Goal: Task Accomplishment & Management: Manage account settings

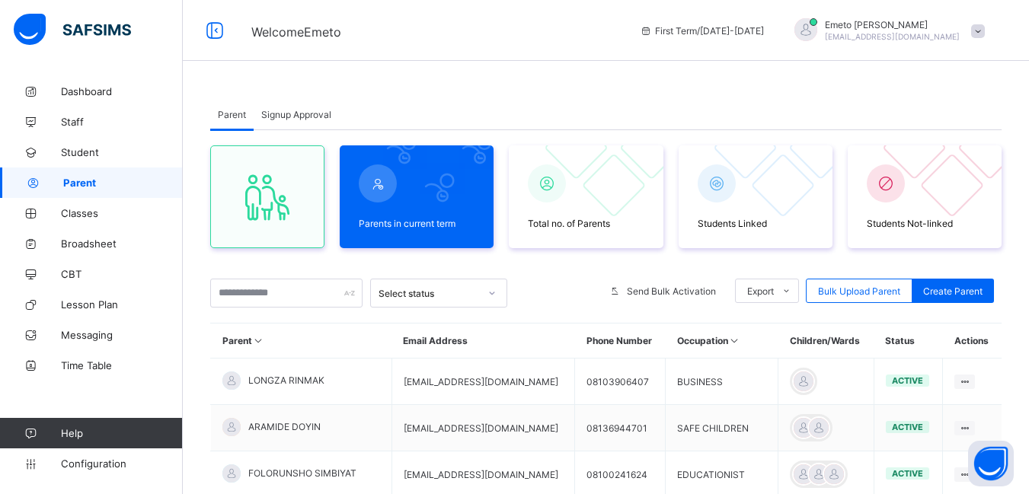
click at [287, 114] on span "Signup Approval" at bounding box center [296, 114] width 70 height 11
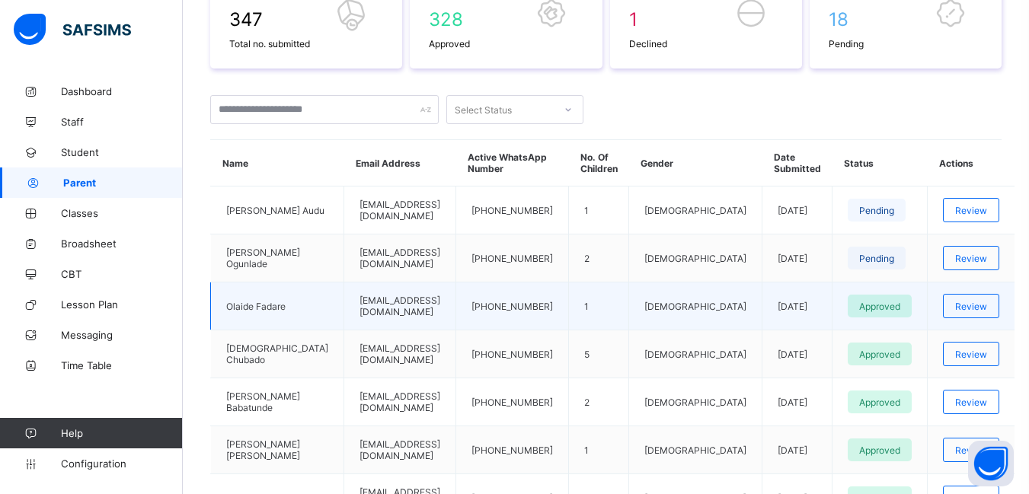
scroll to position [305, 0]
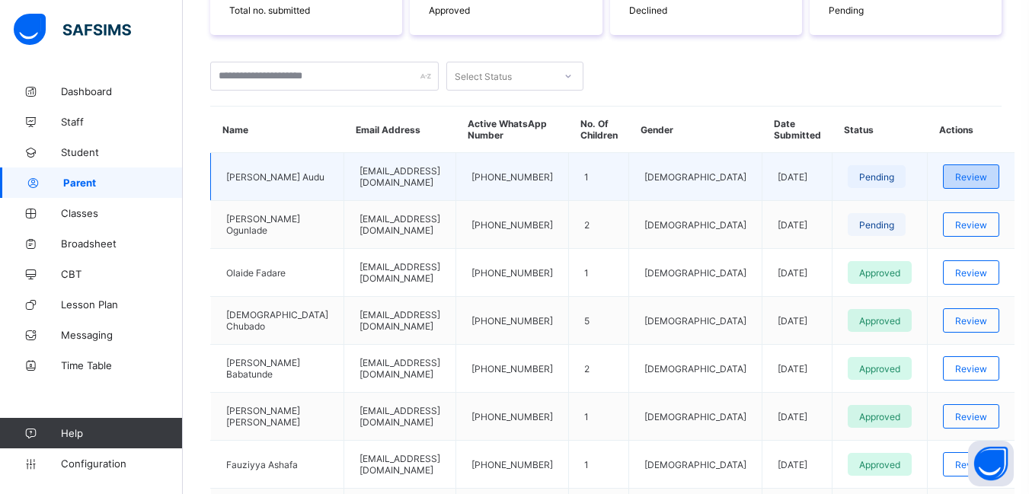
click at [964, 173] on span "Review" at bounding box center [971, 176] width 32 height 11
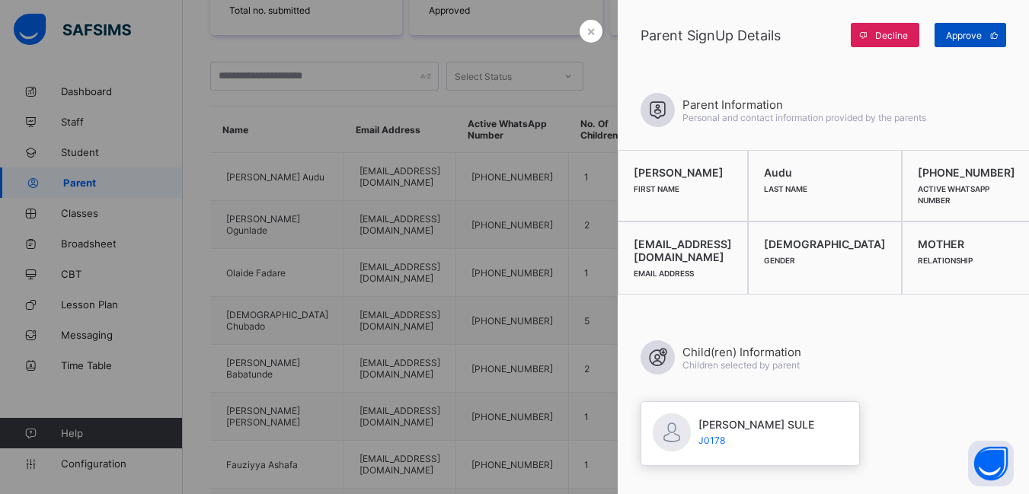
click at [974, 36] on span "Approve" at bounding box center [964, 35] width 36 height 11
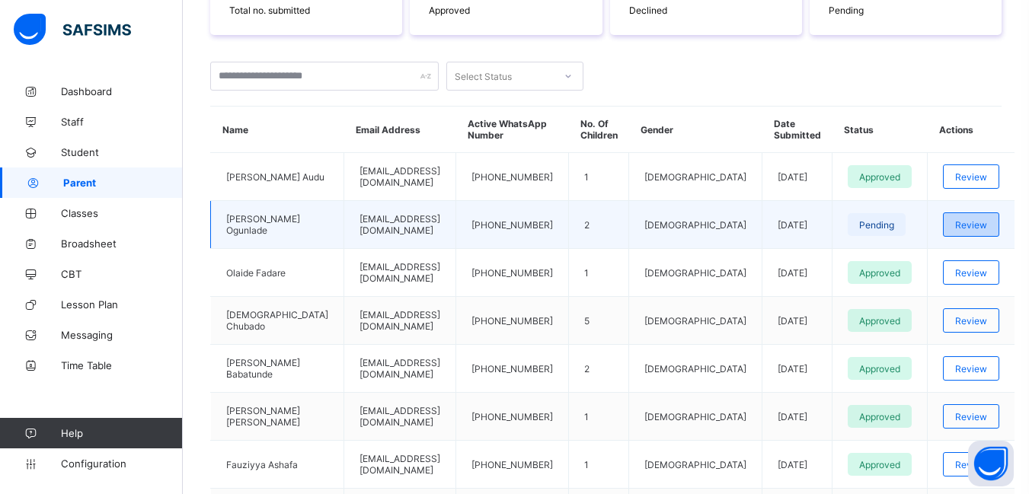
click at [952, 226] on div "Review" at bounding box center [971, 224] width 56 height 24
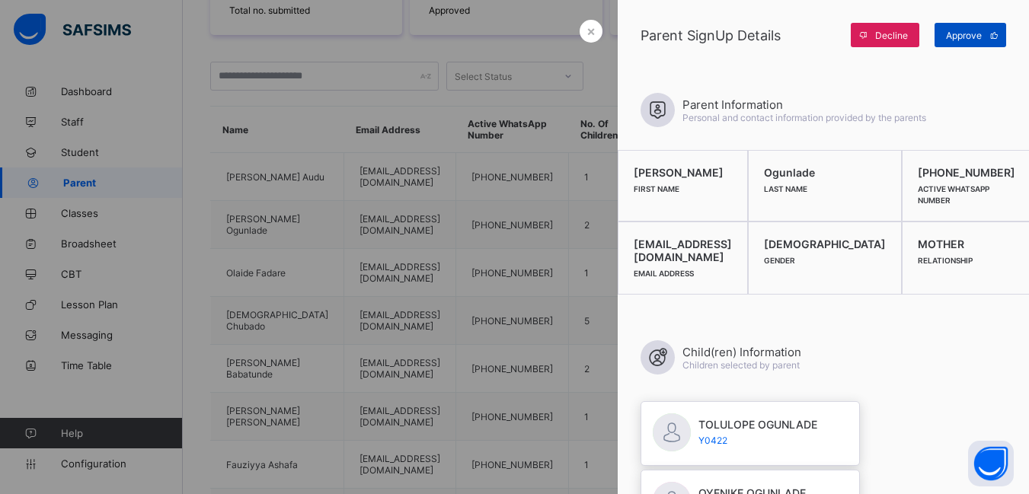
click at [971, 36] on span "Approve" at bounding box center [964, 35] width 36 height 11
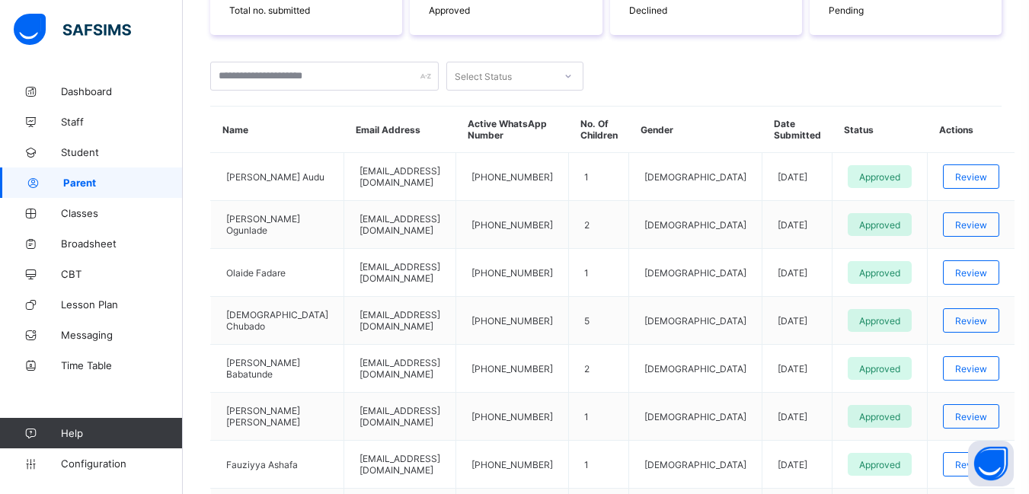
scroll to position [76, 0]
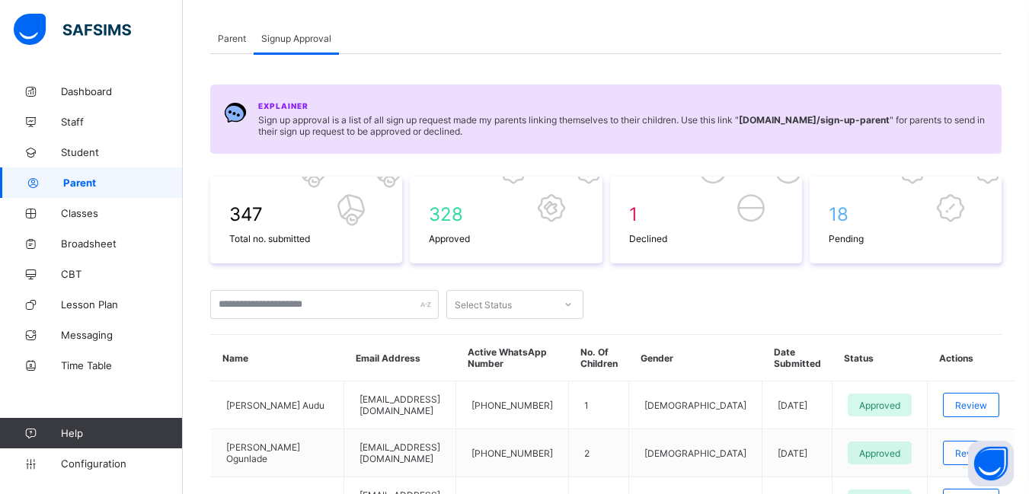
click at [228, 38] on span "Parent" at bounding box center [232, 38] width 28 height 11
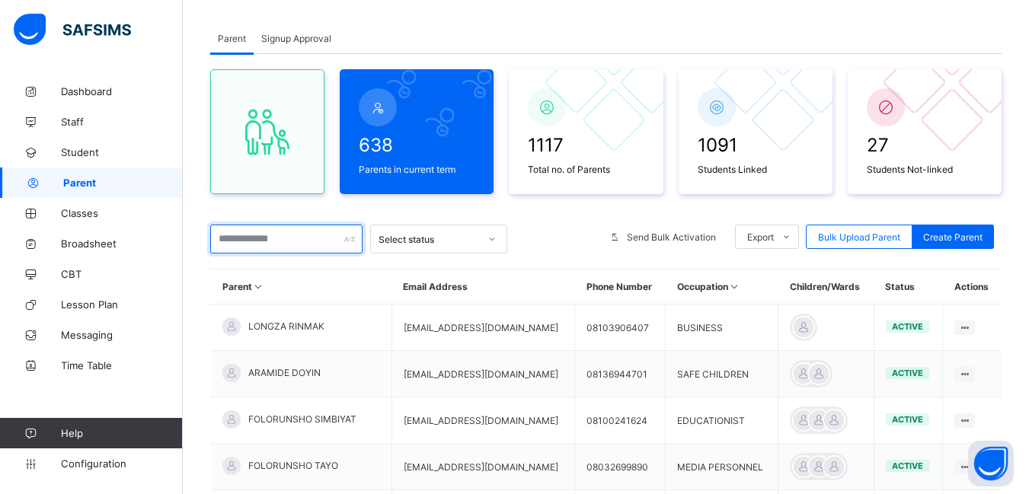
click at [250, 237] on input "text" at bounding box center [286, 239] width 152 height 29
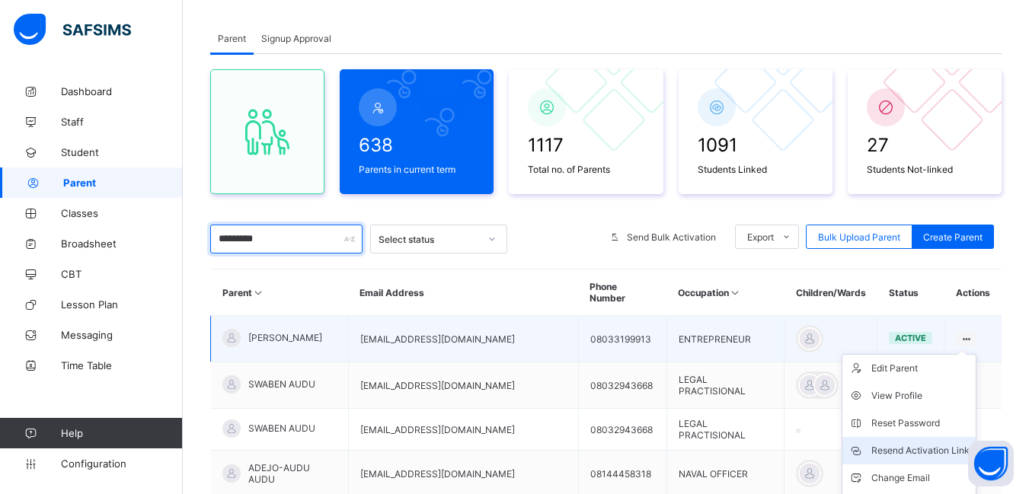
type input "*********"
click at [932, 443] on div "Resend Activation Link" at bounding box center [920, 450] width 98 height 15
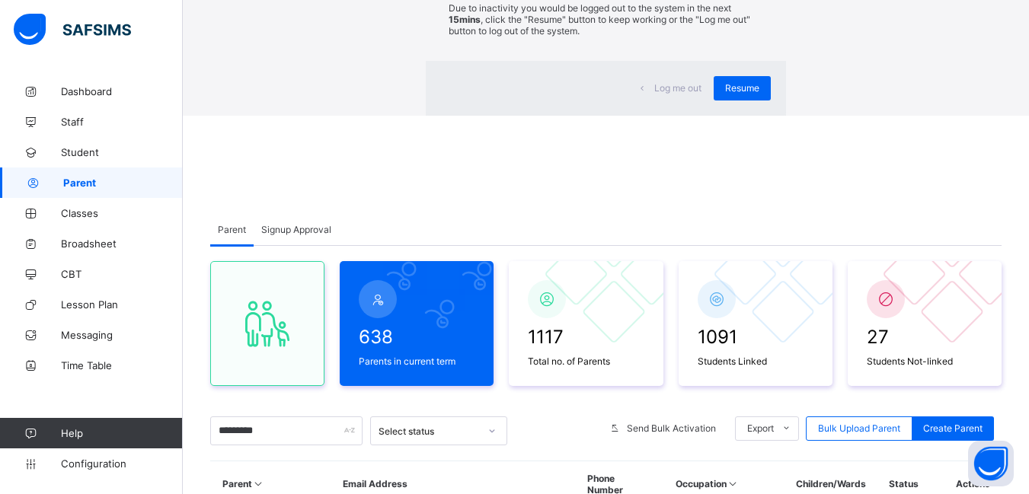
click at [725, 94] on span "Resume" at bounding box center [742, 87] width 34 height 11
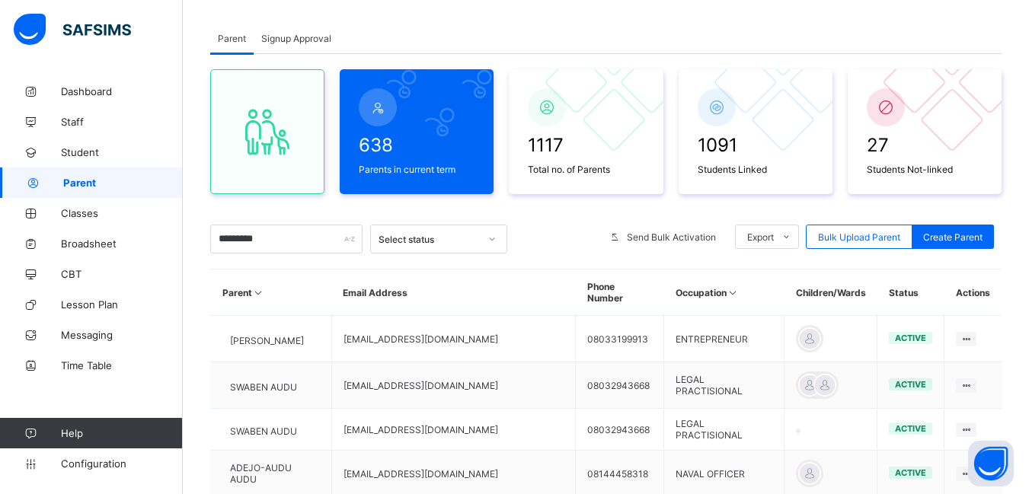
click at [304, 40] on span "Signup Approval" at bounding box center [296, 38] width 70 height 11
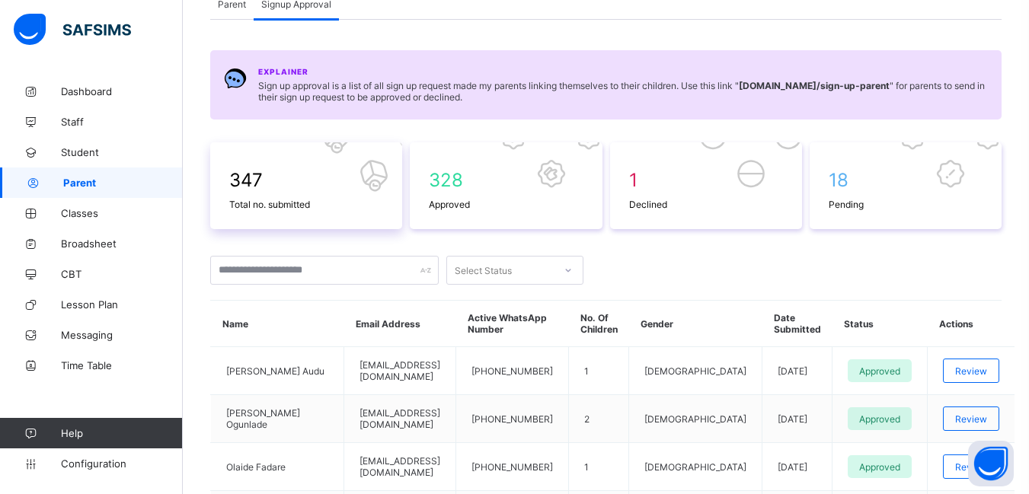
scroll to position [152, 0]
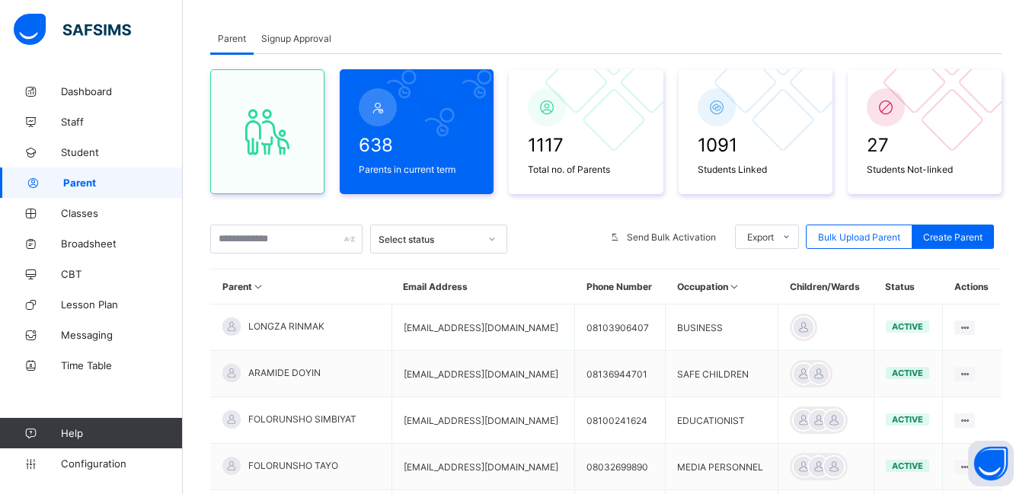
scroll to position [76, 0]
click at [298, 33] on span "Signup Approval" at bounding box center [296, 38] width 70 height 11
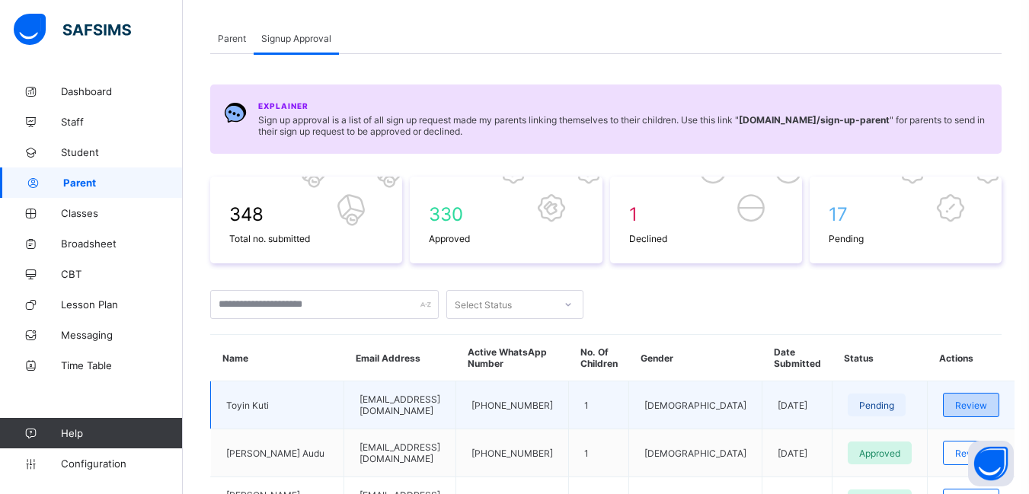
click at [973, 408] on span "Review" at bounding box center [971, 405] width 32 height 11
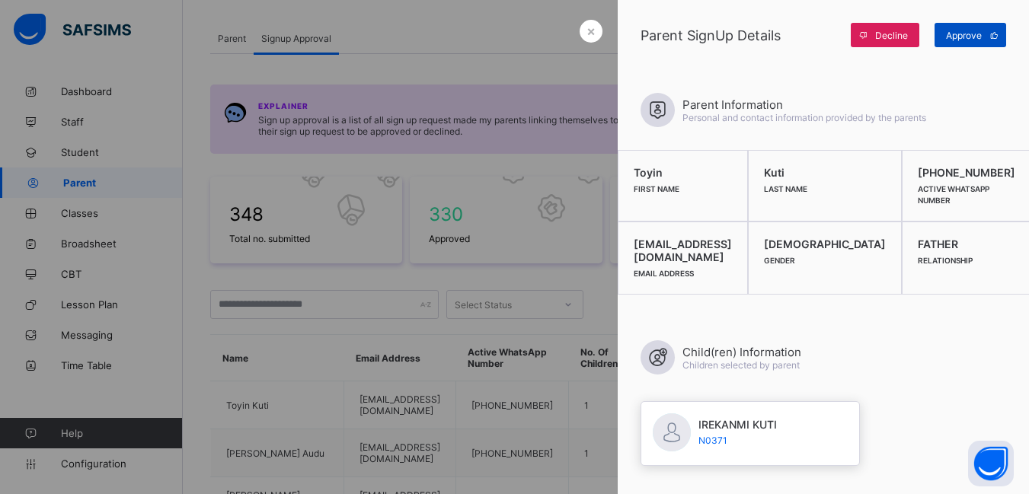
click at [967, 31] on span "Approve" at bounding box center [964, 35] width 36 height 11
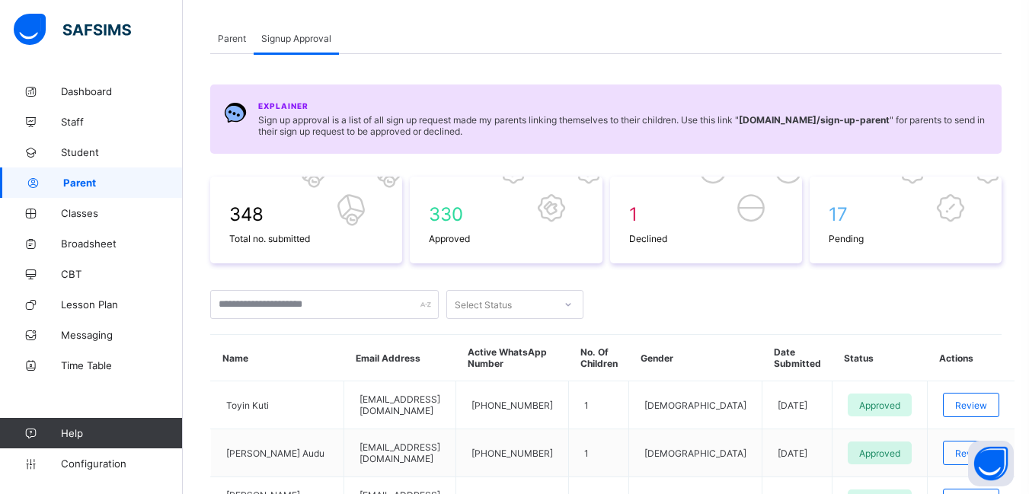
click at [219, 40] on span "Parent" at bounding box center [232, 38] width 28 height 11
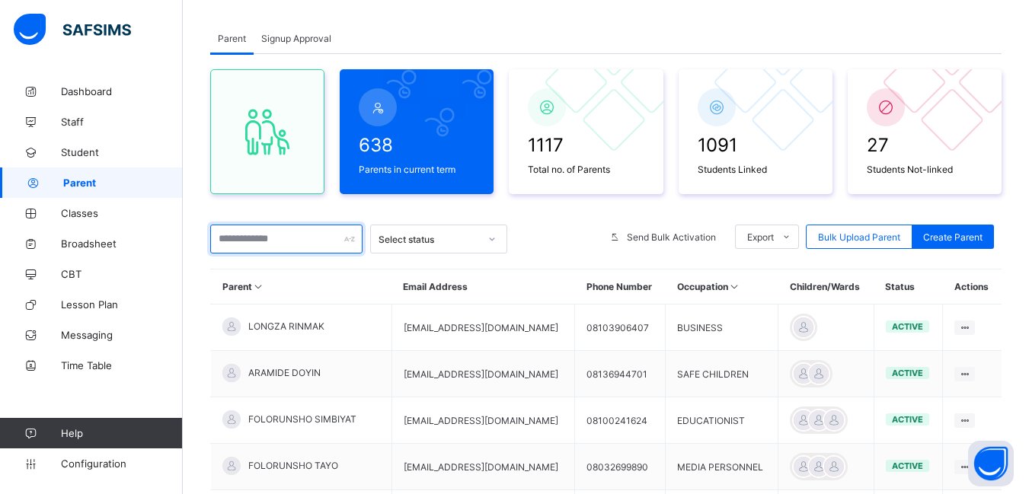
click at [242, 238] on input "text" at bounding box center [286, 239] width 152 height 29
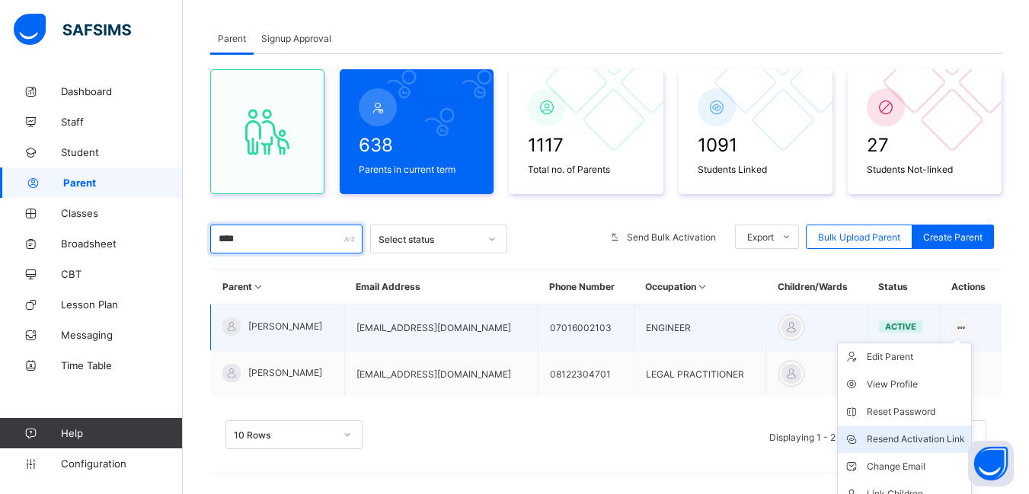
type input "****"
click at [936, 435] on div "Resend Activation Link" at bounding box center [915, 439] width 98 height 15
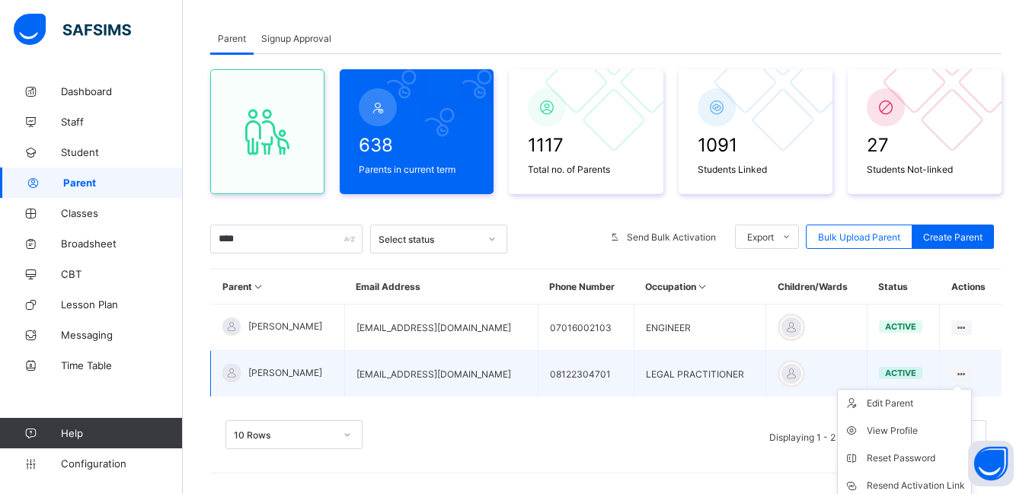
click at [967, 389] on ul "Edit Parent View Profile Reset Password Resend Activation Link Change Email Lin…" at bounding box center [904, 485] width 135 height 193
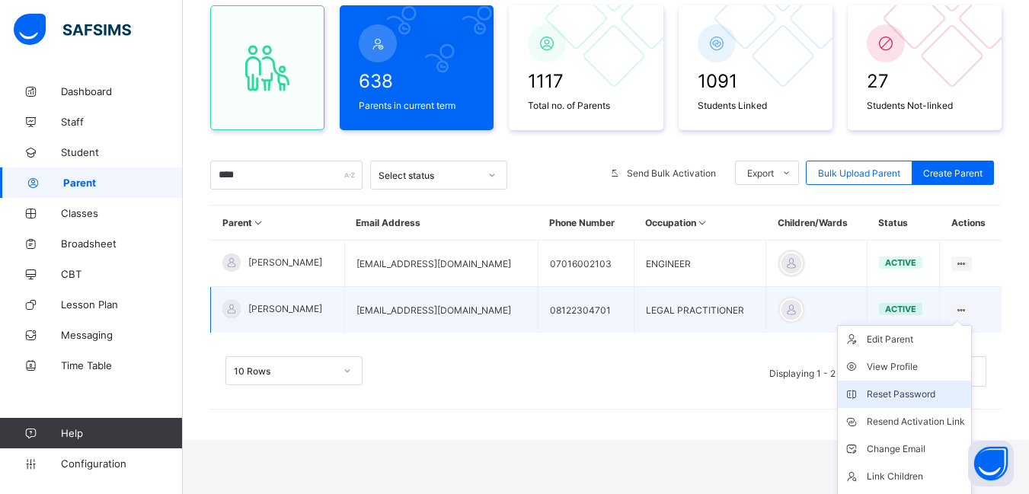
scroll to position [164, 0]
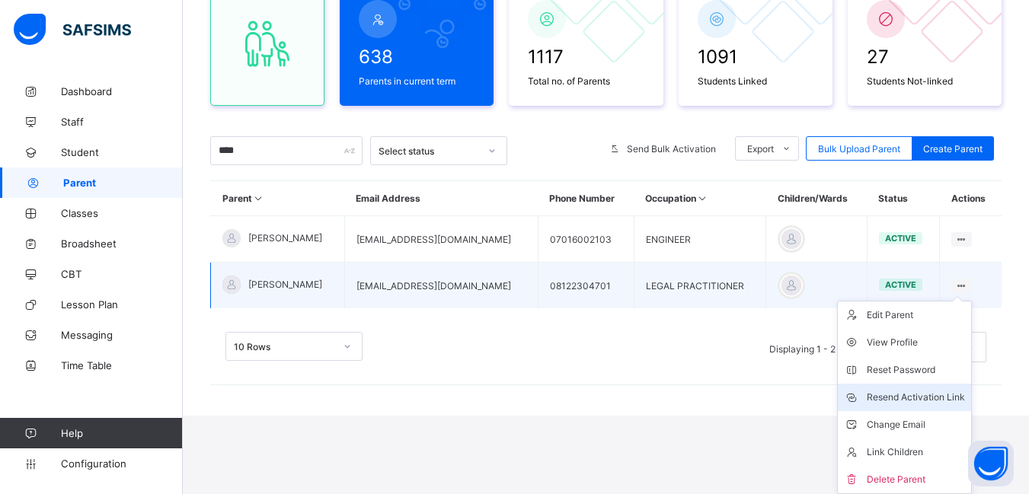
click at [940, 399] on div "Resend Activation Link" at bounding box center [915, 397] width 98 height 15
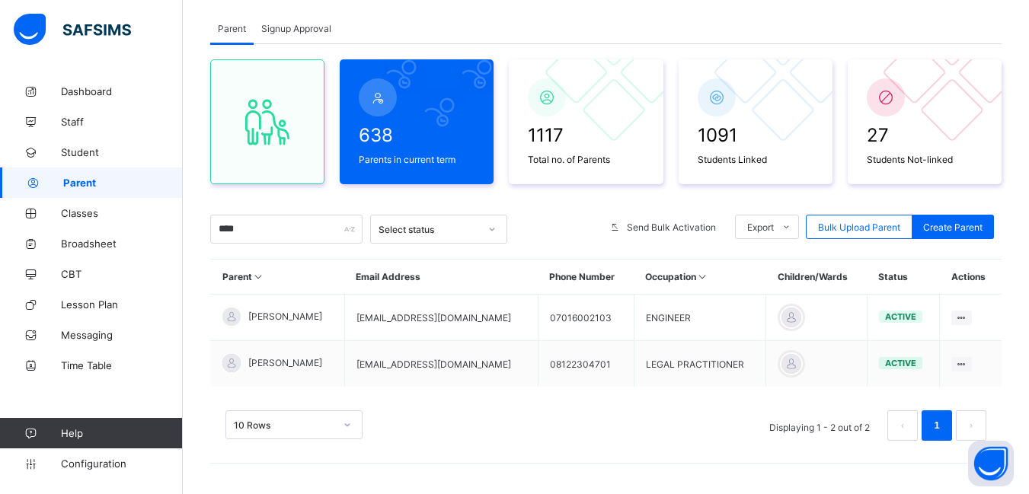
scroll to position [86, 0]
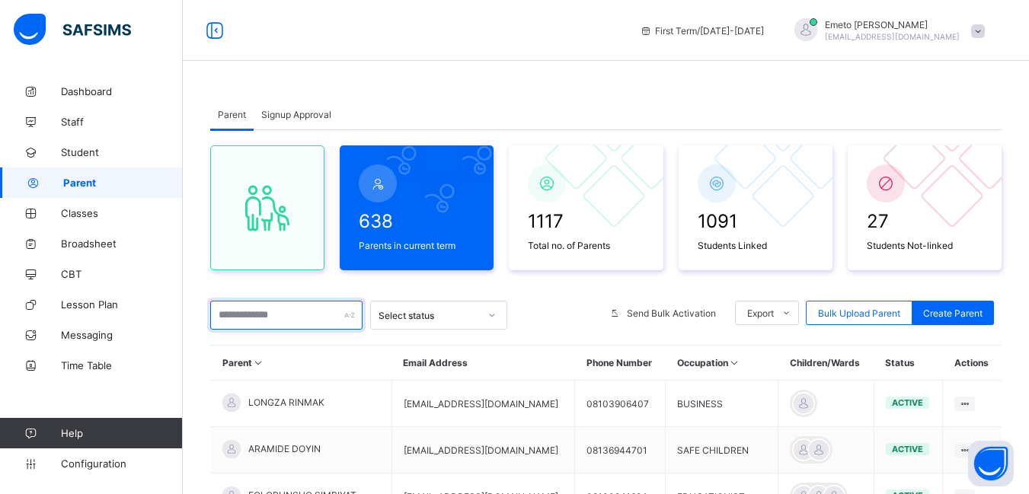
click at [268, 321] on input "text" at bounding box center [286, 315] width 152 height 29
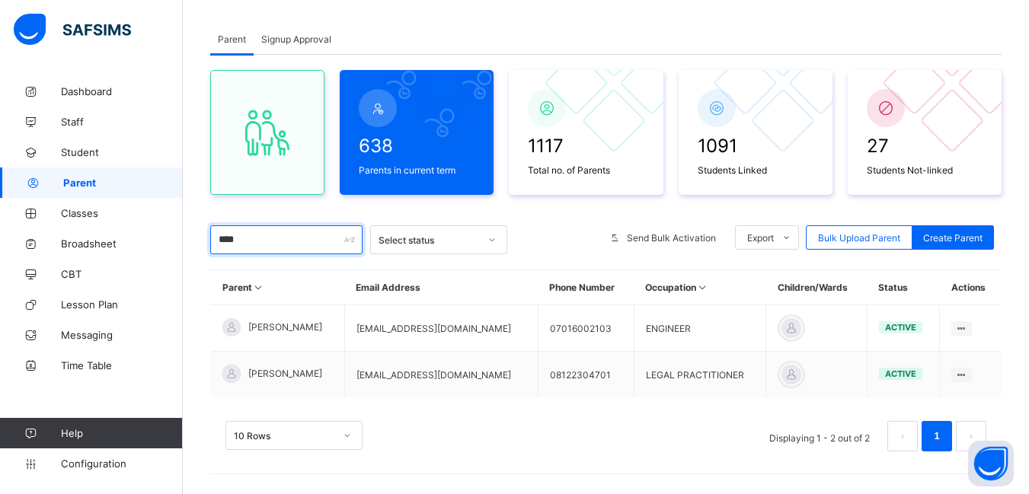
scroll to position [76, 0]
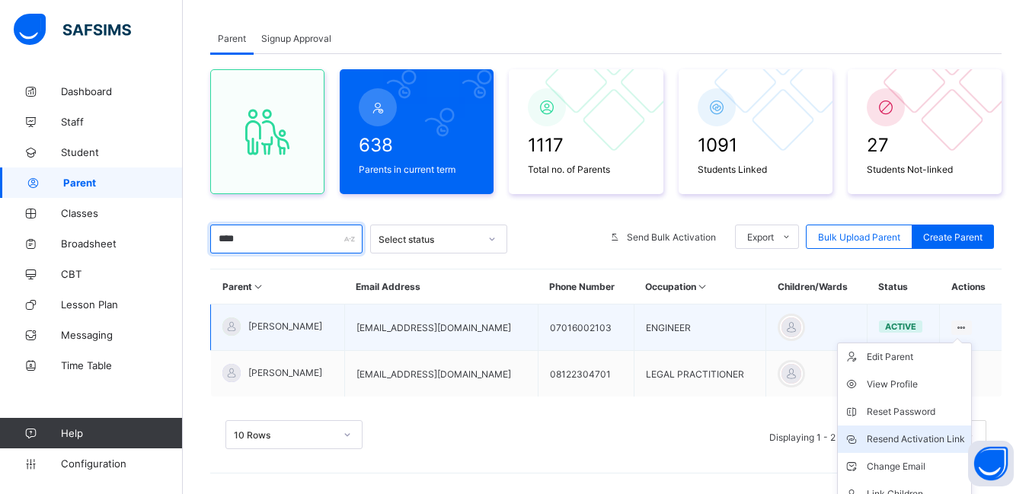
type input "****"
click at [913, 441] on div "Resend Activation Link" at bounding box center [915, 439] width 98 height 15
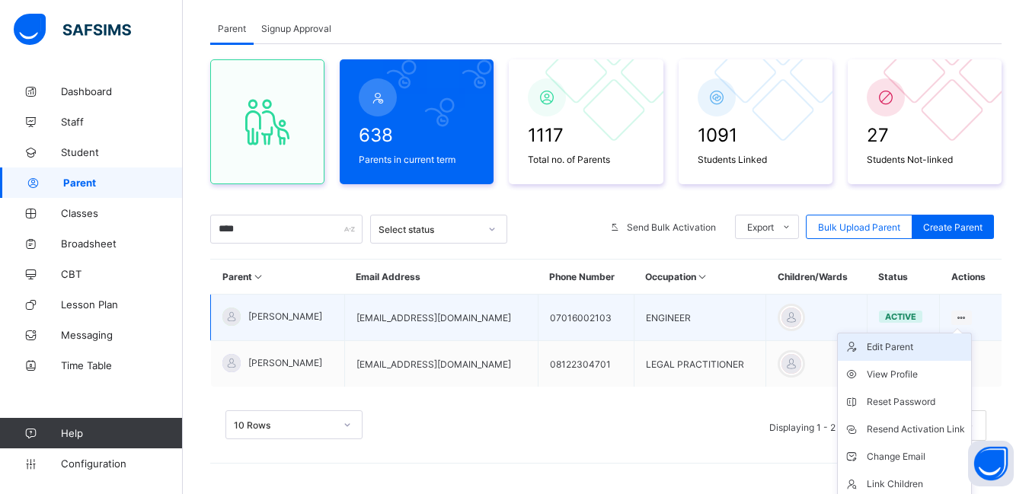
scroll to position [118, 0]
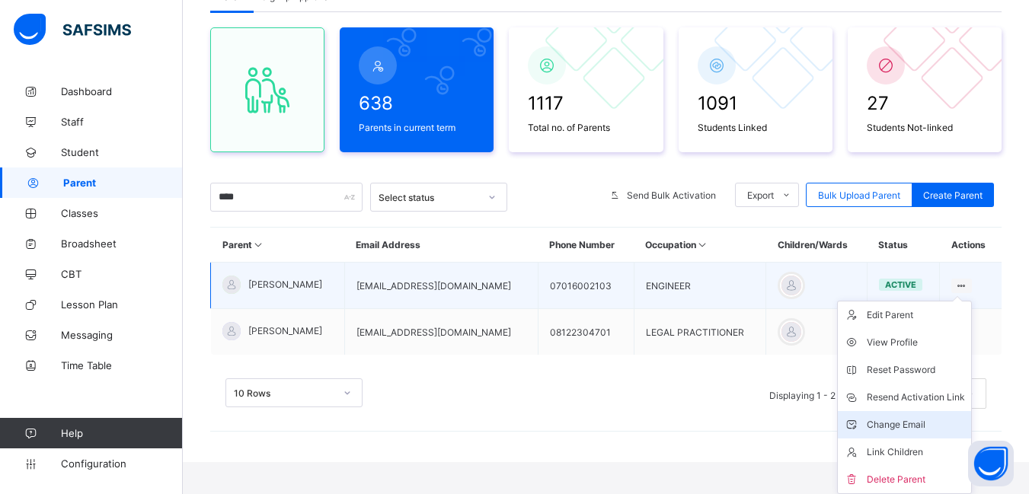
click at [901, 423] on div "Change Email" at bounding box center [915, 424] width 98 height 15
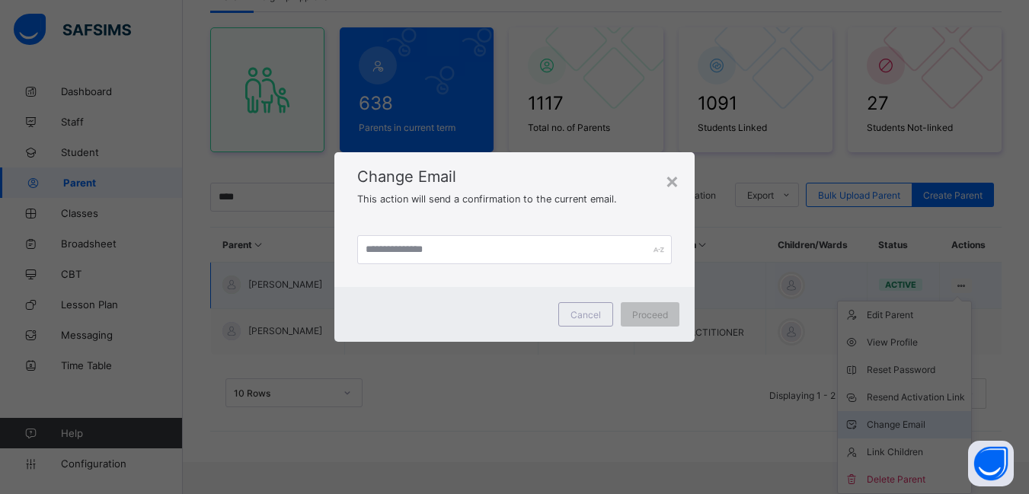
scroll to position [86, 0]
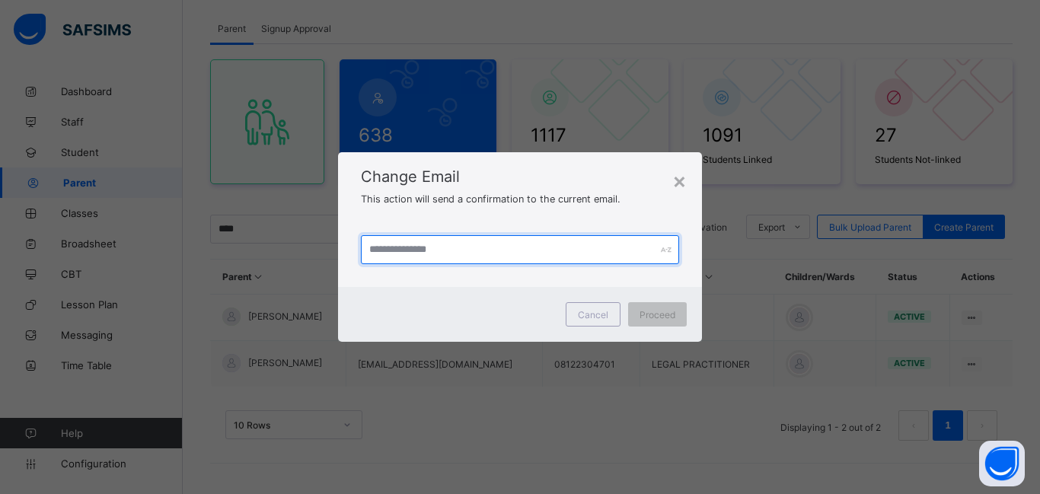
click at [460, 250] on input "text" at bounding box center [520, 249] width 318 height 29
type input "**********"
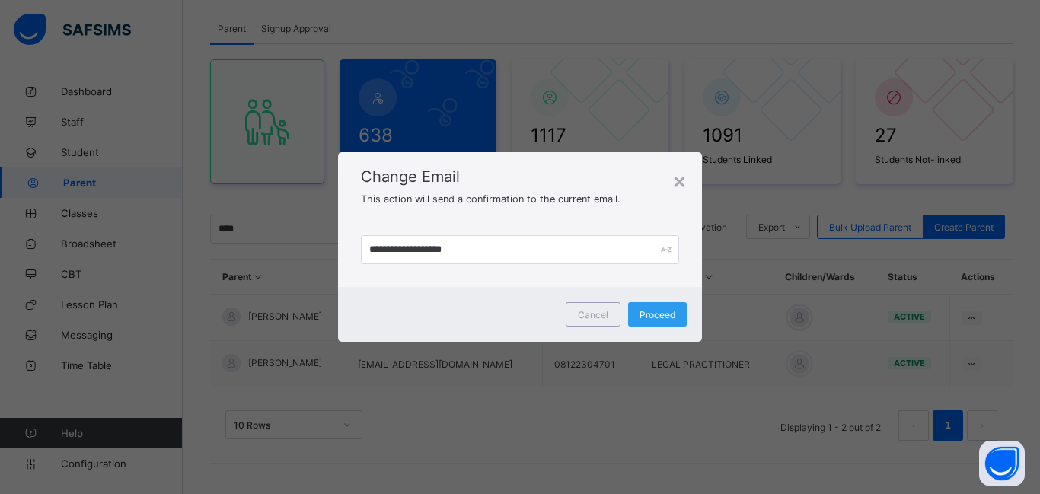
click at [651, 317] on span "Proceed" at bounding box center [658, 314] width 36 height 11
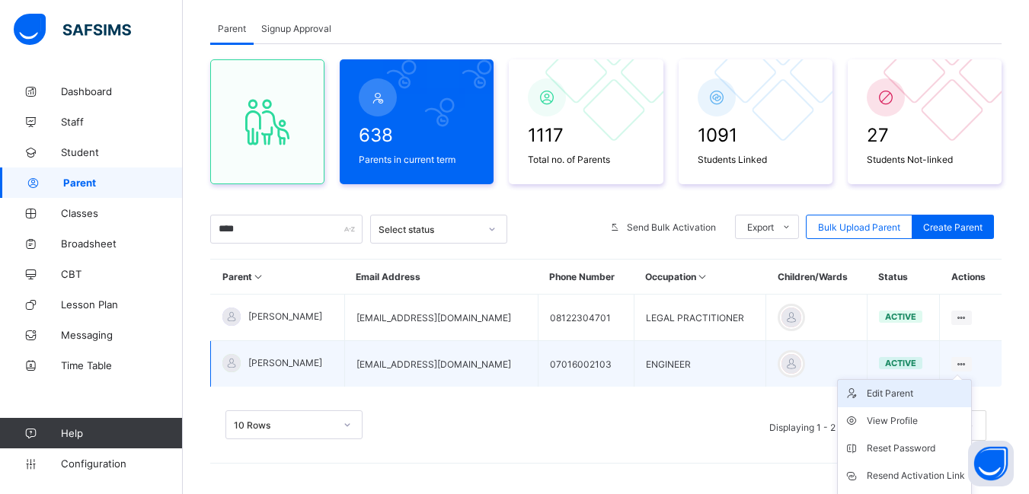
scroll to position [118, 0]
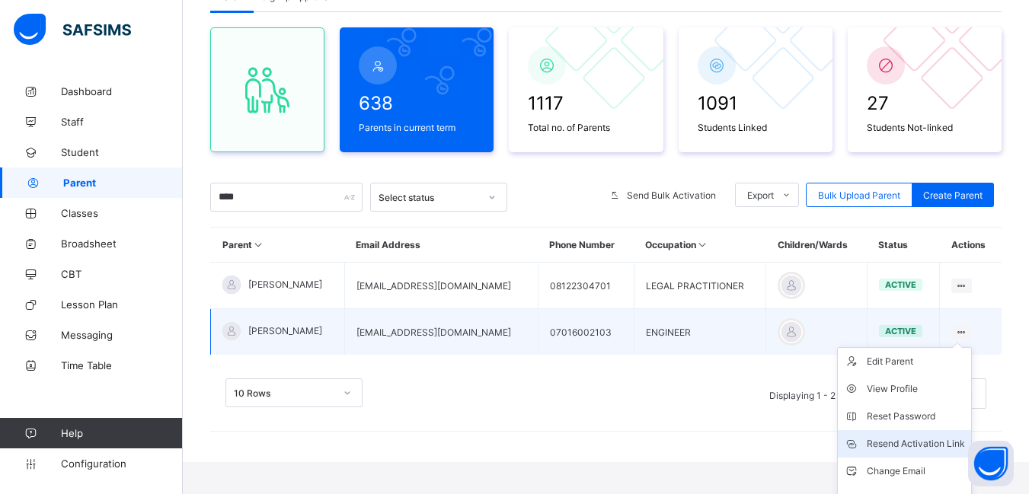
click at [919, 441] on div "Resend Activation Link" at bounding box center [915, 443] width 98 height 15
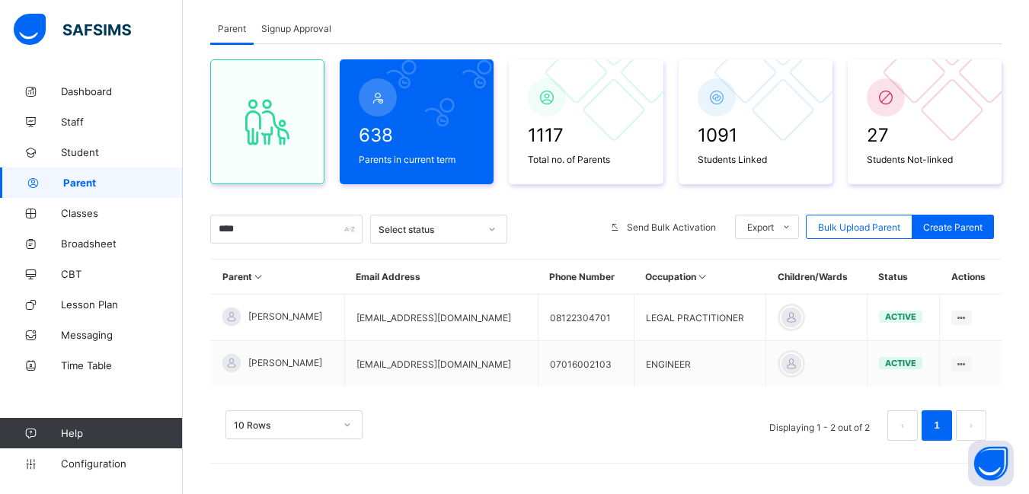
scroll to position [86, 0]
click at [289, 28] on span "Signup Approval" at bounding box center [296, 28] width 70 height 11
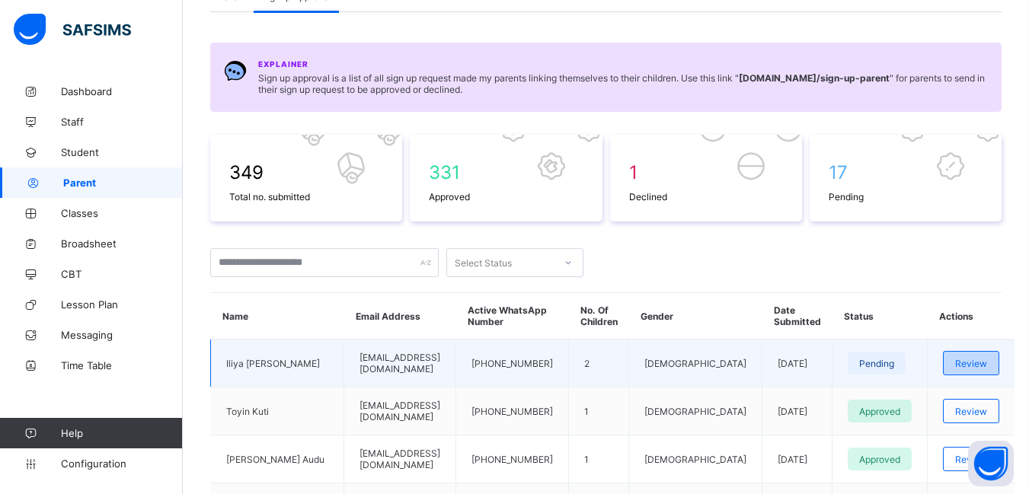
click at [974, 362] on span "Review" at bounding box center [971, 363] width 32 height 11
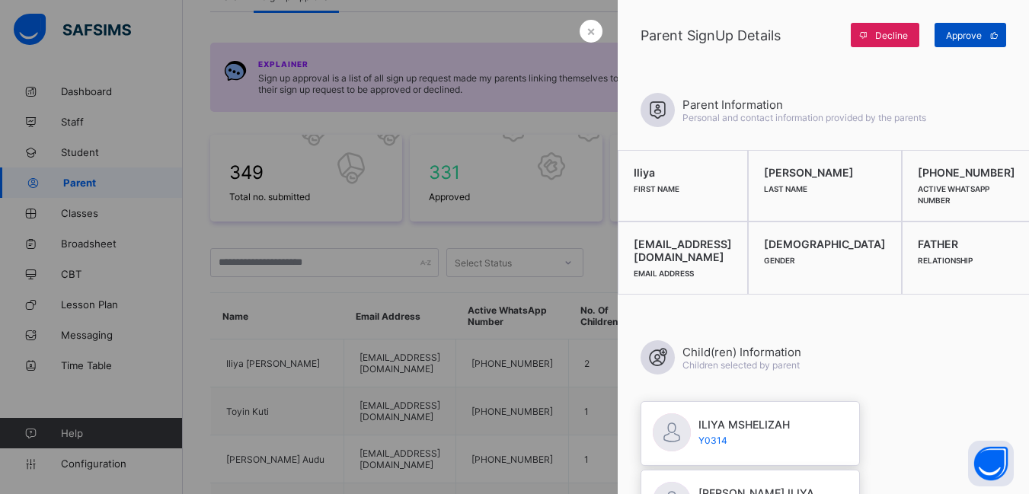
click at [956, 35] on span "Approve" at bounding box center [964, 35] width 36 height 11
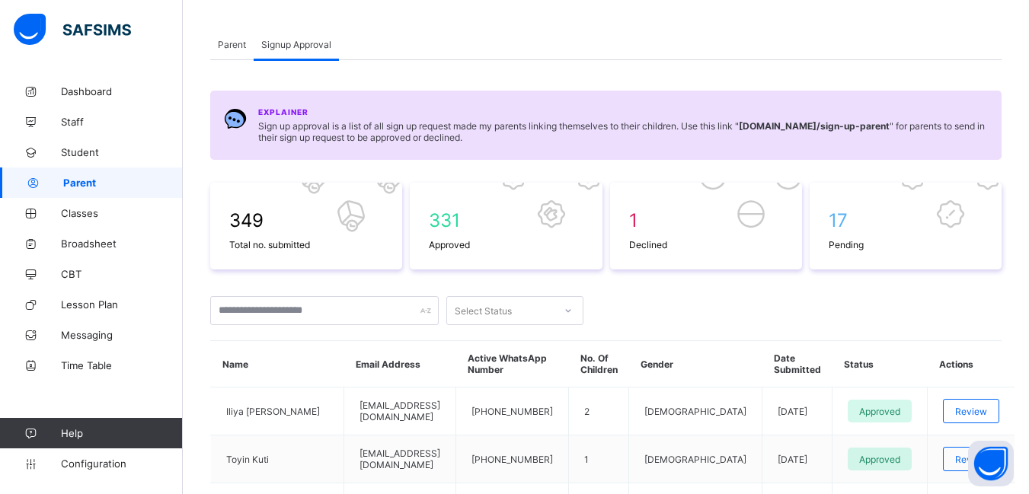
scroll to position [0, 0]
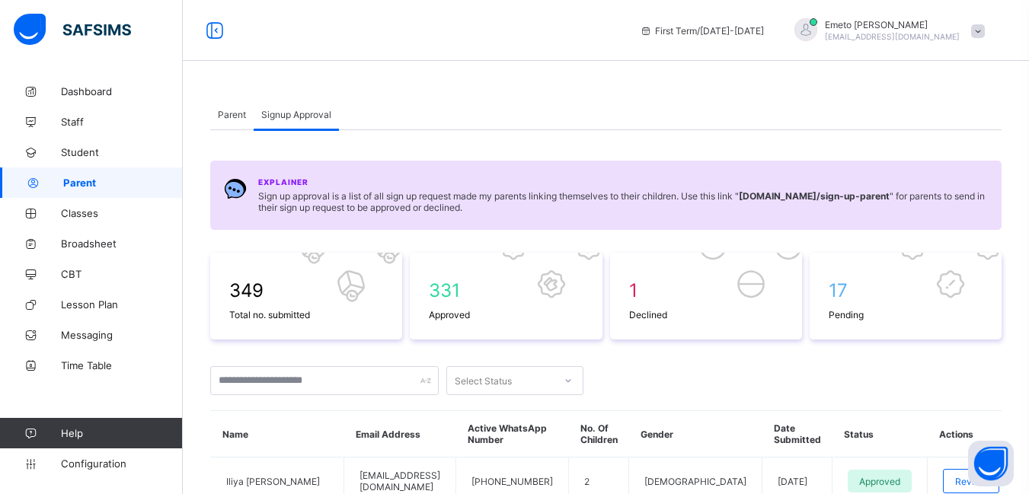
click at [234, 112] on span "Parent" at bounding box center [232, 114] width 28 height 11
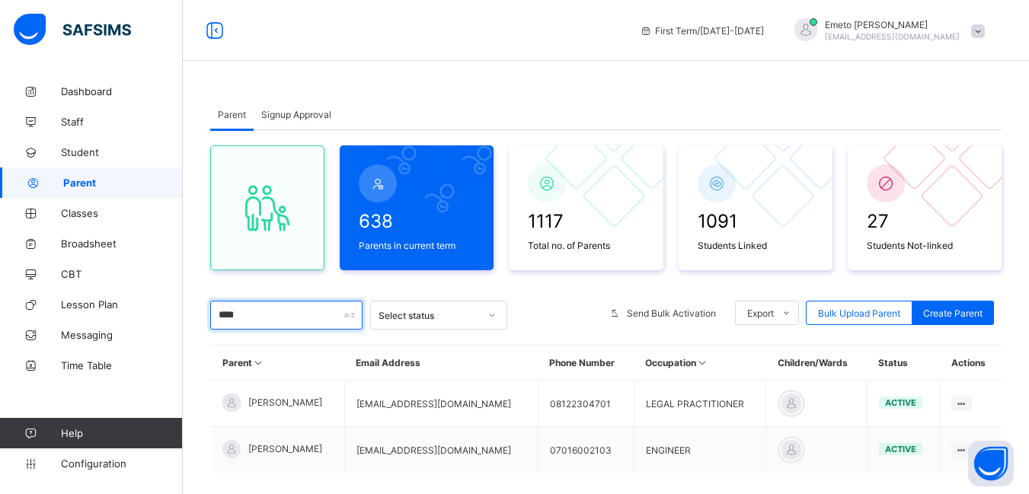
click at [255, 321] on input "****" at bounding box center [286, 315] width 152 height 29
type input "*"
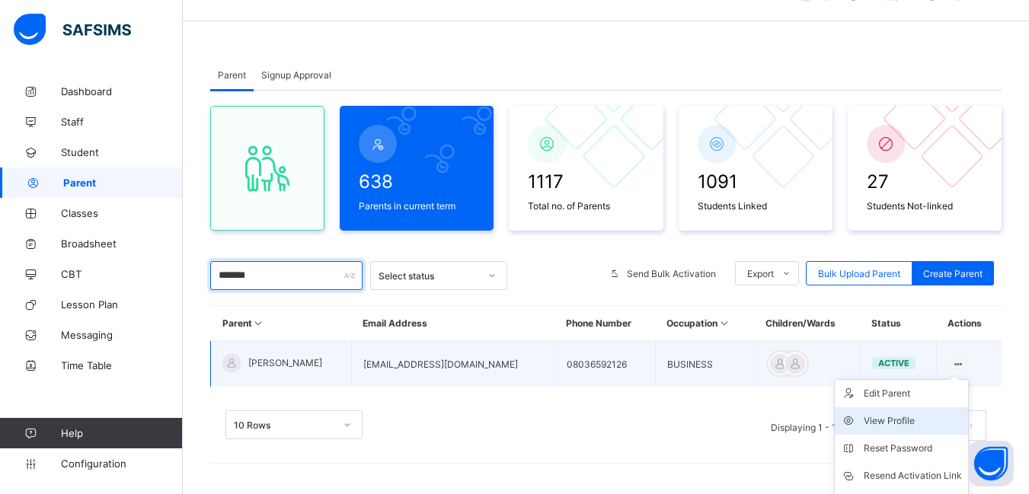
scroll to position [76, 0]
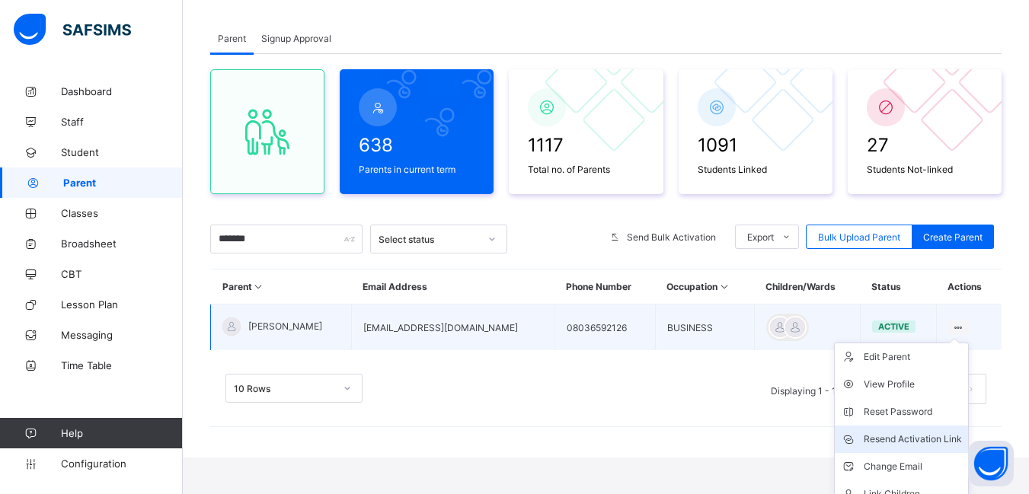
click at [910, 440] on div "Resend Activation Link" at bounding box center [912, 439] width 98 height 15
click at [904, 435] on div "Resend Activation Link" at bounding box center [912, 439] width 98 height 15
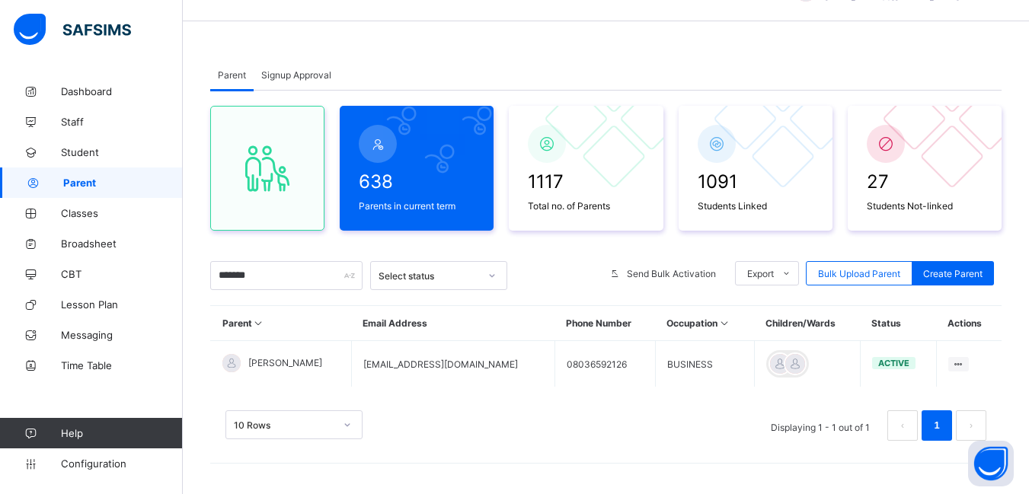
scroll to position [40, 0]
click at [222, 74] on span "Parent" at bounding box center [232, 74] width 28 height 11
click at [294, 75] on span "Signup Approval" at bounding box center [296, 74] width 70 height 11
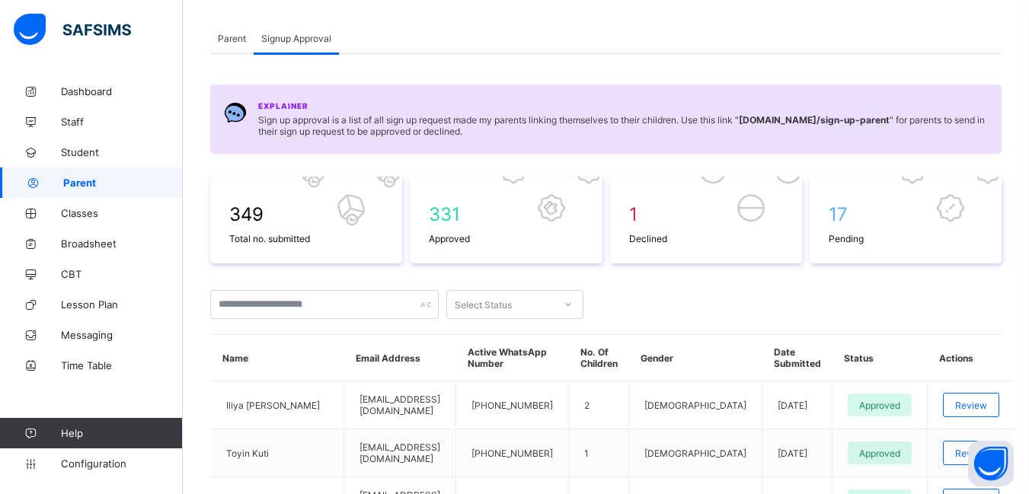
click at [238, 40] on span "Parent" at bounding box center [232, 38] width 28 height 11
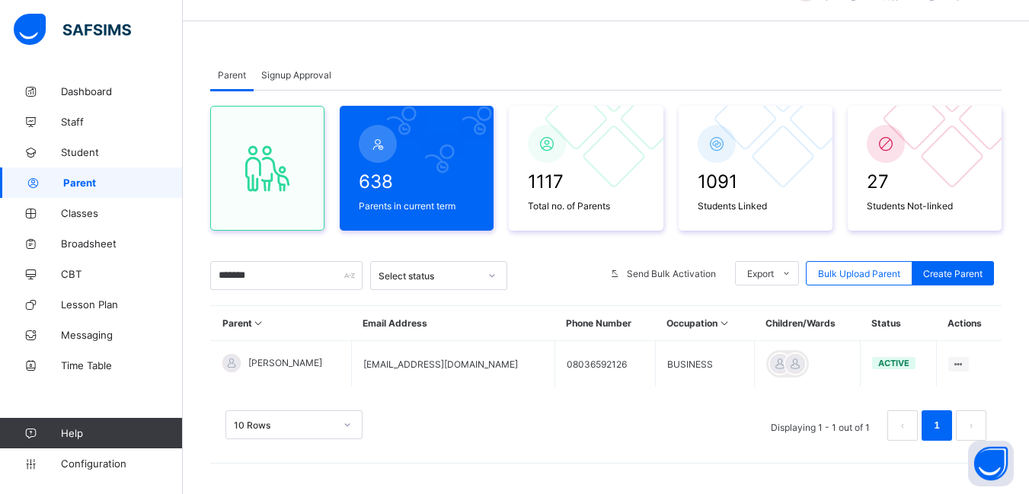
scroll to position [40, 0]
click at [266, 272] on input "*******" at bounding box center [286, 275] width 152 height 29
type input "*"
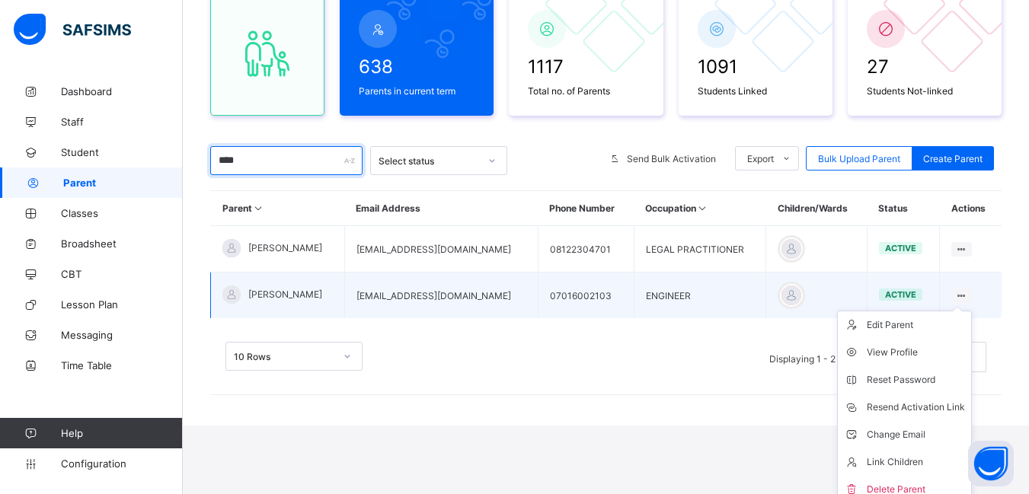
scroll to position [164, 0]
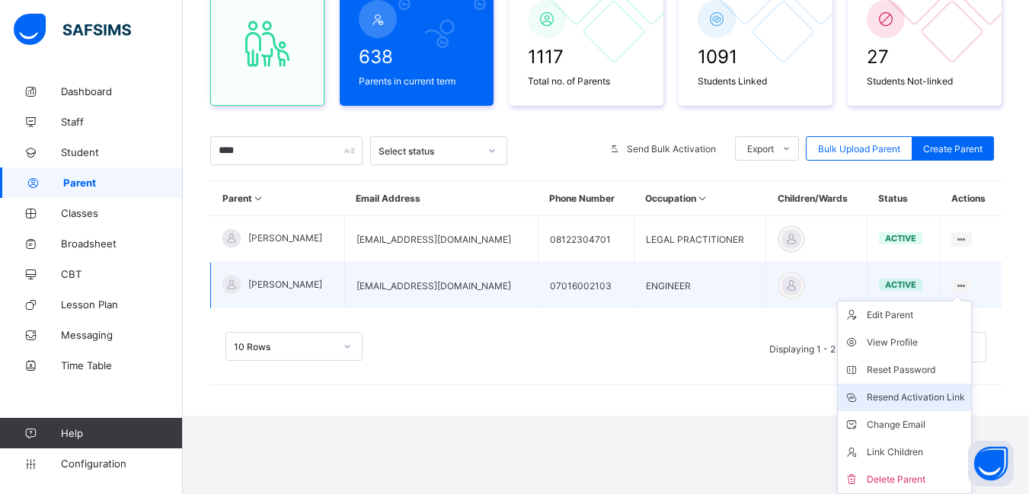
click at [954, 391] on div "Resend Activation Link" at bounding box center [915, 397] width 98 height 15
click at [944, 392] on div "Resend Activation Link" at bounding box center [915, 397] width 98 height 15
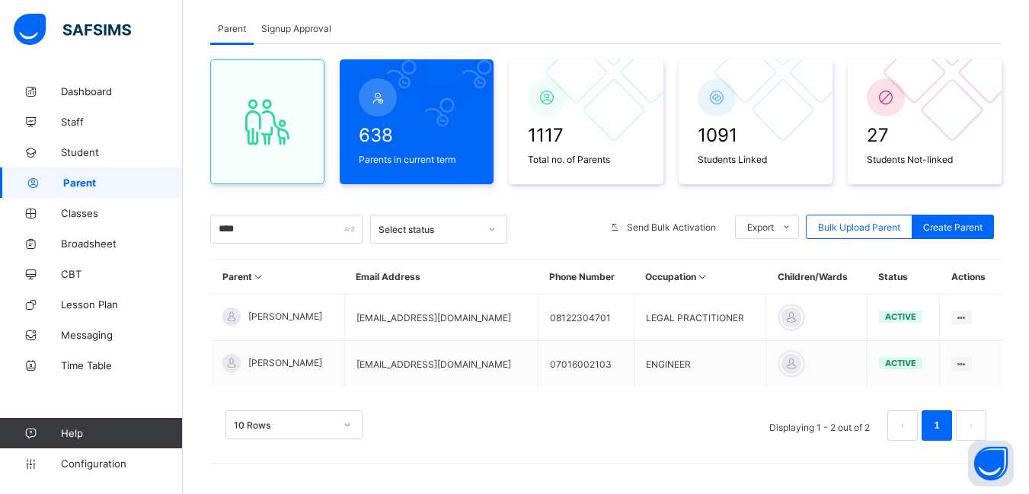
scroll to position [86, 0]
click at [270, 228] on input "****" at bounding box center [286, 229] width 152 height 29
type input "*"
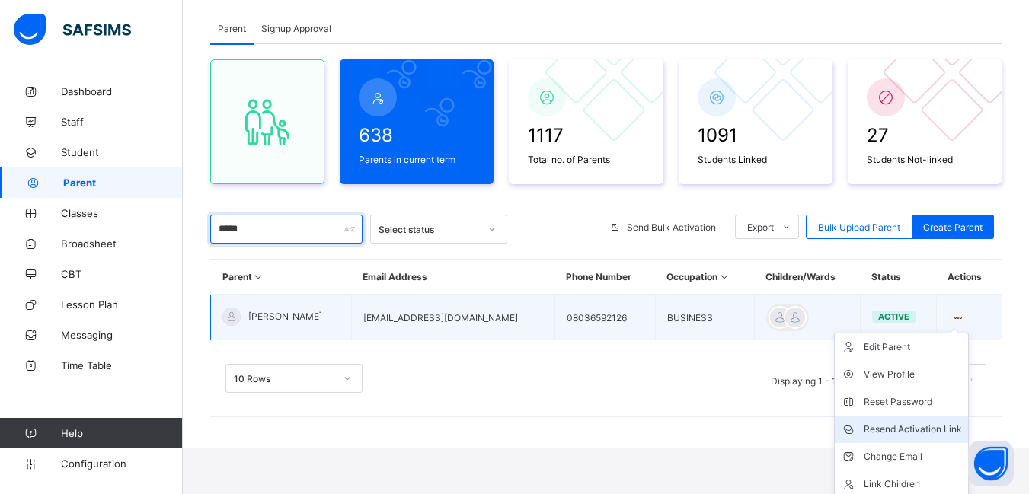
type input "*****"
click at [912, 429] on div "Resend Activation Link" at bounding box center [912, 429] width 98 height 15
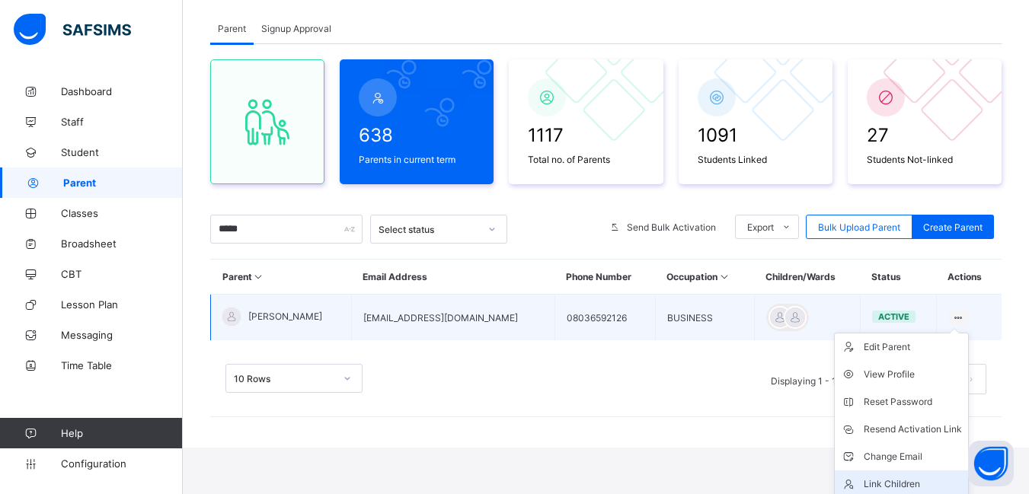
scroll to position [40, 0]
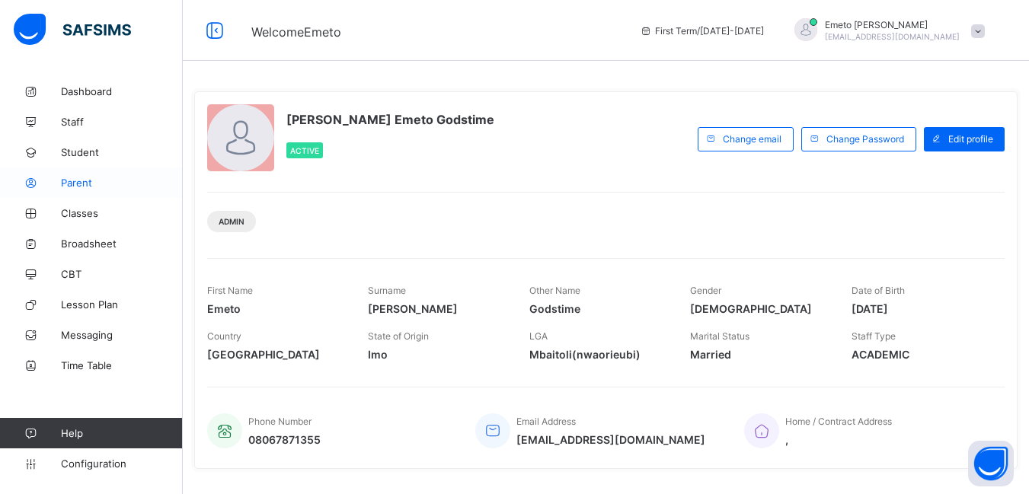
click at [83, 184] on span "Parent" at bounding box center [122, 183] width 122 height 12
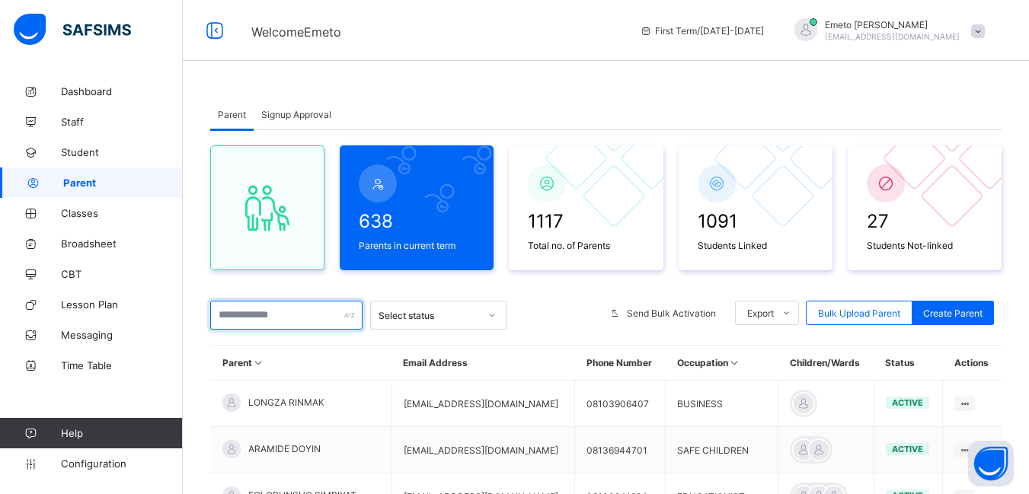
click at [254, 314] on input "text" at bounding box center [286, 315] width 152 height 29
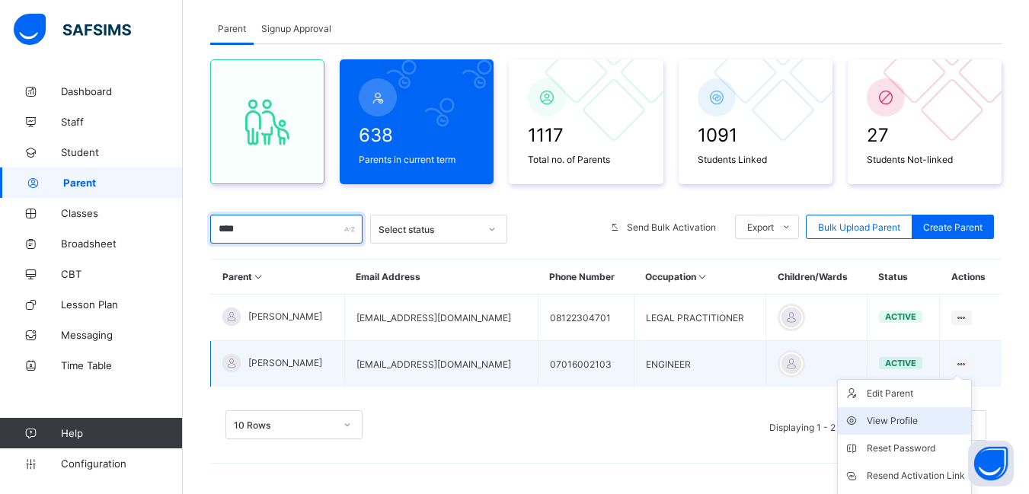
scroll to position [162, 0]
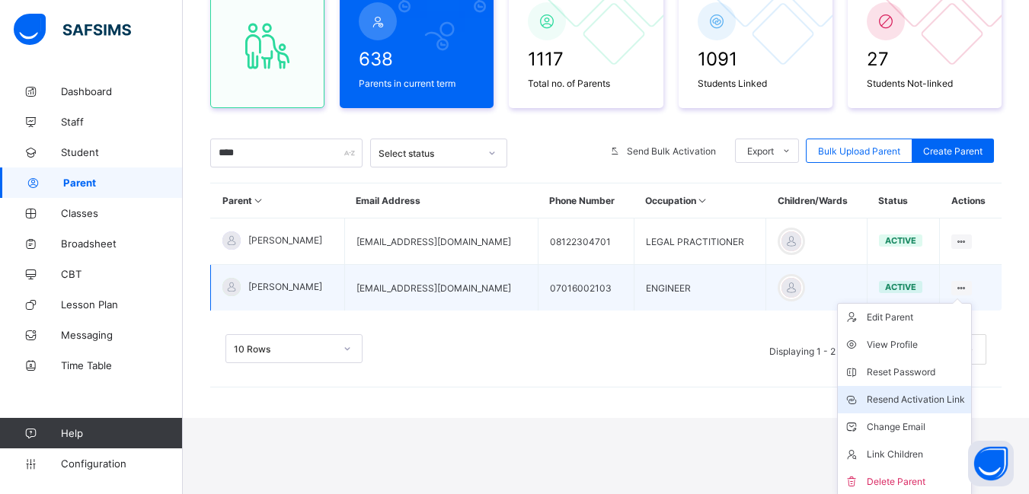
click at [934, 394] on div "Resend Activation Link" at bounding box center [915, 399] width 98 height 15
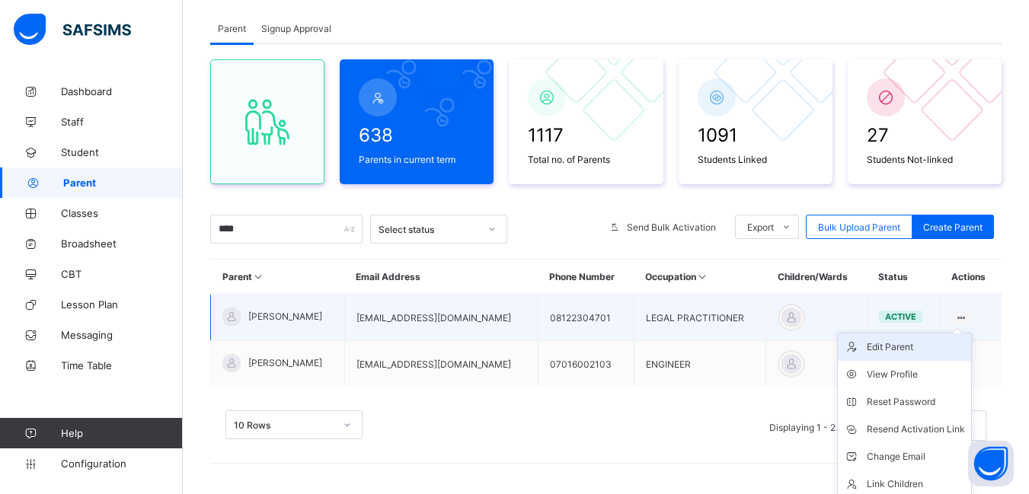
scroll to position [118, 0]
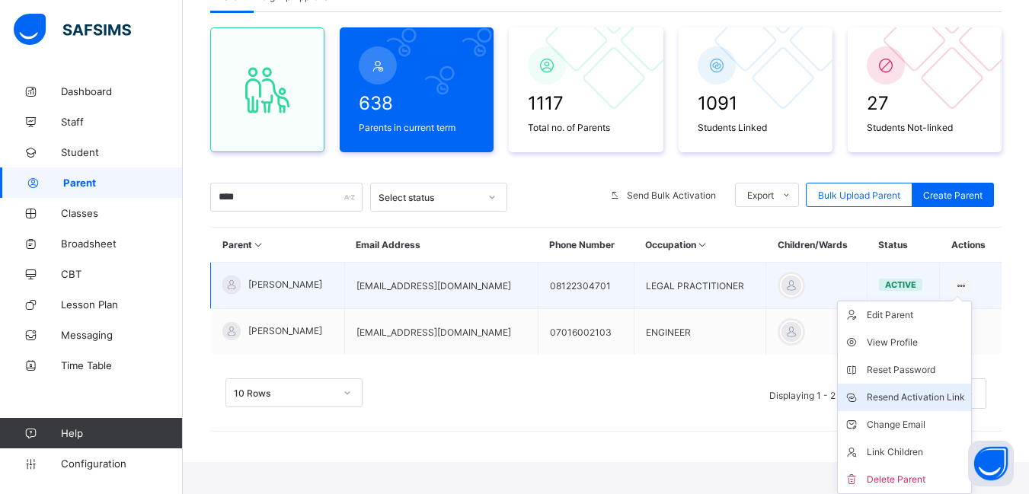
click at [934, 400] on div "Resend Activation Link" at bounding box center [915, 397] width 98 height 15
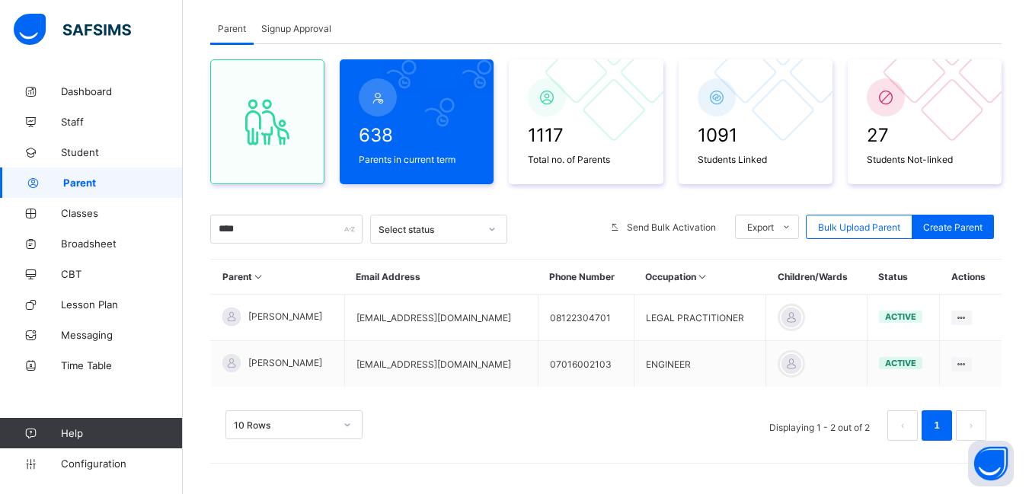
scroll to position [86, 0]
click at [254, 235] on input "****" at bounding box center [286, 229] width 152 height 29
type input "*"
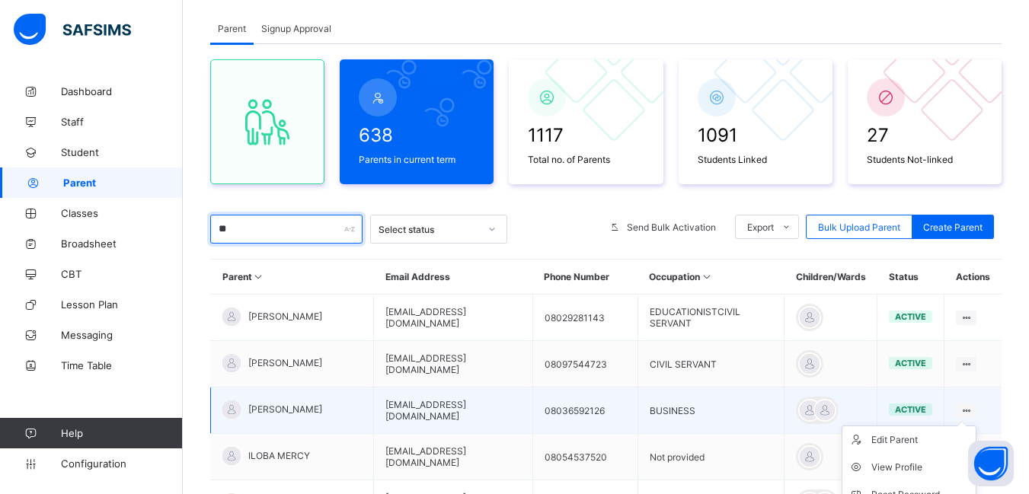
type input "**"
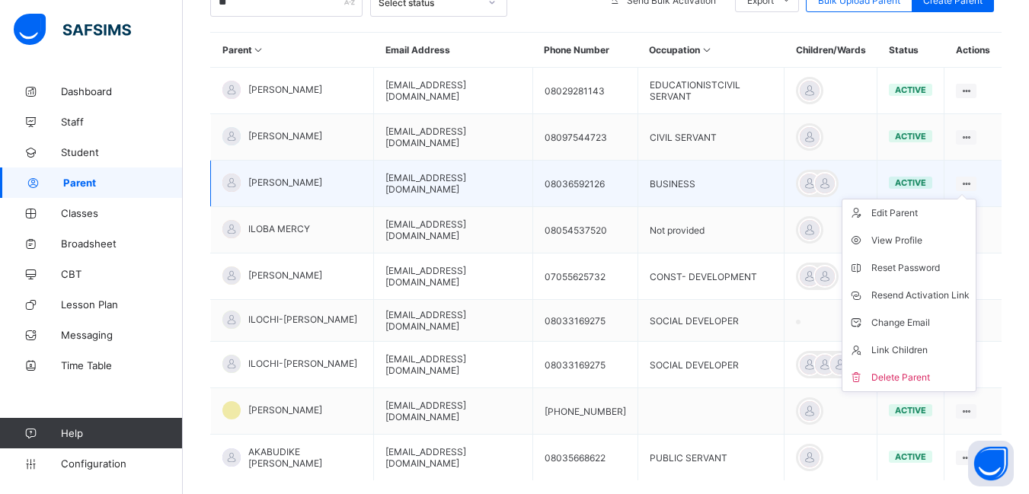
scroll to position [314, 0]
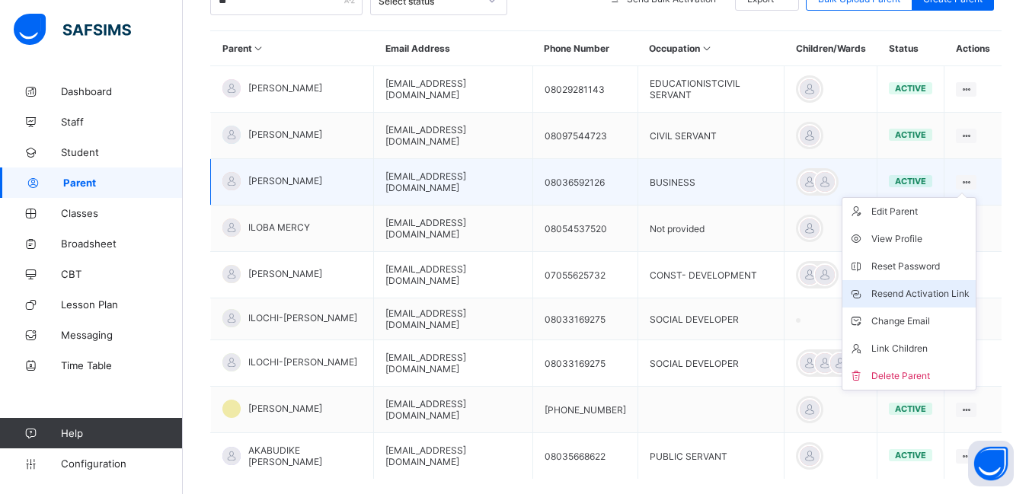
click at [935, 289] on div "Resend Activation Link" at bounding box center [920, 293] width 98 height 15
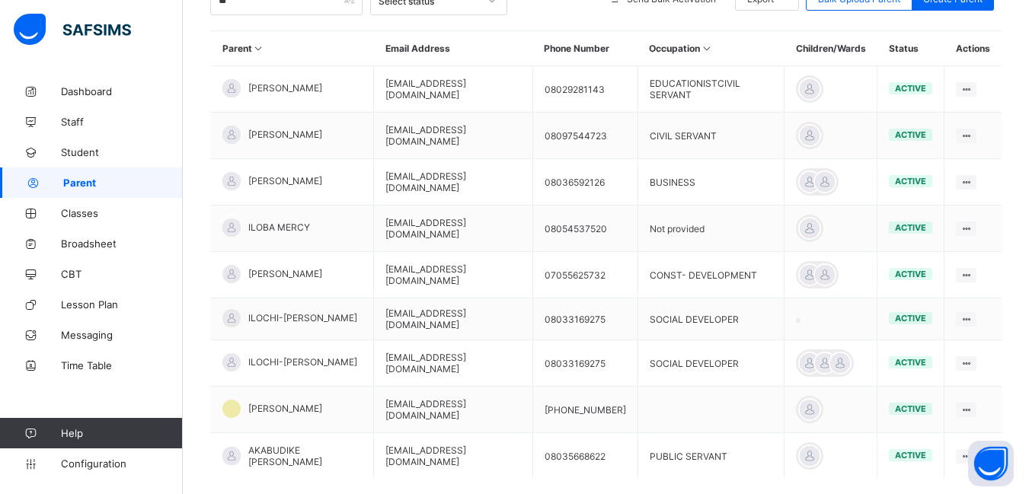
scroll to position [86, 0]
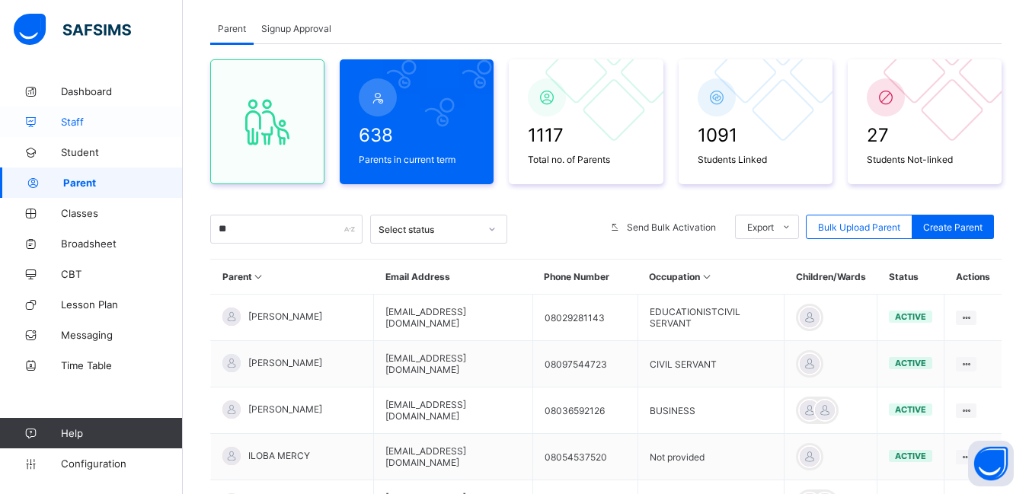
click at [79, 122] on span "Staff" at bounding box center [122, 122] width 122 height 12
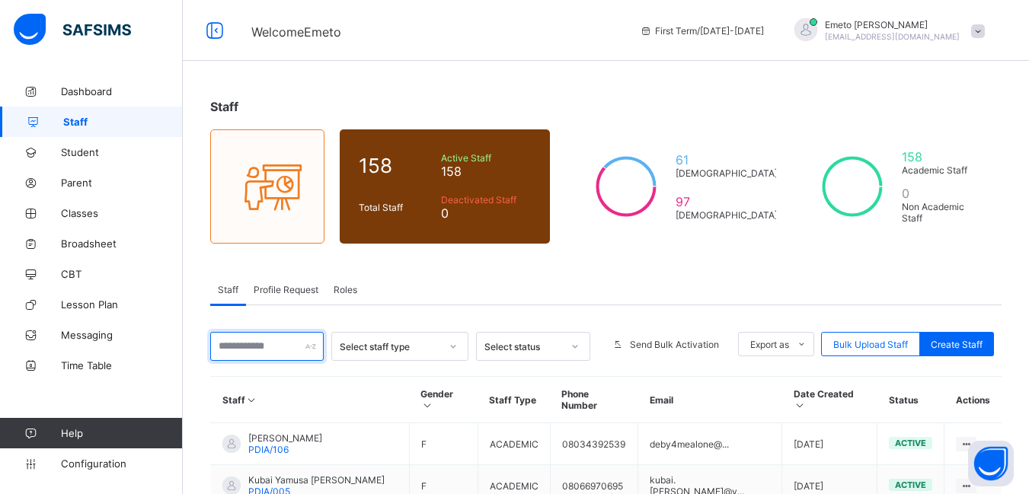
click at [244, 341] on input "text" at bounding box center [266, 346] width 113 height 29
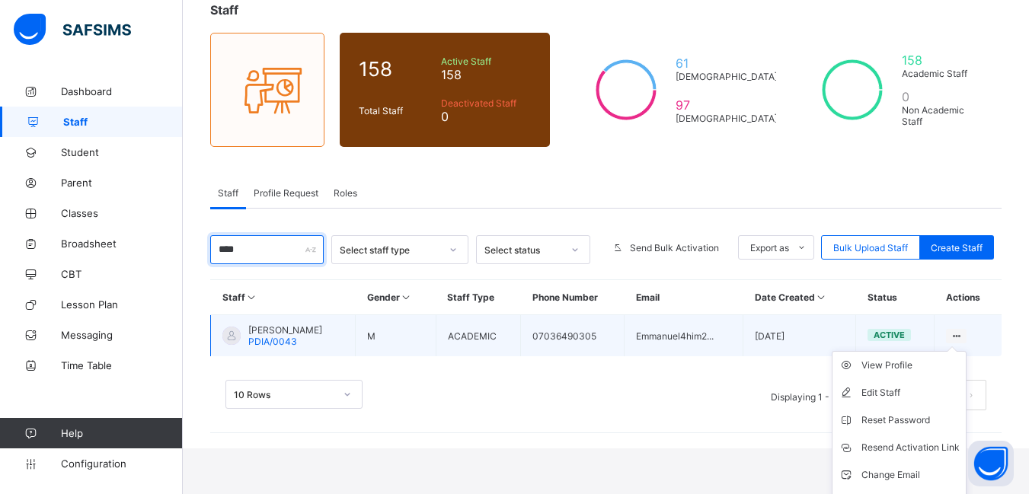
scroll to position [120, 0]
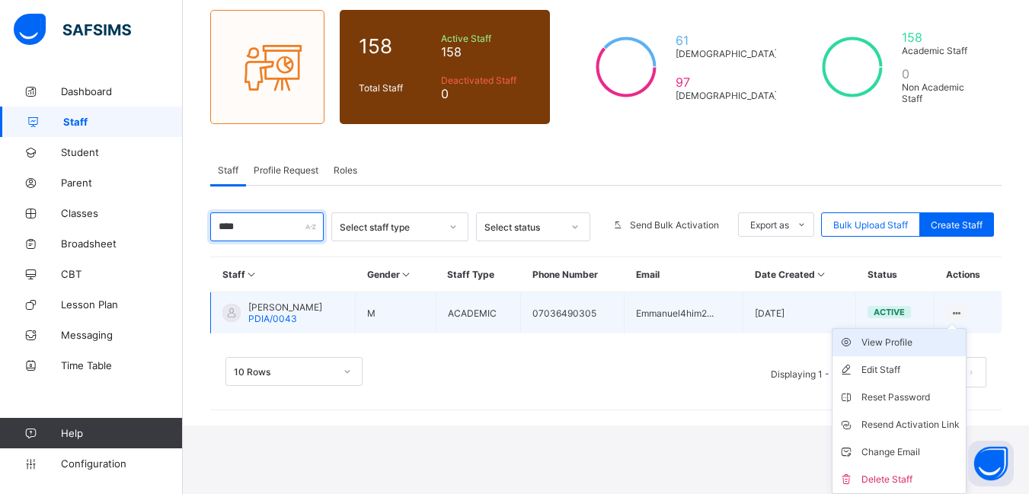
type input "****"
click at [906, 343] on div "View Profile" at bounding box center [910, 342] width 98 height 15
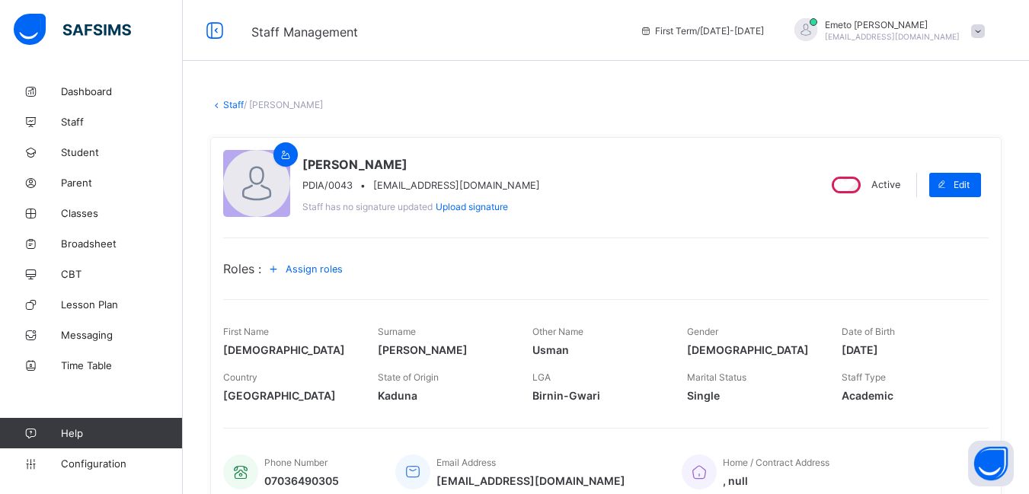
click at [238, 101] on link "Staff" at bounding box center [233, 104] width 21 height 11
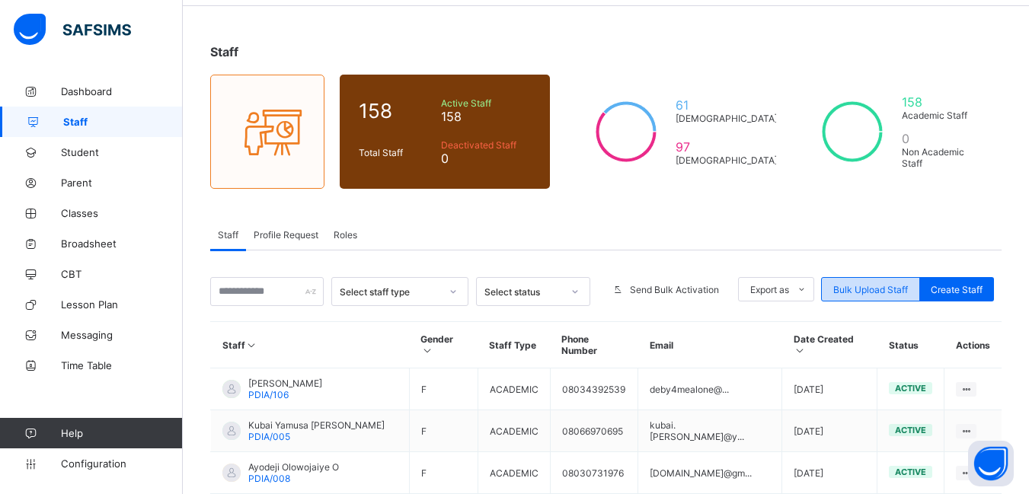
scroll to position [76, 0]
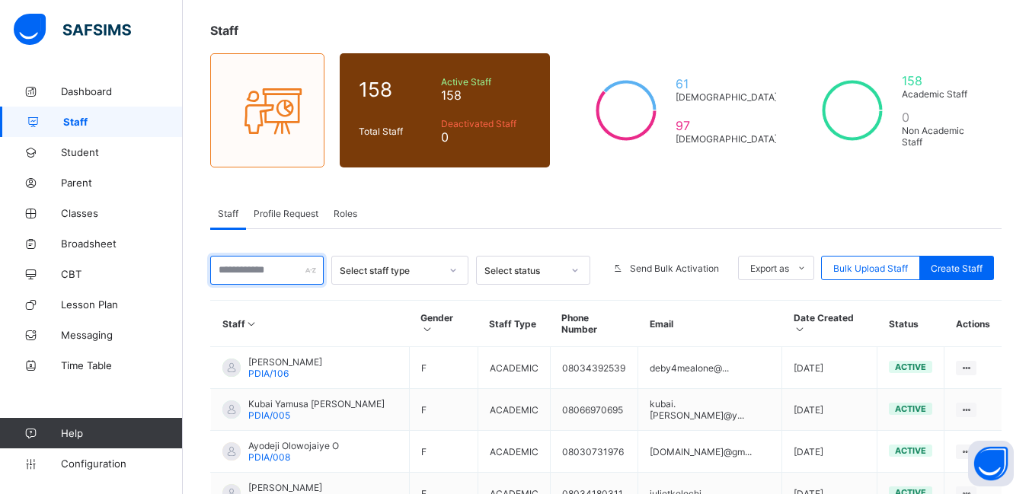
click at [252, 266] on input "text" at bounding box center [266, 270] width 113 height 29
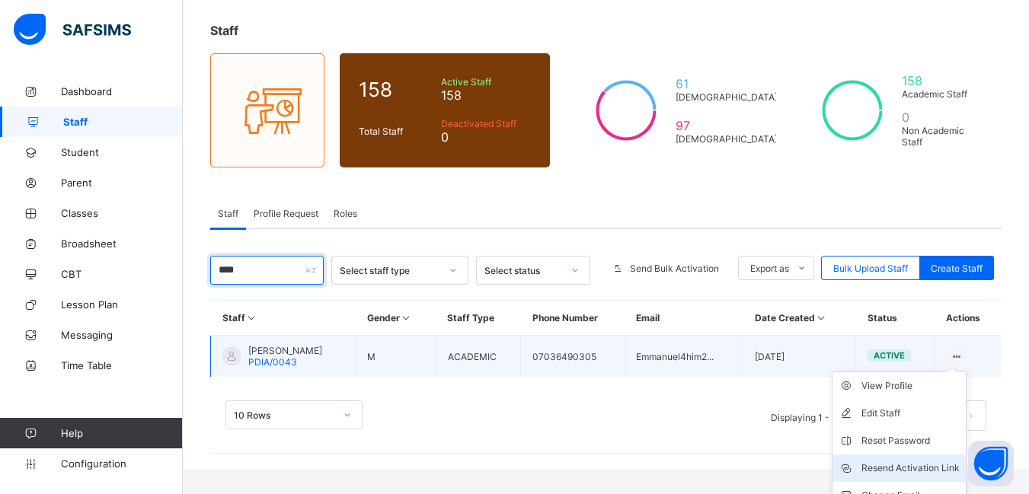
scroll to position [120, 0]
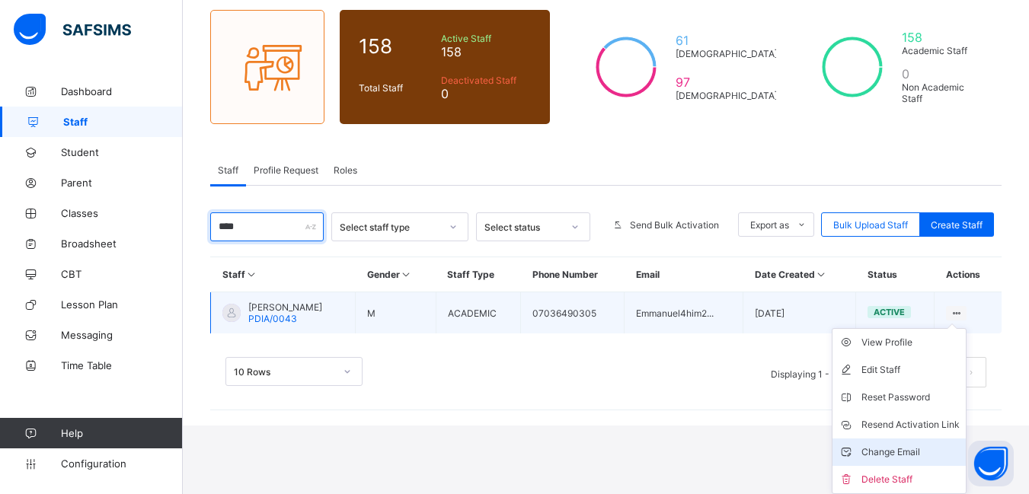
type input "****"
click at [908, 454] on div "Change Email" at bounding box center [910, 452] width 98 height 15
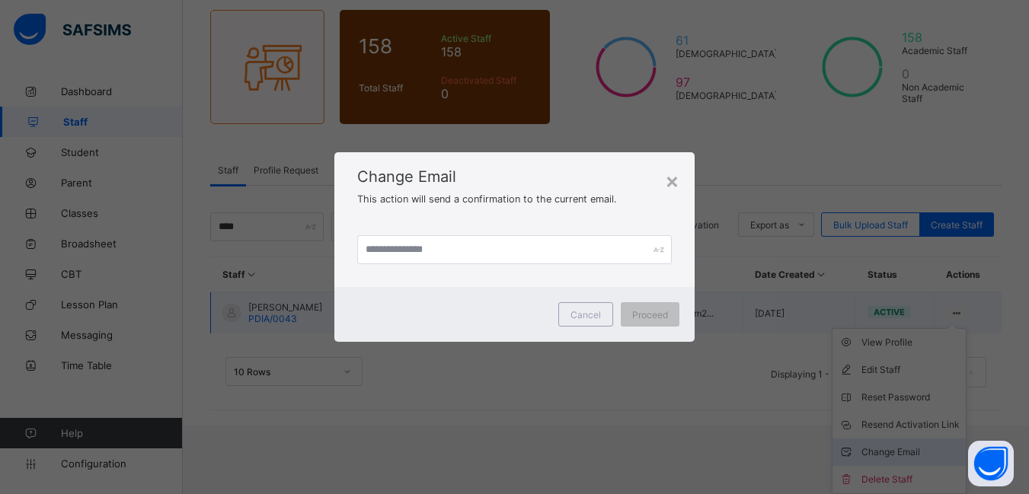
scroll to position [51, 0]
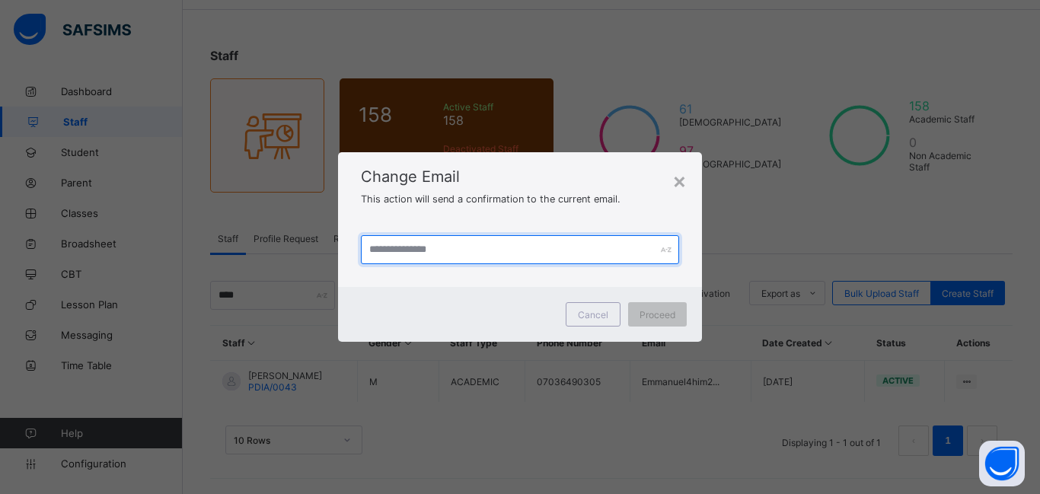
click at [432, 248] on input "text" at bounding box center [520, 249] width 318 height 29
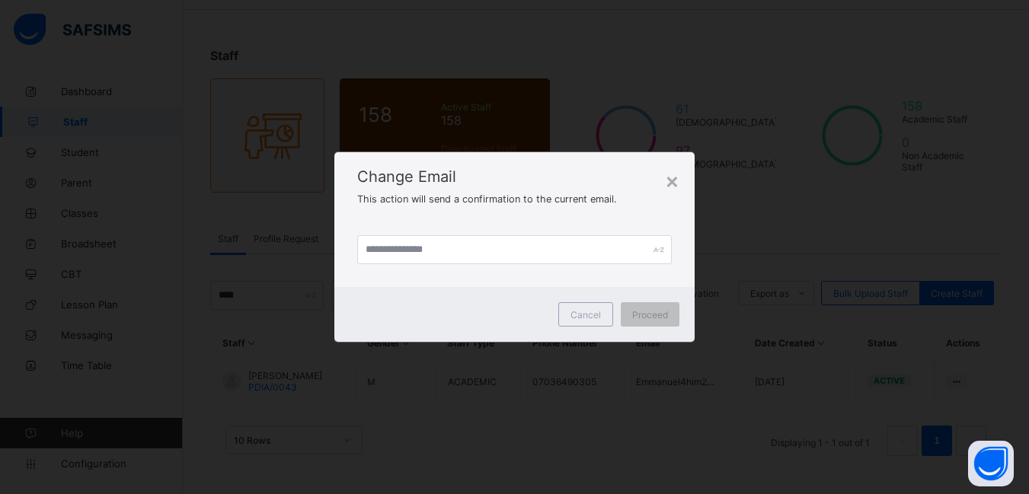
click at [622, 92] on div "× Change Email This action will send a confirmation to the current email. Cance…" at bounding box center [514, 247] width 1029 height 494
click at [675, 181] on div "×" at bounding box center [672, 180] width 14 height 26
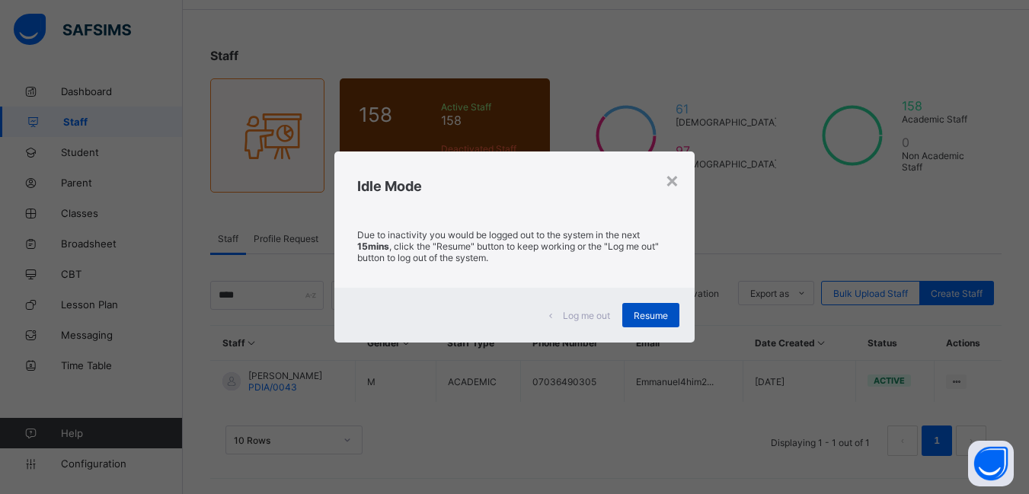
click at [643, 311] on span "Resume" at bounding box center [650, 315] width 34 height 11
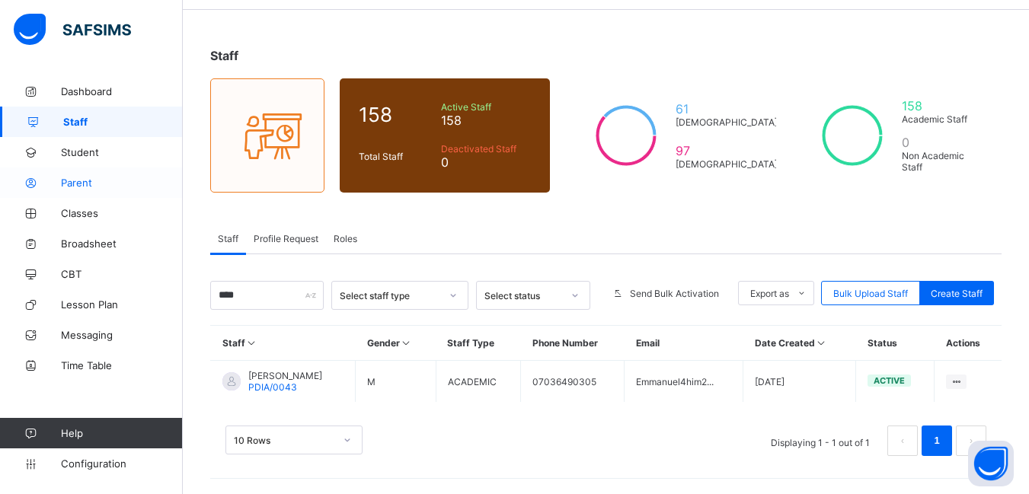
click at [81, 183] on span "Parent" at bounding box center [122, 183] width 122 height 12
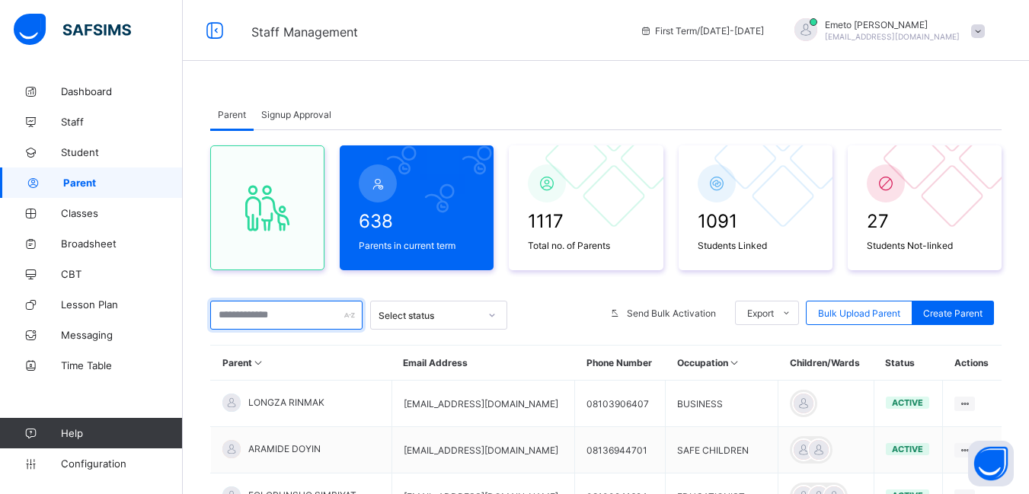
click at [260, 322] on input "text" at bounding box center [286, 315] width 152 height 29
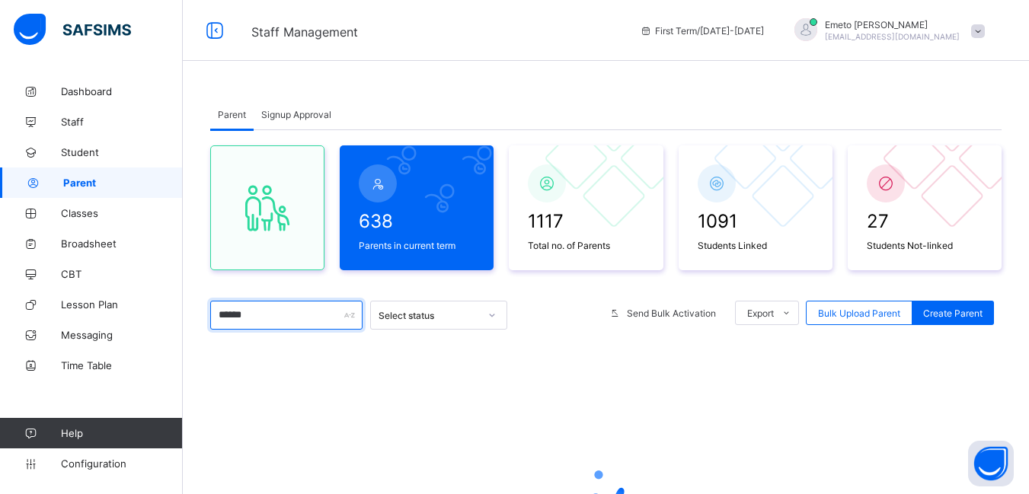
scroll to position [76, 0]
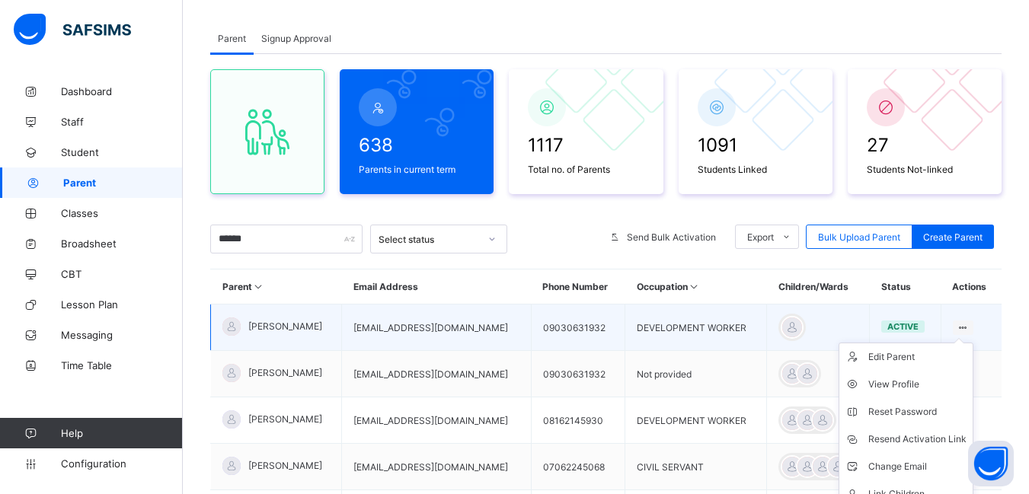
click at [969, 326] on icon at bounding box center [962, 327] width 13 height 11
click at [924, 434] on div "Resend Activation Link" at bounding box center [917, 439] width 98 height 15
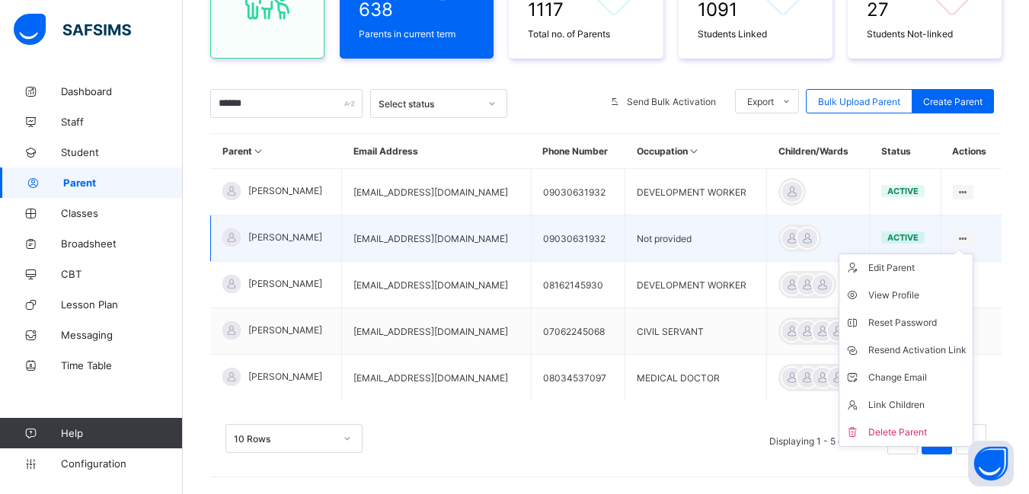
scroll to position [225, 0]
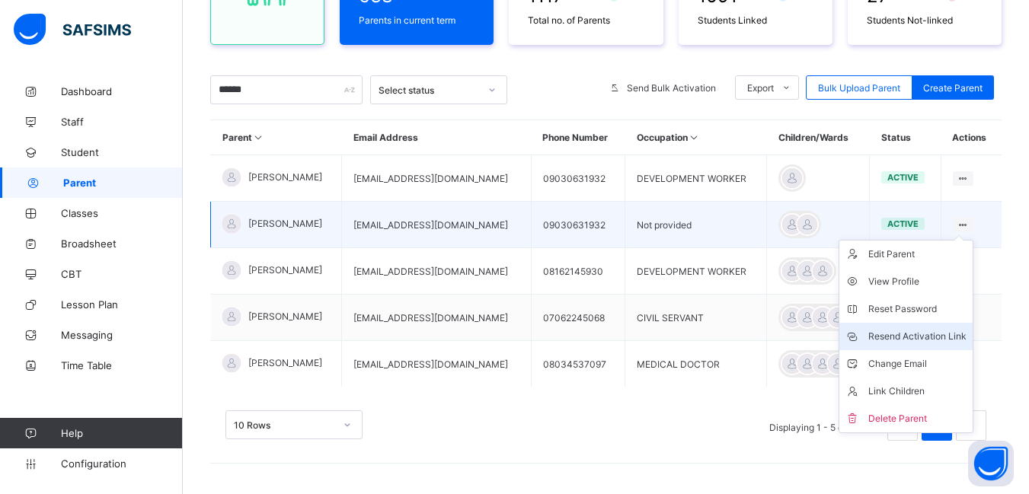
click at [942, 337] on div "Resend Activation Link" at bounding box center [917, 336] width 98 height 15
click at [969, 223] on icon at bounding box center [962, 224] width 13 height 11
click at [947, 335] on div "Resend Activation Link" at bounding box center [917, 336] width 98 height 15
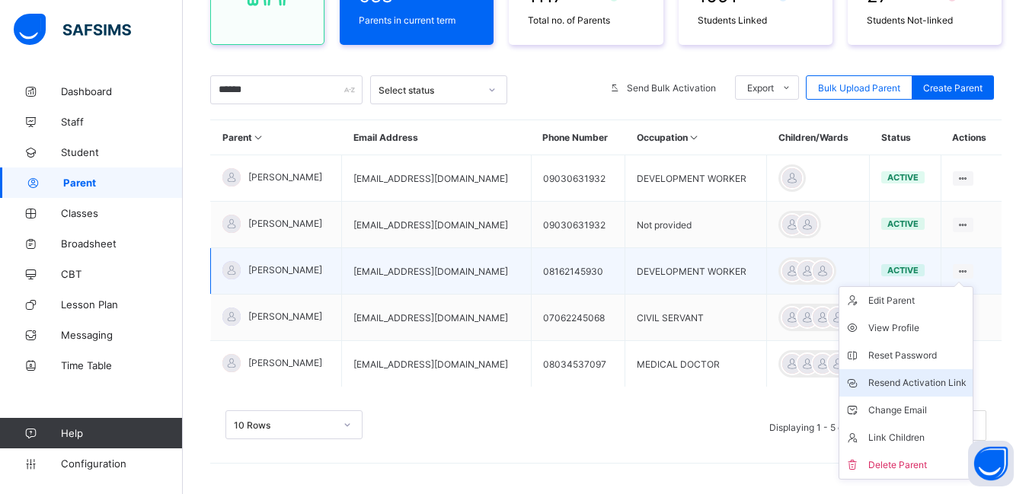
click at [943, 379] on div "Resend Activation Link" at bounding box center [917, 382] width 98 height 15
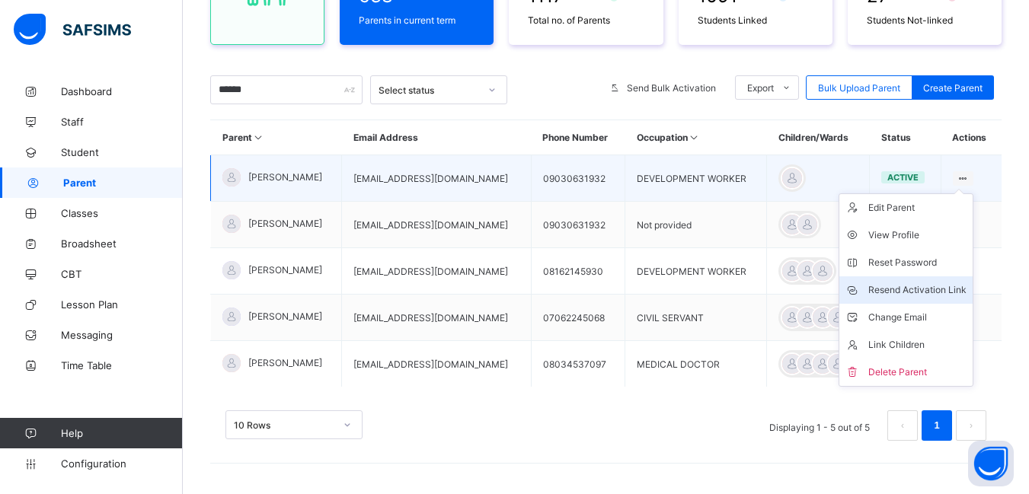
click at [958, 289] on div "Resend Activation Link" at bounding box center [917, 289] width 98 height 15
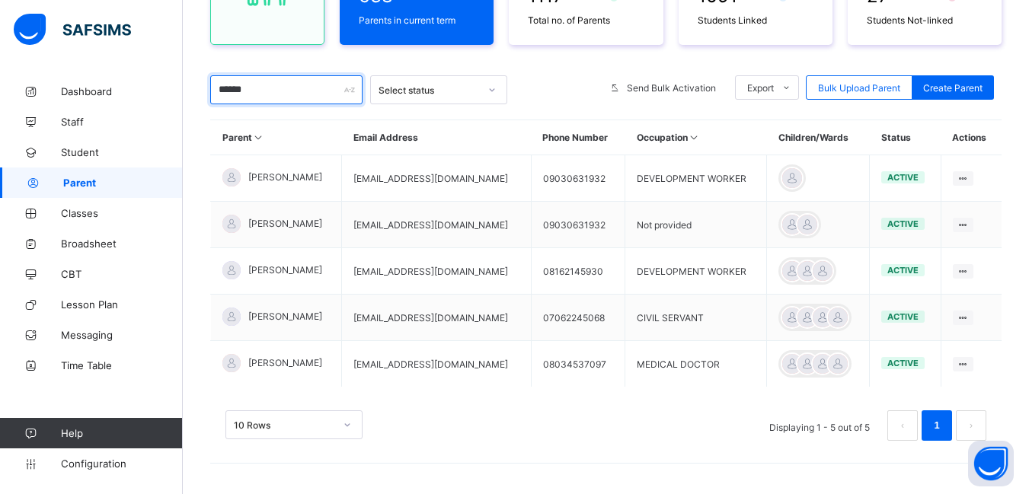
click at [260, 86] on input "******" at bounding box center [286, 89] width 152 height 29
type input "*"
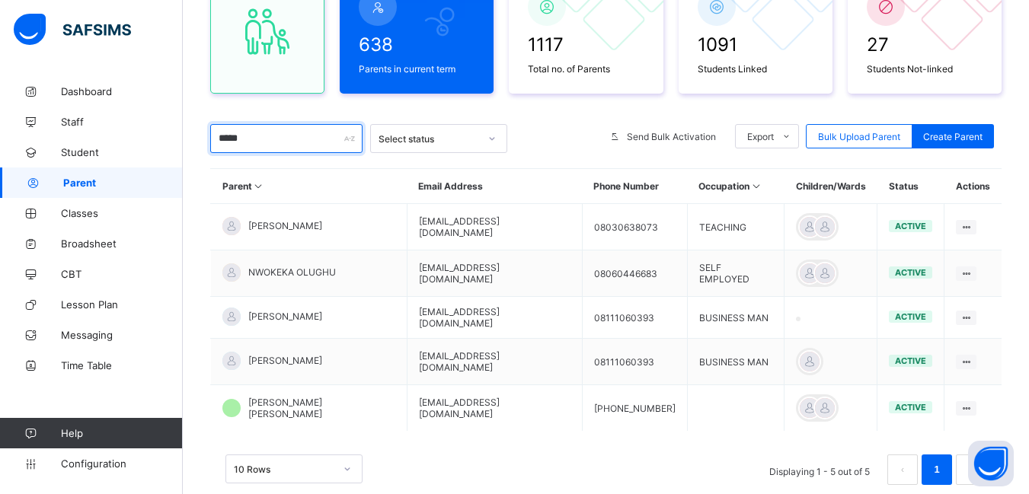
scroll to position [218, 0]
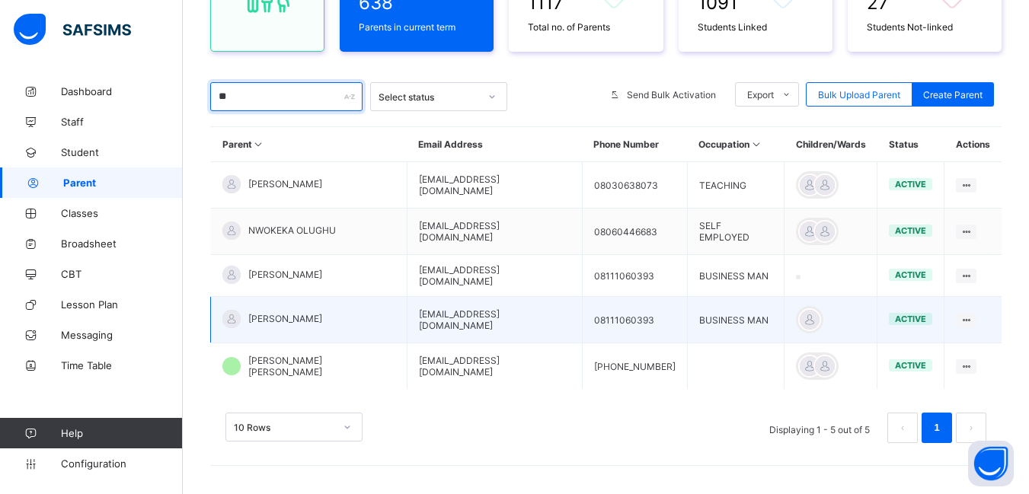
type input "*"
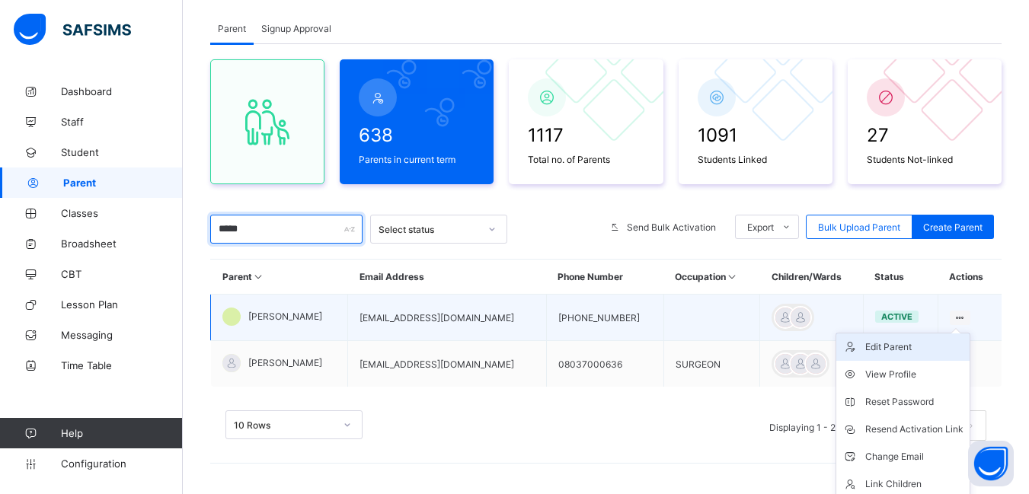
scroll to position [118, 0]
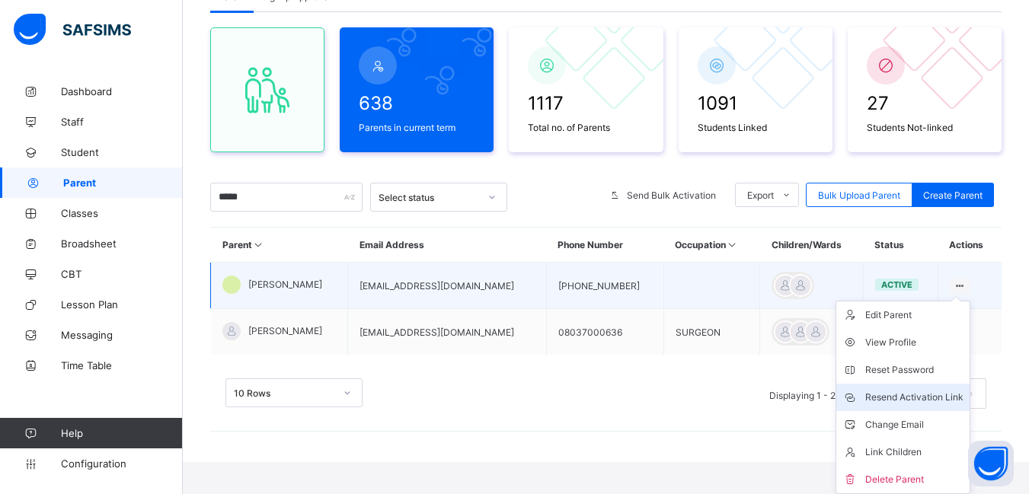
click at [935, 396] on div "Resend Activation Link" at bounding box center [914, 397] width 98 height 15
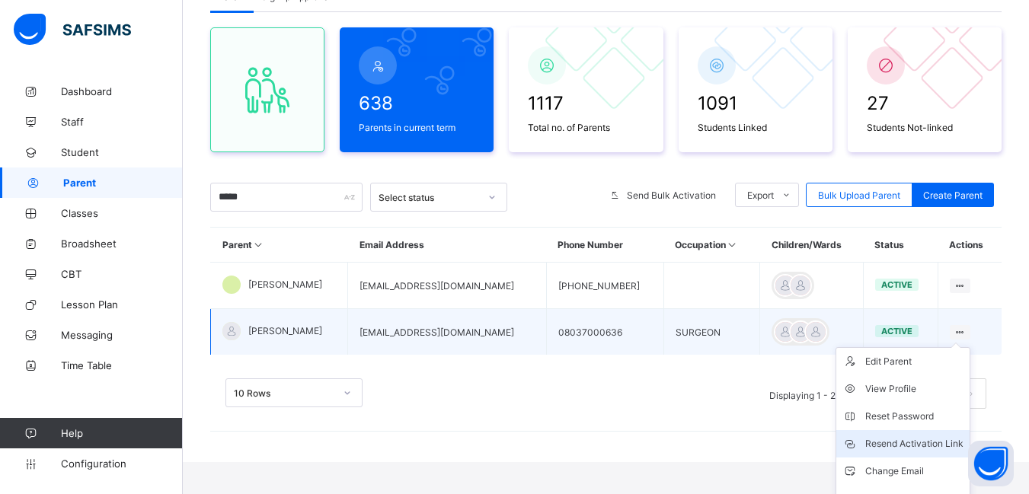
click at [943, 445] on div "Resend Activation Link" at bounding box center [914, 443] width 98 height 15
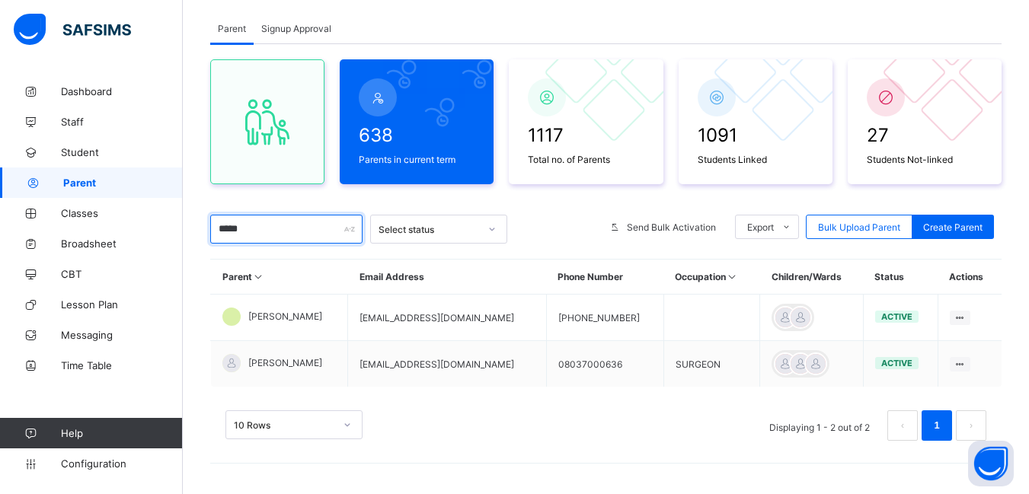
click at [271, 240] on input "*****" at bounding box center [286, 229] width 152 height 29
type input "*"
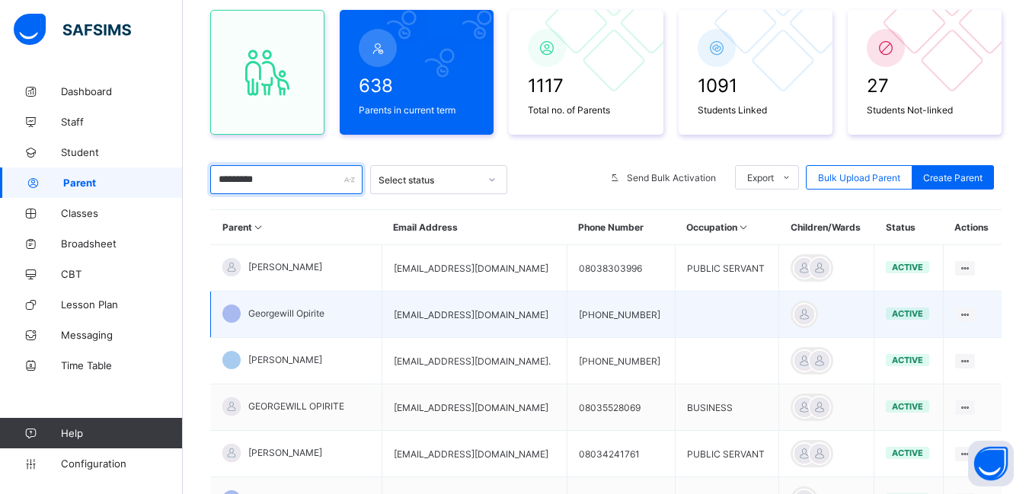
scroll to position [162, 0]
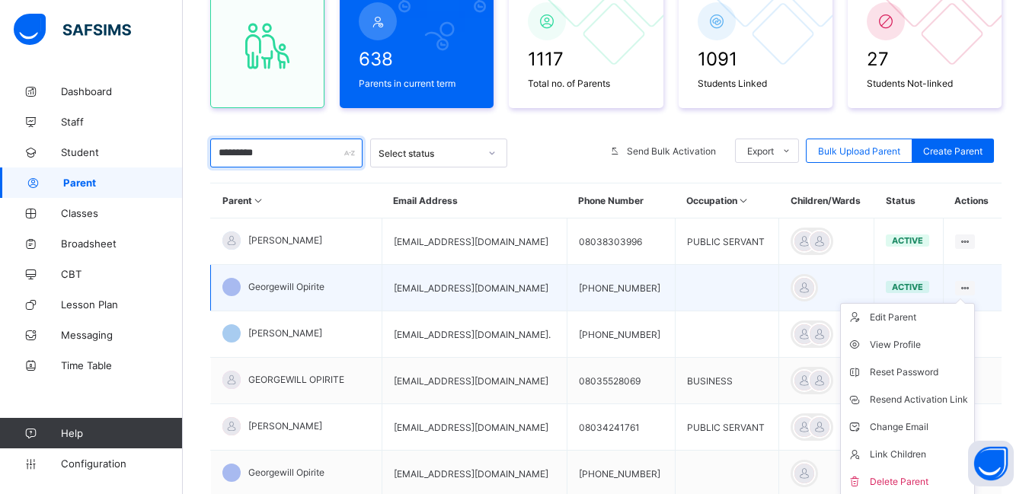
type input "*********"
click at [971, 285] on icon at bounding box center [964, 287] width 13 height 11
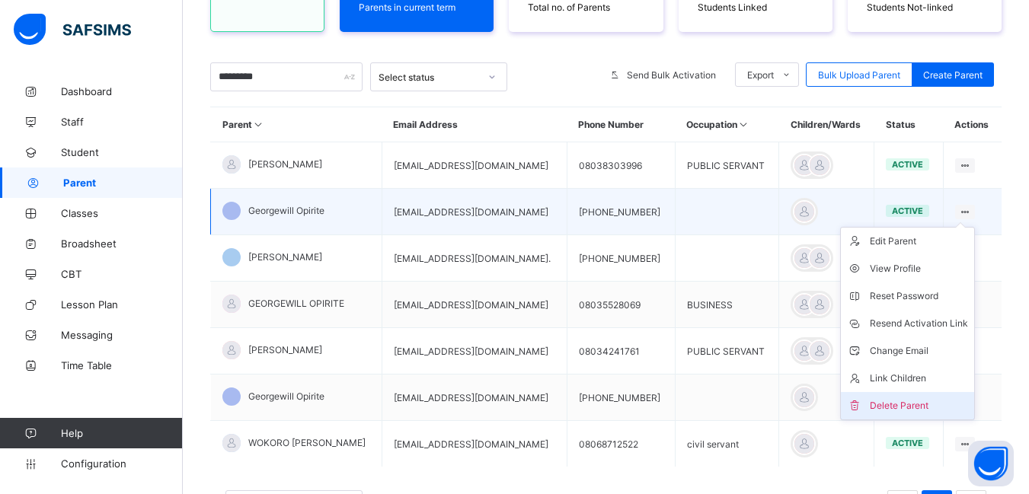
click at [908, 403] on div "Delete Parent" at bounding box center [918, 405] width 98 height 15
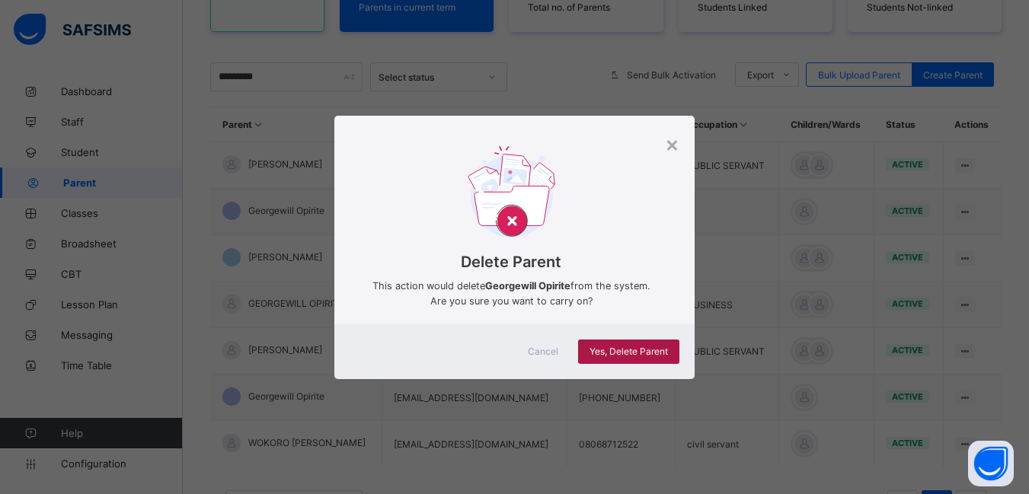
click at [637, 352] on span "Yes, Delete Parent" at bounding box center [628, 351] width 78 height 11
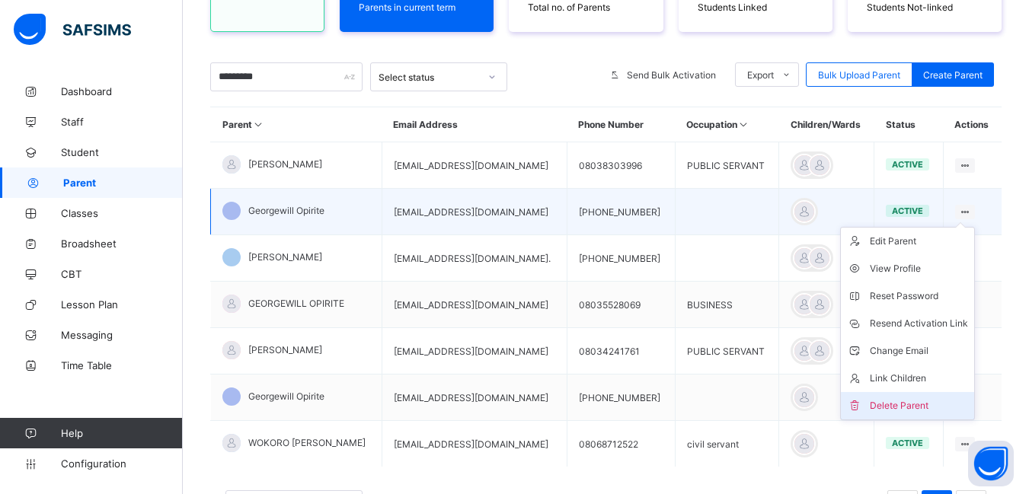
click at [912, 400] on div "Delete Parent" at bounding box center [918, 405] width 98 height 15
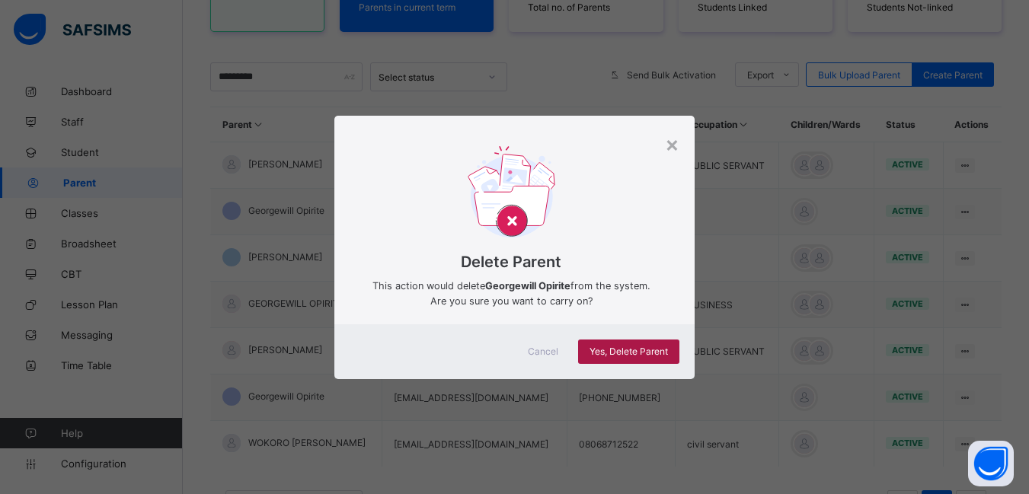
click at [614, 354] on span "Yes, Delete Parent" at bounding box center [628, 351] width 78 height 11
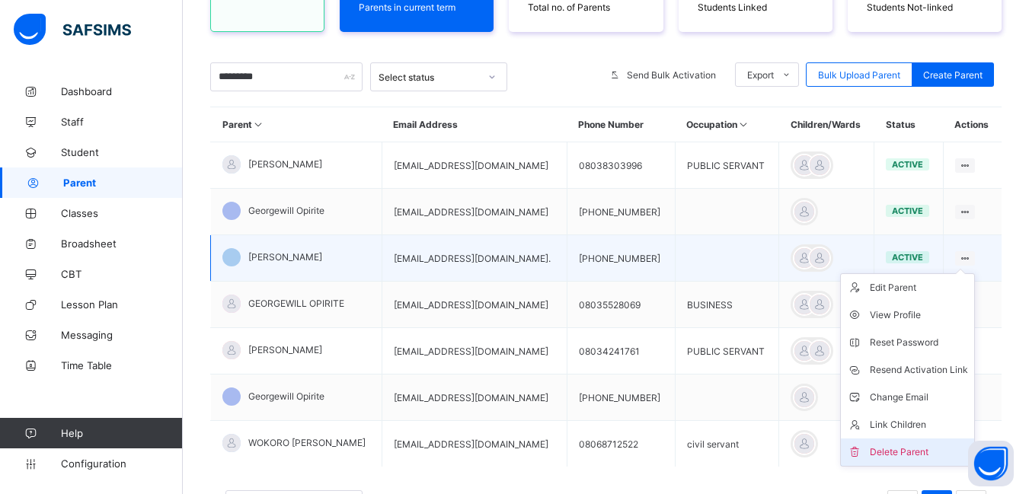
click at [903, 452] on div "Delete Parent" at bounding box center [918, 452] width 98 height 15
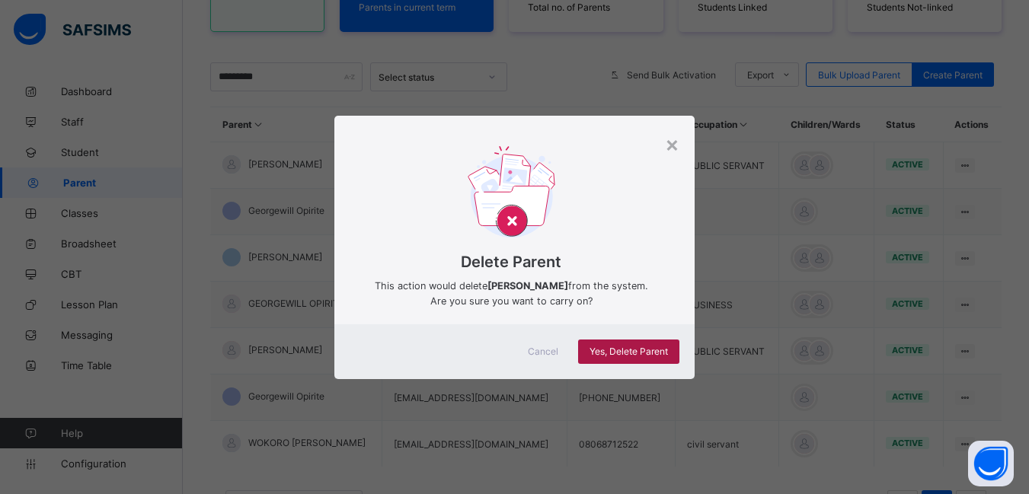
click at [647, 349] on span "Yes, Delete Parent" at bounding box center [628, 351] width 78 height 11
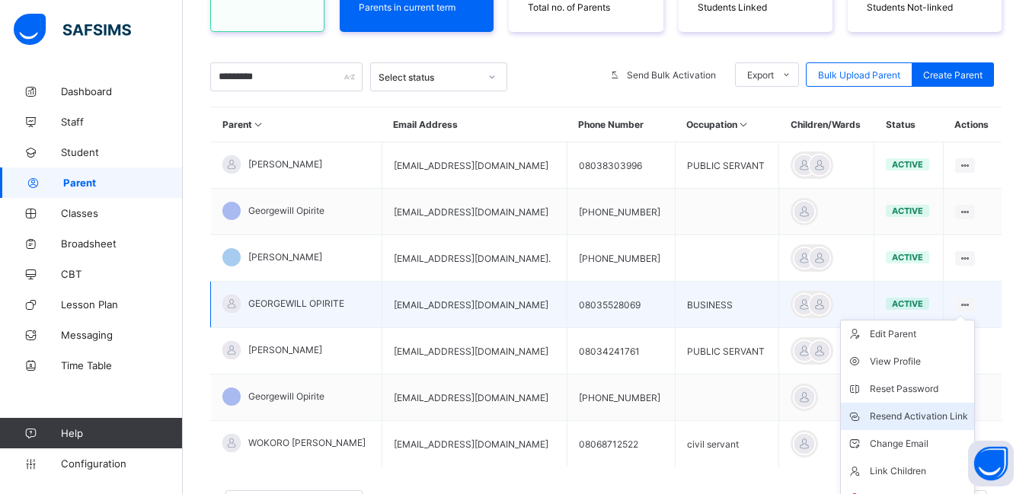
click at [929, 414] on div "Resend Activation Link" at bounding box center [918, 416] width 98 height 15
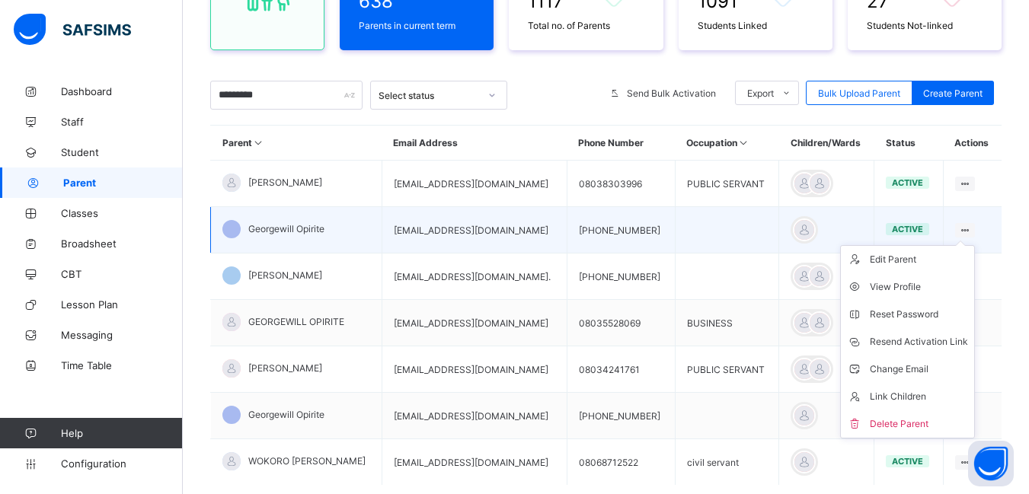
scroll to position [228, 0]
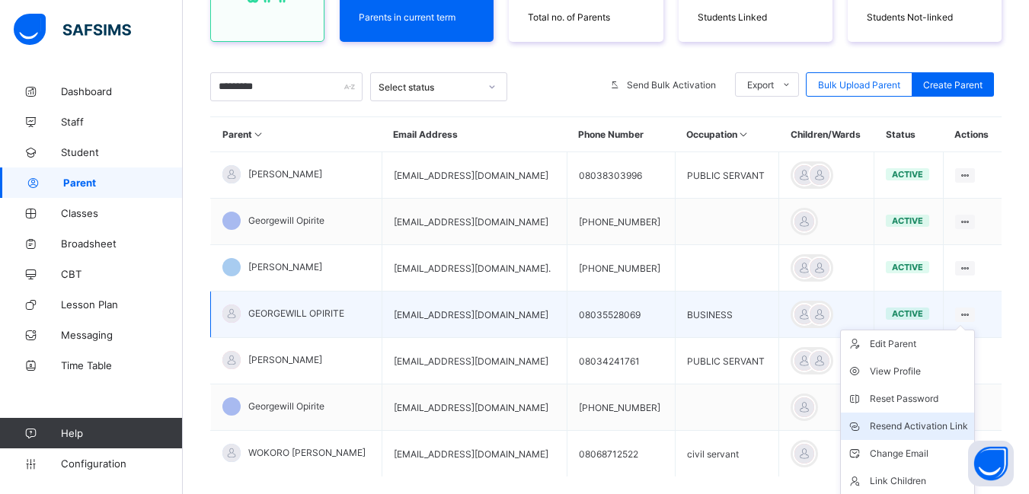
click at [949, 426] on div "Resend Activation Link" at bounding box center [918, 426] width 98 height 15
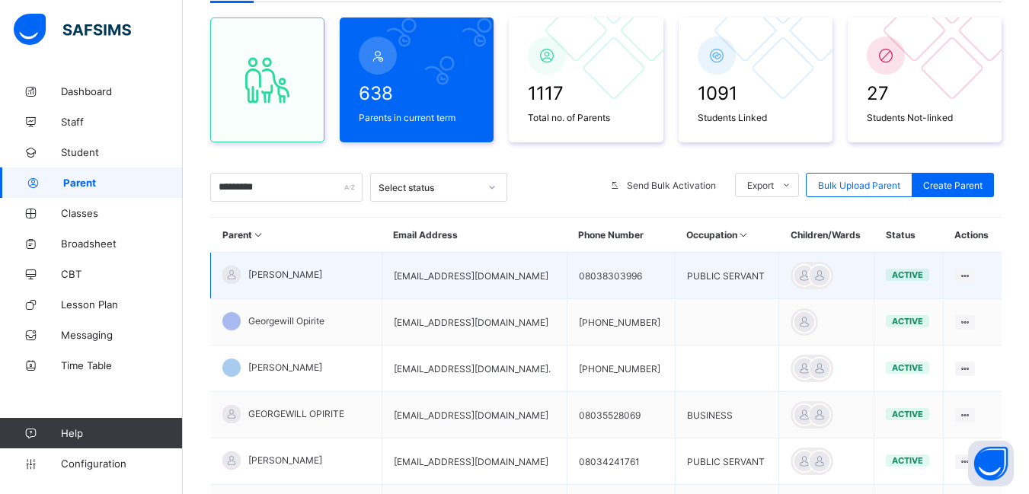
scroll to position [90, 0]
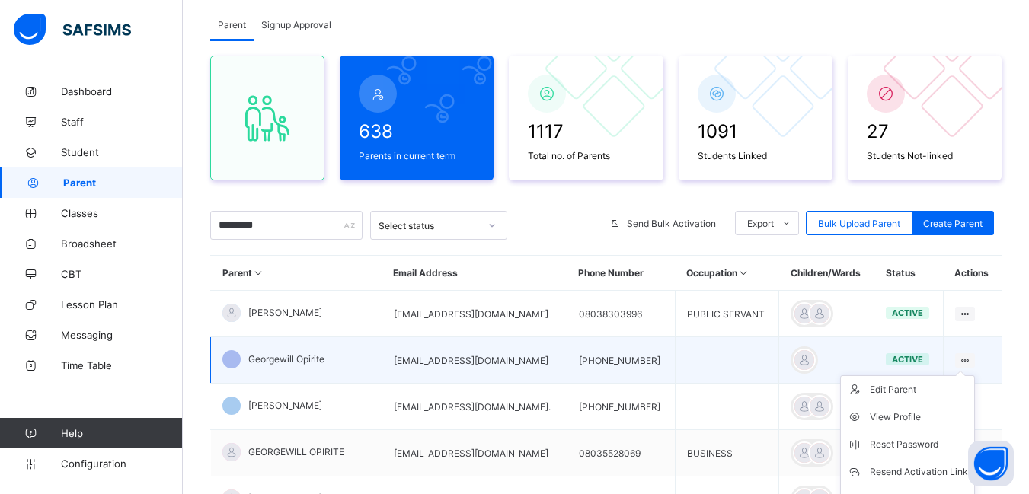
click at [968, 375] on ul "Edit Parent View Profile Reset Password Resend Activation Link Change Email Lin…" at bounding box center [907, 471] width 135 height 193
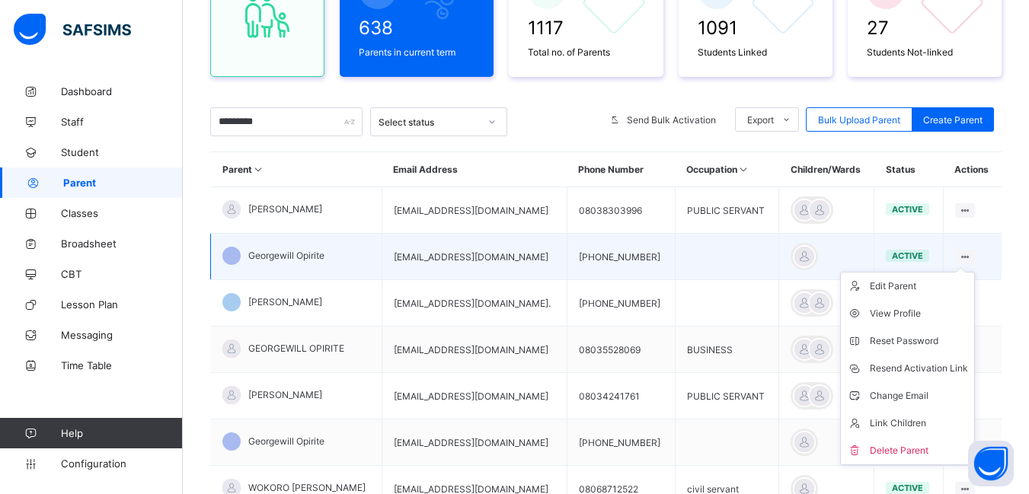
scroll to position [242, 0]
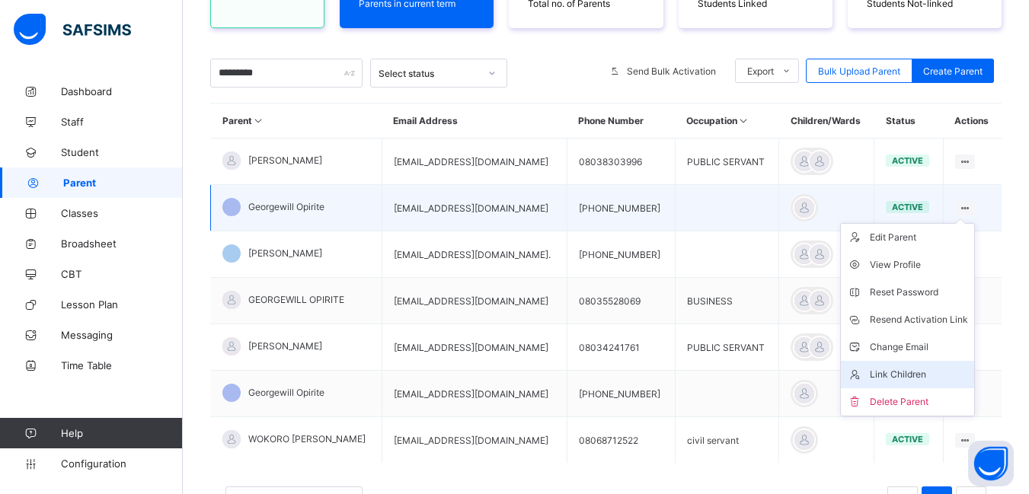
click at [908, 377] on div "Link Children" at bounding box center [918, 374] width 98 height 15
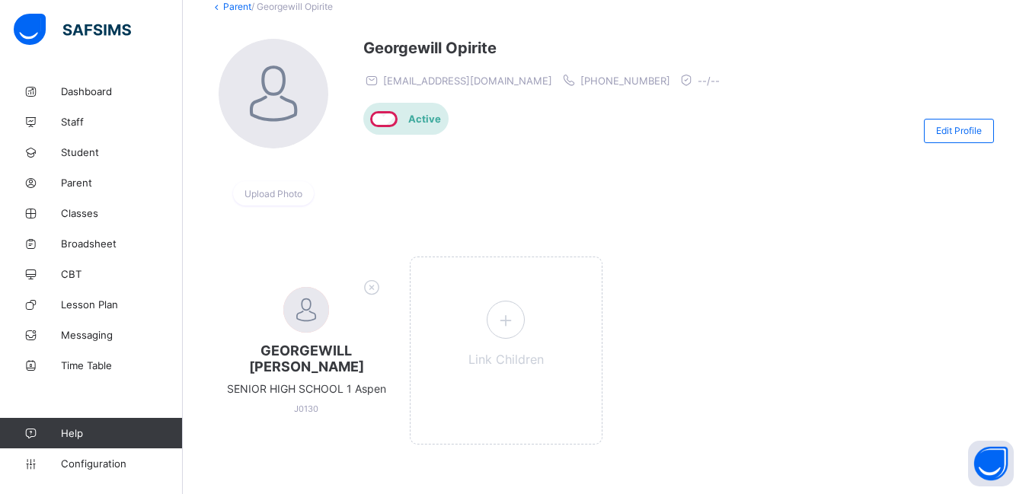
scroll to position [110, 0]
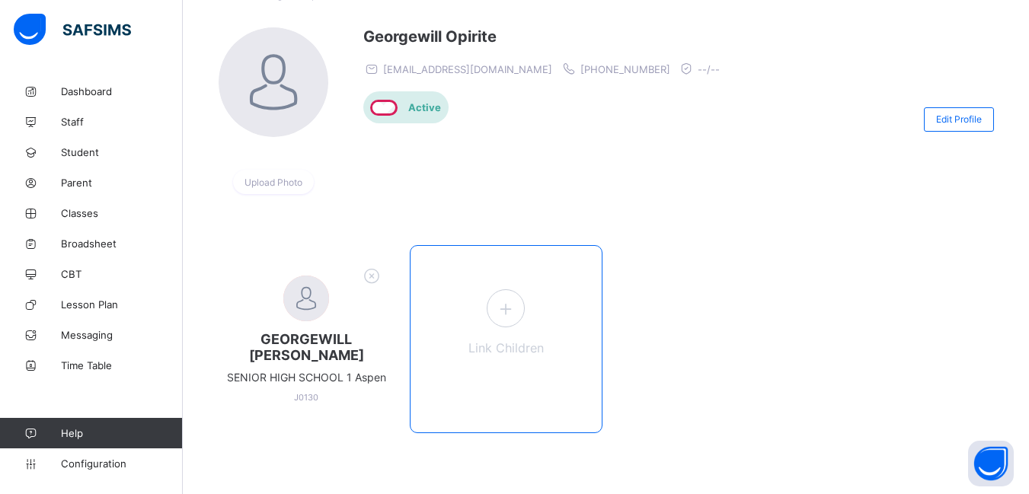
click at [508, 317] on icon at bounding box center [505, 309] width 27 height 24
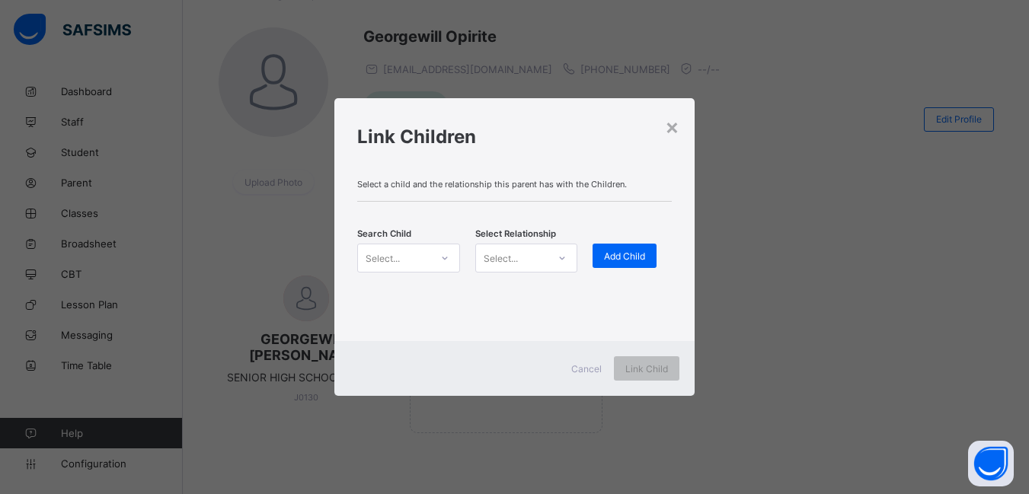
click at [442, 257] on icon at bounding box center [444, 257] width 9 height 15
click at [380, 252] on div "Select..." at bounding box center [382, 258] width 34 height 29
click at [373, 255] on div "Select..." at bounding box center [382, 258] width 34 height 29
click at [378, 255] on div "Select..." at bounding box center [382, 258] width 34 height 29
click at [396, 180] on span "Select a child and the relationship this parent has with the Children." at bounding box center [514, 184] width 314 height 11
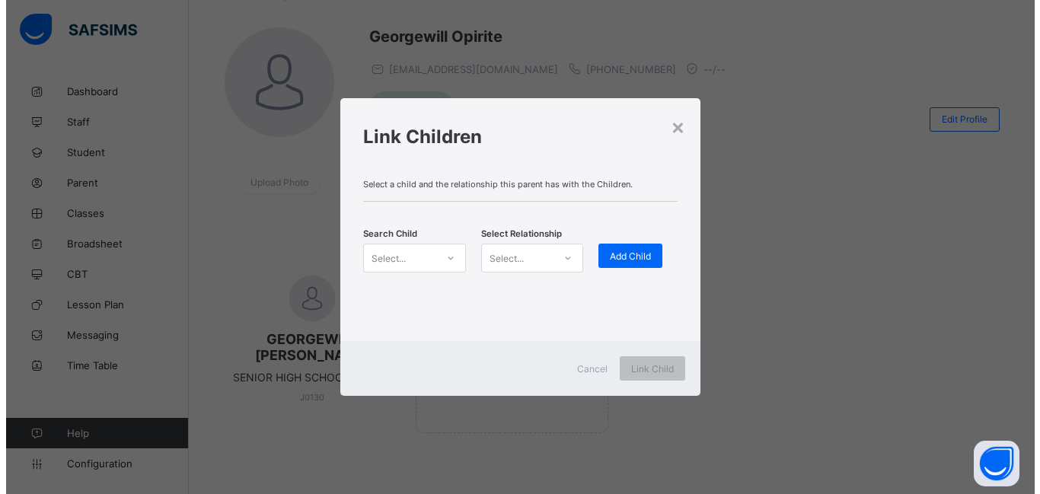
scroll to position [0, 0]
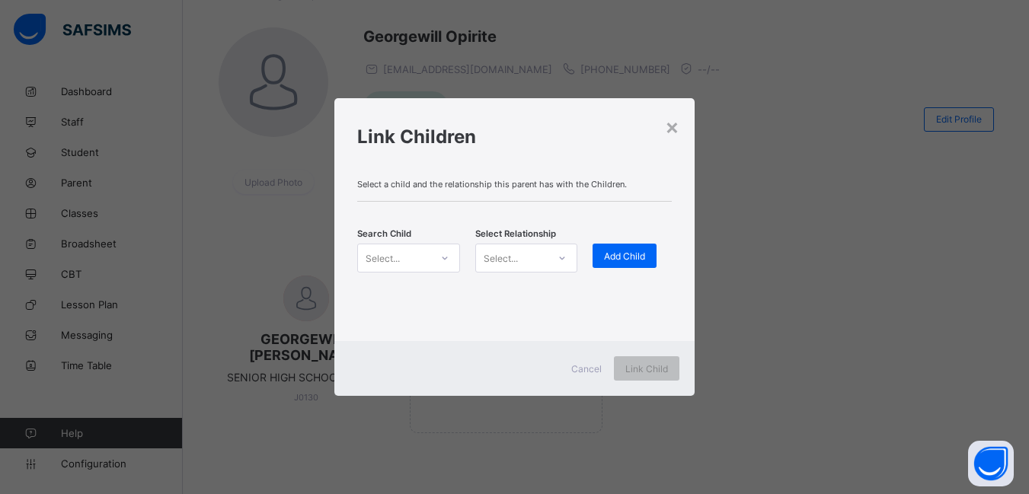
click at [413, 210] on div "Select a child and the relationship this parent has with the Children. Search C…" at bounding box center [514, 254] width 360 height 174
click at [397, 202] on div at bounding box center [514, 201] width 314 height 1
drag, startPoint x: 397, startPoint y: 202, endPoint x: 380, endPoint y: 212, distance: 20.5
click at [392, 206] on div "Select a child and the relationship this parent has with the Children. Search C…" at bounding box center [514, 254] width 360 height 174
click at [380, 210] on div "Select a child and the relationship this parent has with the Children. Search C…" at bounding box center [514, 254] width 360 height 174
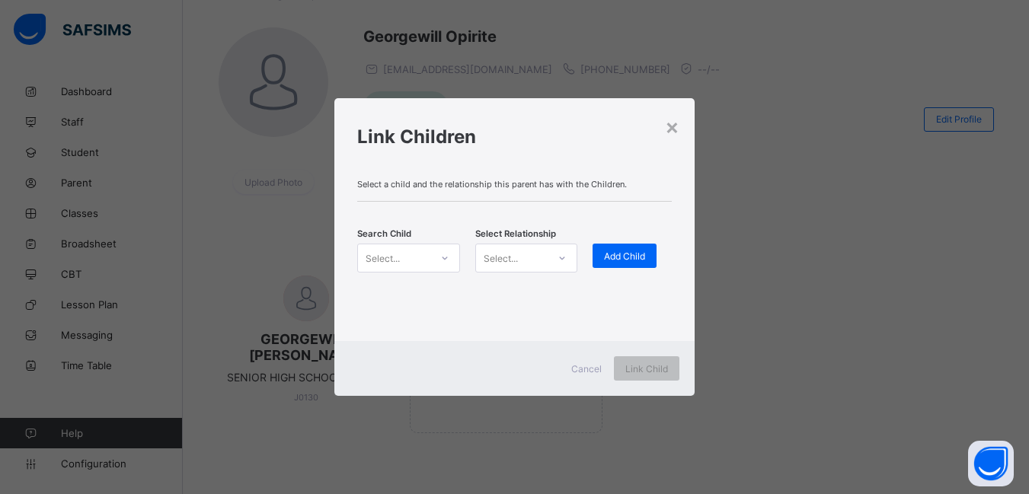
click at [441, 260] on icon at bounding box center [444, 257] width 9 height 15
click at [444, 254] on icon at bounding box center [444, 257] width 9 height 15
click at [443, 259] on icon at bounding box center [444, 258] width 5 height 3
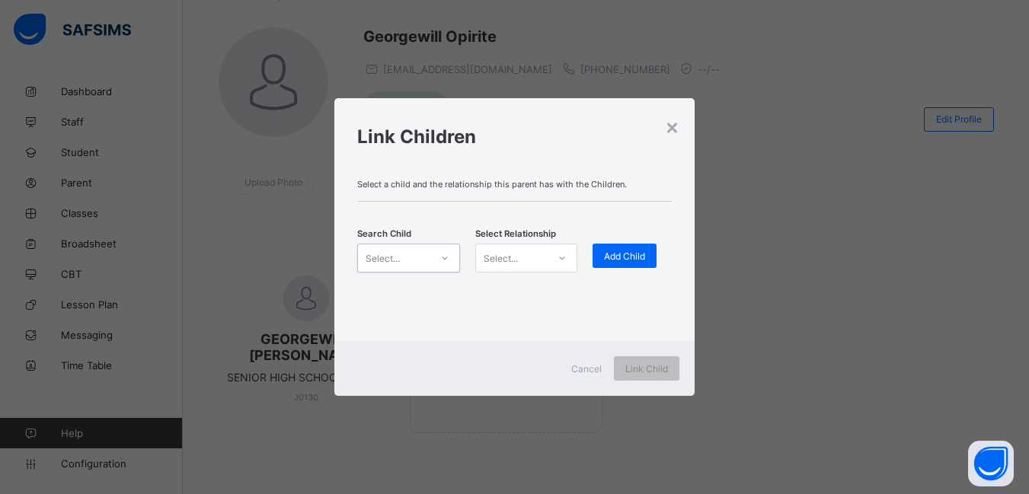
click at [381, 252] on div "Select..." at bounding box center [382, 258] width 34 height 29
type input "**********"
click at [454, 215] on div "Select a child and the relationship this parent has with the Children. Search C…" at bounding box center [520, 254] width 364 height 174
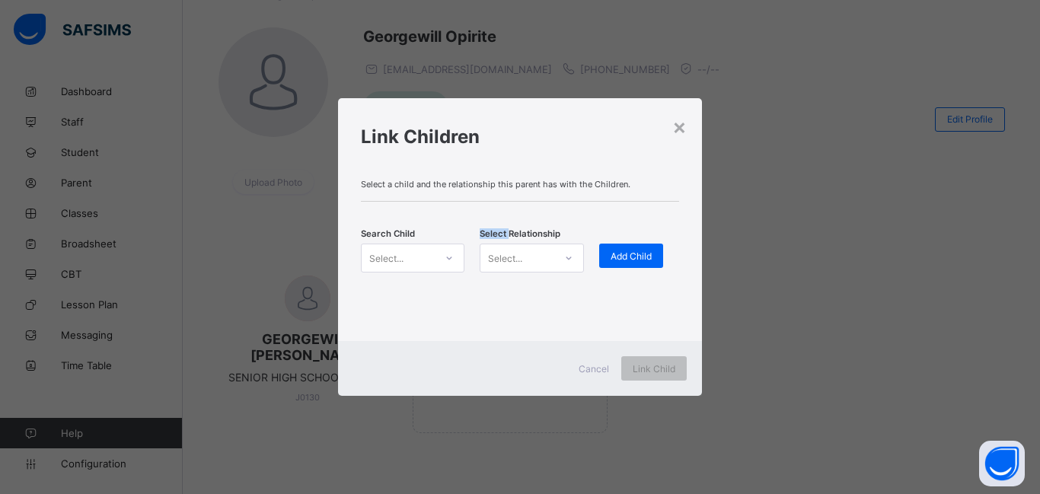
click at [454, 215] on div "Select a child and the relationship this parent has with the Children. Search C…" at bounding box center [520, 254] width 364 height 174
click at [682, 126] on div "×" at bounding box center [679, 126] width 14 height 26
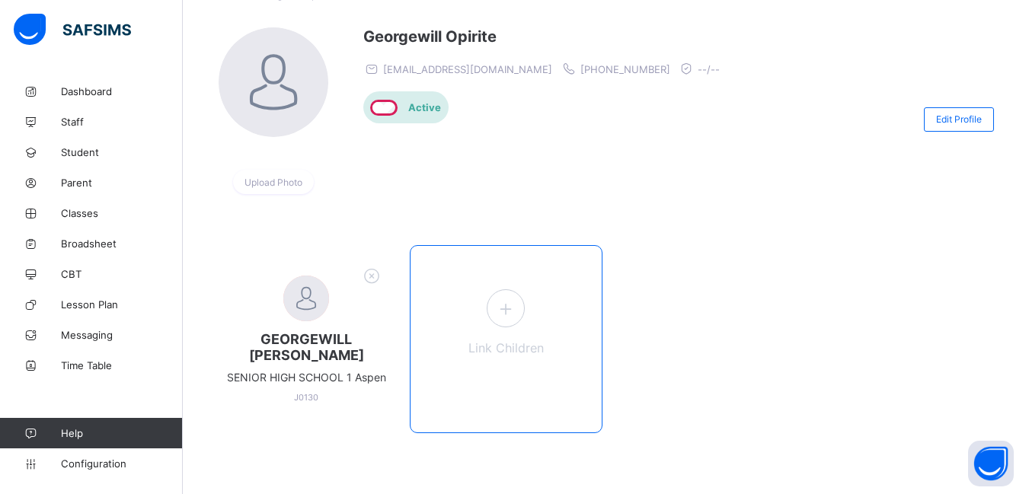
click at [528, 317] on div "Link Children" at bounding box center [506, 339] width 192 height 188
click at [511, 308] on icon at bounding box center [505, 309] width 27 height 24
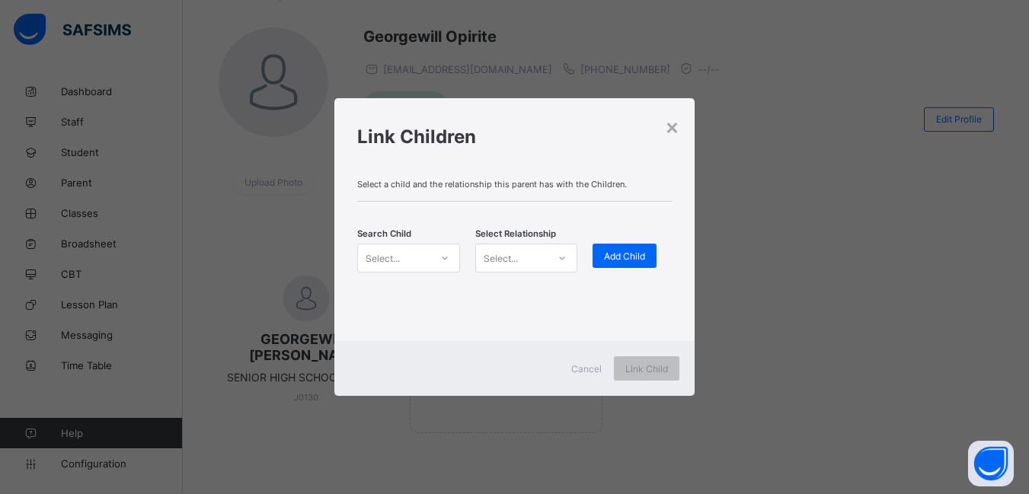
click at [408, 208] on div "Select a child and the relationship this parent has with the Children. Search C…" at bounding box center [514, 254] width 360 height 174
click at [441, 256] on icon at bounding box center [444, 257] width 9 height 15
click at [443, 265] on icon at bounding box center [444, 257] width 9 height 15
click at [443, 260] on icon at bounding box center [444, 257] width 9 height 15
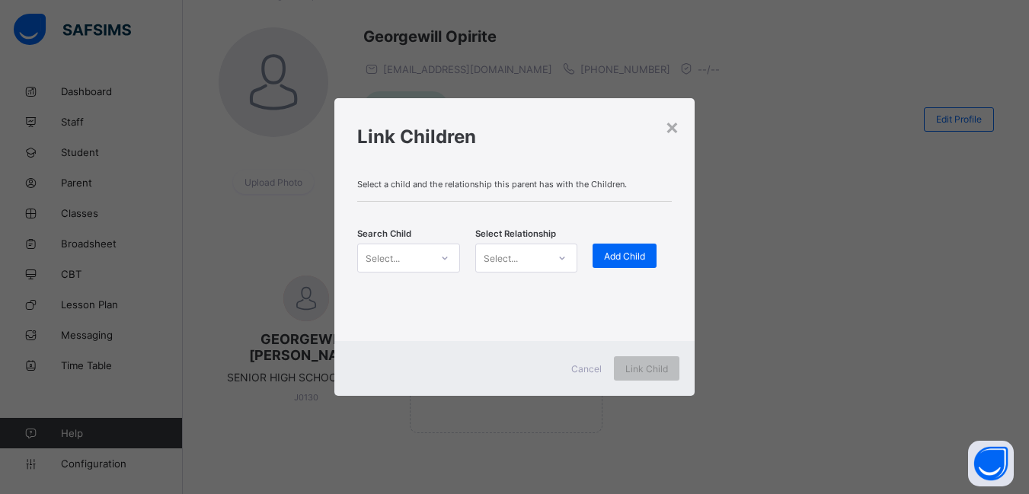
click at [443, 260] on icon at bounding box center [444, 257] width 9 height 15
click at [445, 252] on icon at bounding box center [444, 257] width 9 height 15
click at [389, 253] on div "Select..." at bounding box center [382, 258] width 34 height 29
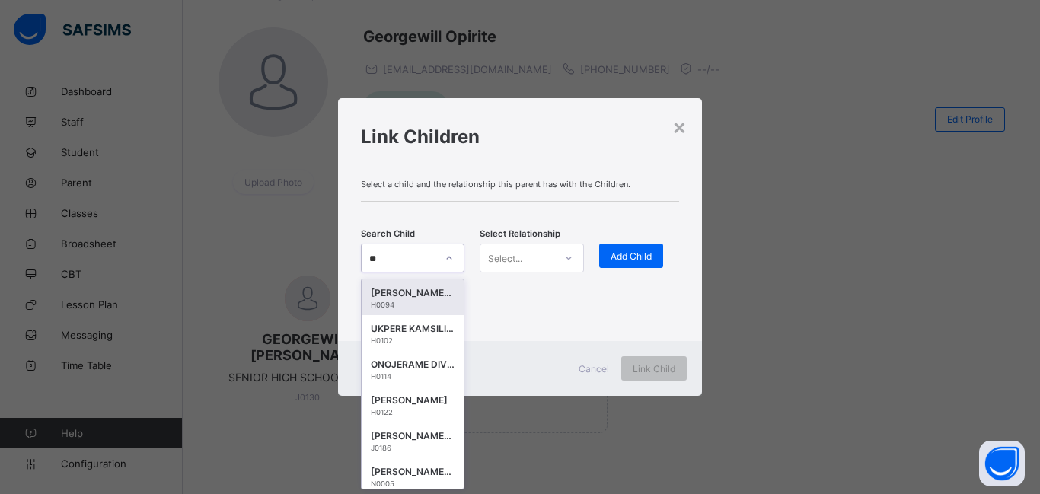
type input "*"
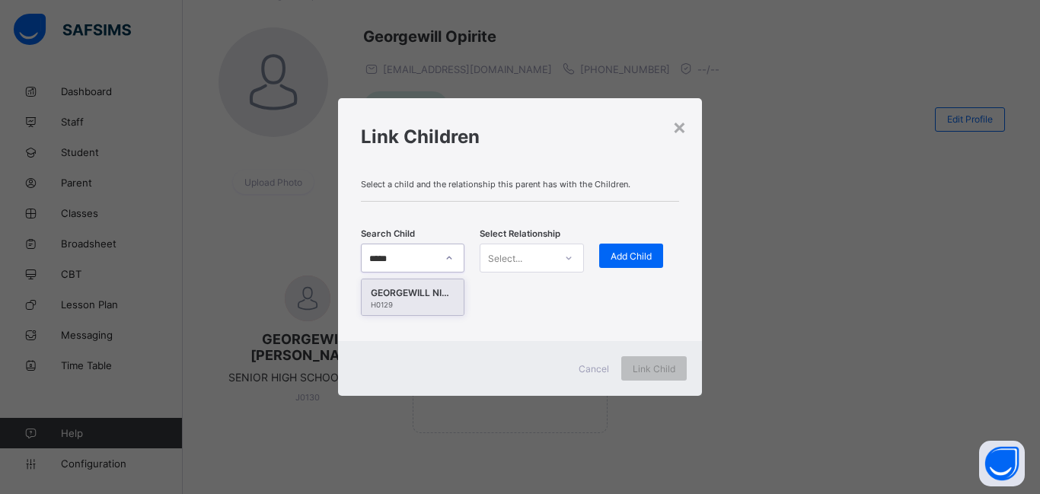
type input "******"
click at [390, 300] on div "GEORGEWILL NIMISOERE [PERSON_NAME]" at bounding box center [413, 292] width 84 height 15
click at [569, 256] on icon at bounding box center [568, 257] width 9 height 15
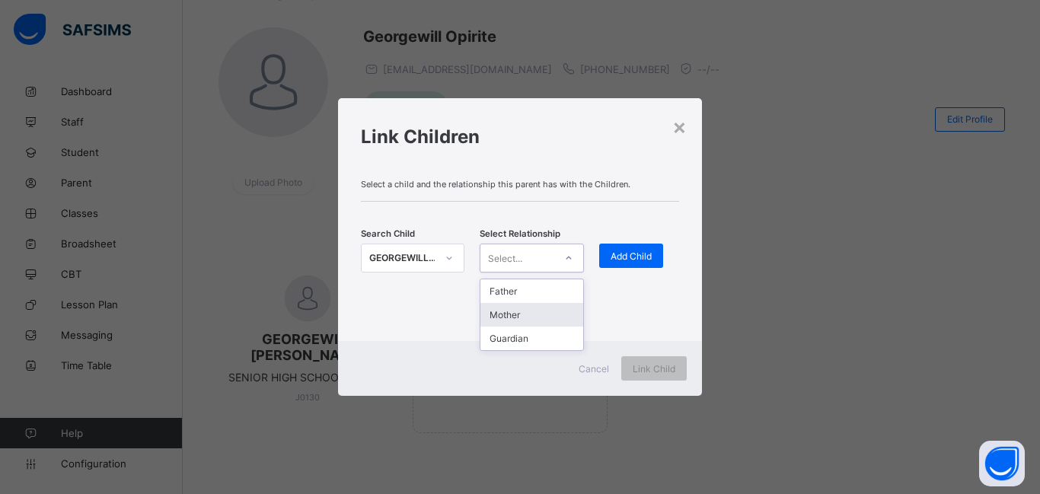
click at [512, 315] on div "Mother" at bounding box center [531, 315] width 102 height 24
click at [628, 259] on span "Add Child" at bounding box center [631, 255] width 41 height 11
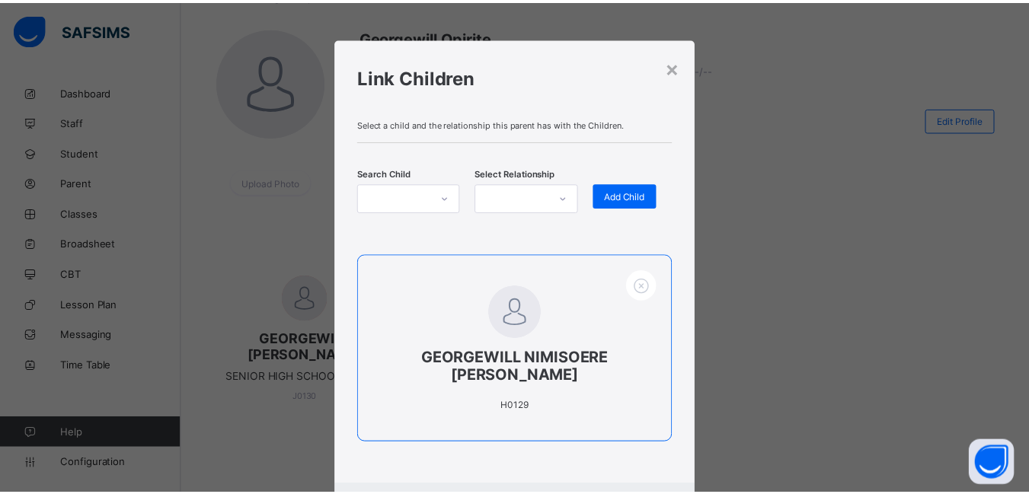
scroll to position [84, 0]
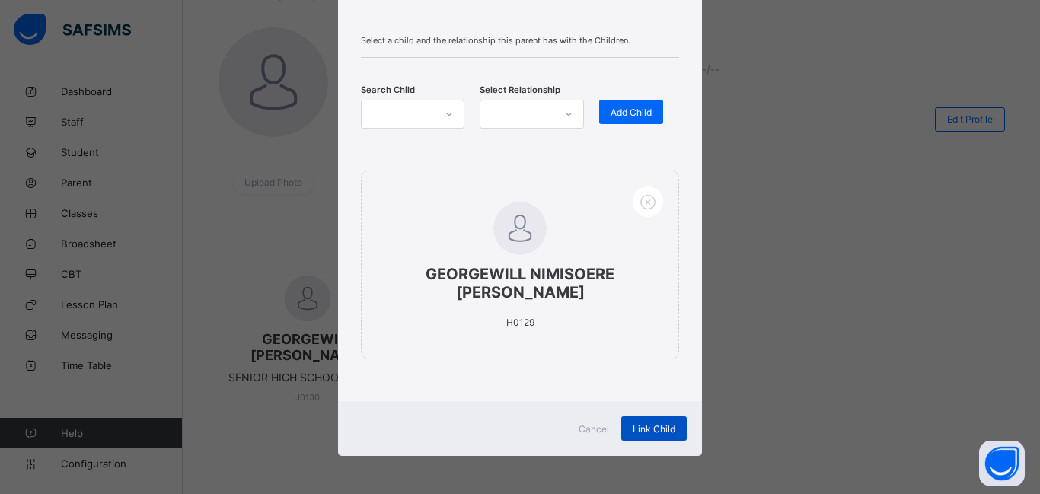
click at [644, 429] on span "Link Child" at bounding box center [654, 428] width 43 height 11
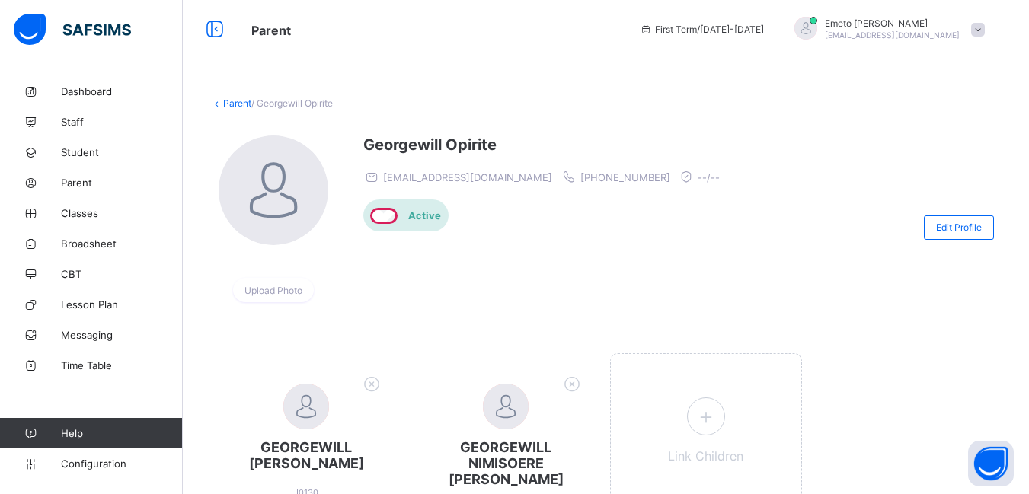
scroll to position [0, 0]
click at [75, 123] on span "Staff" at bounding box center [122, 122] width 122 height 12
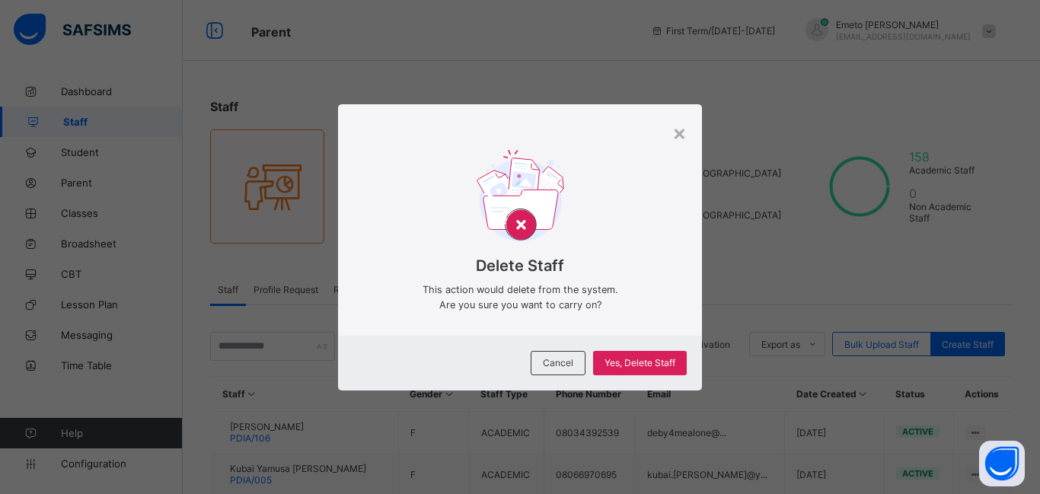
click at [554, 359] on span "Cancel" at bounding box center [558, 362] width 30 height 11
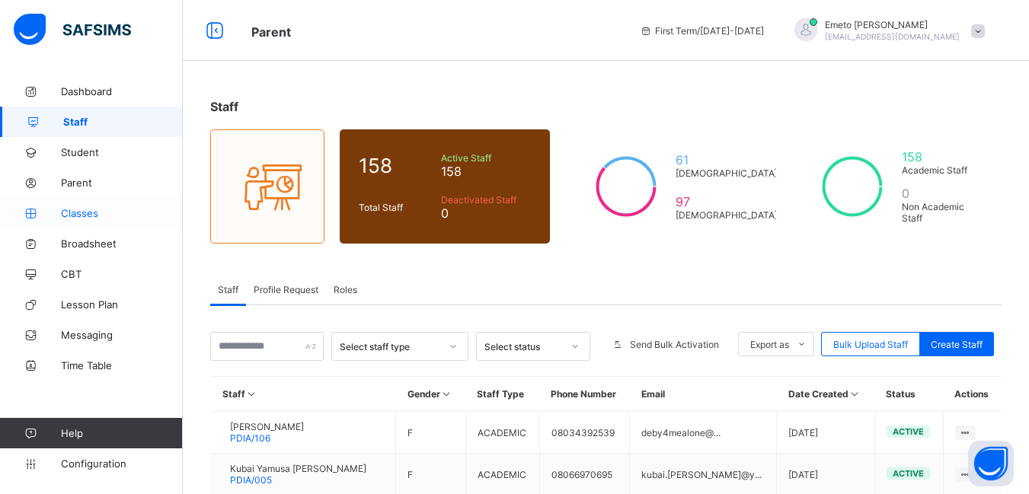
click at [84, 215] on span "Classes" at bounding box center [122, 213] width 122 height 12
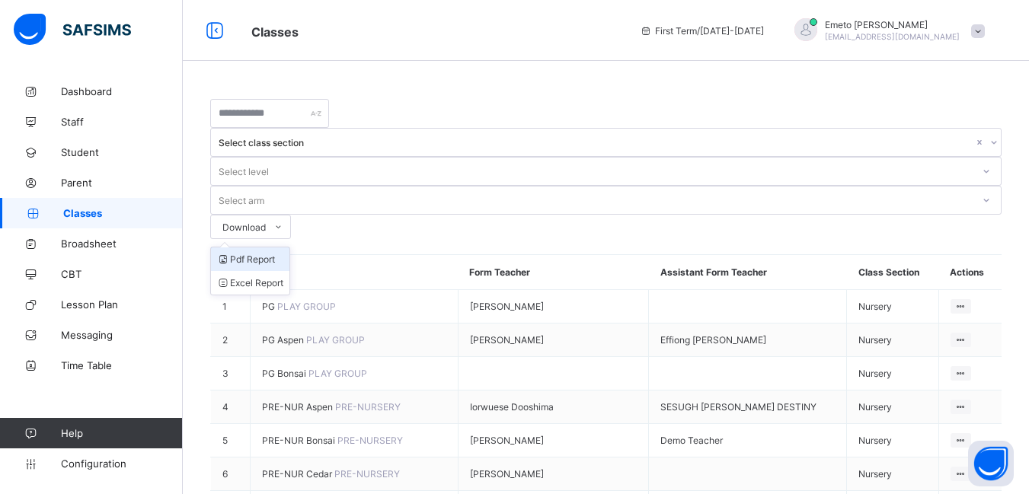
click at [289, 247] on li "Pdf Report" at bounding box center [250, 259] width 78 height 24
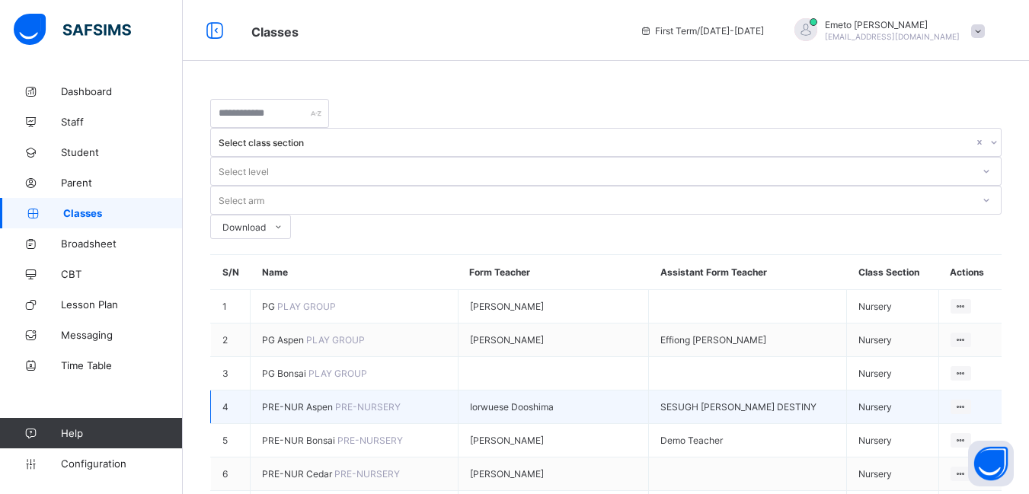
click at [335, 401] on span "PRE-NURSERY" at bounding box center [367, 406] width 65 height 11
click at [292, 401] on span "PRE-NUR Aspen" at bounding box center [298, 406] width 73 height 11
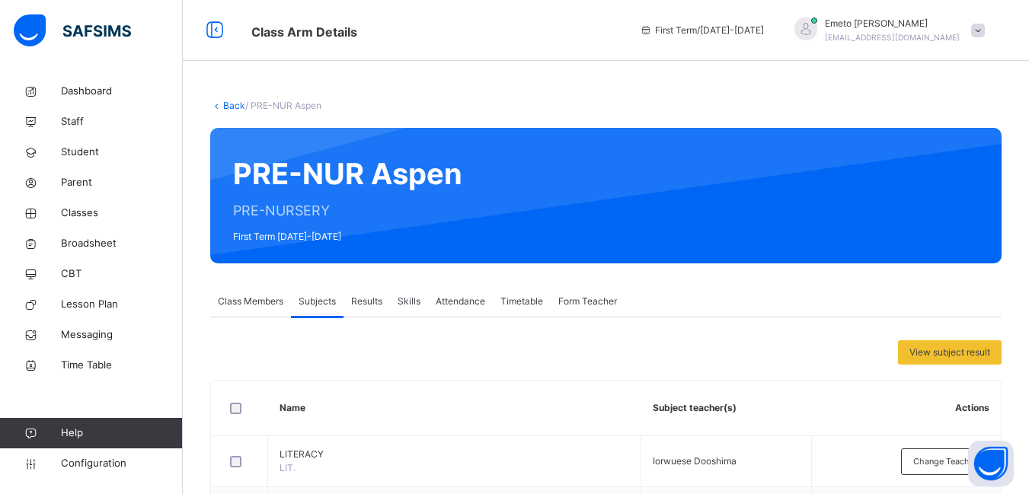
drag, startPoint x: 572, startPoint y: 297, endPoint x: 581, endPoint y: 295, distance: 9.4
click at [575, 296] on span "Form Teacher" at bounding box center [587, 302] width 59 height 14
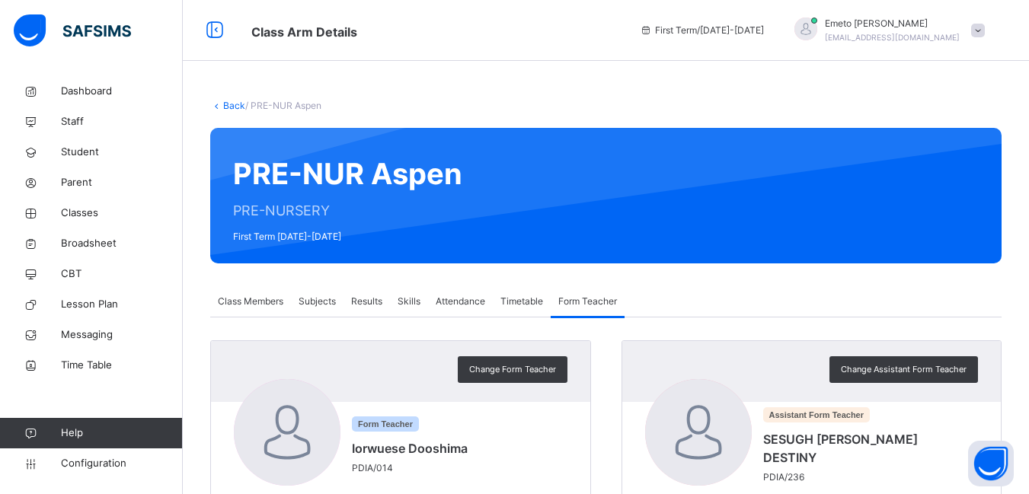
click at [317, 301] on span "Subjects" at bounding box center [316, 302] width 37 height 14
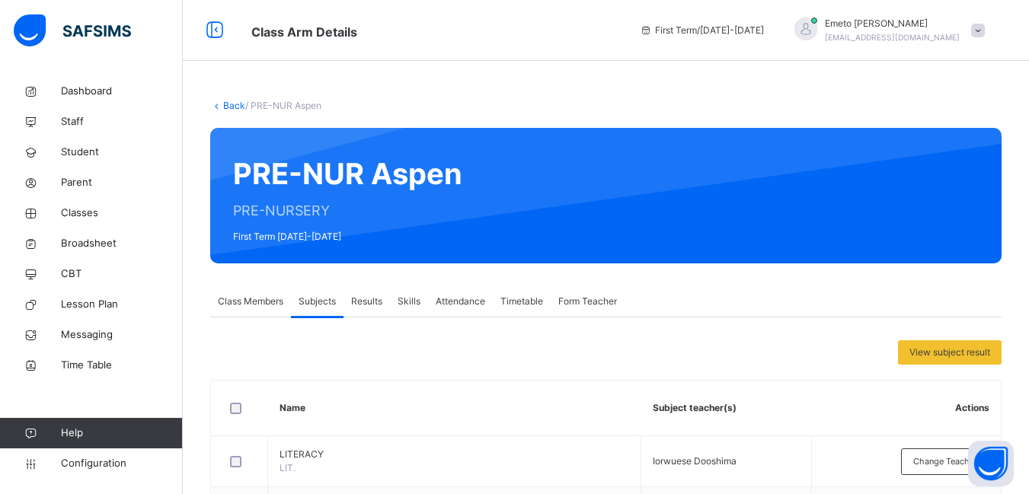
click at [263, 304] on span "Class Members" at bounding box center [250, 302] width 65 height 14
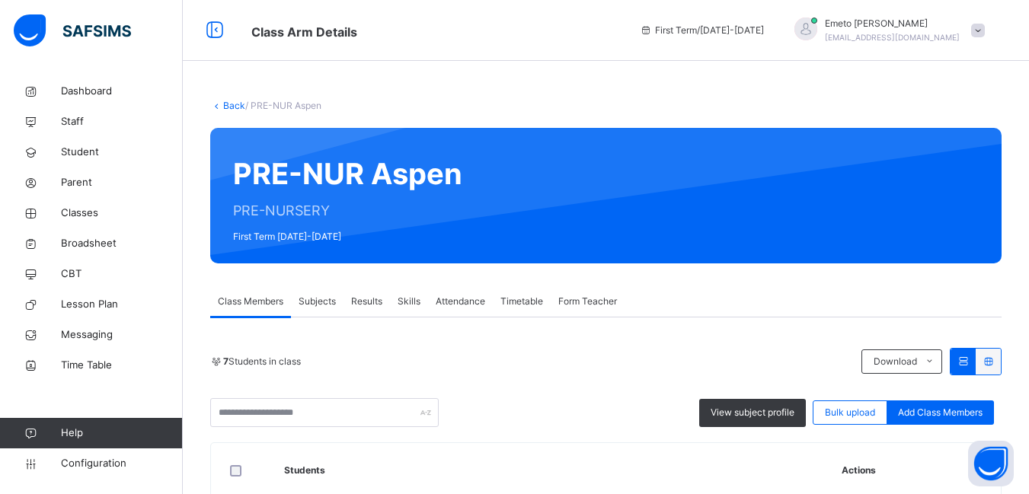
click at [238, 104] on link "Back" at bounding box center [234, 105] width 22 height 11
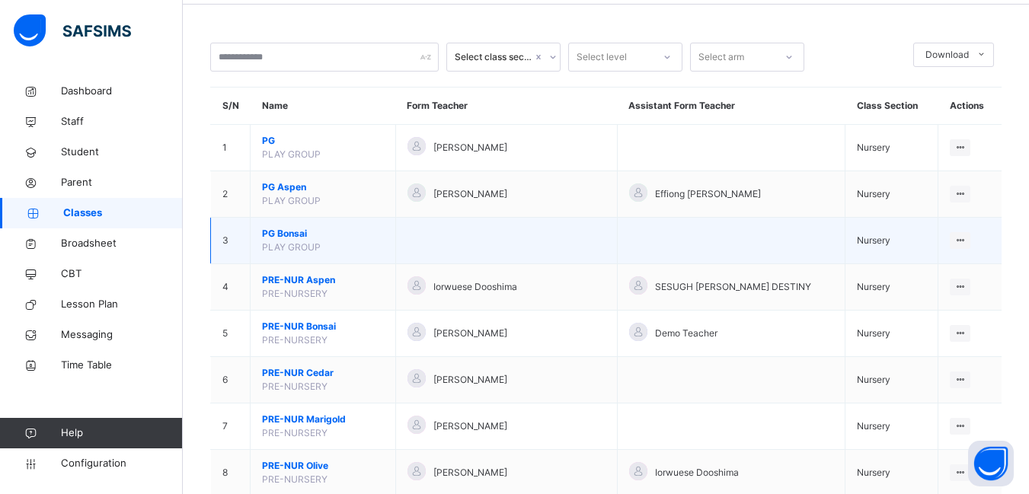
scroll to position [152, 0]
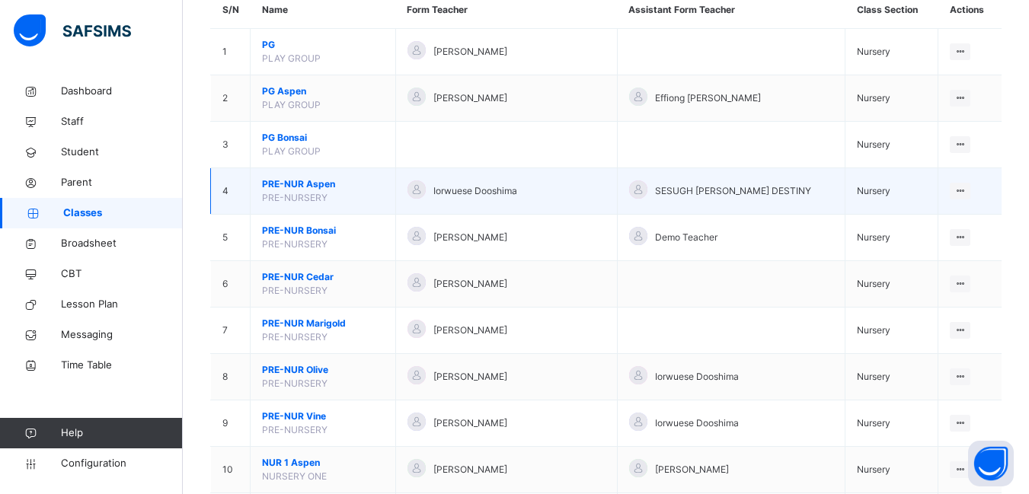
click at [292, 187] on span "PRE-NUR Aspen" at bounding box center [323, 184] width 122 height 14
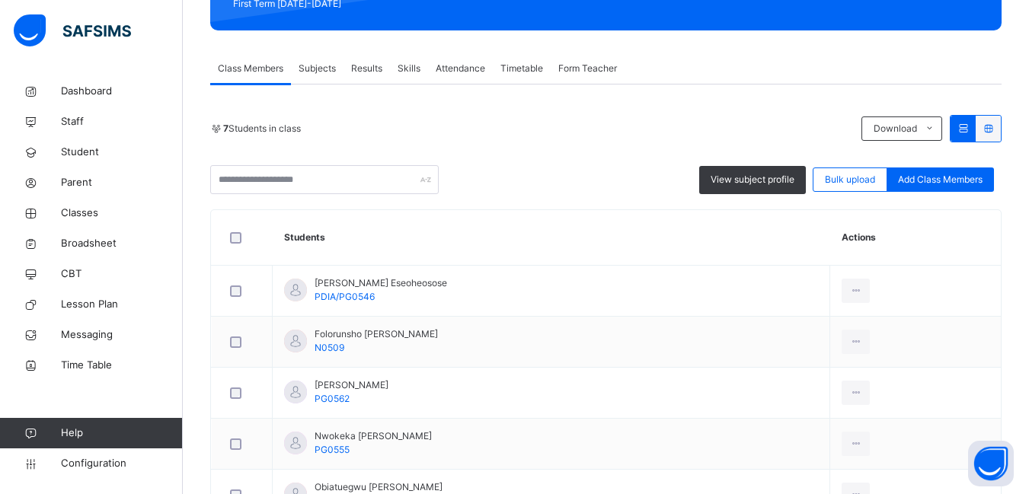
scroll to position [217, 0]
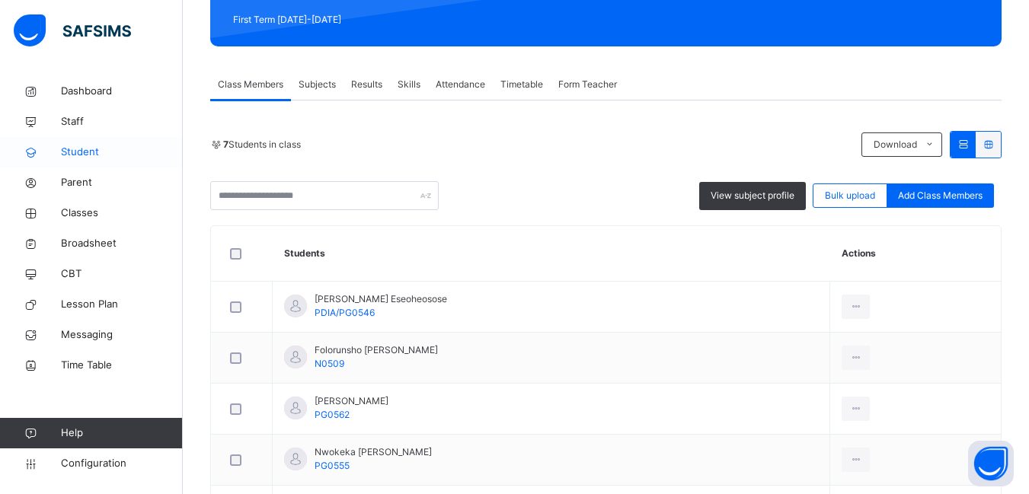
click at [78, 147] on span "Student" at bounding box center [122, 152] width 122 height 15
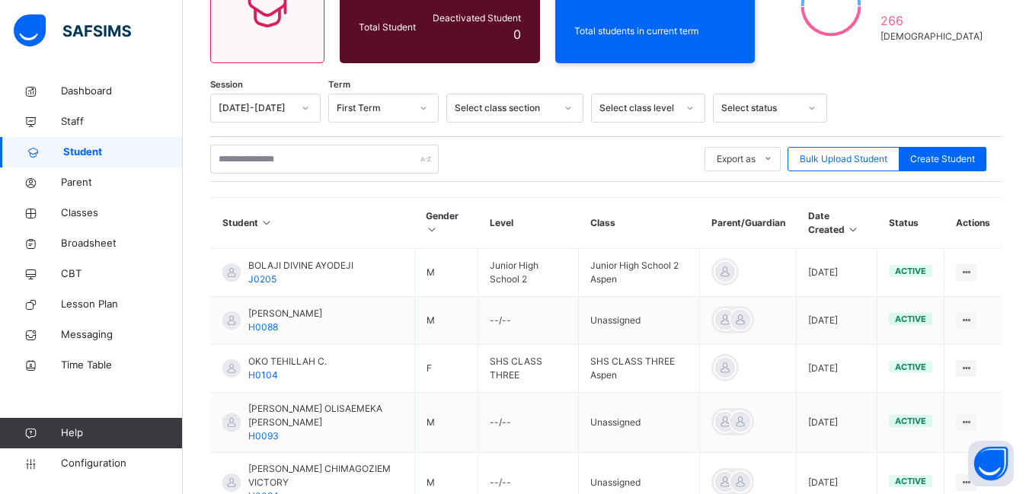
scroll to position [217, 0]
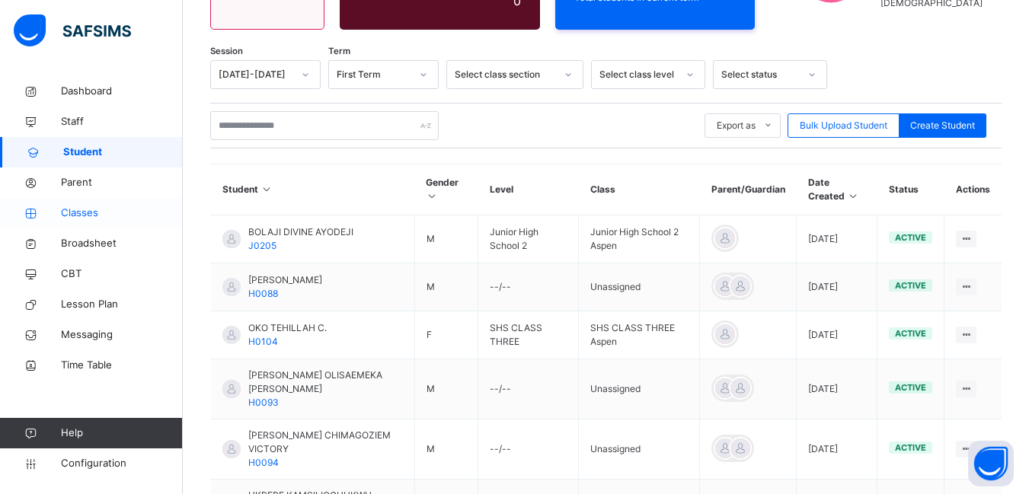
click at [80, 215] on span "Classes" at bounding box center [122, 213] width 122 height 15
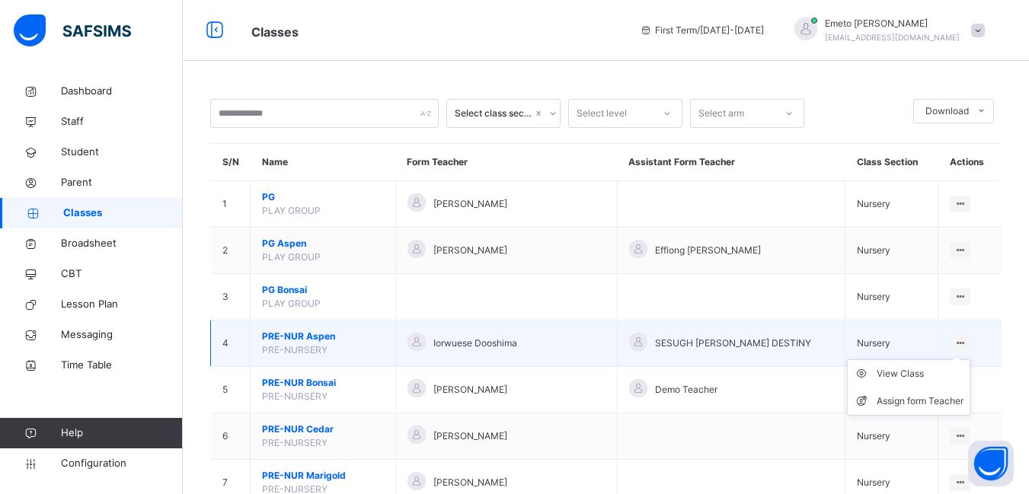
click at [966, 339] on icon at bounding box center [959, 342] width 13 height 11
click at [902, 377] on div "View Class" at bounding box center [919, 373] width 87 height 15
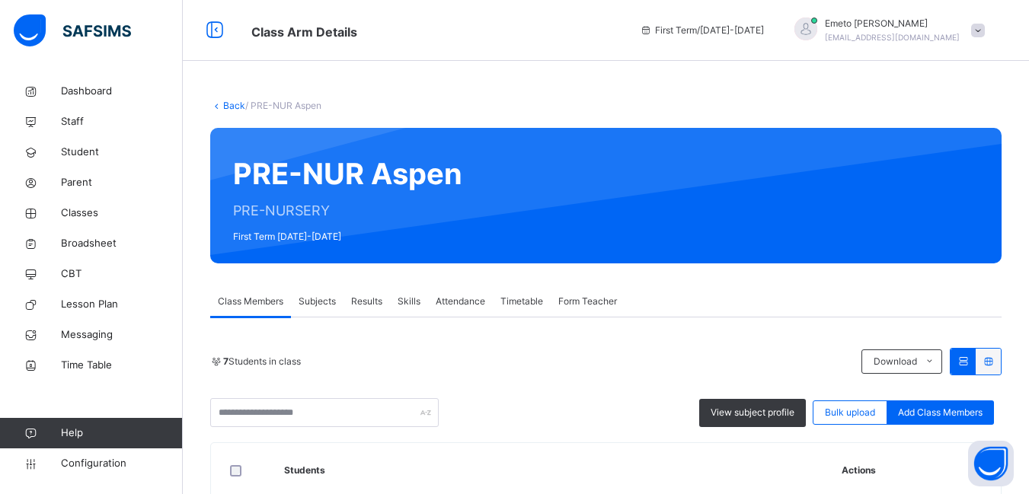
click at [601, 298] on span "Form Teacher" at bounding box center [587, 302] width 59 height 14
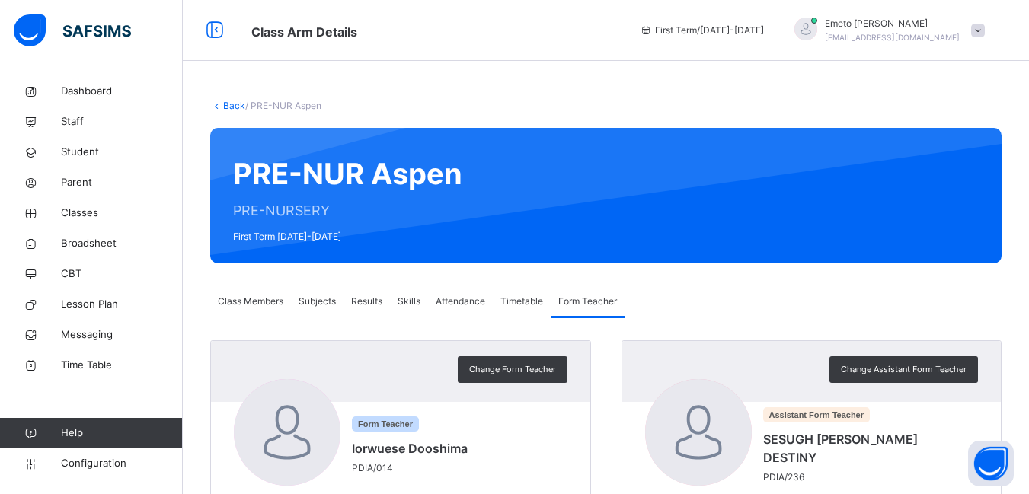
click at [238, 110] on link "Back" at bounding box center [234, 105] width 22 height 11
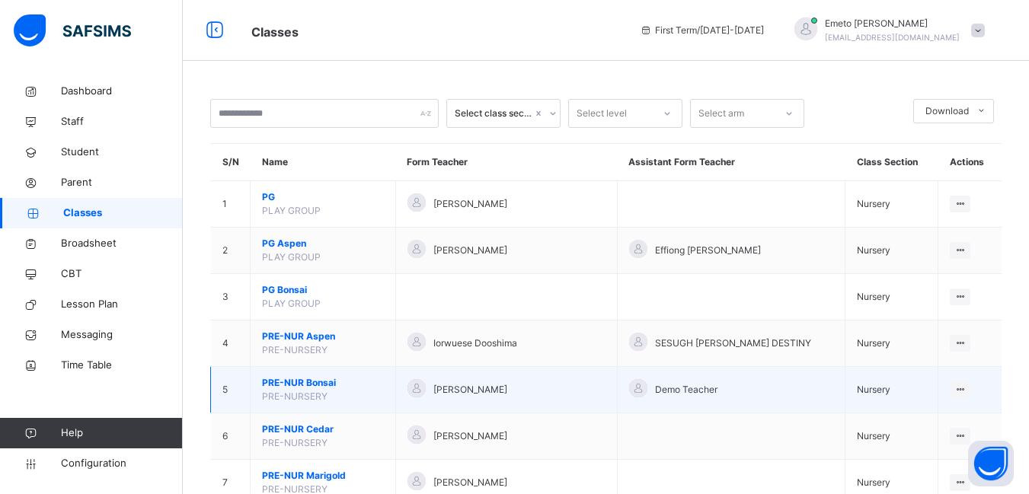
click at [318, 381] on span "PRE-NUR Bonsai" at bounding box center [323, 383] width 122 height 14
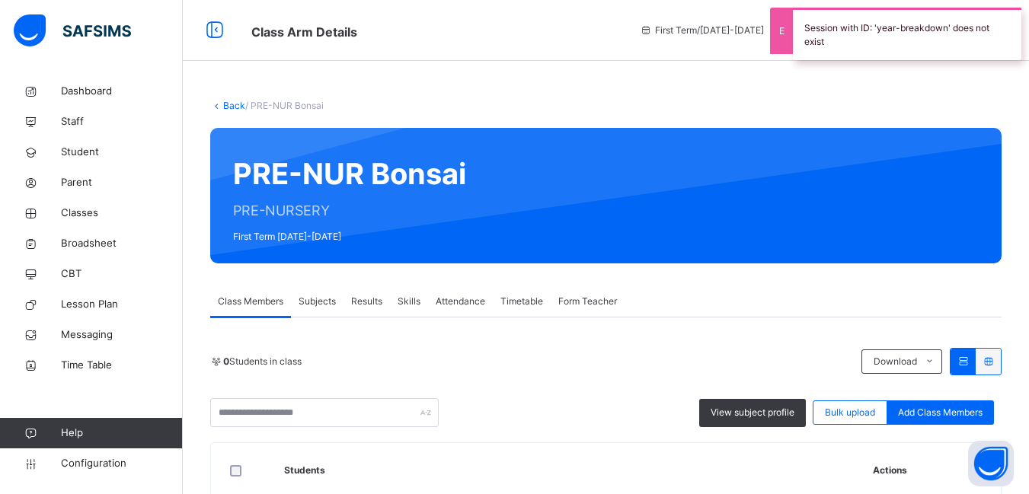
scroll to position [228, 0]
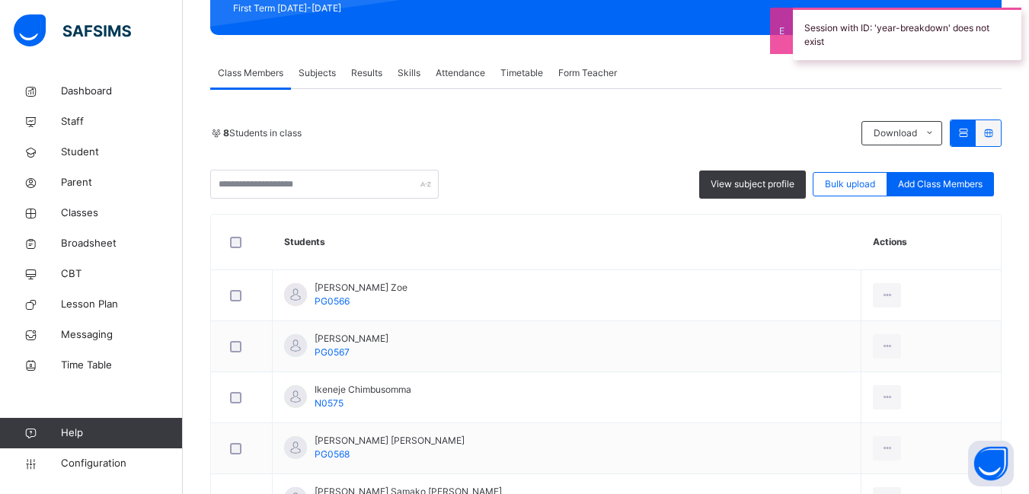
click at [589, 74] on span "Form Teacher" at bounding box center [587, 73] width 59 height 14
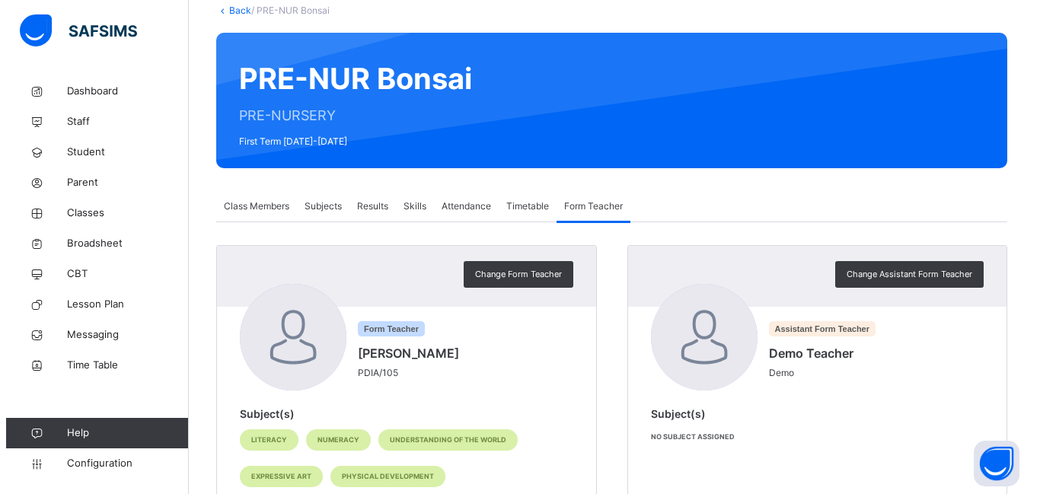
scroll to position [0, 0]
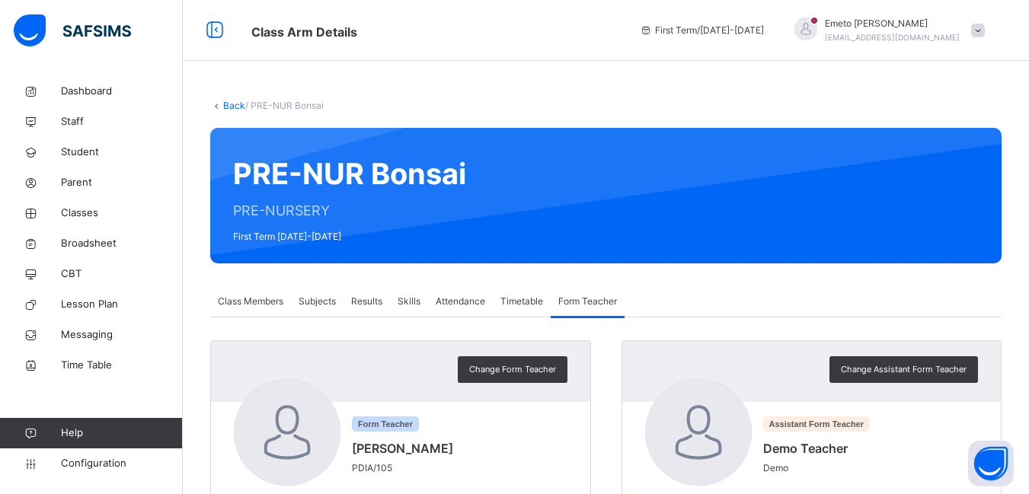
click at [232, 106] on link "Back" at bounding box center [234, 105] width 22 height 11
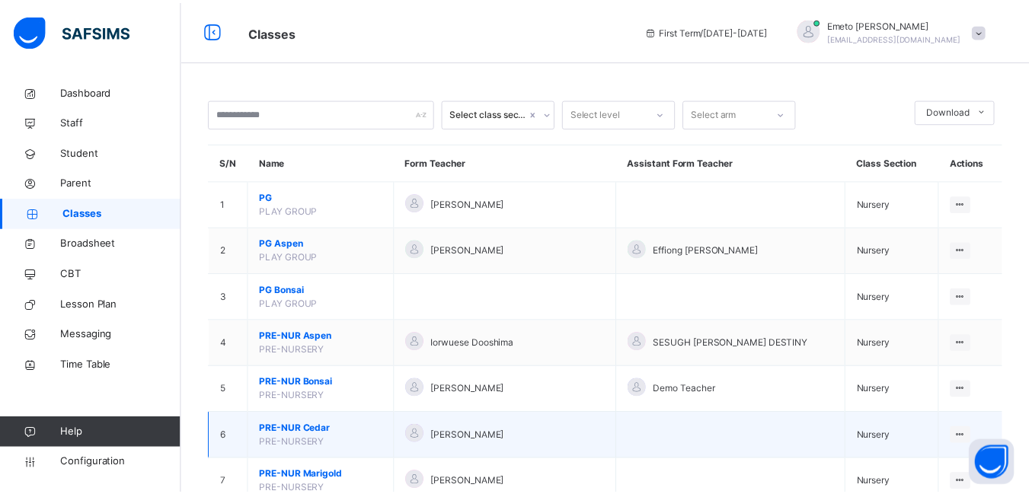
scroll to position [228, 0]
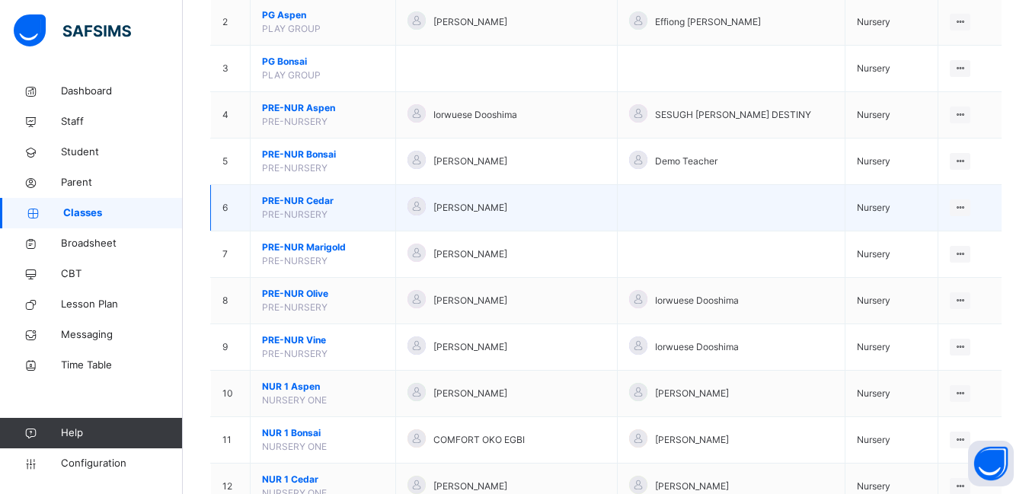
click at [301, 196] on span "PRE-NUR Cedar" at bounding box center [323, 201] width 122 height 14
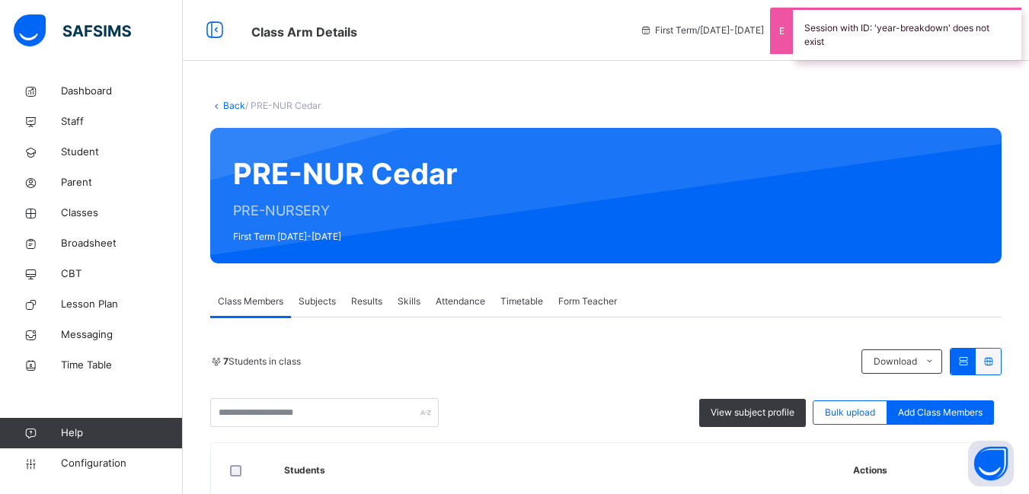
click at [582, 302] on span "Form Teacher" at bounding box center [587, 302] width 59 height 14
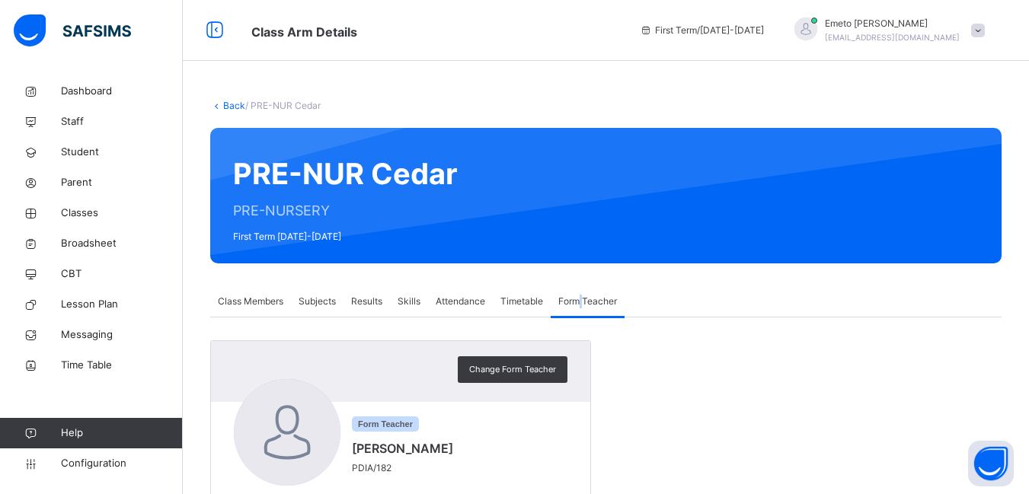
click at [225, 103] on link "Back" at bounding box center [234, 105] width 22 height 11
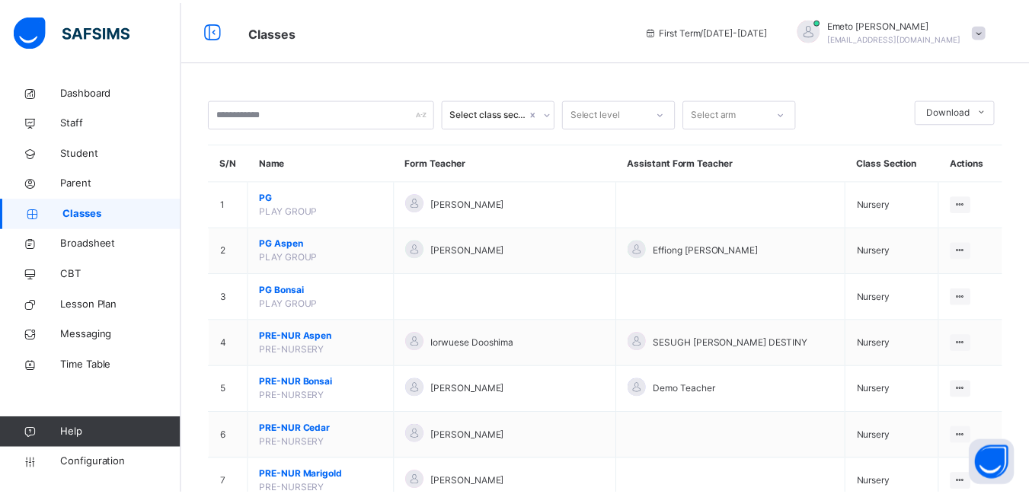
scroll to position [305, 0]
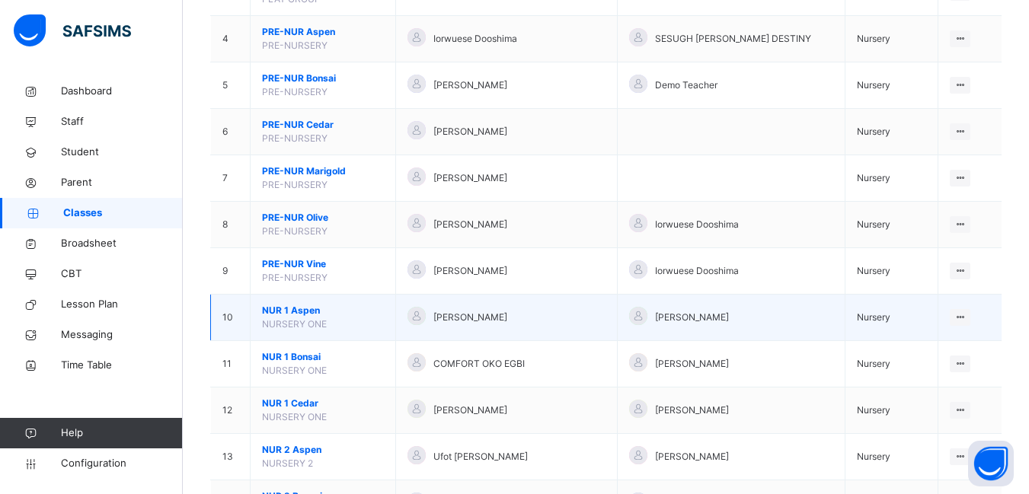
click at [314, 311] on span "NUR 1 Aspen" at bounding box center [323, 311] width 122 height 14
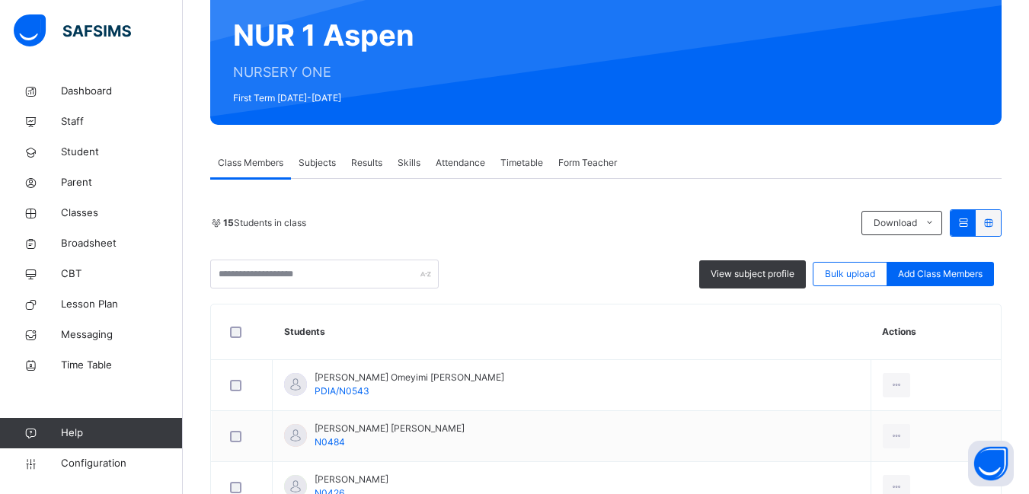
scroll to position [152, 0]
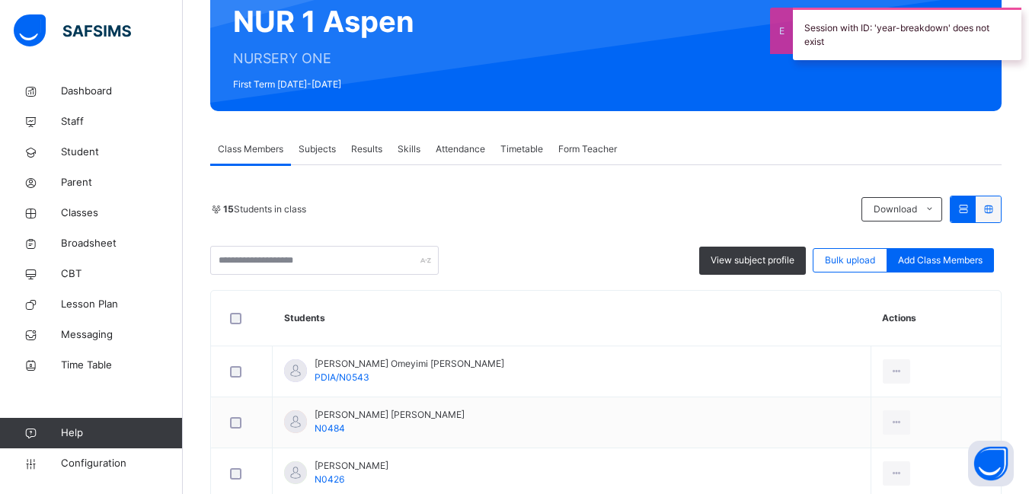
click at [592, 150] on span "Form Teacher" at bounding box center [587, 149] width 59 height 14
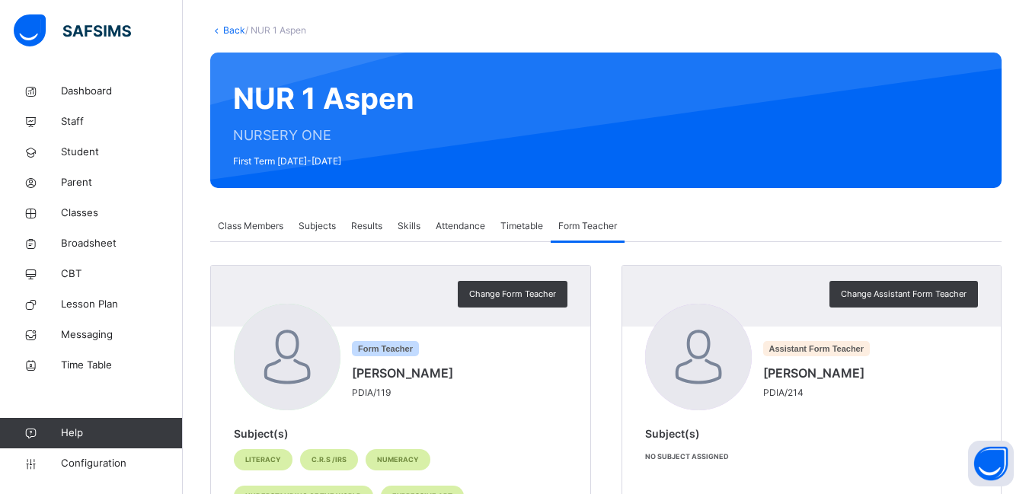
scroll to position [0, 0]
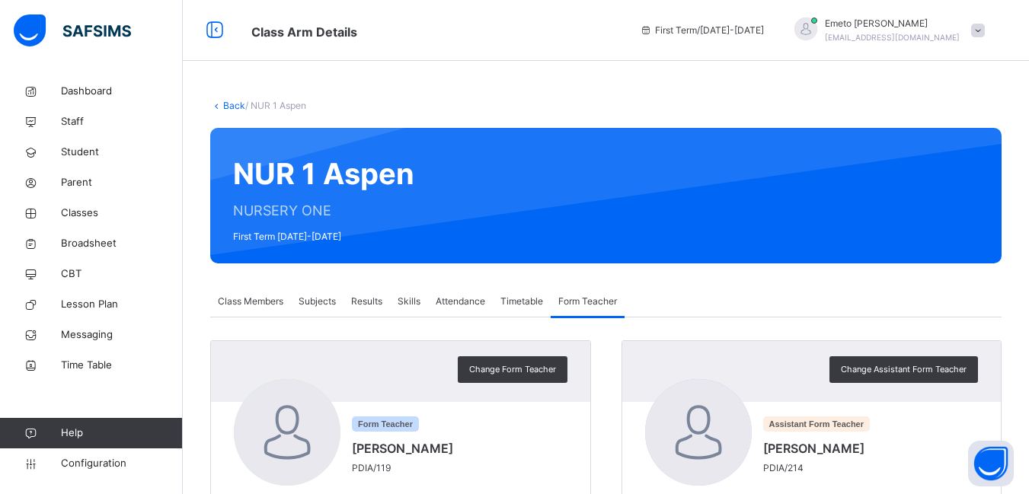
click at [233, 103] on link "Back" at bounding box center [234, 105] width 22 height 11
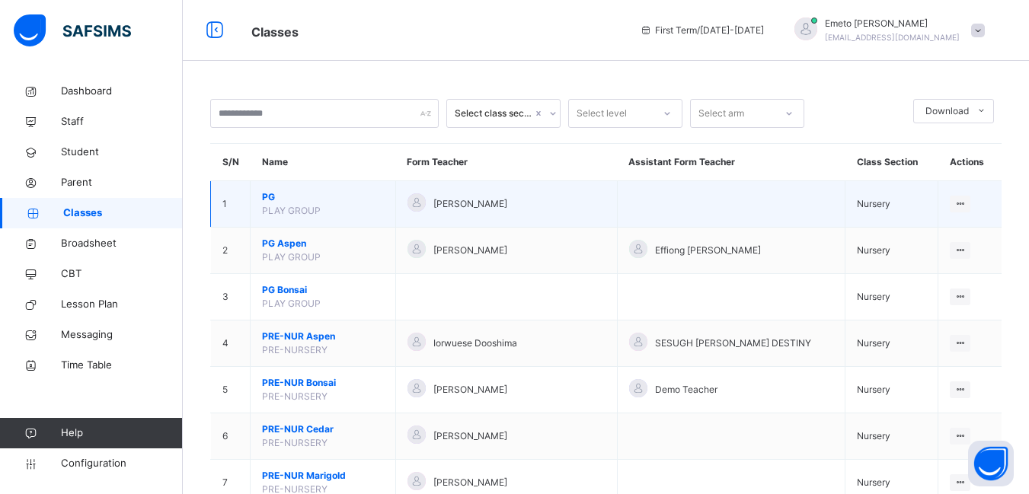
scroll to position [533, 0]
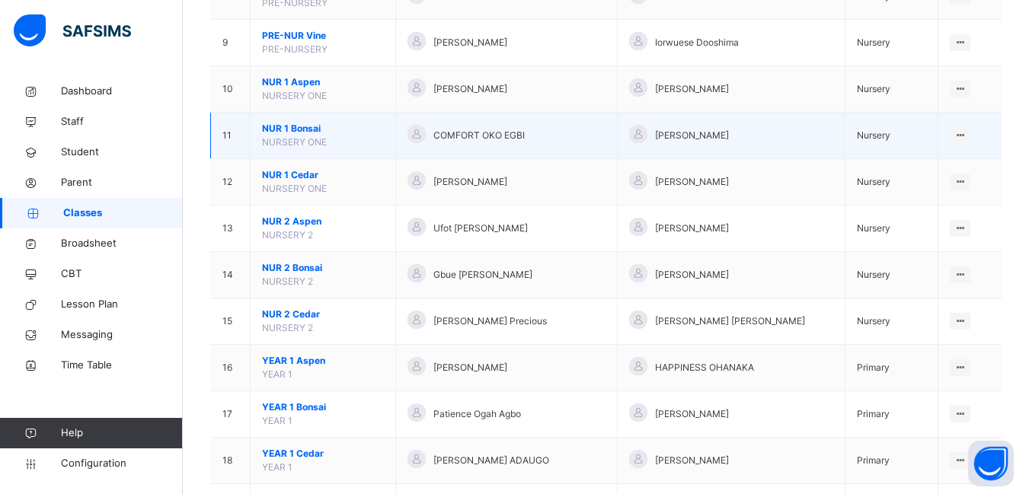
click at [285, 127] on span "NUR 1 Bonsai" at bounding box center [323, 129] width 122 height 14
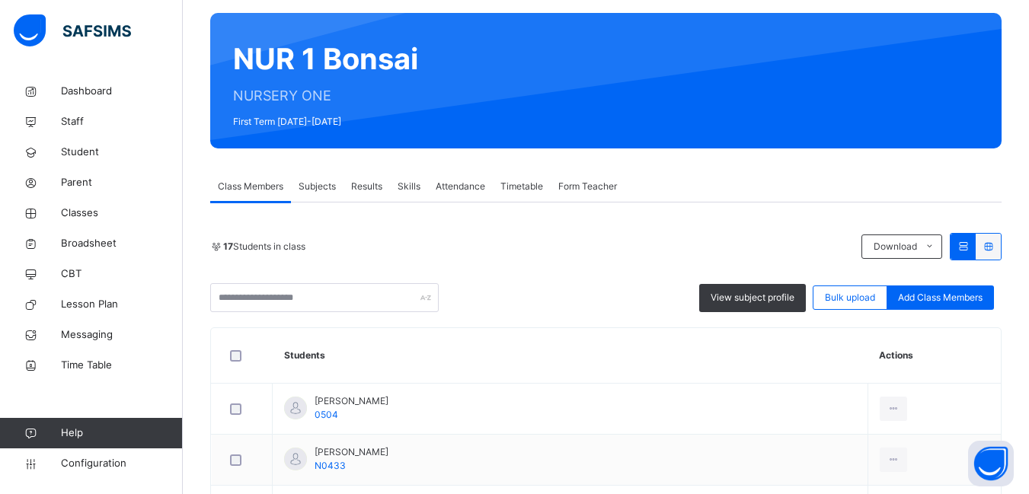
scroll to position [152, 0]
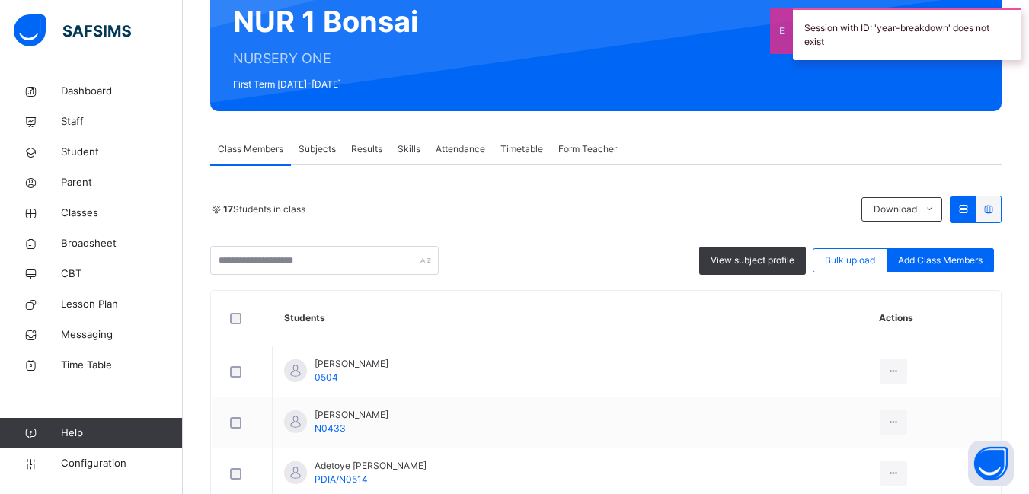
click at [573, 148] on span "Form Teacher" at bounding box center [587, 149] width 59 height 14
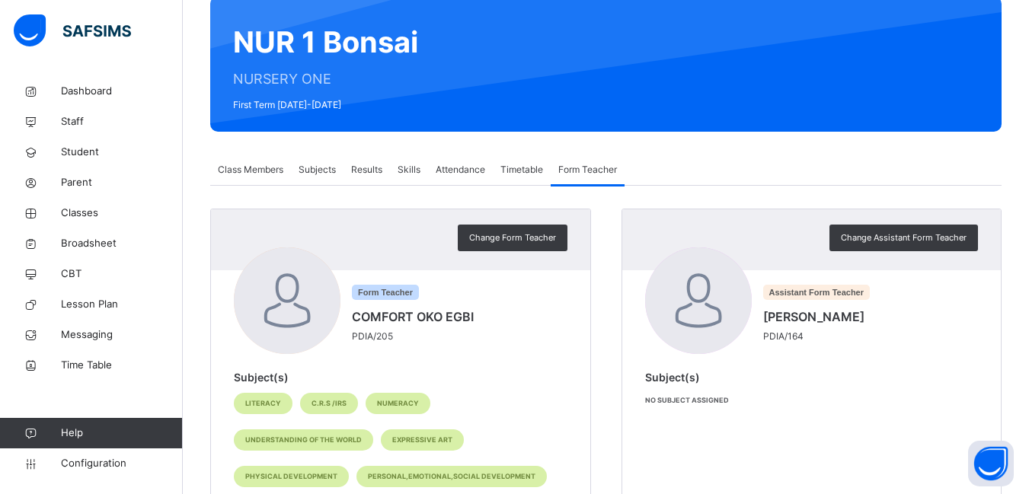
scroll to position [208, 0]
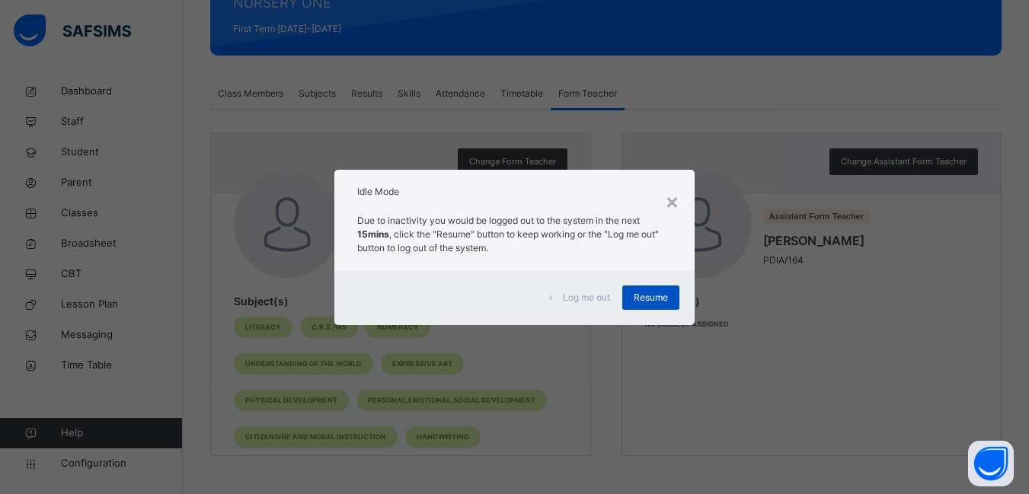
click at [655, 297] on span "Resume" at bounding box center [650, 298] width 34 height 14
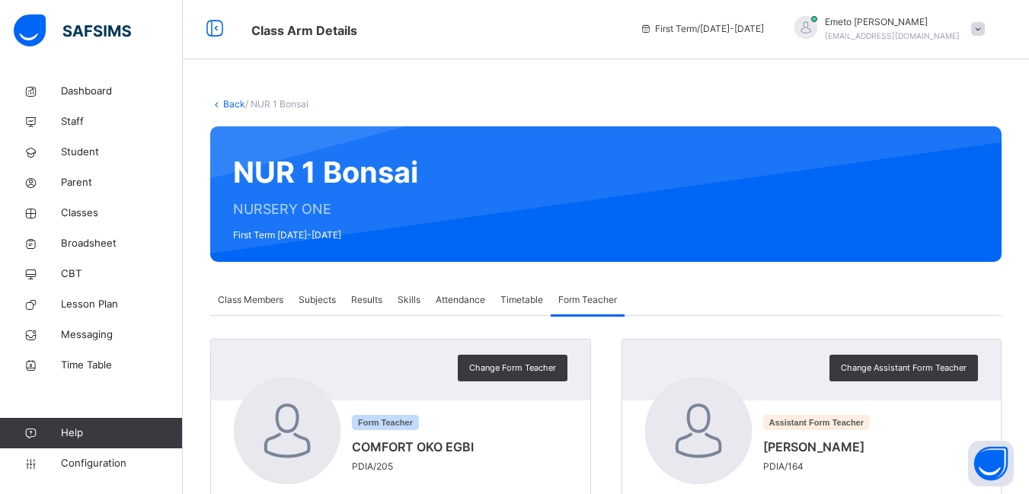
scroll to position [0, 0]
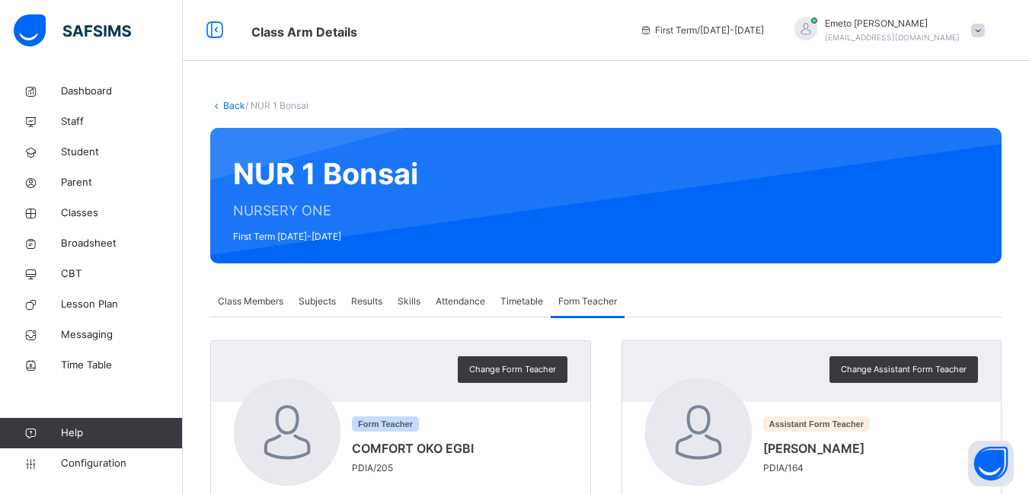
click at [234, 104] on link "Back" at bounding box center [234, 105] width 22 height 11
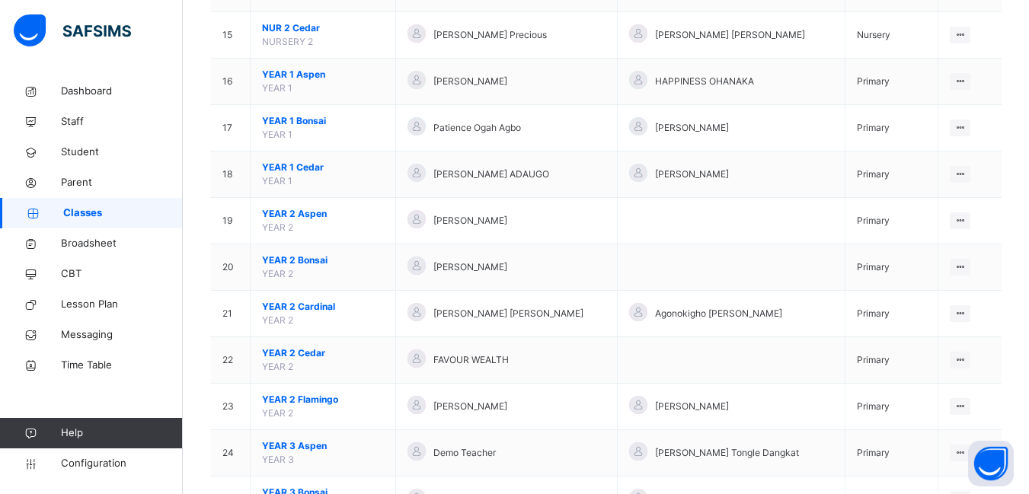
scroll to position [837, 0]
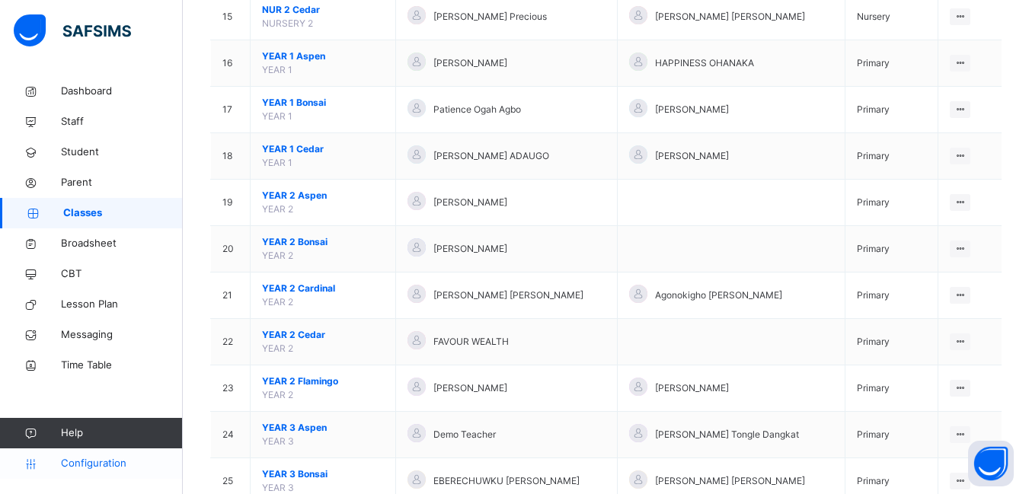
click at [111, 461] on span "Configuration" at bounding box center [121, 463] width 121 height 15
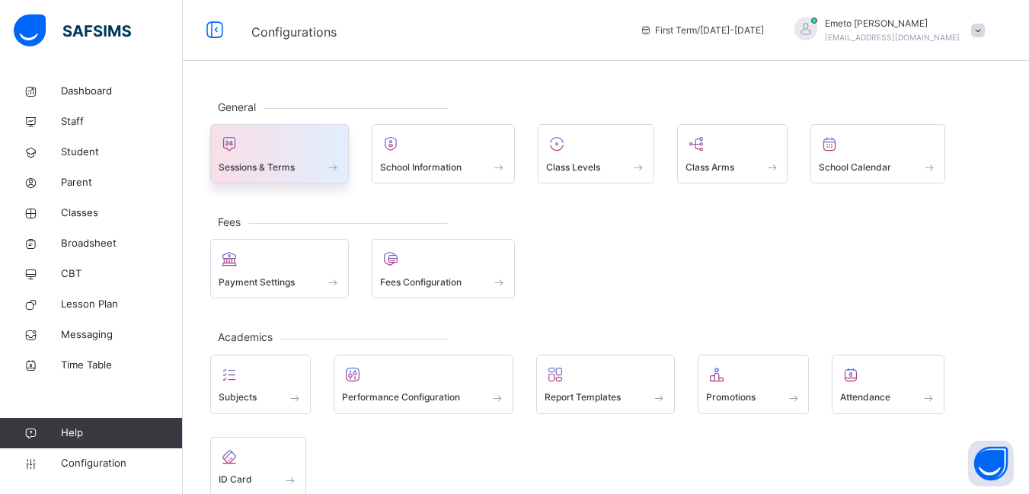
click at [256, 167] on span "Sessions & Terms" at bounding box center [256, 168] width 76 height 14
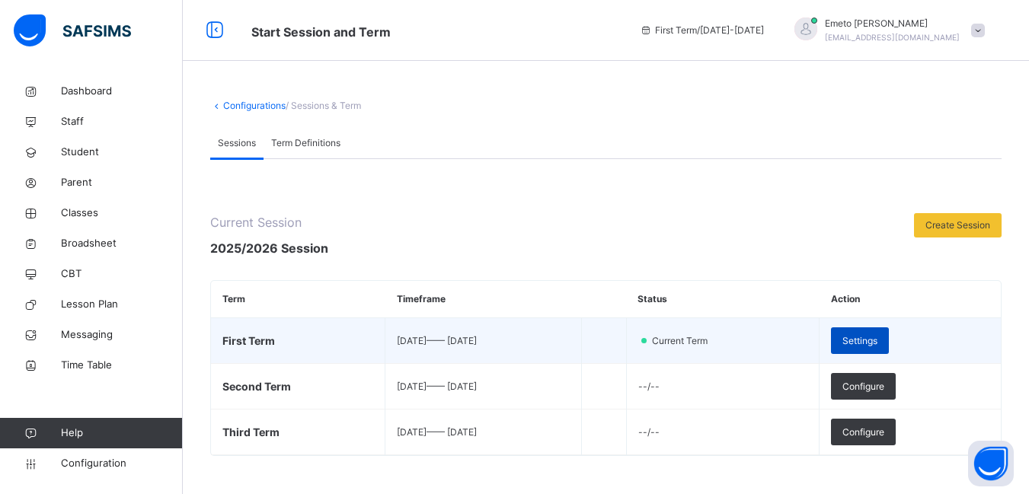
click at [877, 343] on span "Settings" at bounding box center [859, 341] width 35 height 14
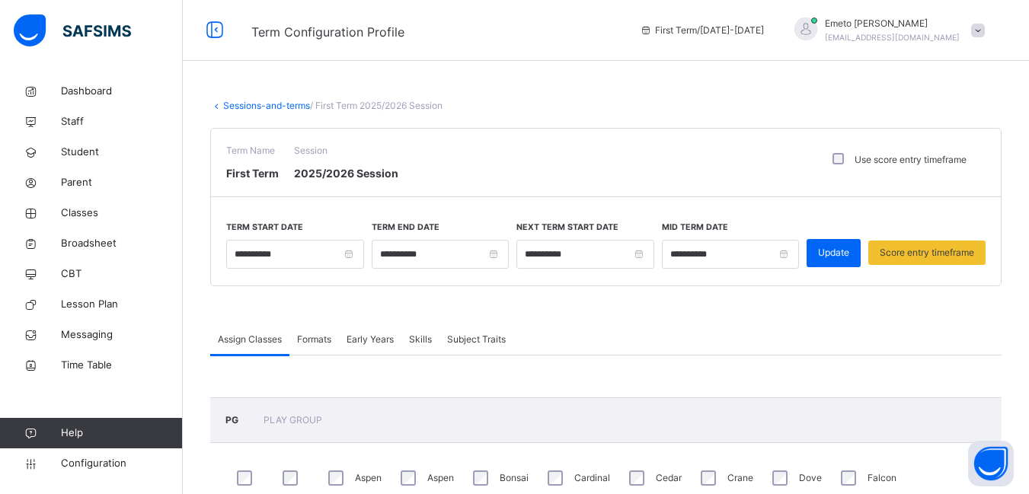
click at [315, 338] on span "Formats" at bounding box center [314, 340] width 34 height 14
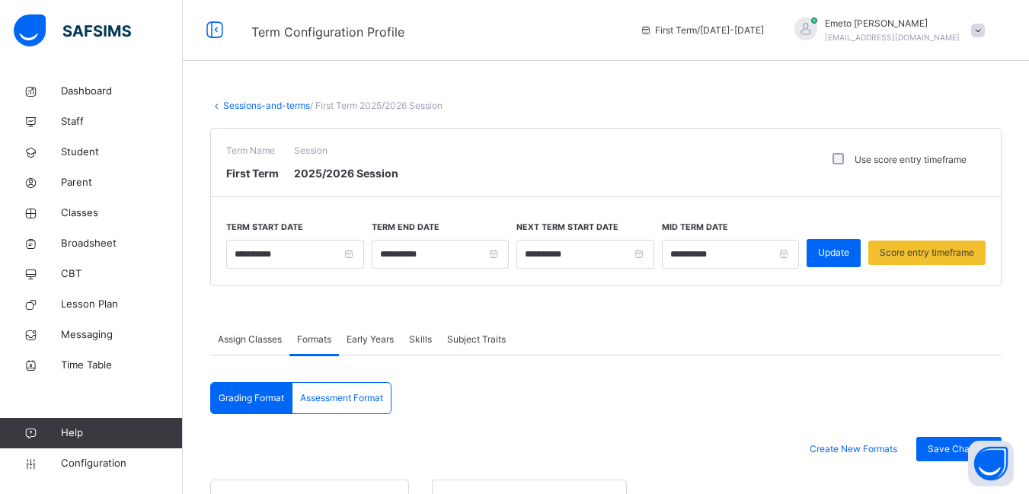
click at [241, 338] on span "Assign Classes" at bounding box center [250, 340] width 64 height 14
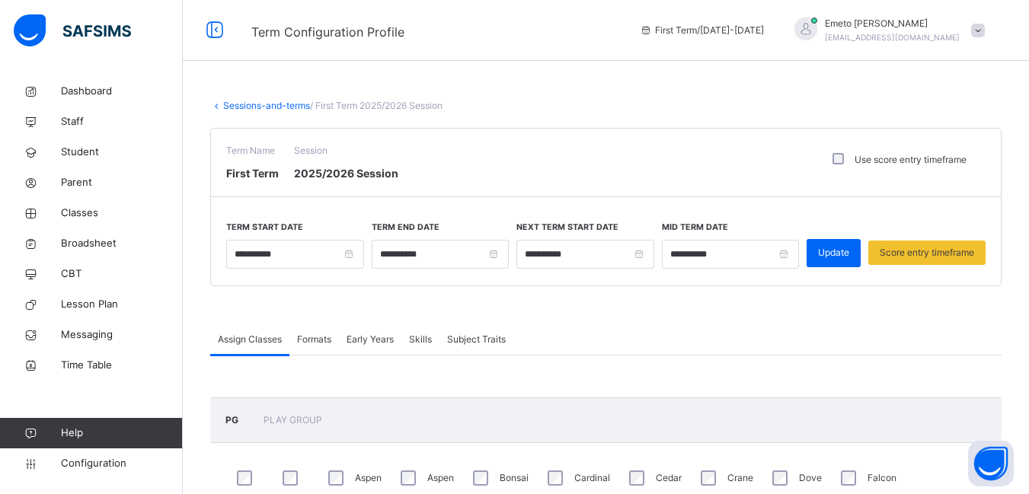
click at [325, 337] on span "Formats" at bounding box center [314, 340] width 34 height 14
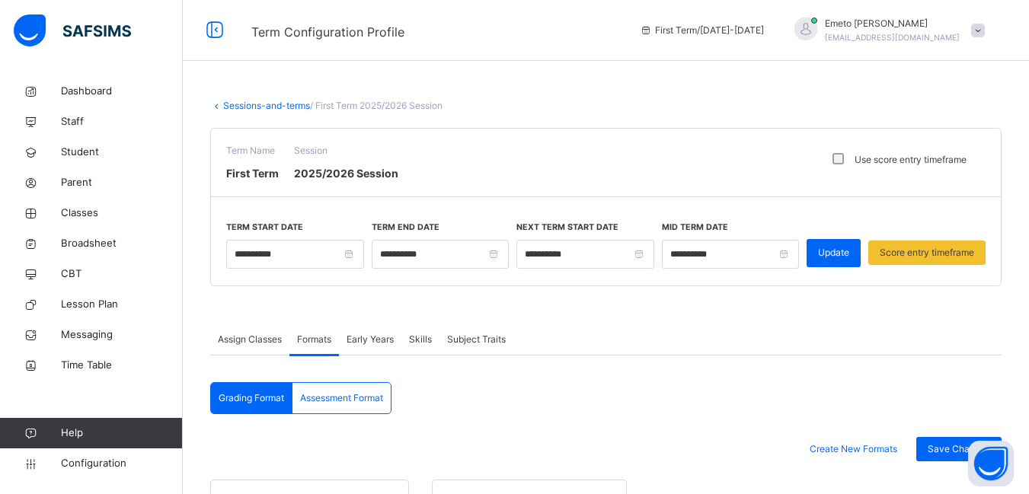
click at [372, 337] on span "Early Years" at bounding box center [369, 340] width 47 height 14
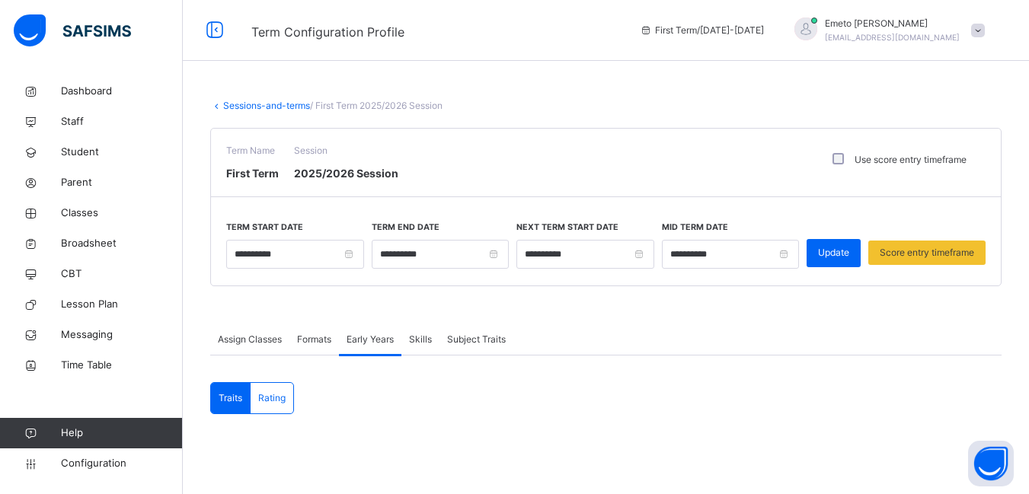
click at [425, 341] on span "Skills" at bounding box center [420, 340] width 23 height 14
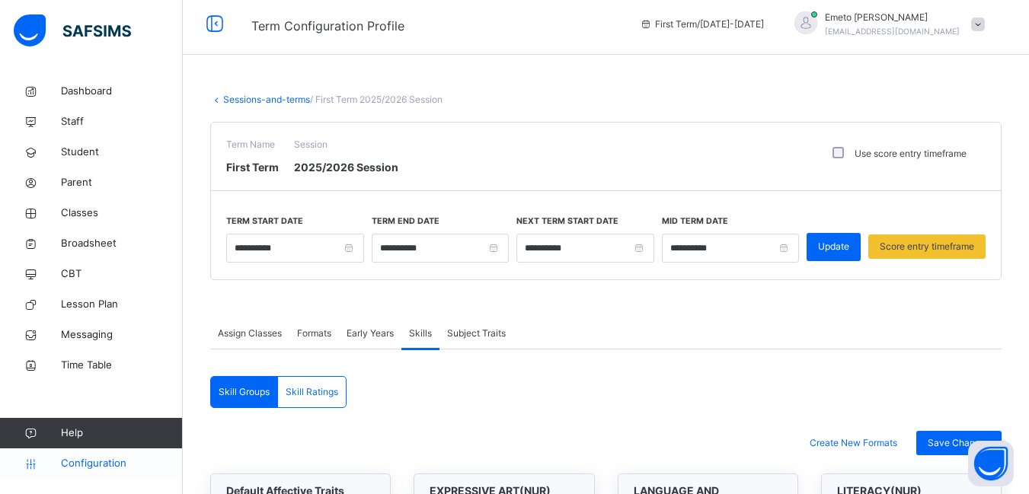
scroll to position [381, 0]
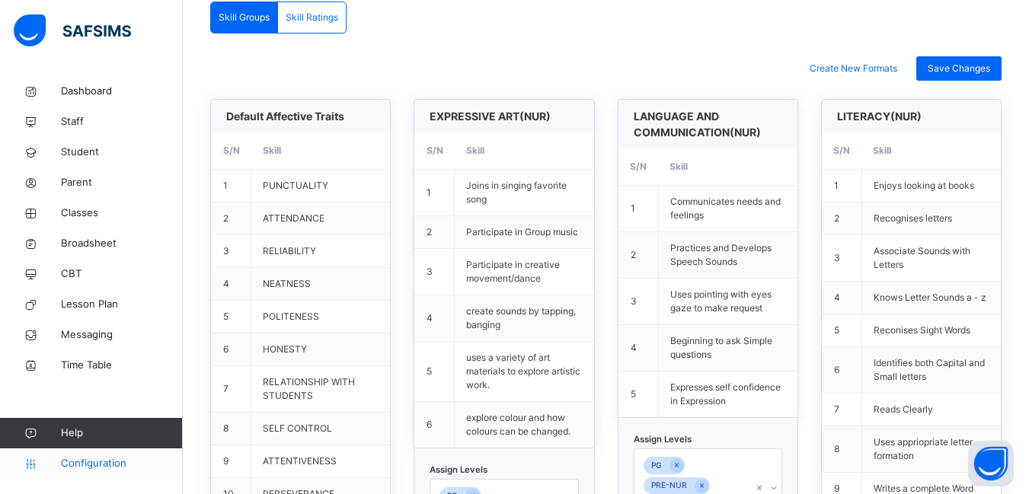
click at [92, 467] on span "Configuration" at bounding box center [121, 463] width 121 height 15
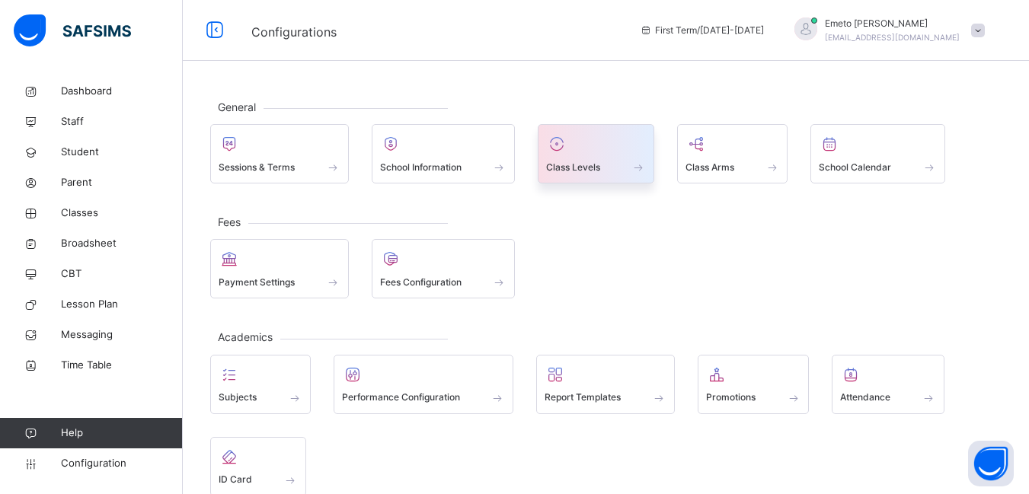
click at [605, 165] on div "Class Levels" at bounding box center [596, 167] width 100 height 16
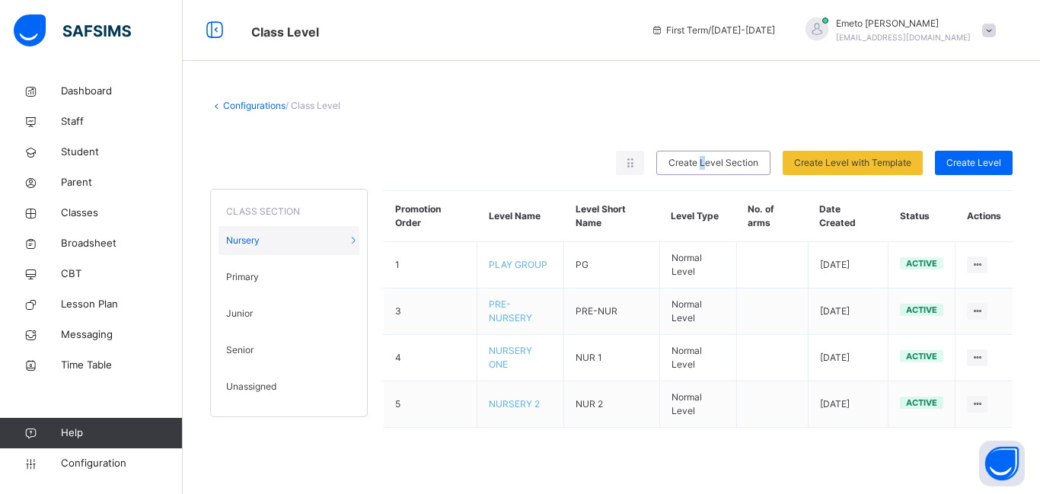
click at [703, 163] on span "Create Level Section" at bounding box center [713, 163] width 90 height 14
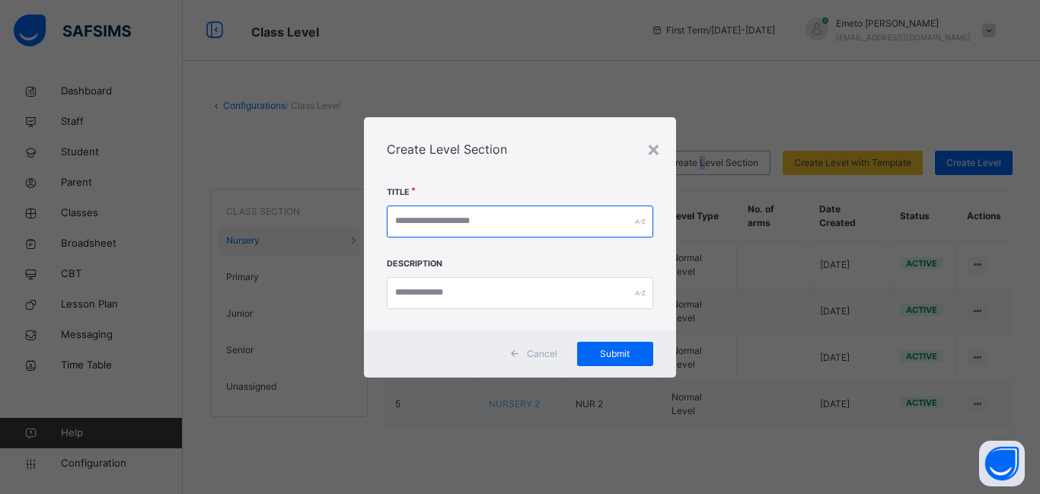
click at [502, 225] on input "text" at bounding box center [520, 222] width 266 height 32
type input "*"
type input "**********"
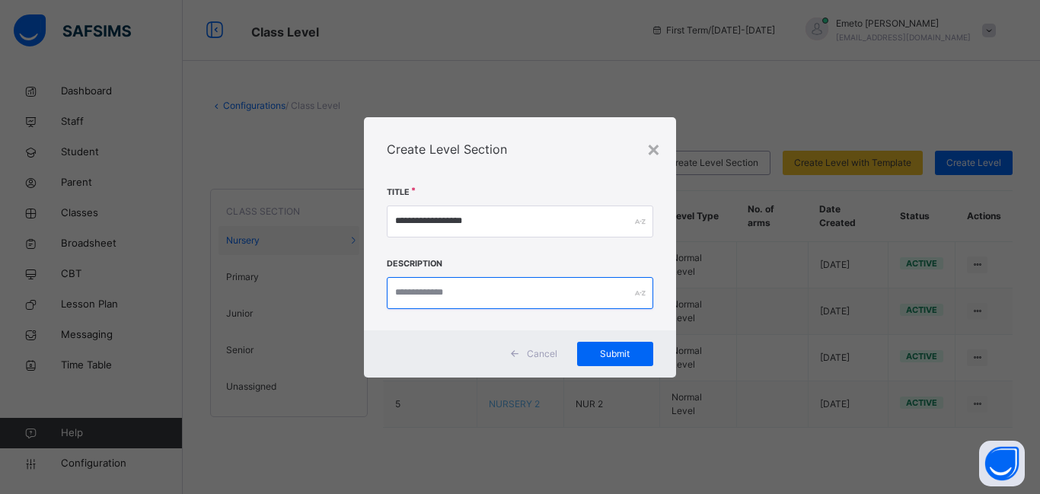
click at [429, 295] on input "text" at bounding box center [520, 293] width 266 height 32
type input "**********"
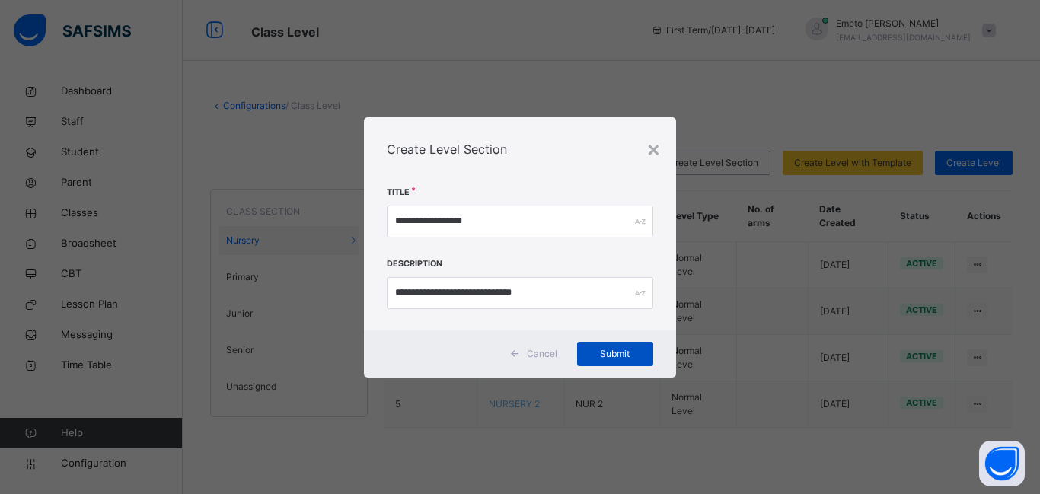
click at [621, 356] on span "Submit" at bounding box center [614, 354] width 53 height 14
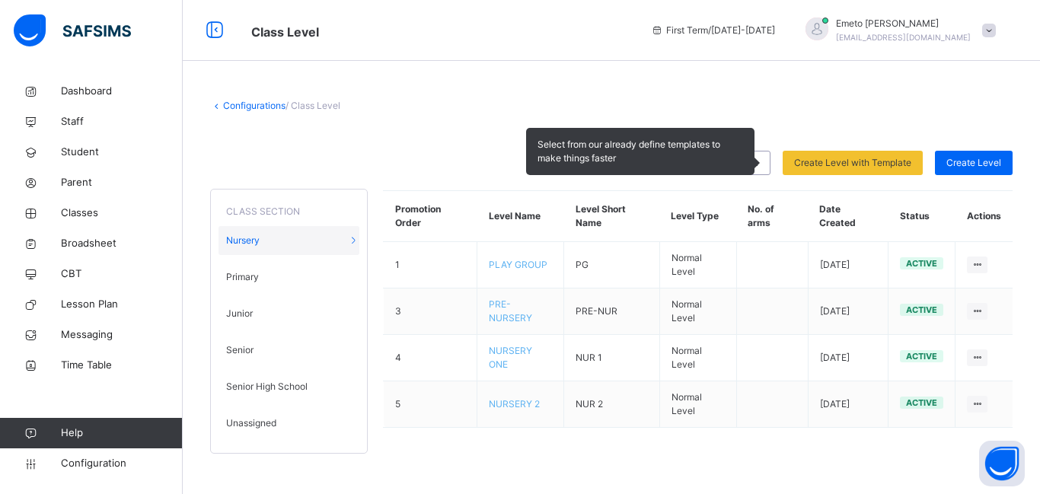
click at [731, 158] on span "Select from our already define templates to make things faster" at bounding box center [640, 151] width 228 height 47
click at [838, 158] on span "Create Level with Template" at bounding box center [852, 163] width 117 height 14
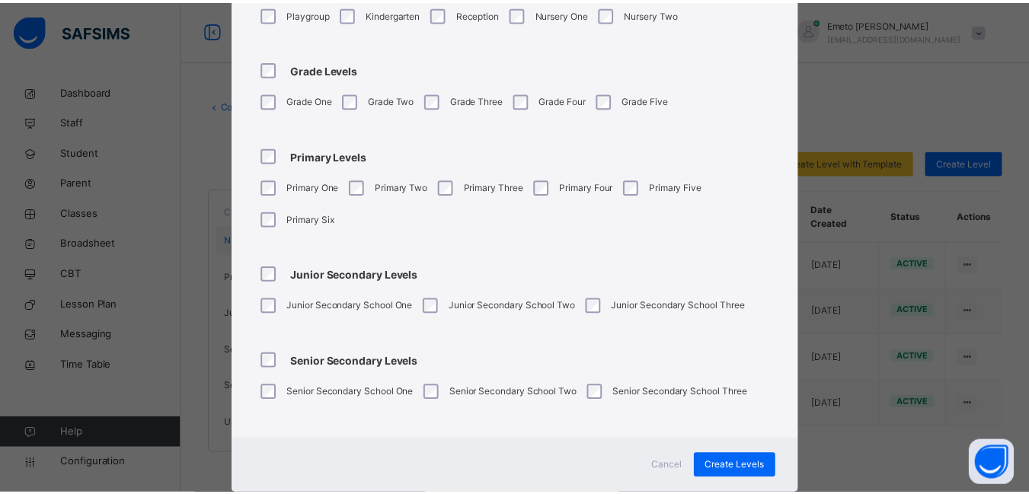
scroll to position [190, 0]
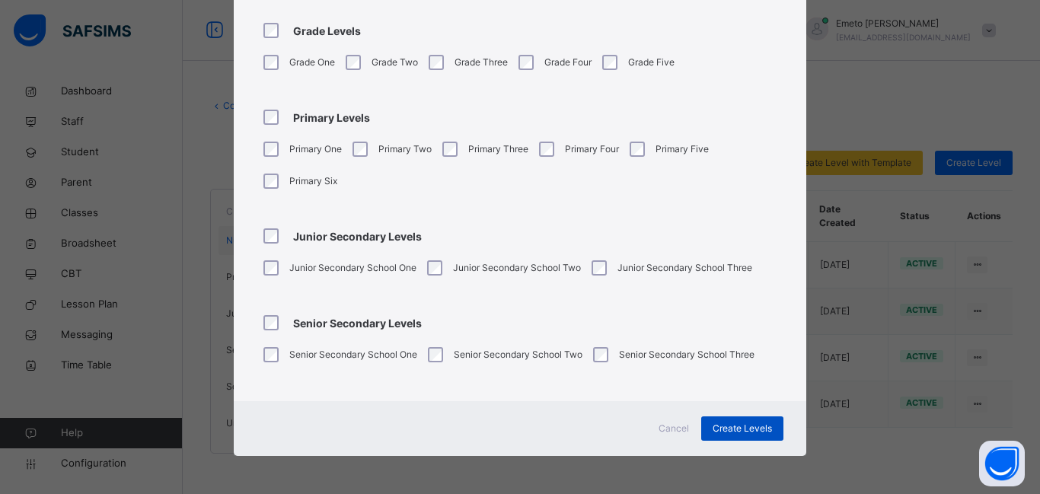
click at [745, 427] on span "Create Levels" at bounding box center [742, 429] width 59 height 14
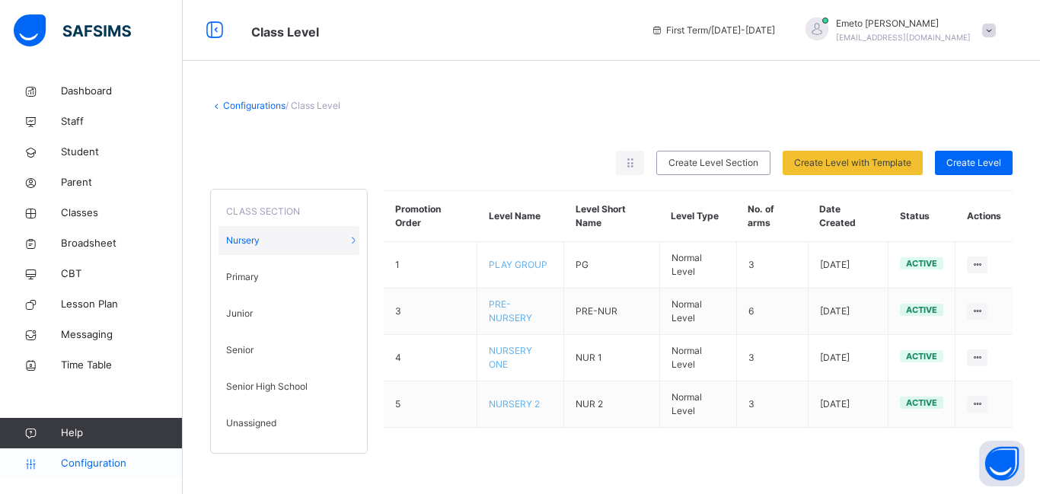
click at [87, 460] on span "Configuration" at bounding box center [121, 463] width 121 height 15
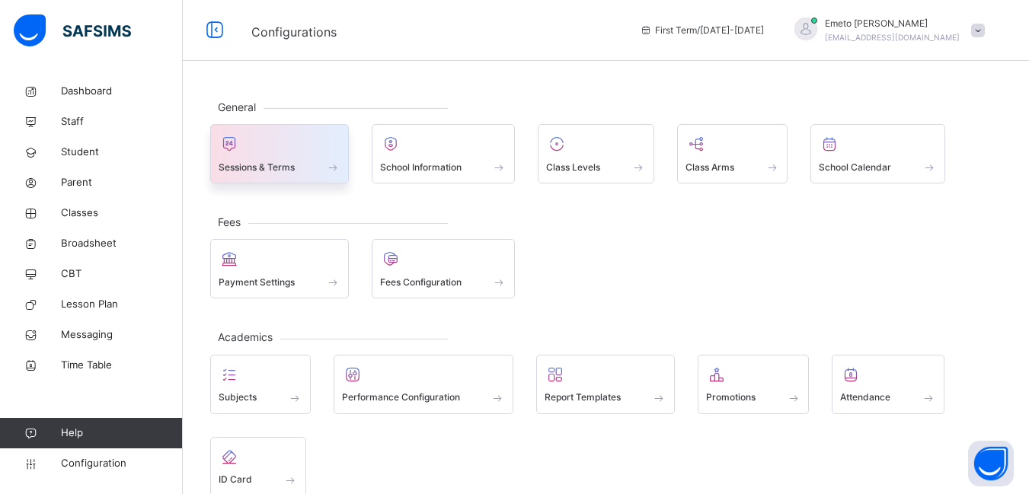
click at [325, 157] on span at bounding box center [279, 157] width 122 height 4
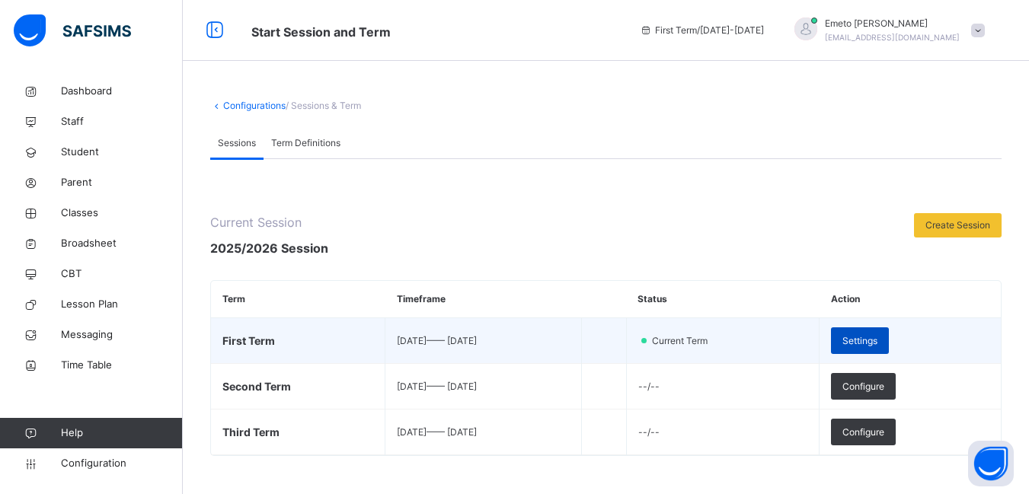
click at [877, 346] on span "Settings" at bounding box center [859, 341] width 35 height 14
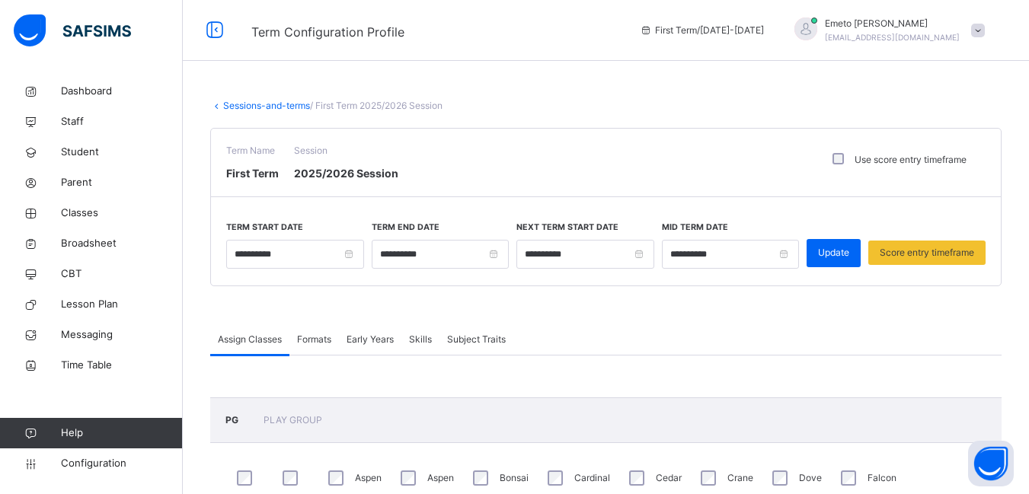
scroll to position [152, 0]
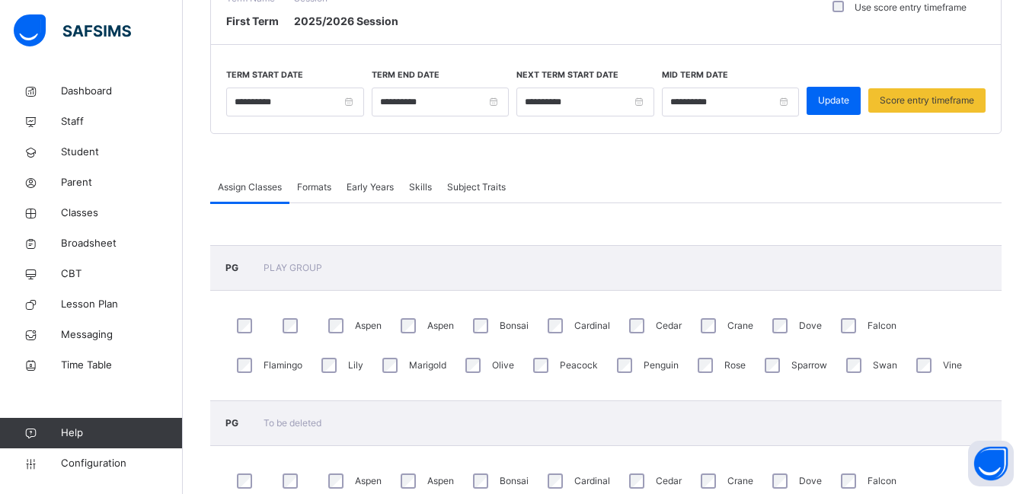
click at [320, 189] on span "Formats" at bounding box center [314, 187] width 34 height 14
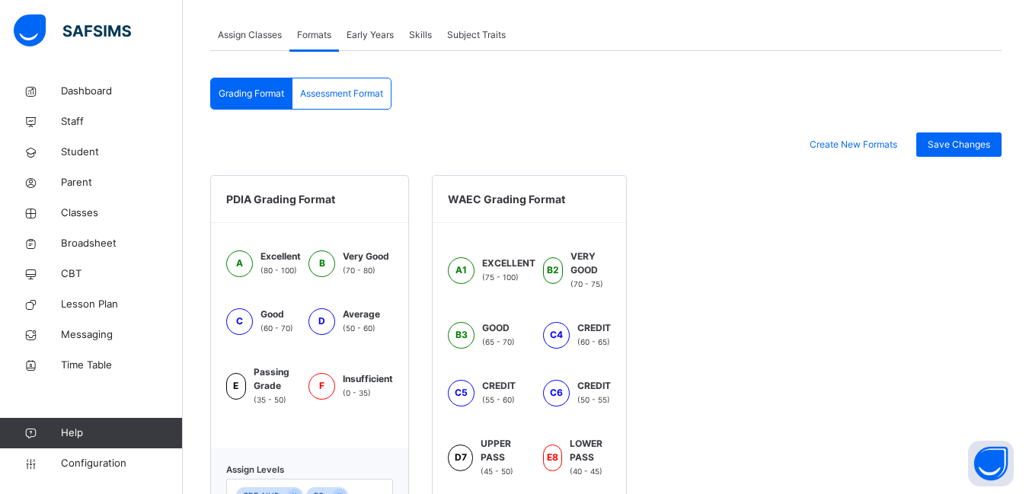
scroll to position [457, 0]
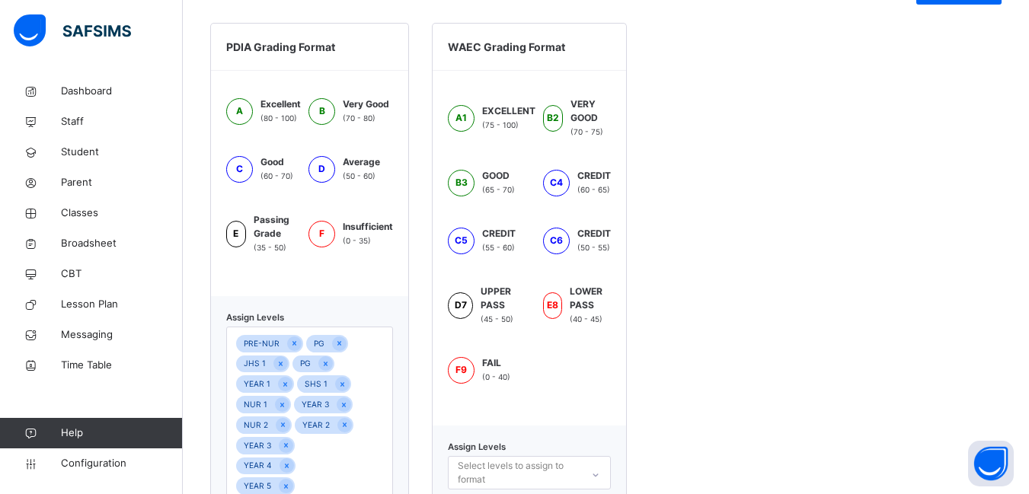
click at [236, 114] on span "A" at bounding box center [239, 111] width 7 height 14
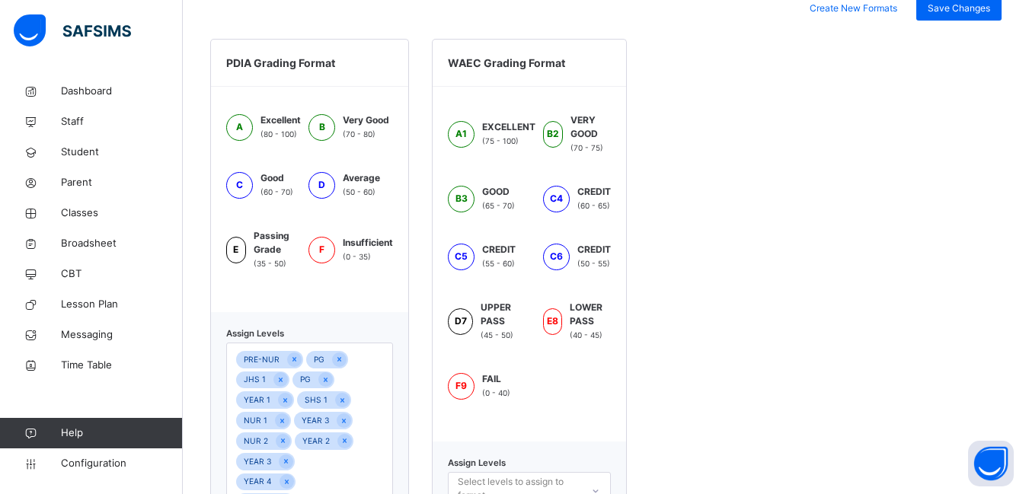
scroll to position [381, 0]
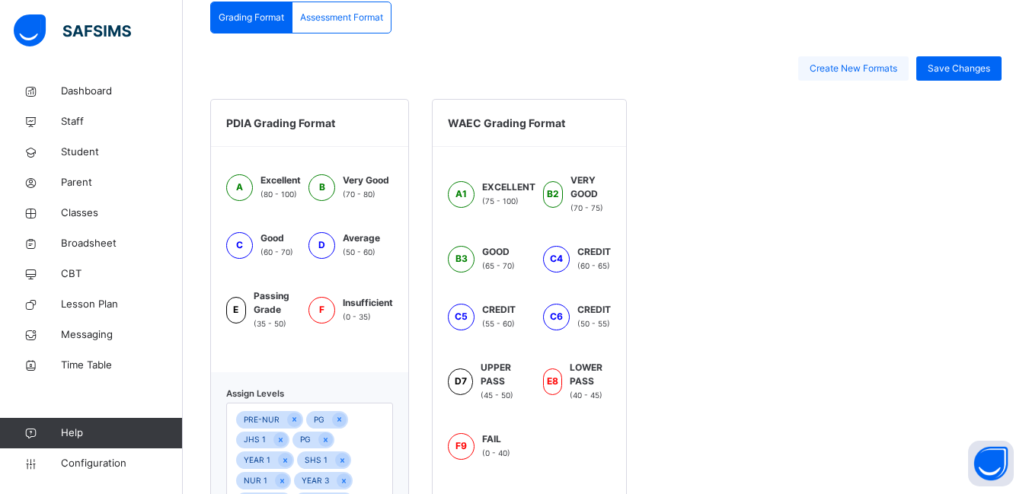
click at [876, 70] on span "Create New Formats" at bounding box center [853, 69] width 88 height 14
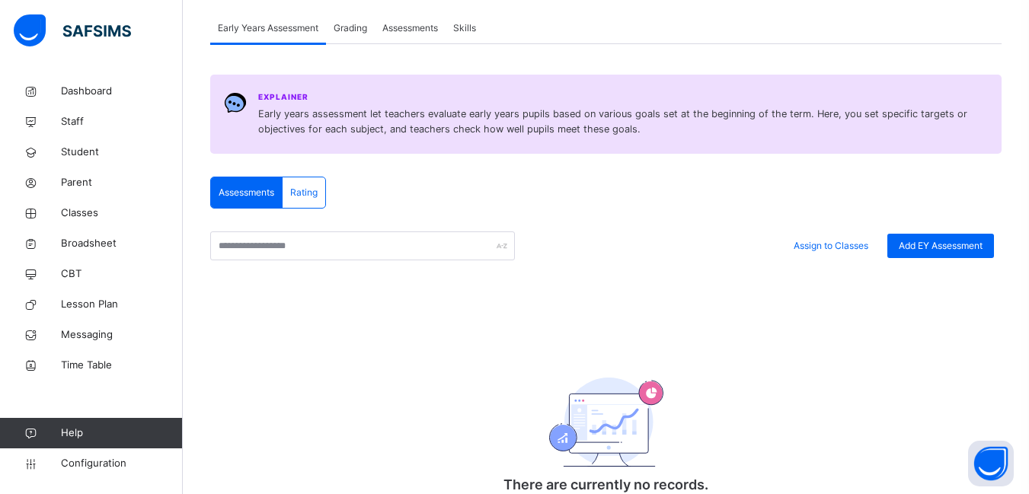
scroll to position [254, 0]
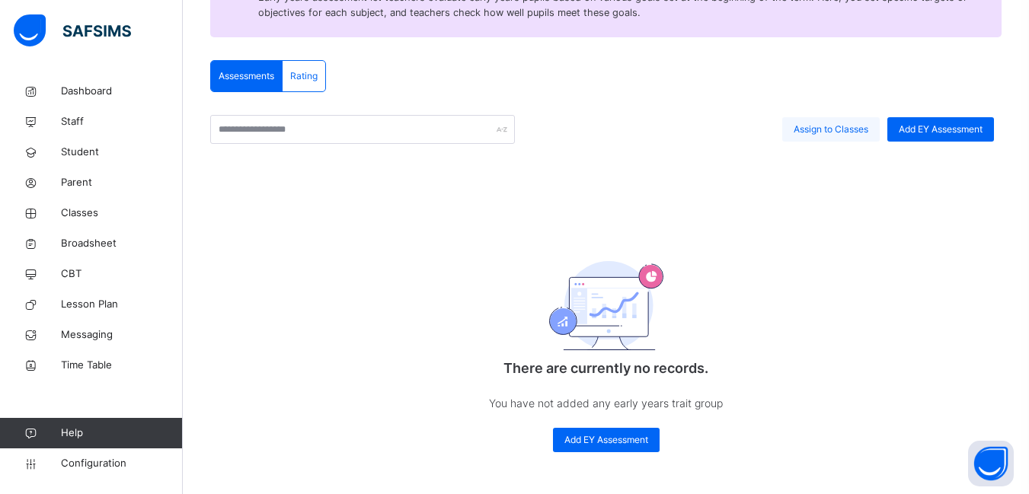
click at [847, 128] on span "Assign to Classes" at bounding box center [830, 130] width 75 height 14
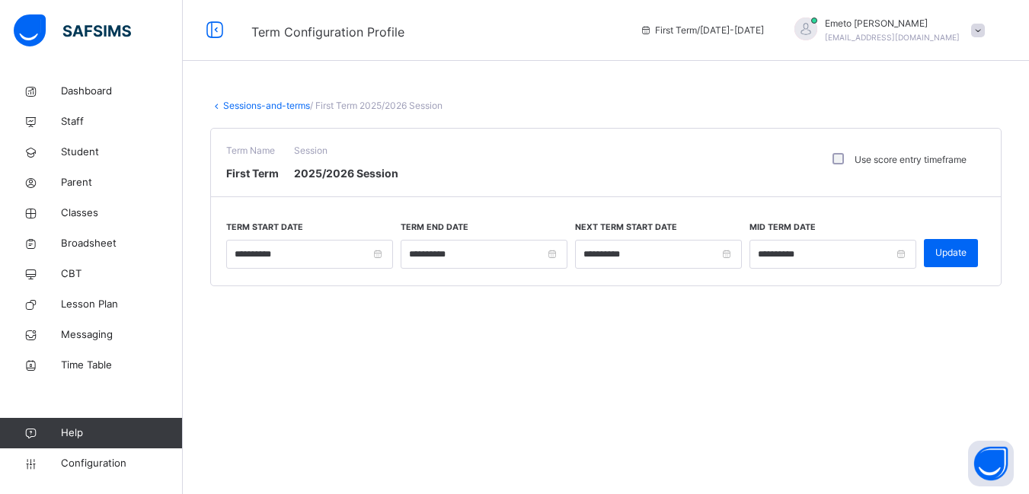
type input "**********"
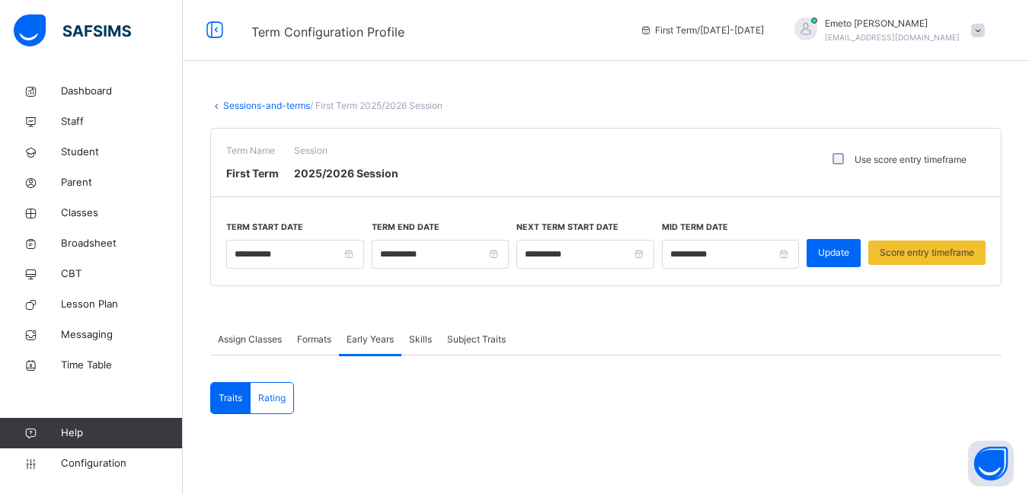
click at [226, 104] on link "Sessions-and-terms" at bounding box center [266, 105] width 87 height 11
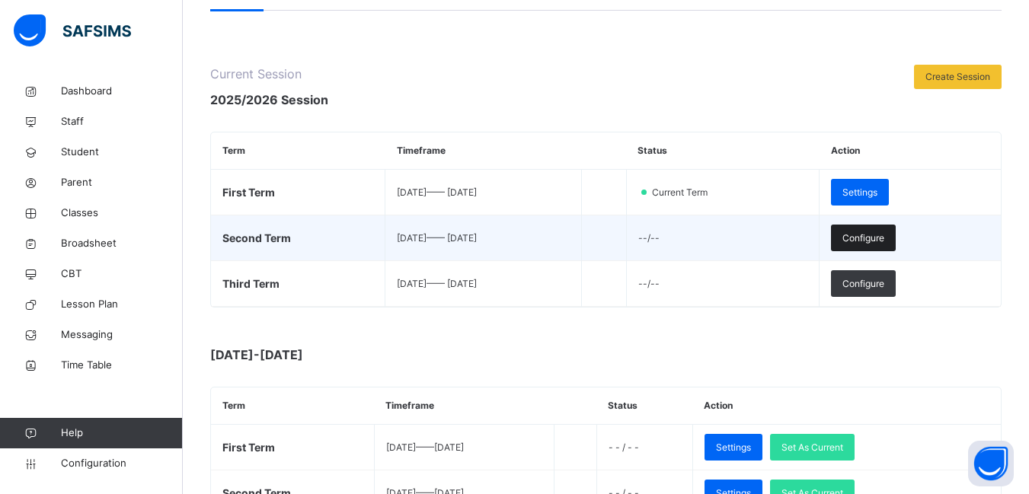
scroll to position [152, 0]
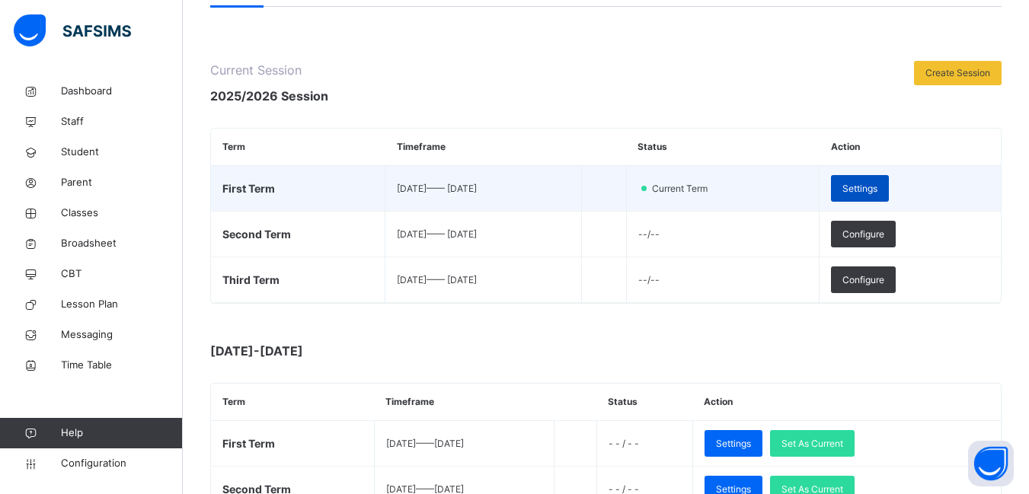
click at [877, 190] on span "Settings" at bounding box center [859, 189] width 35 height 14
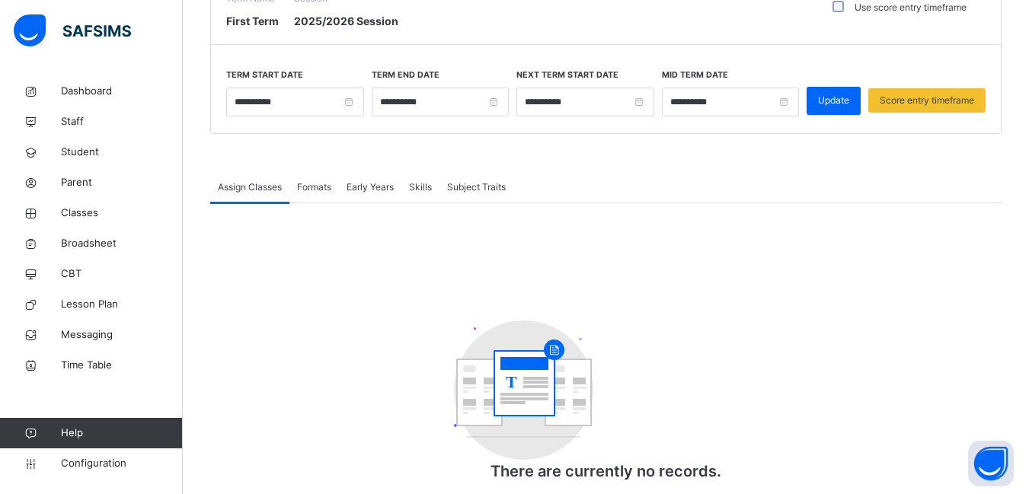
click at [319, 180] on div "Formats" at bounding box center [313, 187] width 49 height 30
click at [319, 190] on span "Formats" at bounding box center [314, 187] width 34 height 14
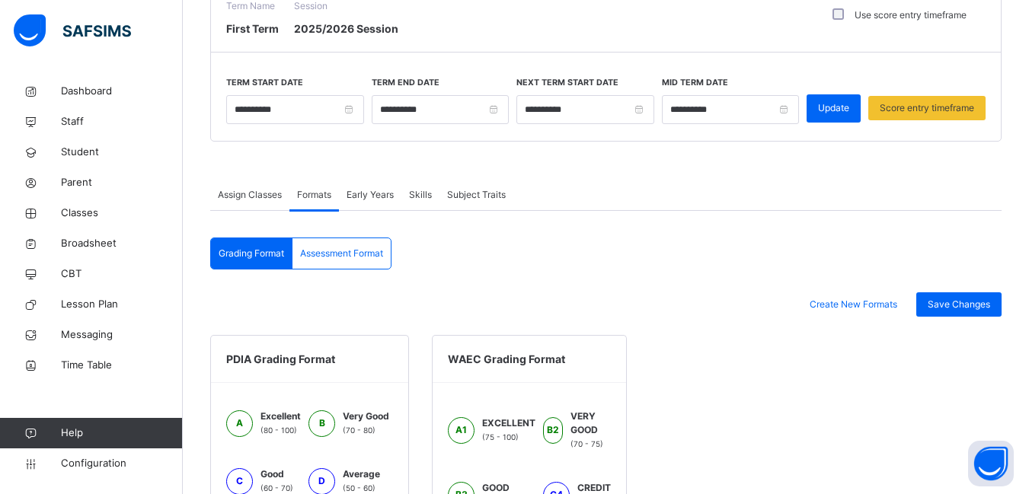
scroll to position [76, 0]
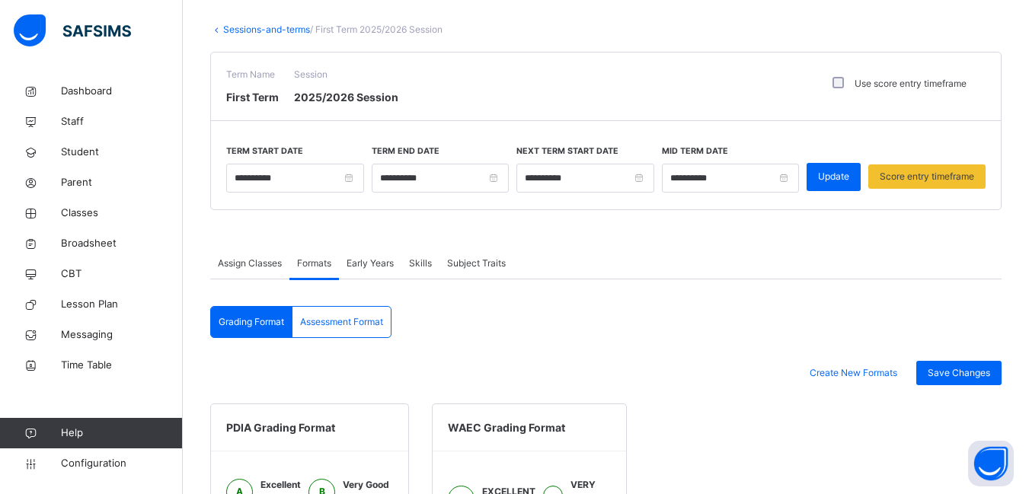
click at [365, 257] on span "Early Years" at bounding box center [369, 264] width 47 height 14
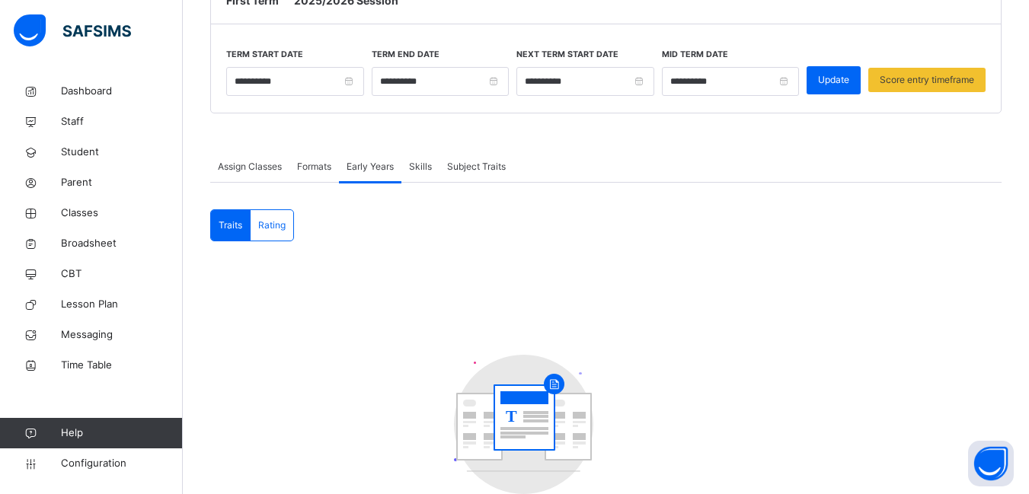
scroll to position [91, 0]
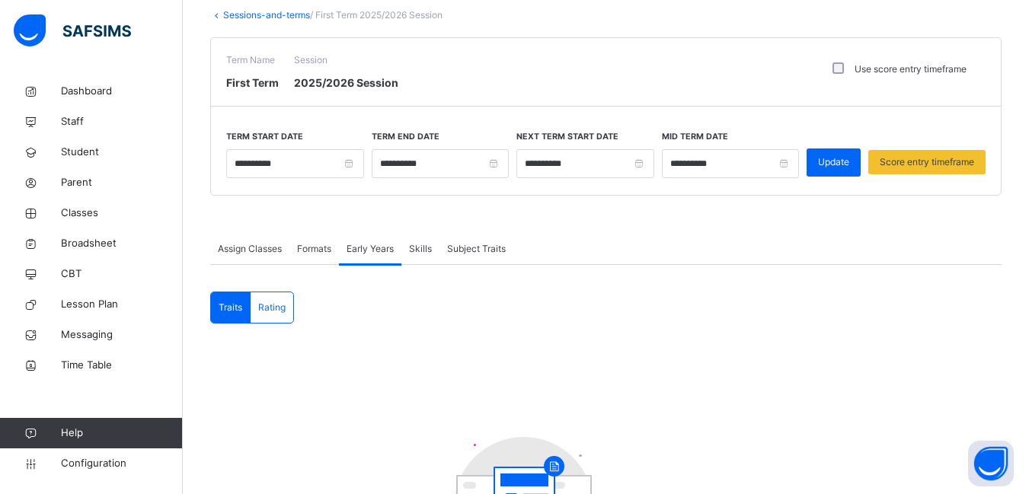
click at [430, 242] on span "Skills" at bounding box center [420, 249] width 23 height 14
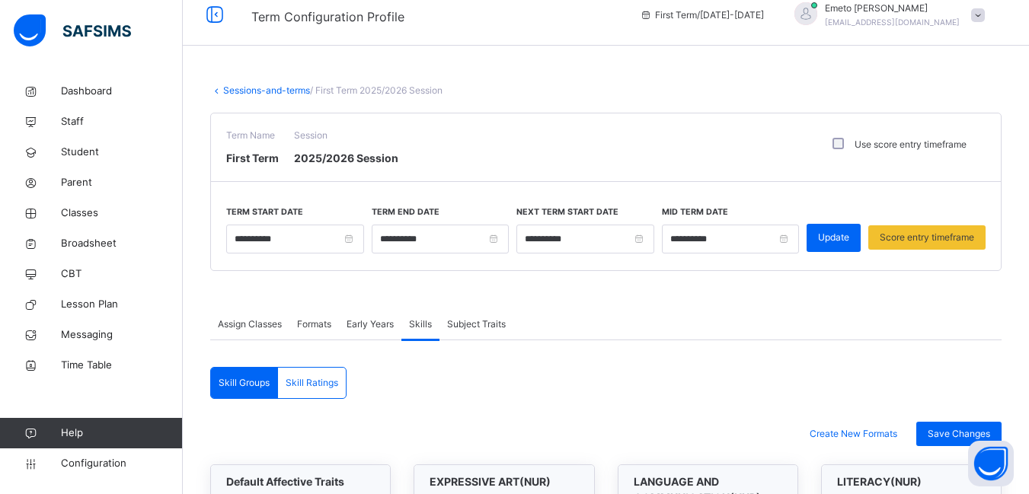
scroll to position [14, 0]
click at [474, 318] on span "Subject Traits" at bounding box center [476, 325] width 59 height 14
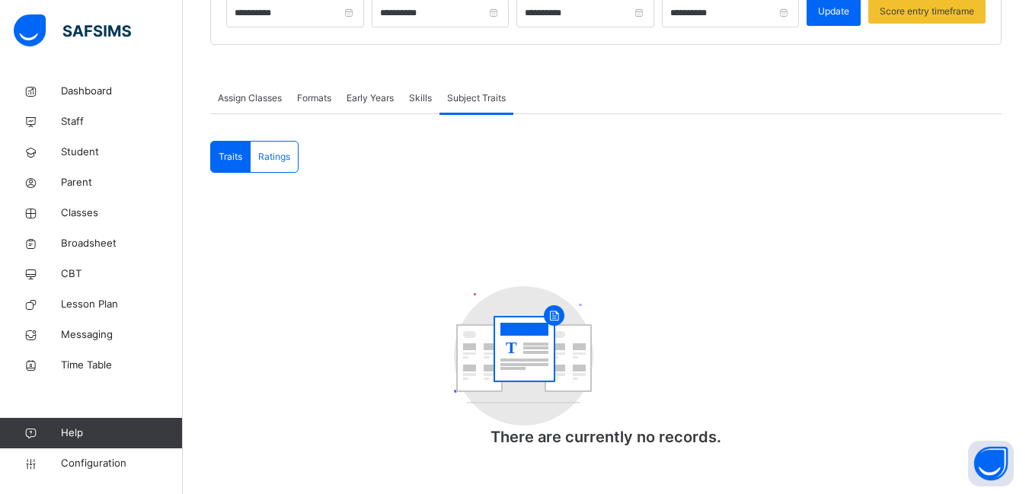
scroll to position [0, 0]
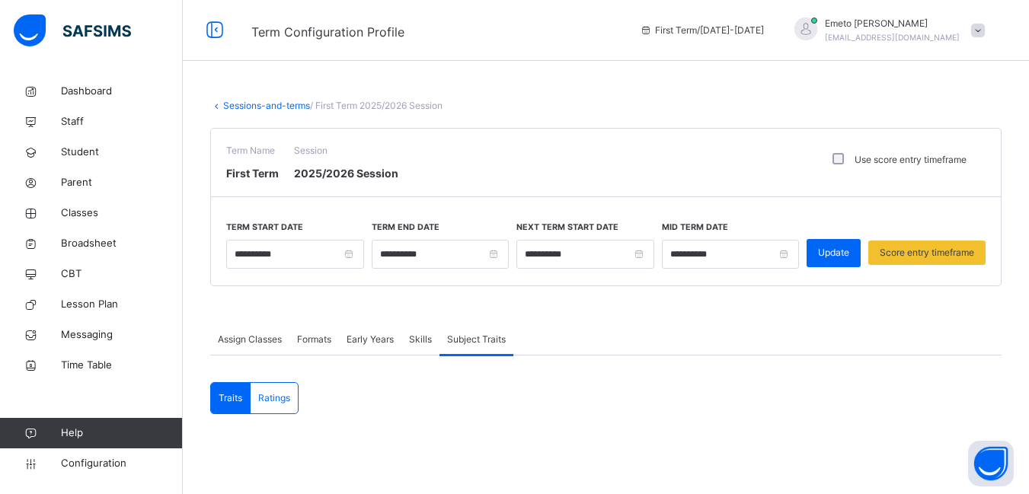
click at [260, 106] on link "Sessions-and-terms" at bounding box center [266, 105] width 87 height 11
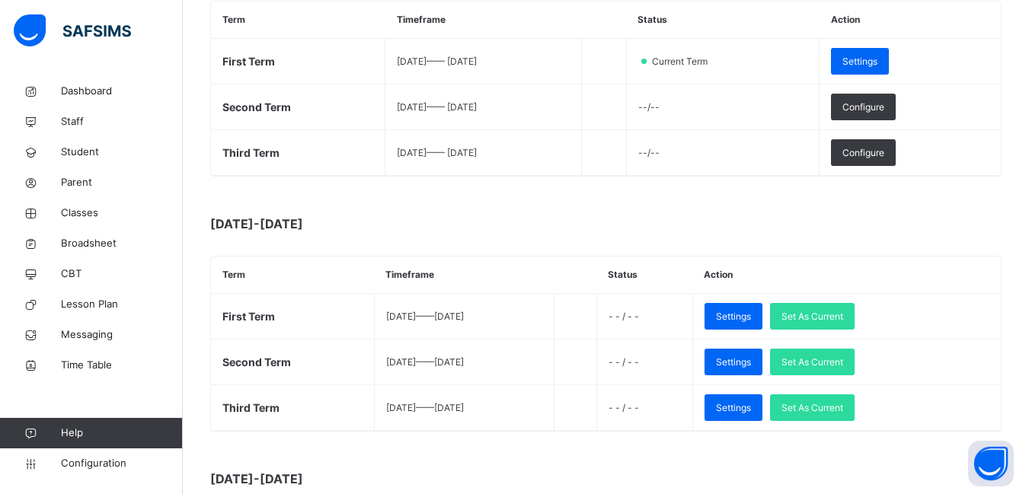
scroll to position [305, 0]
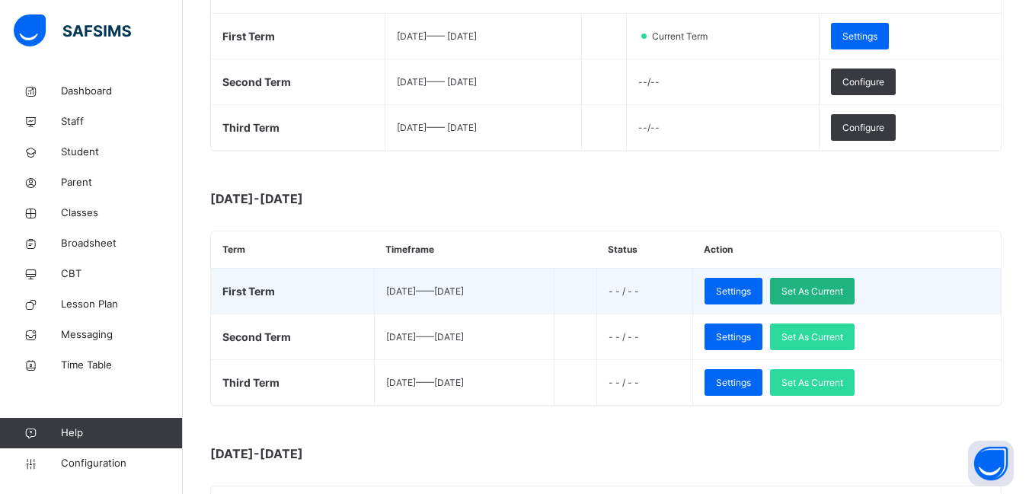
click at [843, 294] on span "Set As Current" at bounding box center [812, 292] width 62 height 14
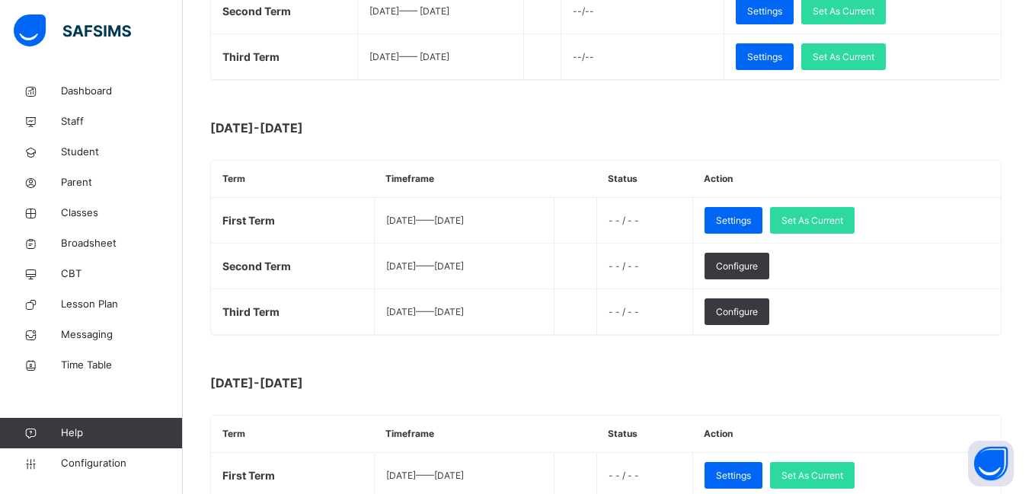
scroll to position [381, 0]
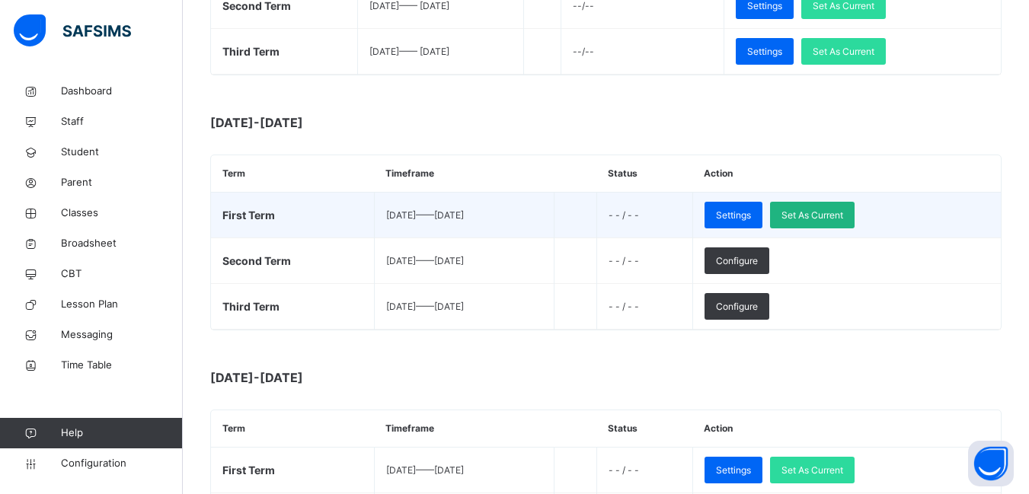
click at [843, 214] on span "Set As Current" at bounding box center [812, 216] width 62 height 14
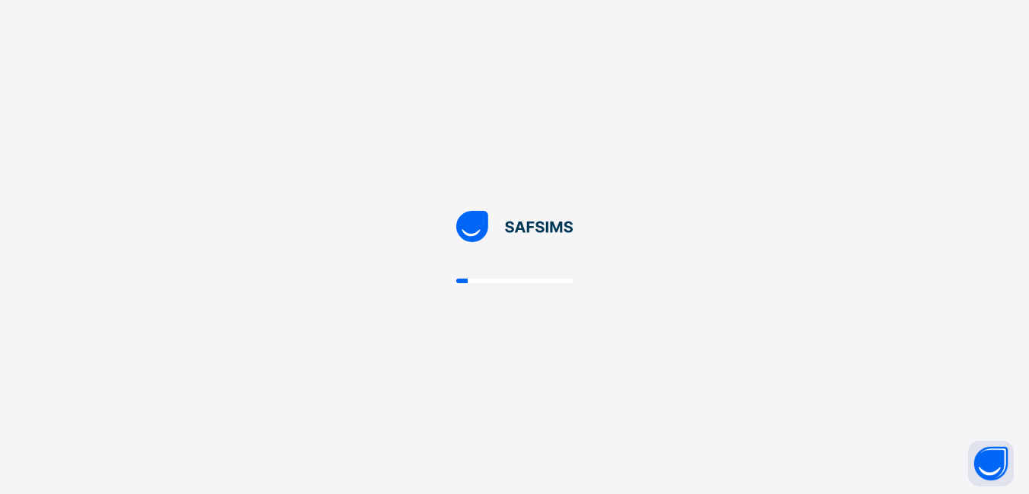
scroll to position [0, 0]
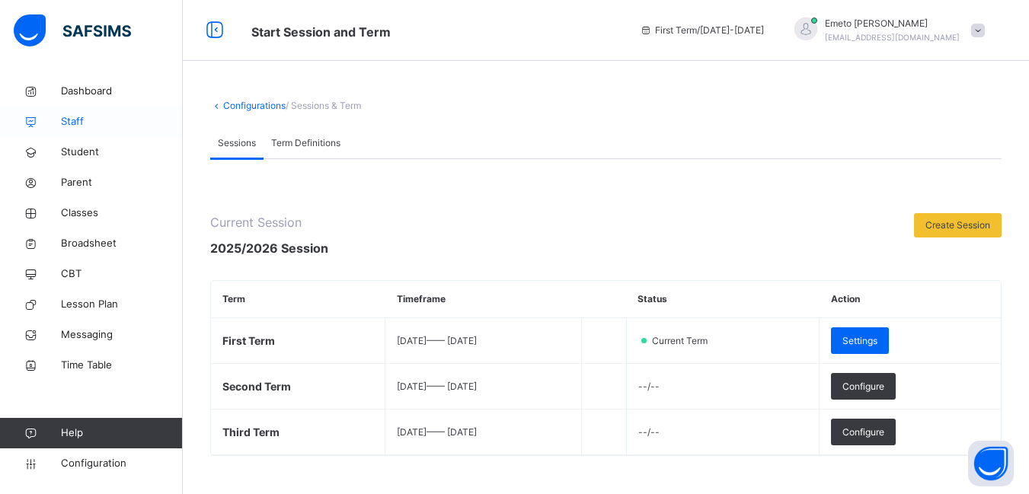
click at [78, 116] on span "Staff" at bounding box center [122, 121] width 122 height 15
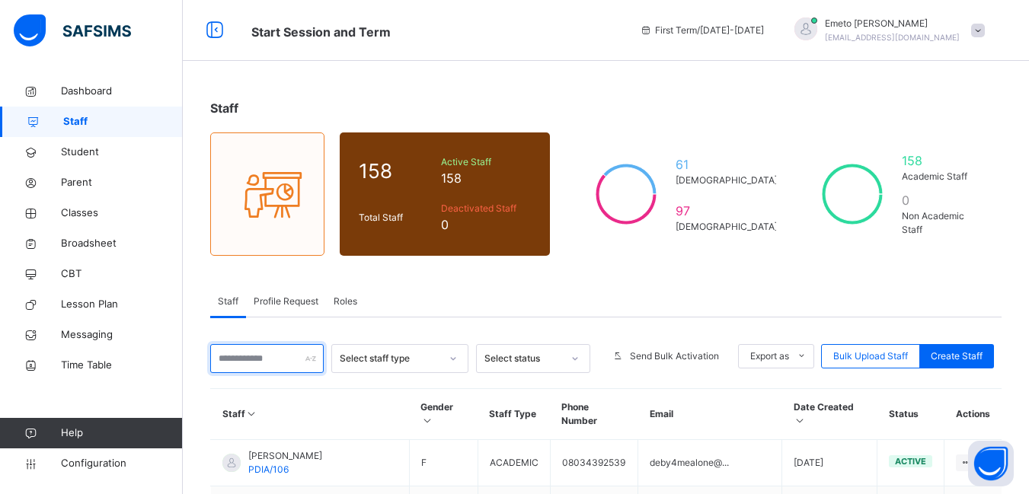
click at [267, 359] on input "text" at bounding box center [266, 358] width 113 height 29
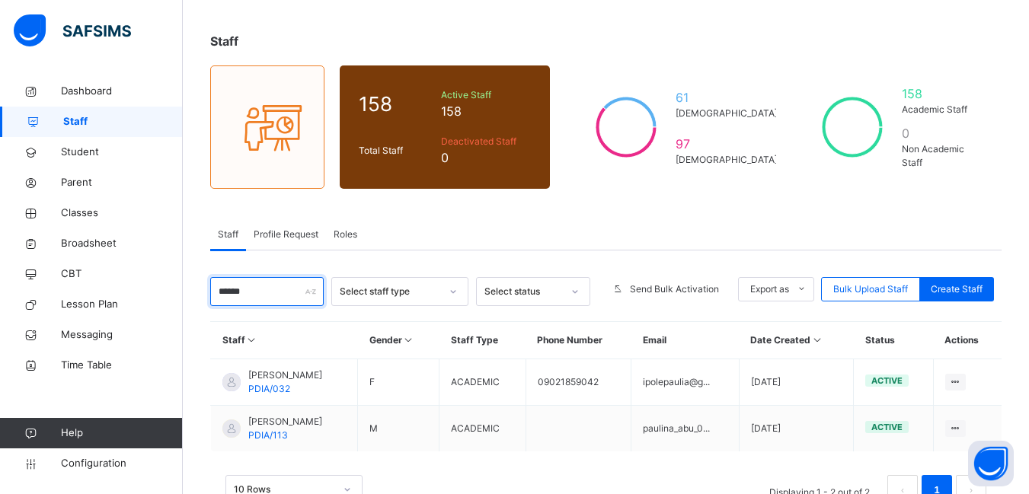
scroll to position [116, 0]
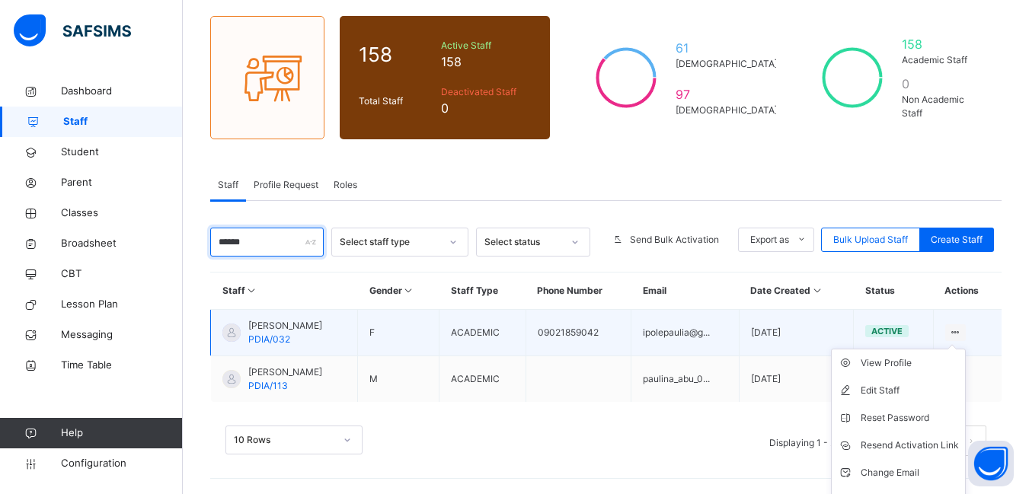
type input "******"
click at [962, 333] on icon at bounding box center [955, 332] width 13 height 11
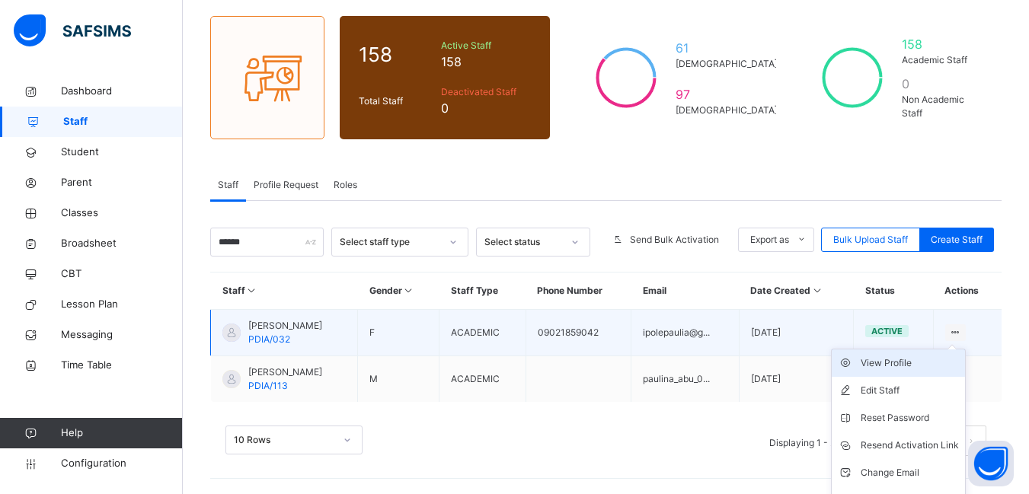
click at [914, 365] on div "View Profile" at bounding box center [909, 363] width 98 height 15
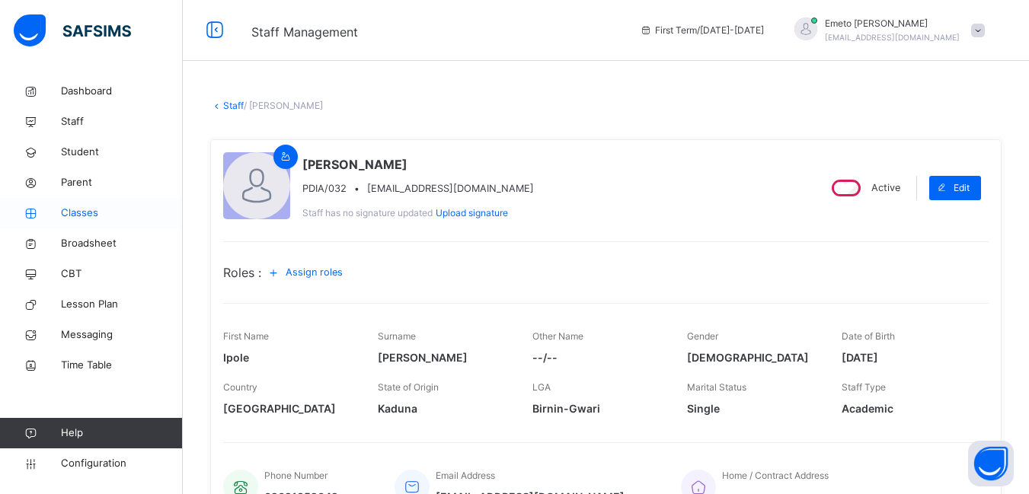
click at [72, 208] on span "Classes" at bounding box center [122, 213] width 122 height 15
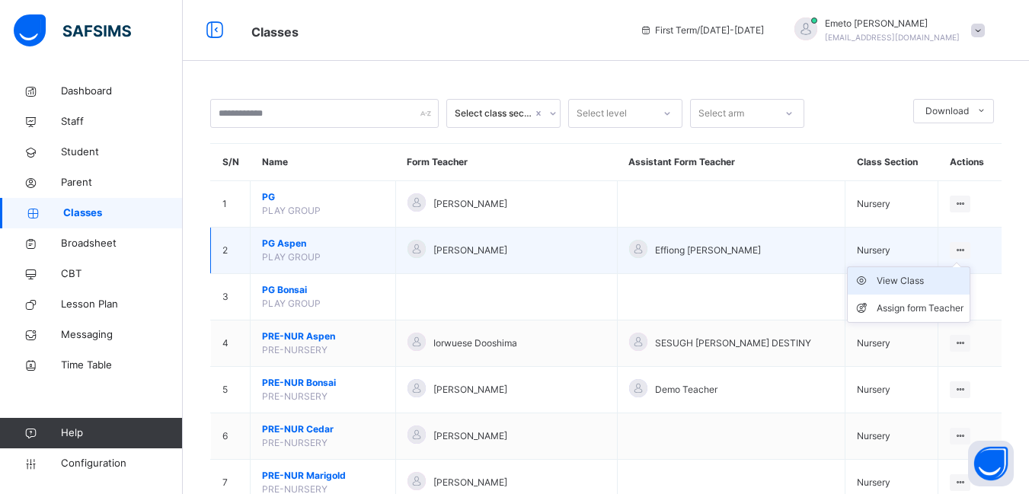
click at [922, 277] on div "View Class" at bounding box center [919, 280] width 87 height 15
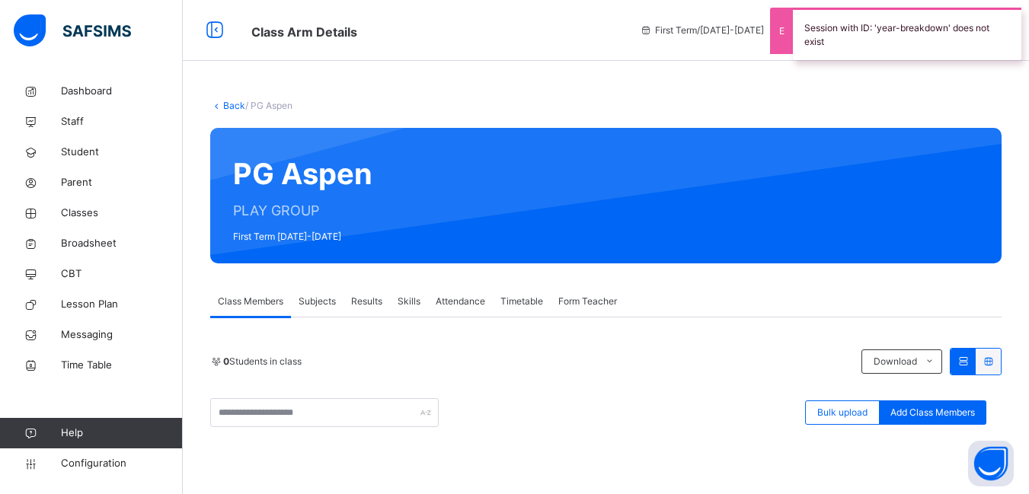
scroll to position [152, 0]
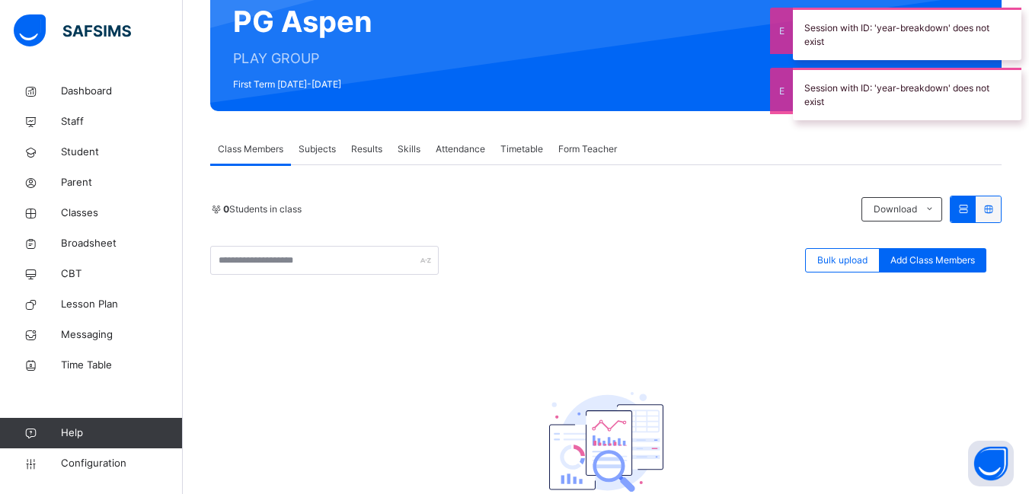
click at [597, 144] on span "Form Teacher" at bounding box center [587, 149] width 59 height 14
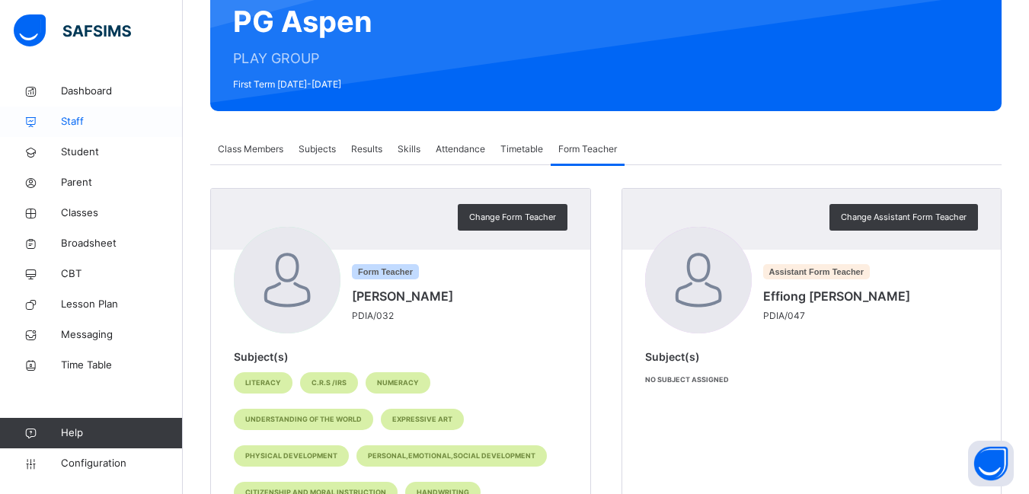
click at [75, 120] on span "Staff" at bounding box center [122, 121] width 122 height 15
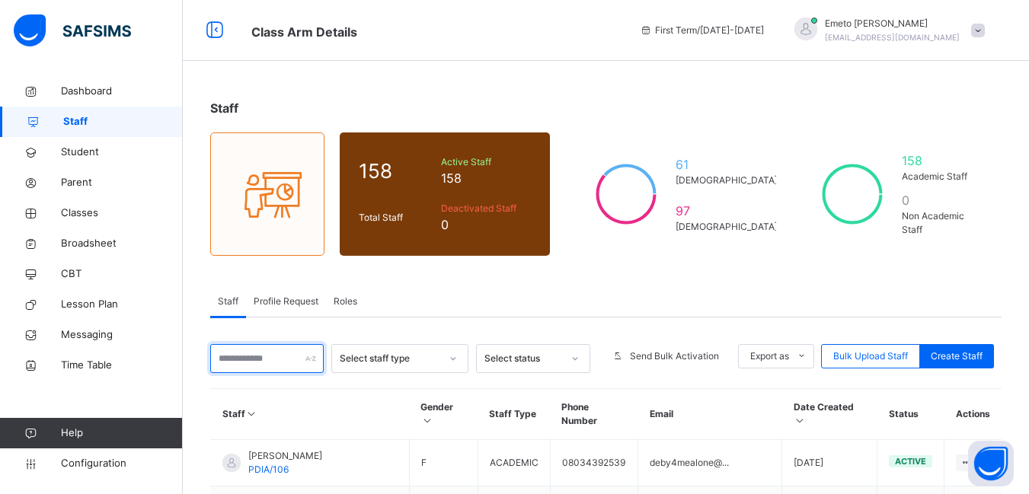
click at [262, 365] on input "text" at bounding box center [266, 358] width 113 height 29
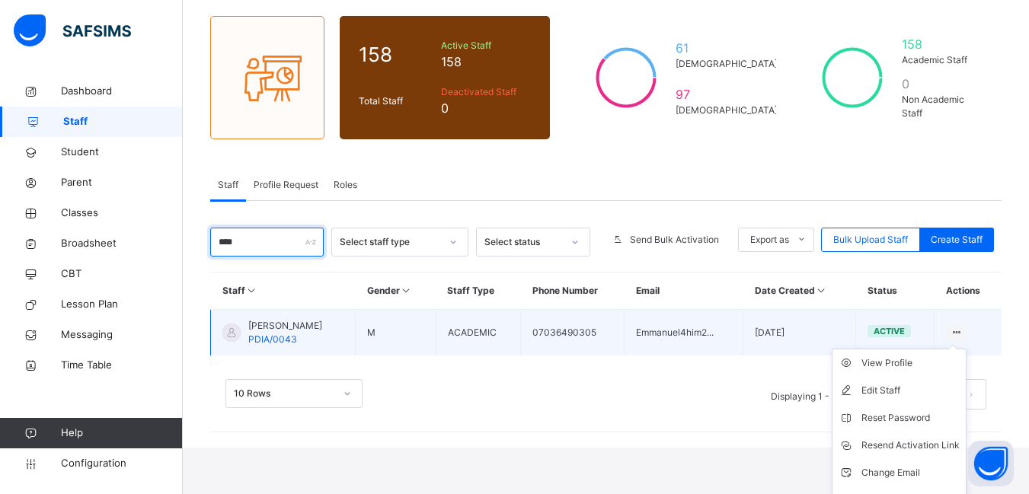
scroll to position [137, 0]
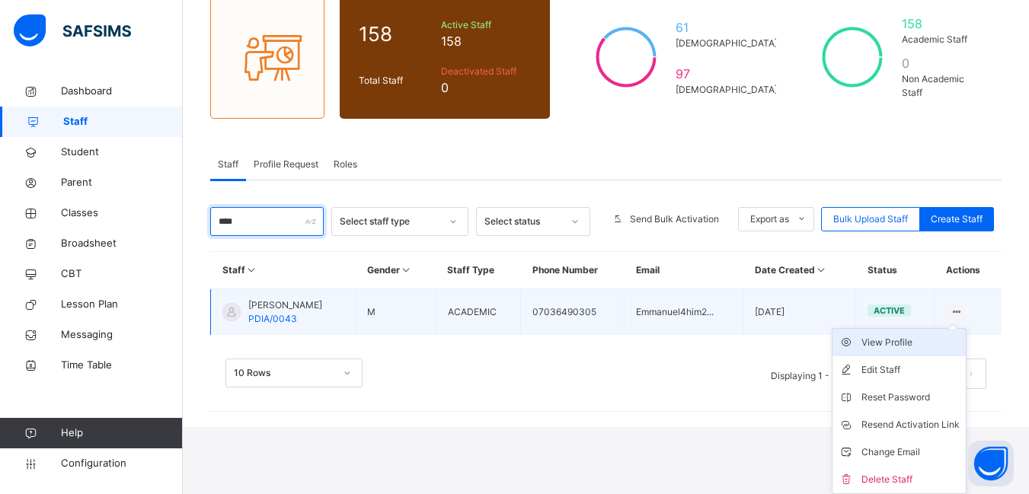
type input "****"
click at [898, 338] on div "View Profile" at bounding box center [910, 342] width 98 height 15
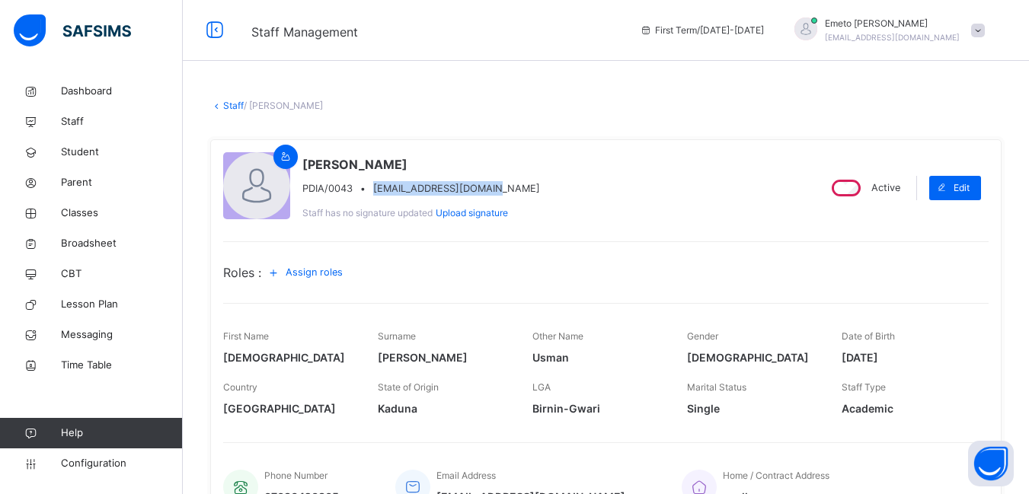
drag, startPoint x: 499, startPoint y: 185, endPoint x: 372, endPoint y: 186, distance: 127.1
click at [372, 186] on div "PDIA/0043 • Emmanuel4him2@gmil.com" at bounding box center [421, 188] width 238 height 14
copy span "Emmanuel4him2@gmil.com"
click at [621, 216] on div "Emmanuel Zomo Usman PDIA/0043 • Emmanuel4him2@gmil.com Staff has no signature u…" at bounding box center [514, 187] width 582 height 71
click at [233, 107] on link "Staff" at bounding box center [233, 105] width 21 height 11
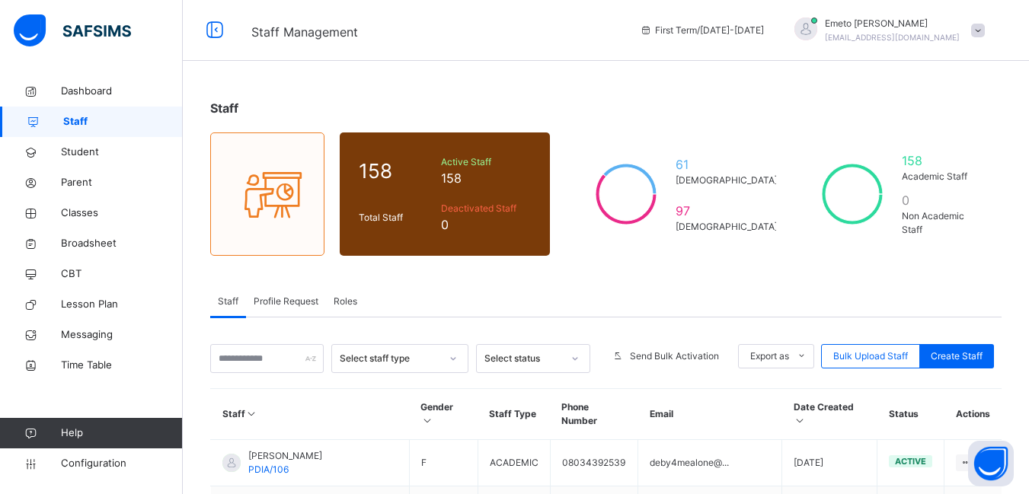
scroll to position [152, 0]
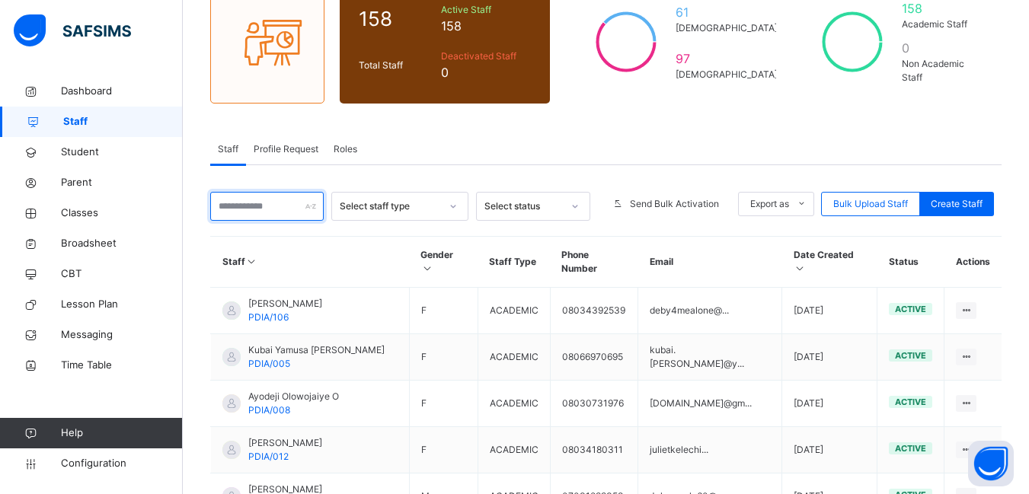
click at [246, 203] on input "text" at bounding box center [266, 206] width 113 height 29
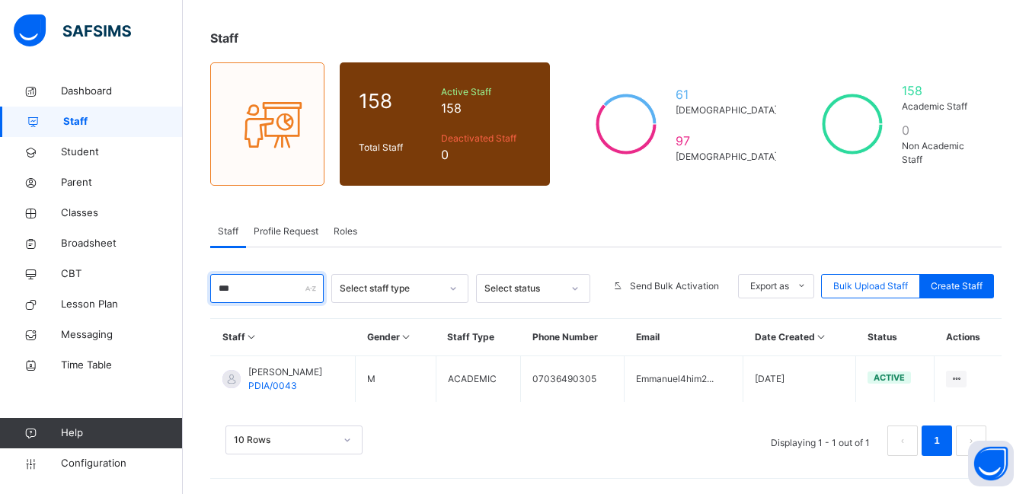
type input "****"
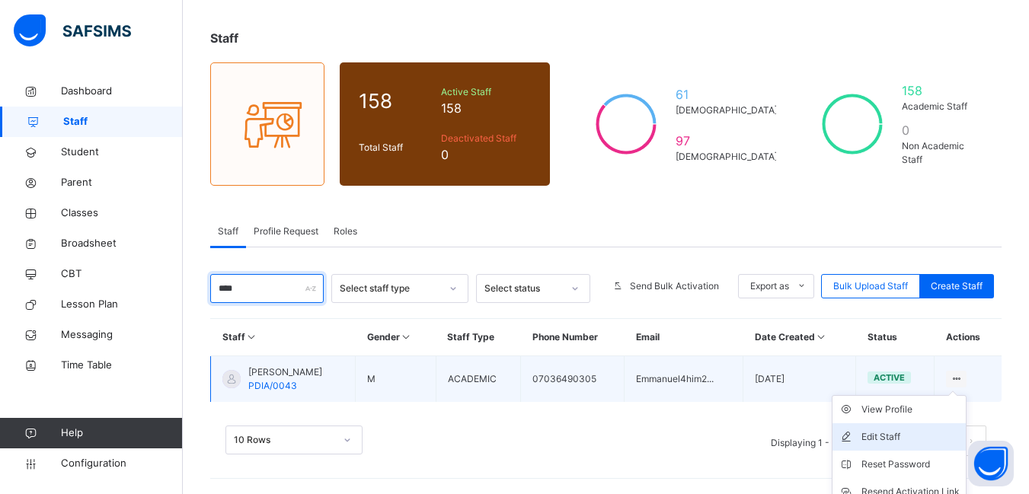
scroll to position [137, 0]
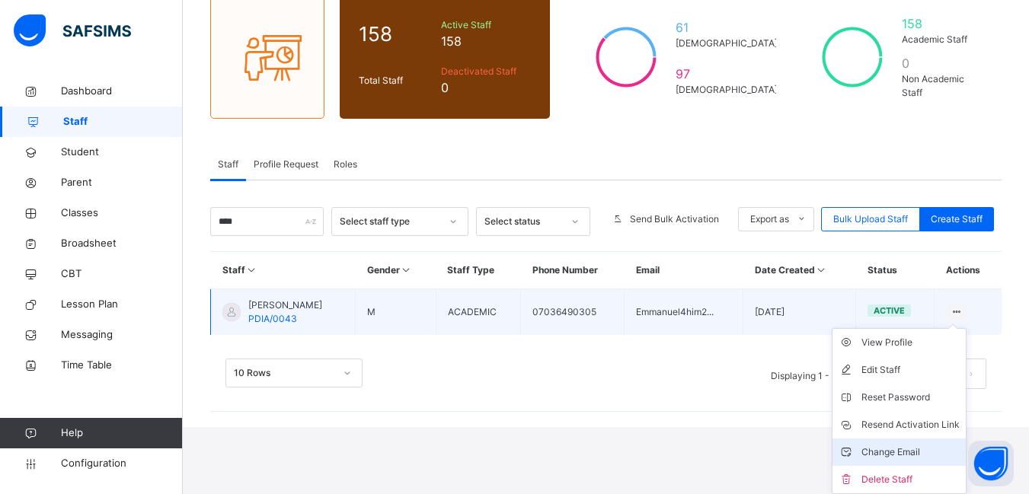
click at [915, 451] on div "Change Email" at bounding box center [910, 452] width 98 height 15
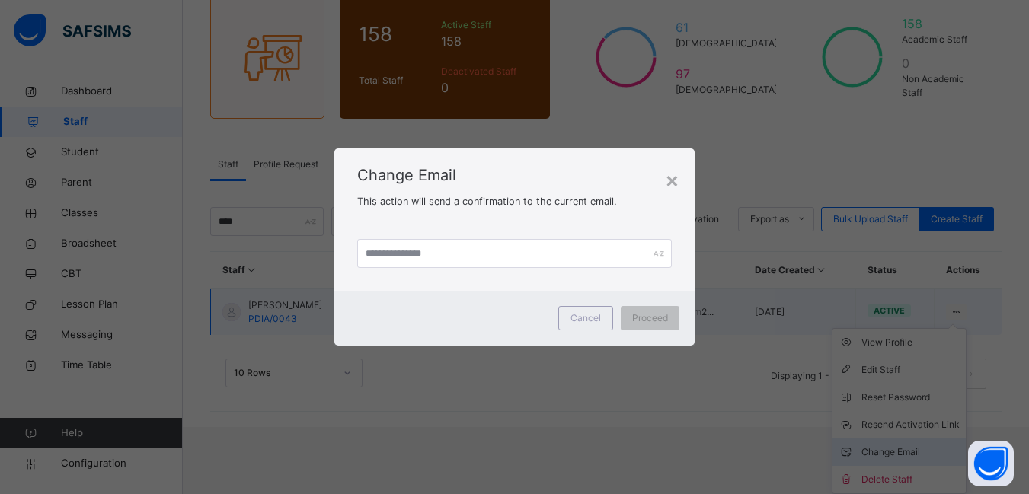
scroll to position [70, 0]
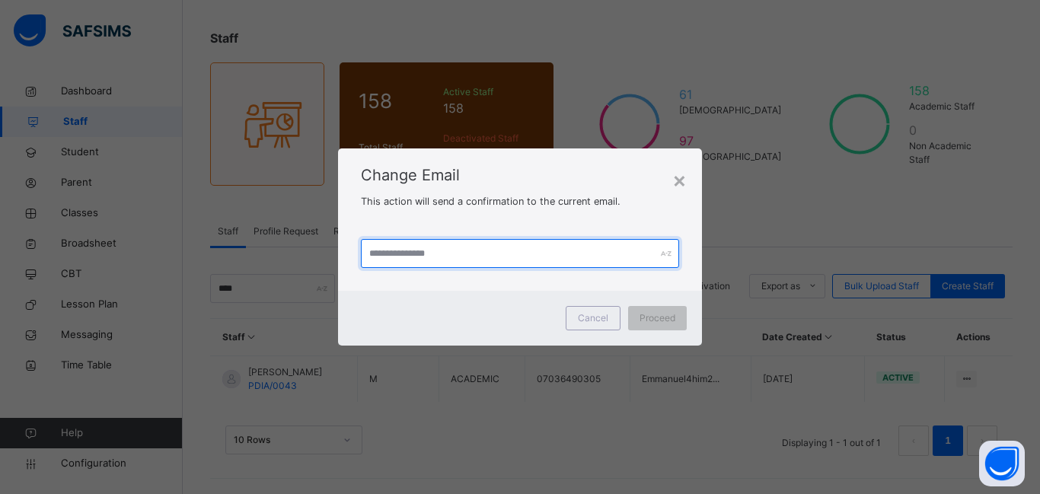
click at [418, 260] on input "text" at bounding box center [520, 253] width 318 height 29
paste input "**********"
click at [377, 252] on input "**********" at bounding box center [520, 253] width 318 height 29
type input "**********"
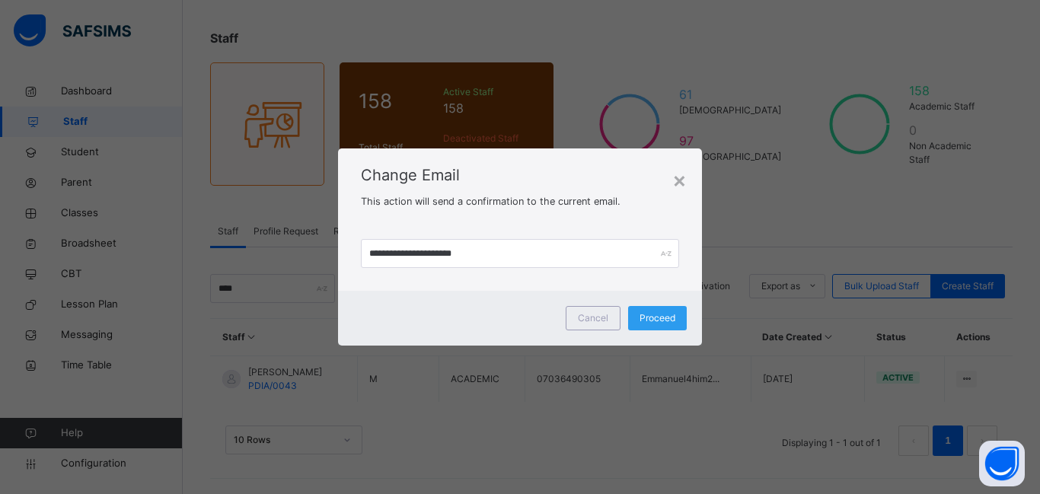
click at [654, 313] on span "Proceed" at bounding box center [658, 318] width 36 height 14
click at [652, 318] on span "Proceed" at bounding box center [650, 318] width 36 height 14
click at [589, 320] on span "Cancel" at bounding box center [585, 318] width 30 height 14
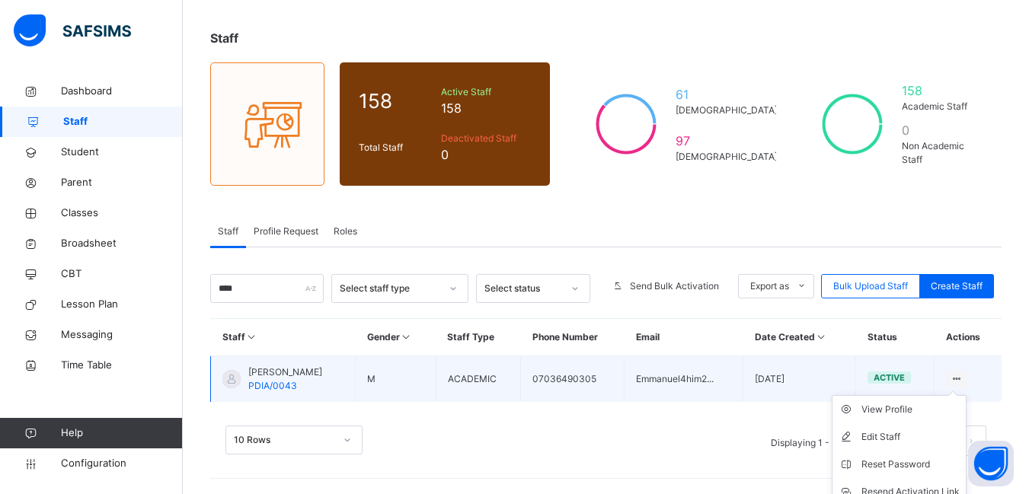
scroll to position [137, 0]
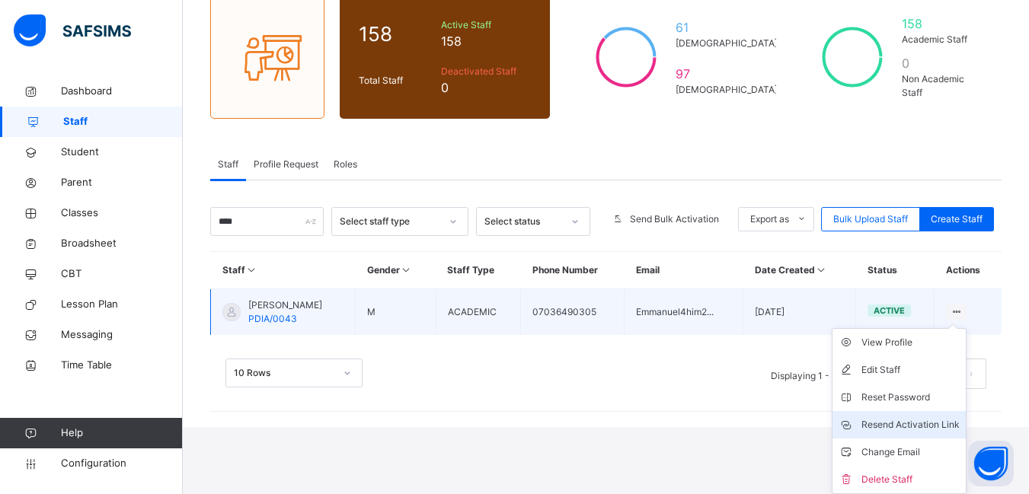
click at [920, 425] on div "Resend Activation Link" at bounding box center [910, 424] width 98 height 15
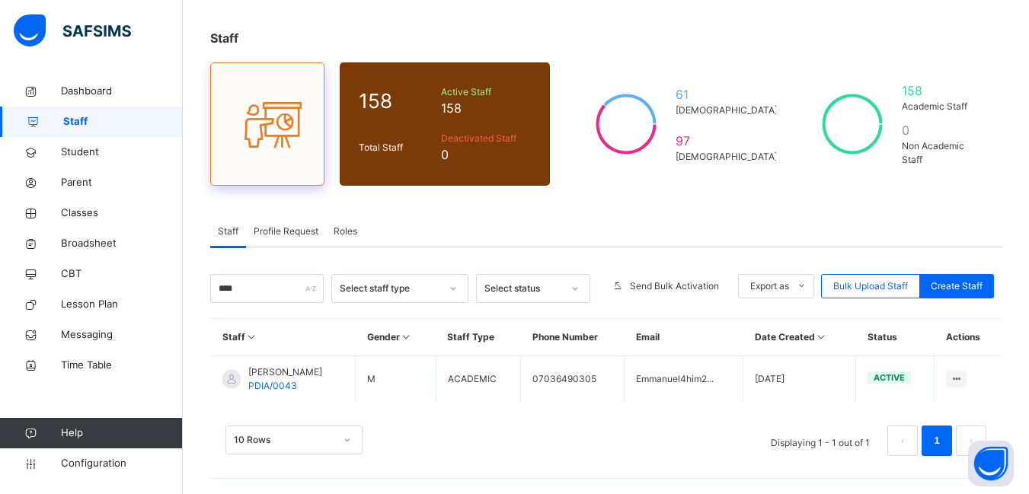
scroll to position [70, 0]
click at [252, 289] on input "****" at bounding box center [266, 288] width 113 height 29
type input "*"
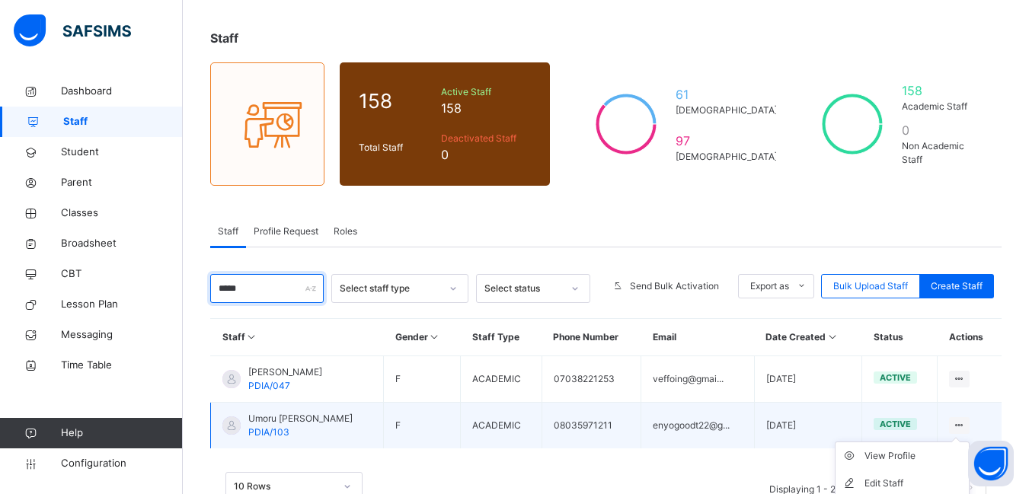
type input "*****"
click at [965, 426] on icon at bounding box center [958, 424] width 13 height 11
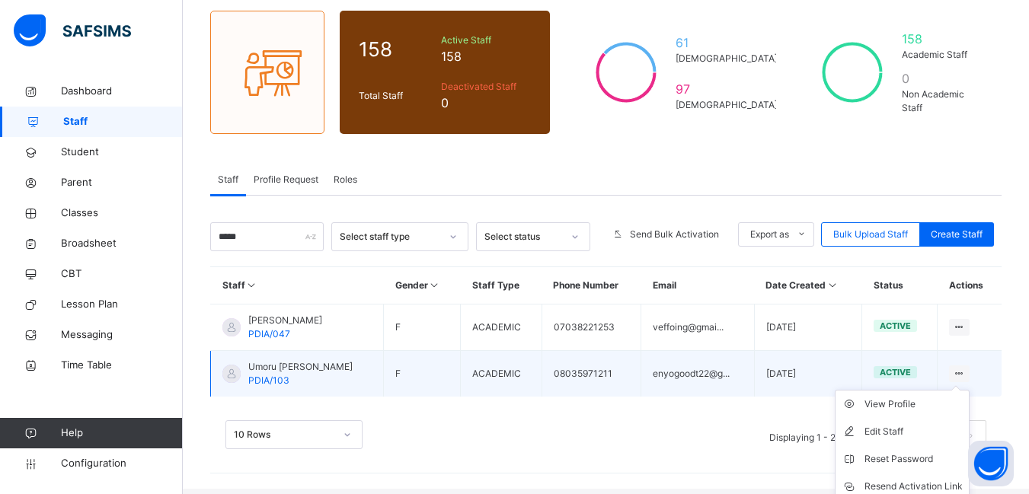
scroll to position [183, 0]
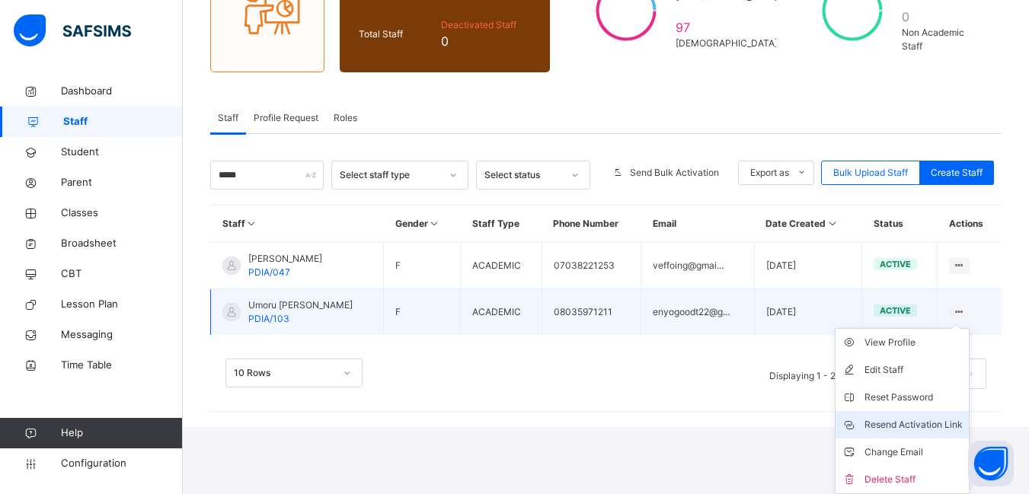
click at [962, 425] on div "Resend Activation Link" at bounding box center [913, 424] width 98 height 15
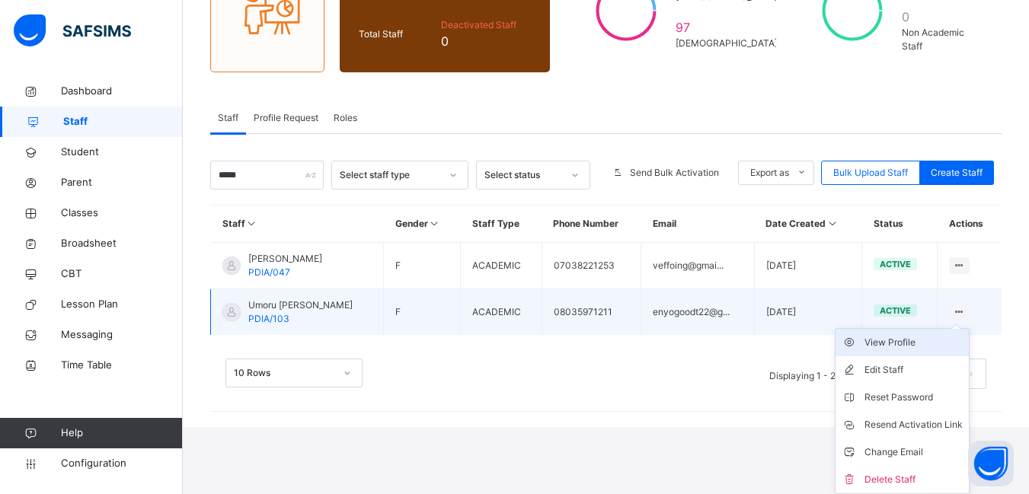
click at [920, 338] on div "View Profile" at bounding box center [913, 342] width 98 height 15
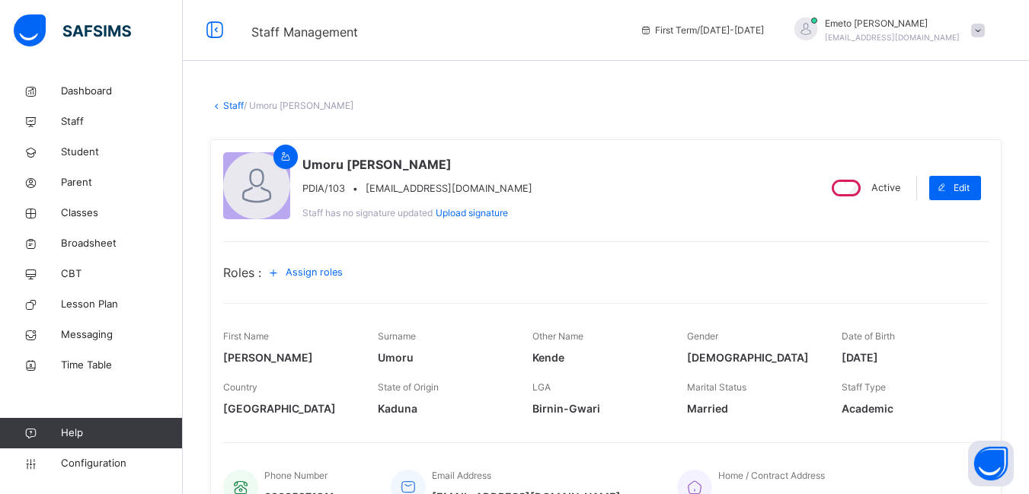
drag, startPoint x: 1039, startPoint y: 19, endPoint x: 571, endPoint y: 68, distance: 470.7
click at [573, 54] on div "Staff Management First Term / 2025-2026 Emeto Austen emetotenten@gmail.com" at bounding box center [514, 30] width 1029 height 61
click at [232, 106] on link "Staff" at bounding box center [233, 105] width 21 height 11
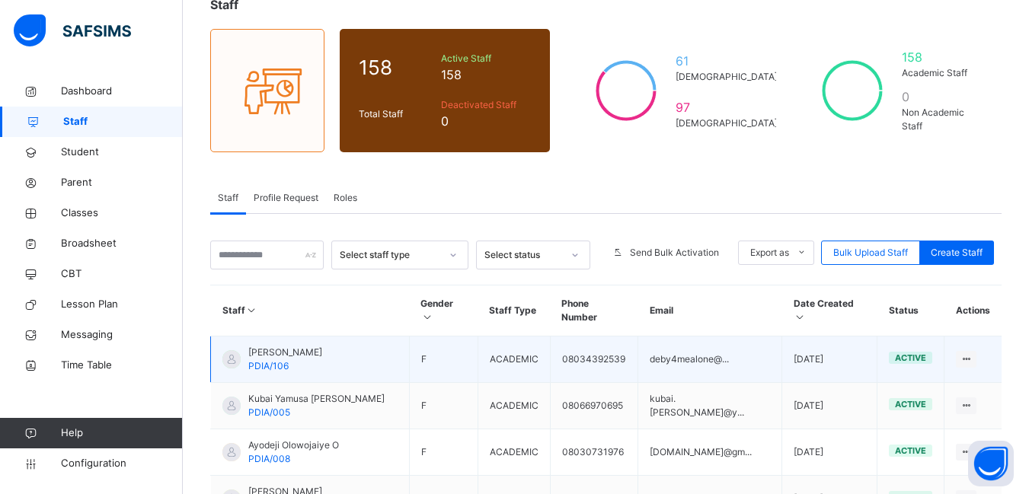
scroll to position [152, 0]
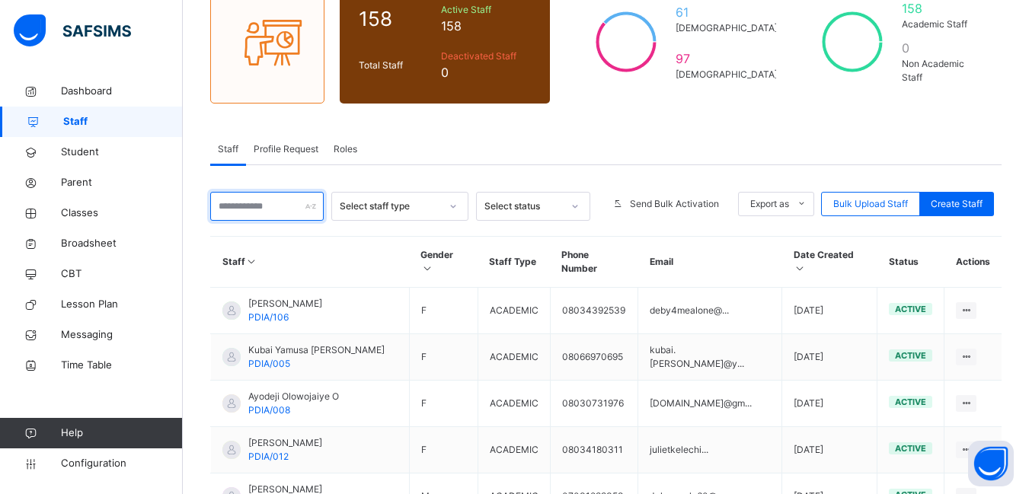
click at [270, 206] on input "text" at bounding box center [266, 206] width 113 height 29
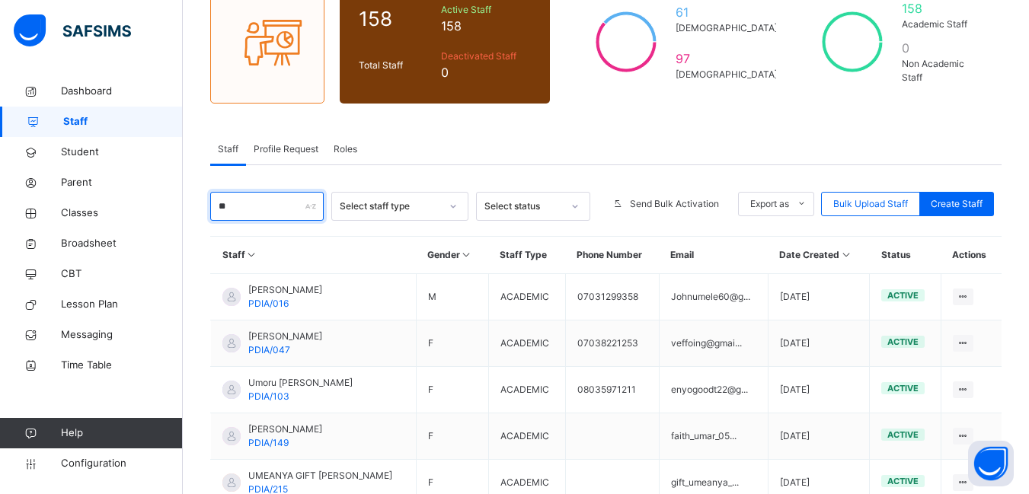
type input "*****"
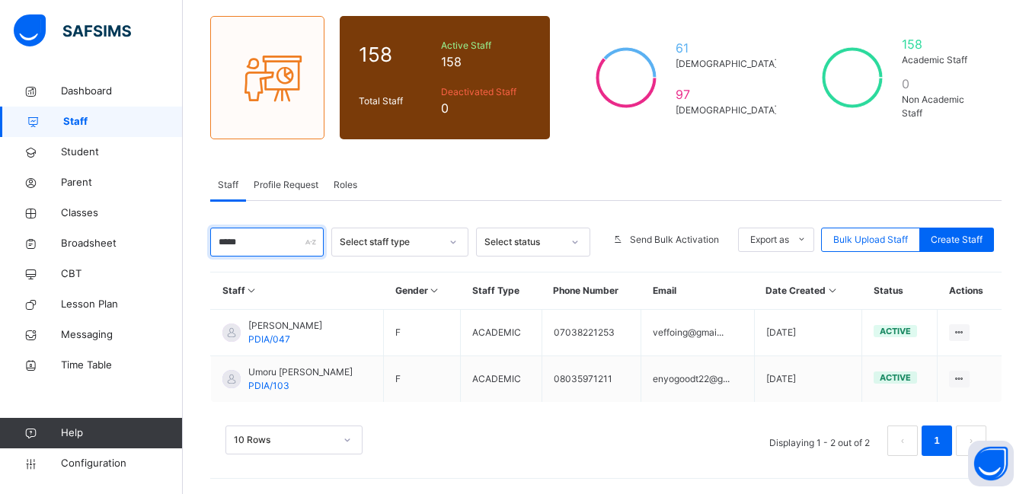
scroll to position [116, 0]
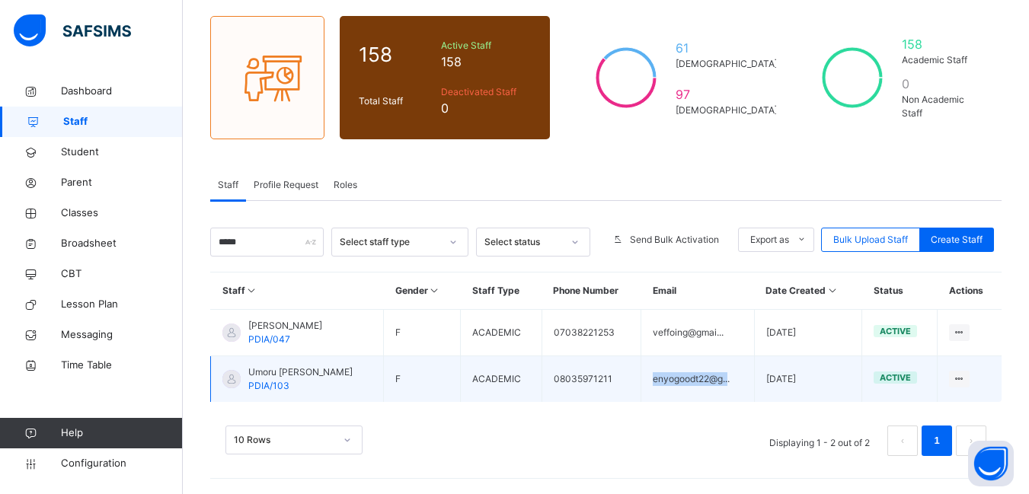
drag, startPoint x: 729, startPoint y: 377, endPoint x: 649, endPoint y: 391, distance: 80.5
click at [649, 391] on td "enyogoodt22@g..." at bounding box center [697, 379] width 113 height 46
copy td "enyogoodt22@g.."
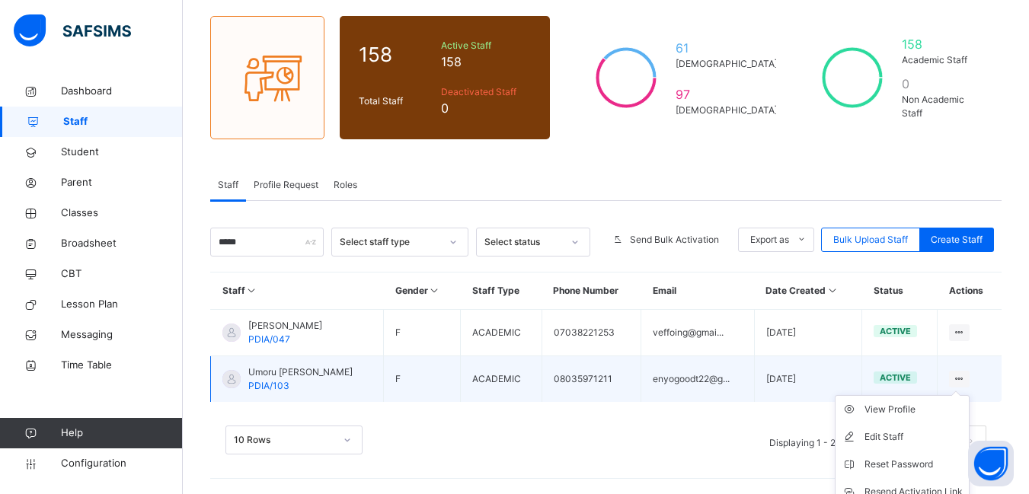
click at [965, 378] on icon at bounding box center [958, 378] width 13 height 11
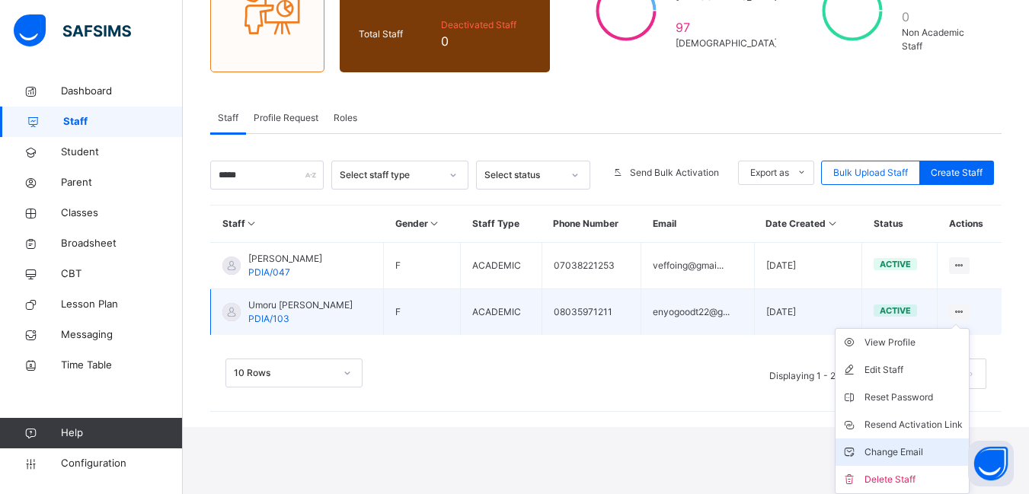
click at [904, 451] on div "Change Email" at bounding box center [913, 452] width 98 height 15
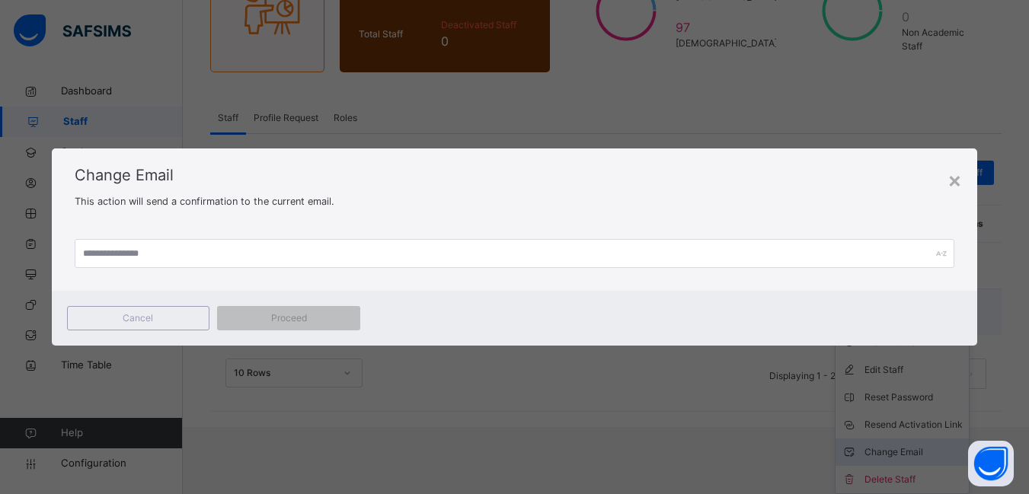
scroll to position [116, 0]
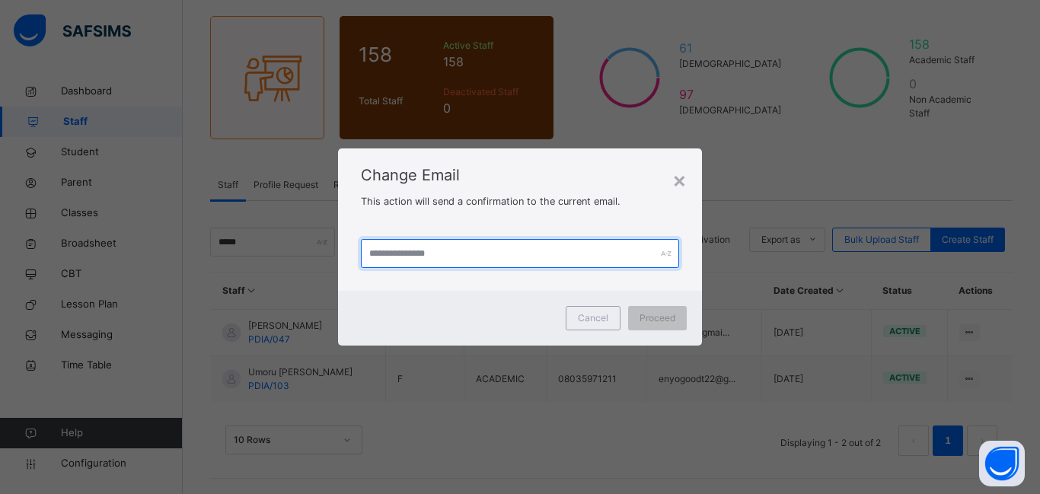
click at [385, 250] on input "text" at bounding box center [520, 253] width 318 height 29
paste input "**********"
click at [428, 257] on input "**********" at bounding box center [520, 253] width 318 height 29
click at [474, 253] on input "**********" at bounding box center [520, 253] width 318 height 29
type input "**********"
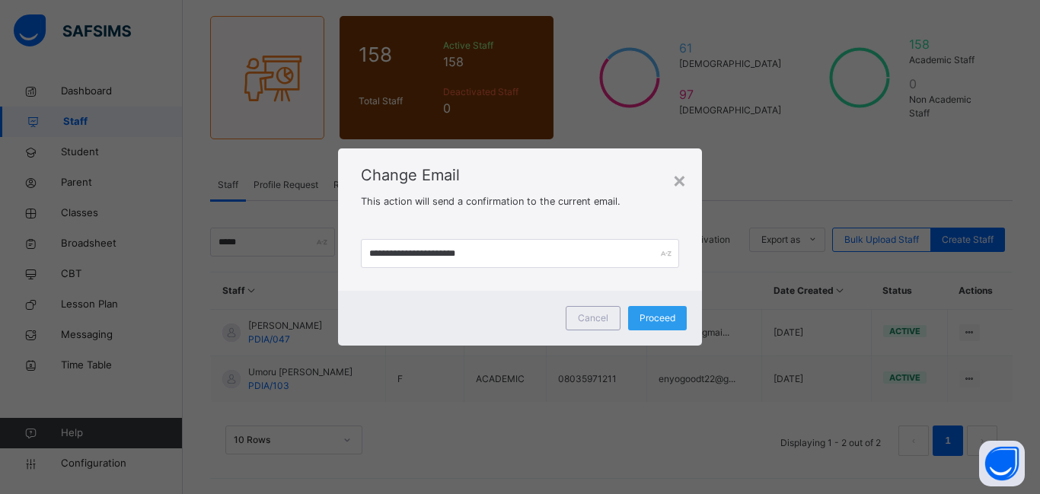
click at [657, 317] on span "Proceed" at bounding box center [658, 318] width 36 height 14
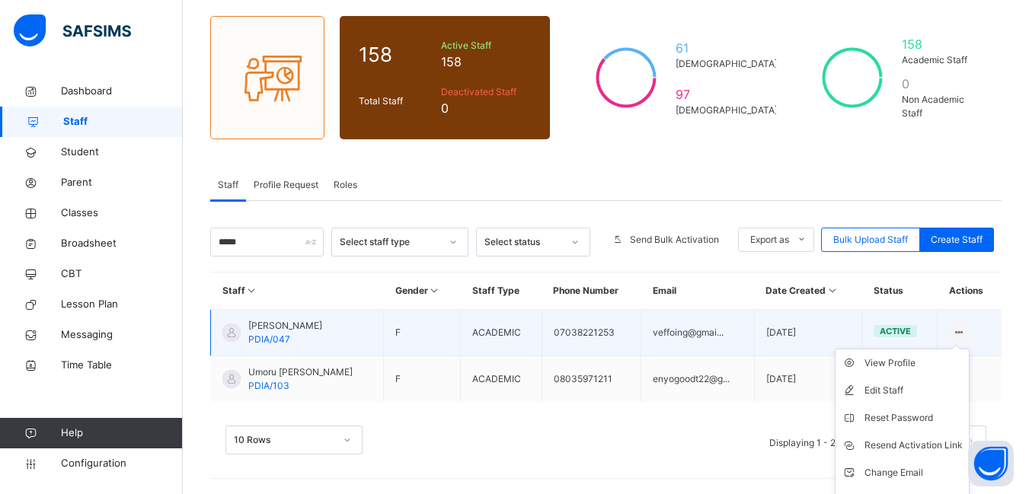
click at [965, 330] on icon at bounding box center [958, 332] width 13 height 11
click at [914, 446] on div "Resend Activation Link" at bounding box center [913, 445] width 98 height 15
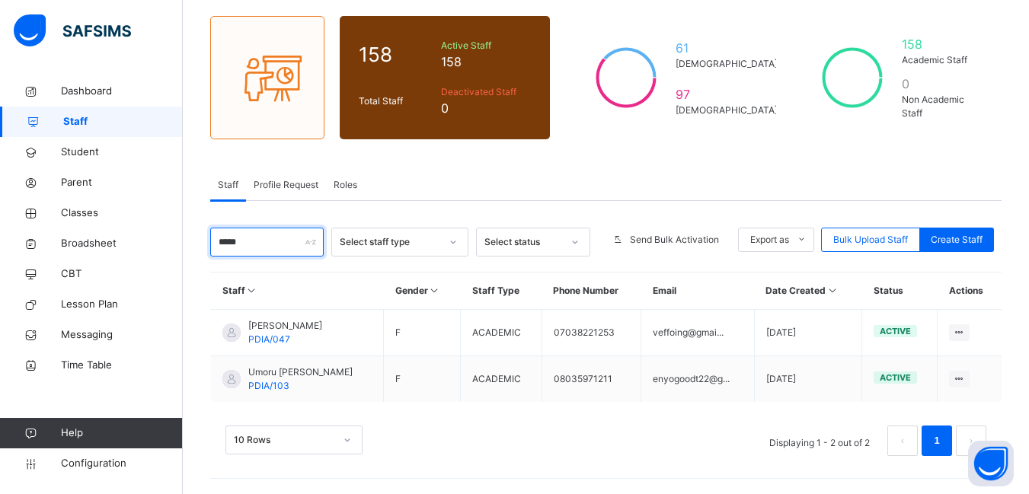
click at [284, 248] on input "*****" at bounding box center [266, 242] width 113 height 29
type input "*"
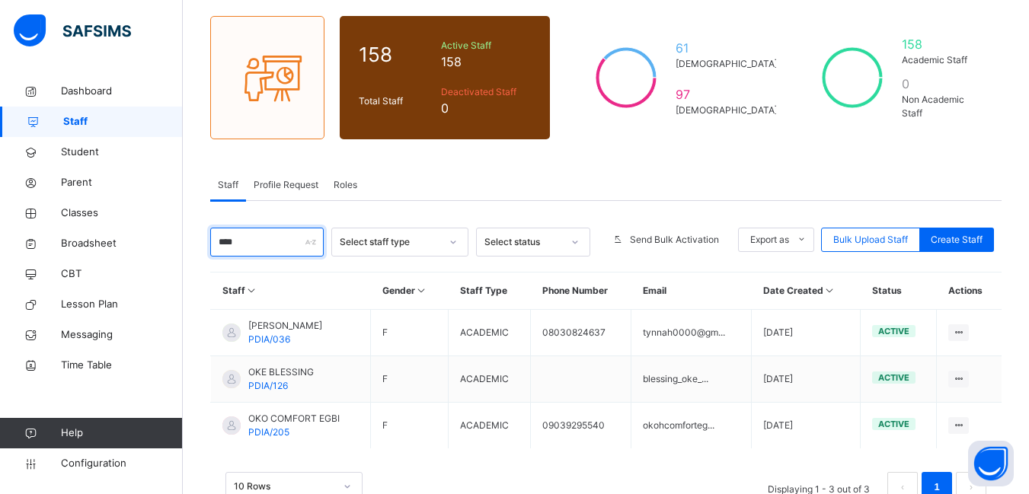
scroll to position [70, 0]
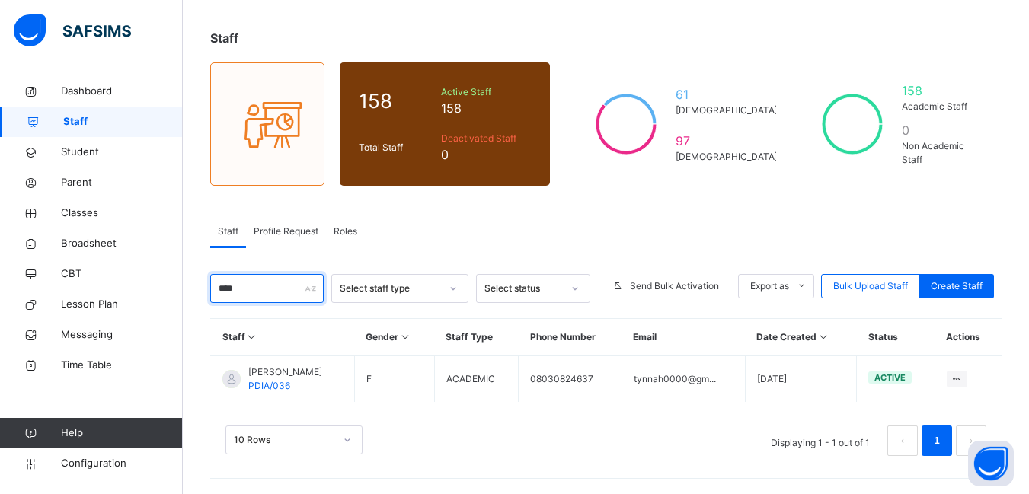
type input "*****"
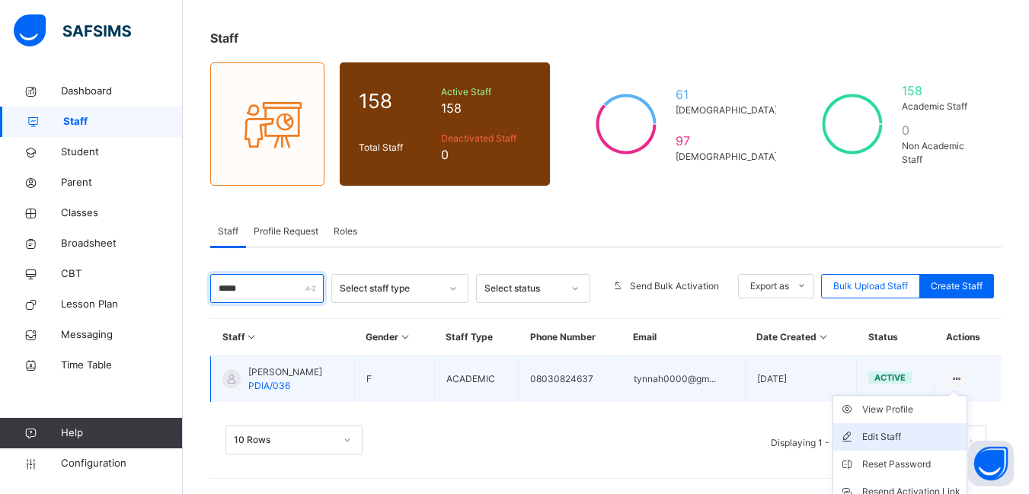
scroll to position [116, 0]
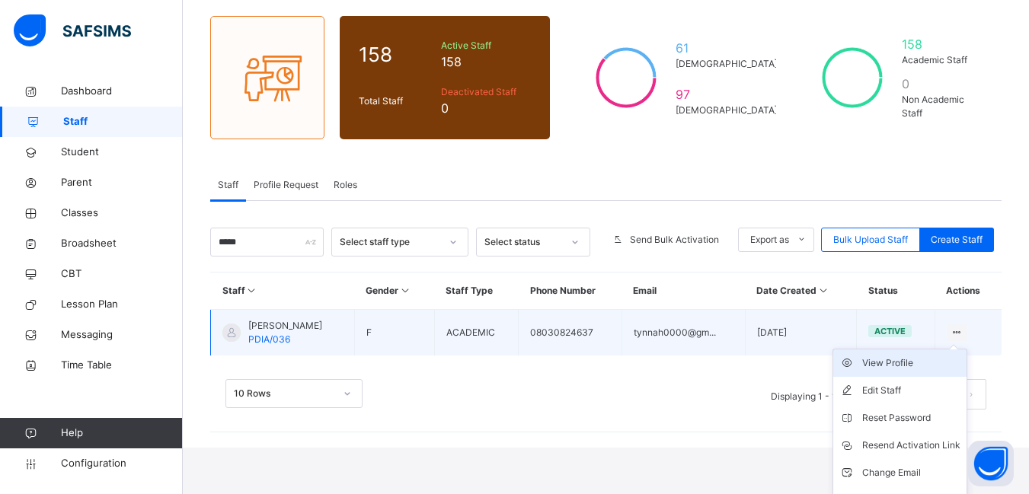
click at [920, 364] on div "View Profile" at bounding box center [911, 363] width 98 height 15
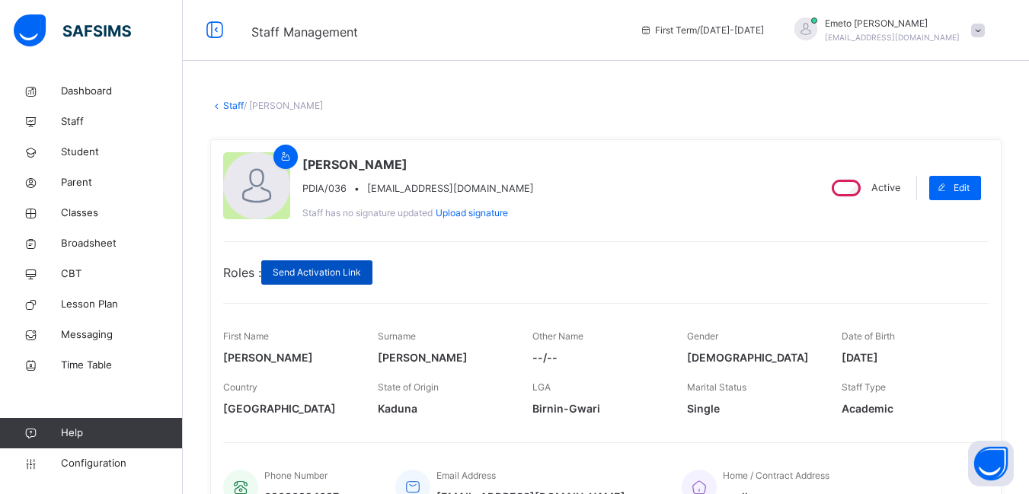
click at [346, 270] on span "Send Activation Link" at bounding box center [317, 273] width 88 height 14
click at [238, 104] on link "Staff" at bounding box center [233, 105] width 21 height 11
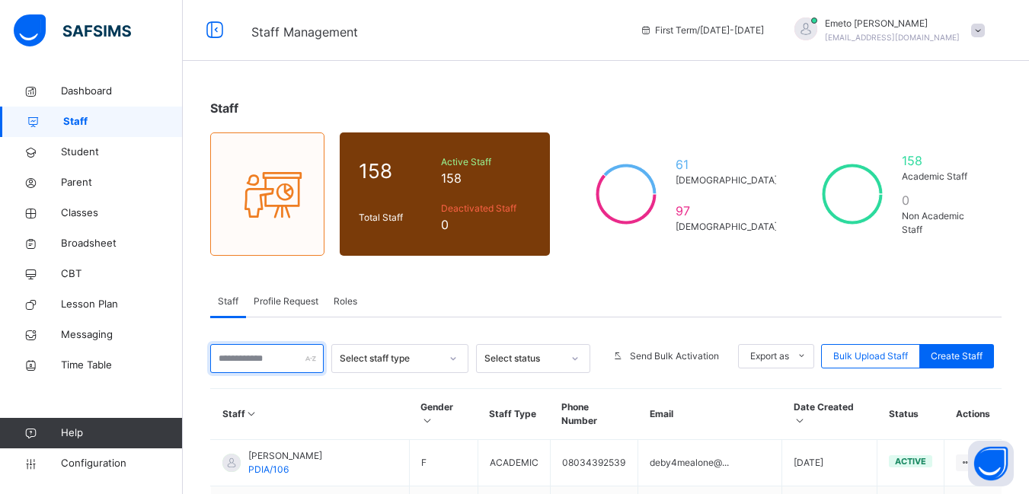
click at [259, 357] on input "text" at bounding box center [266, 358] width 113 height 29
type input "****"
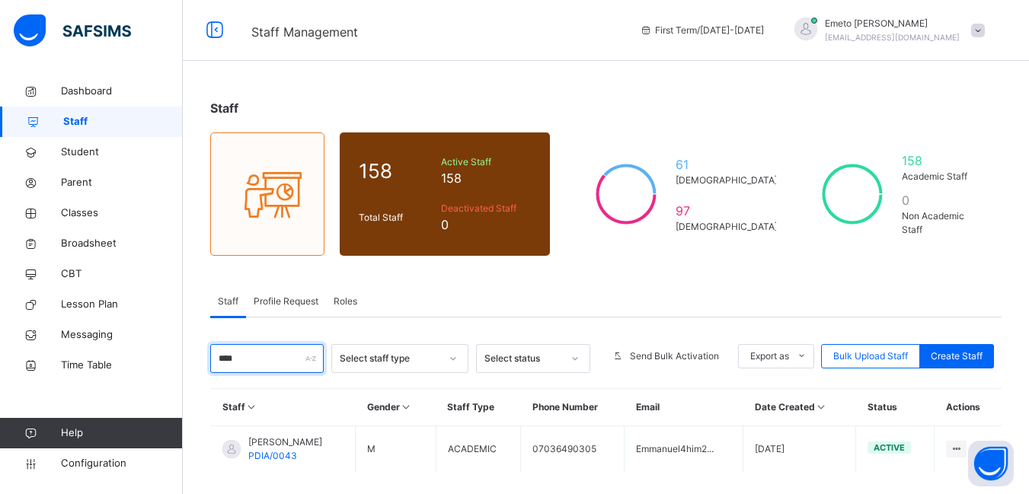
scroll to position [70, 0]
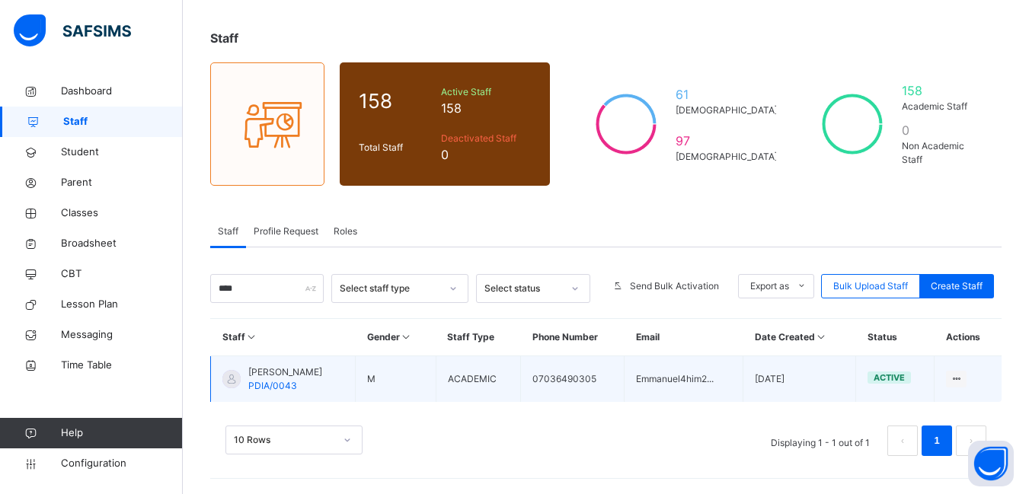
click at [674, 379] on td "Emmanuel4him2..." at bounding box center [683, 379] width 119 height 46
click at [962, 375] on icon at bounding box center [955, 378] width 13 height 11
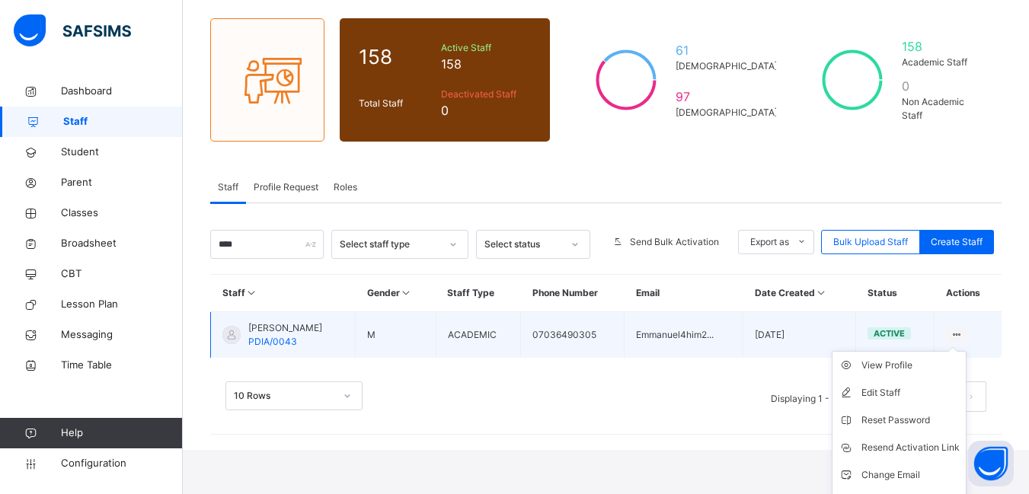
scroll to position [137, 0]
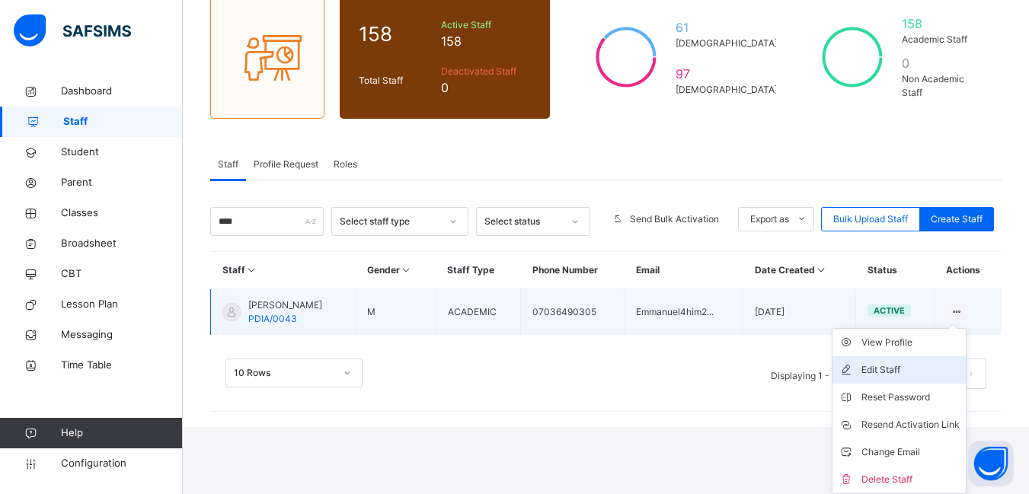
click at [898, 367] on div "Edit Staff" at bounding box center [910, 369] width 98 height 15
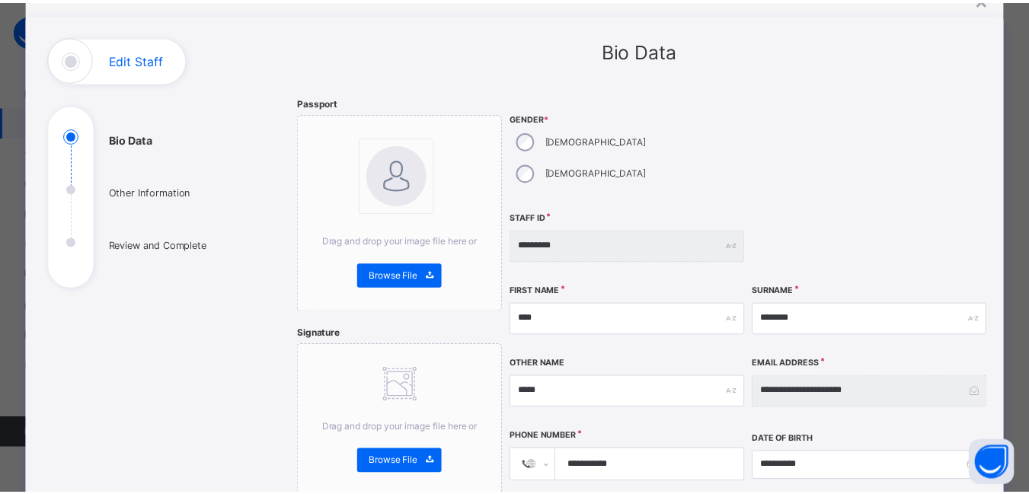
scroll to position [0, 0]
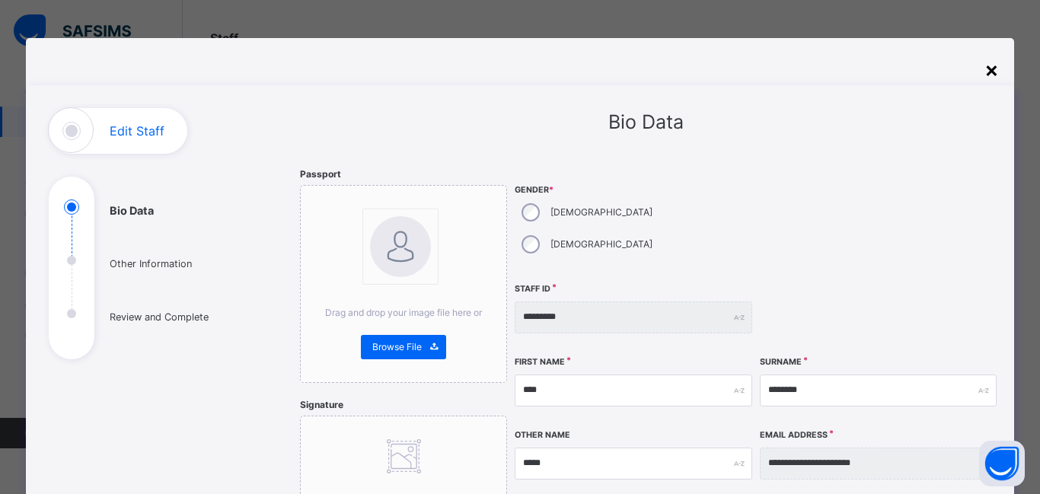
click at [984, 65] on div "×" at bounding box center [991, 69] width 14 height 32
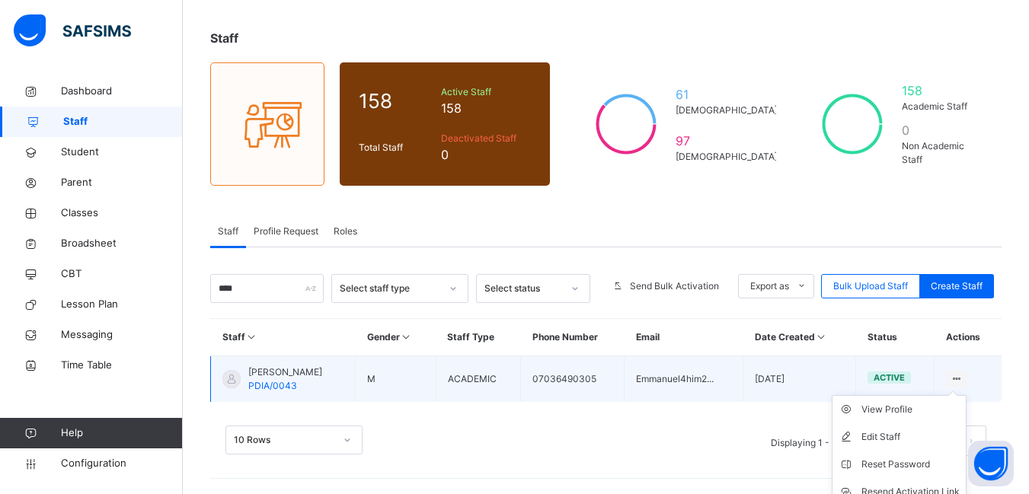
click at [962, 374] on icon at bounding box center [955, 378] width 13 height 11
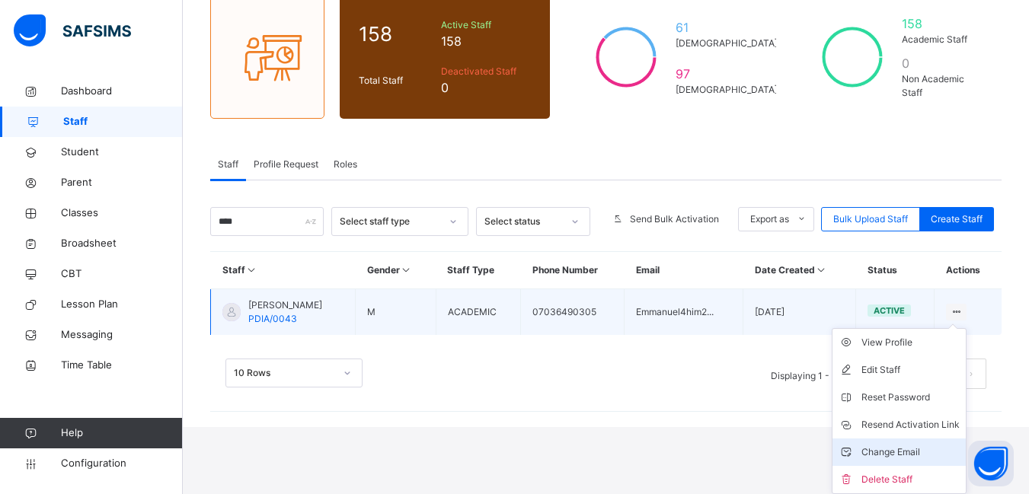
click at [901, 453] on div "Change Email" at bounding box center [910, 452] width 98 height 15
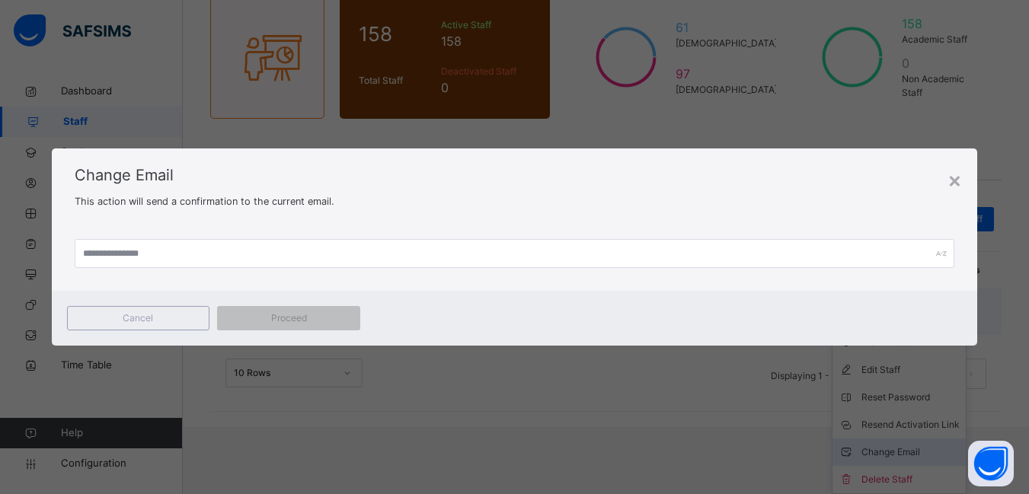
scroll to position [70, 0]
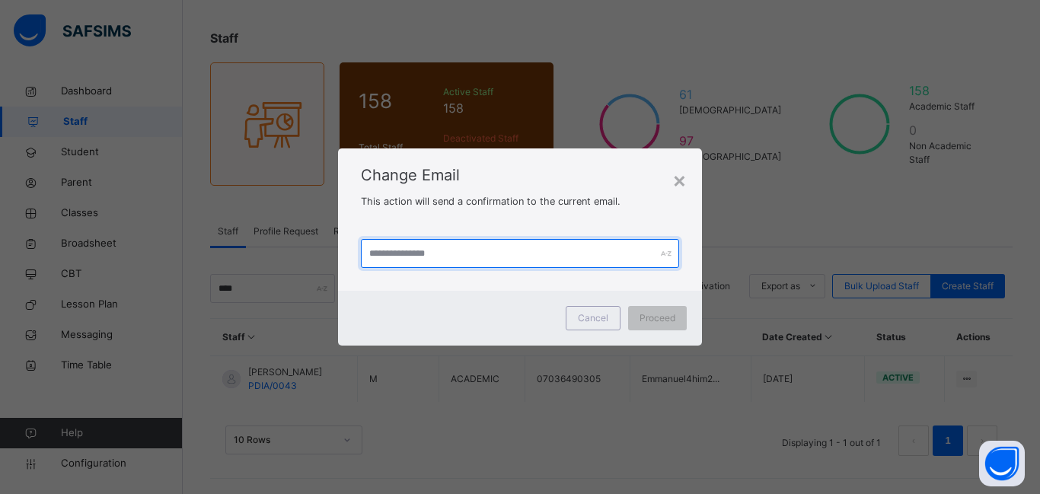
click at [446, 256] on input "text" at bounding box center [520, 253] width 318 height 29
type input "**********"
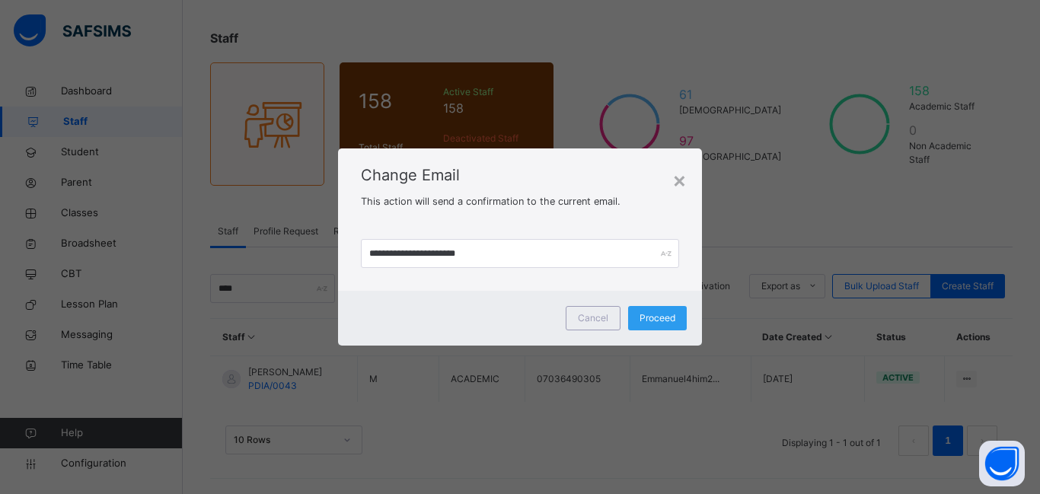
click at [664, 313] on span "Proceed" at bounding box center [658, 318] width 36 height 14
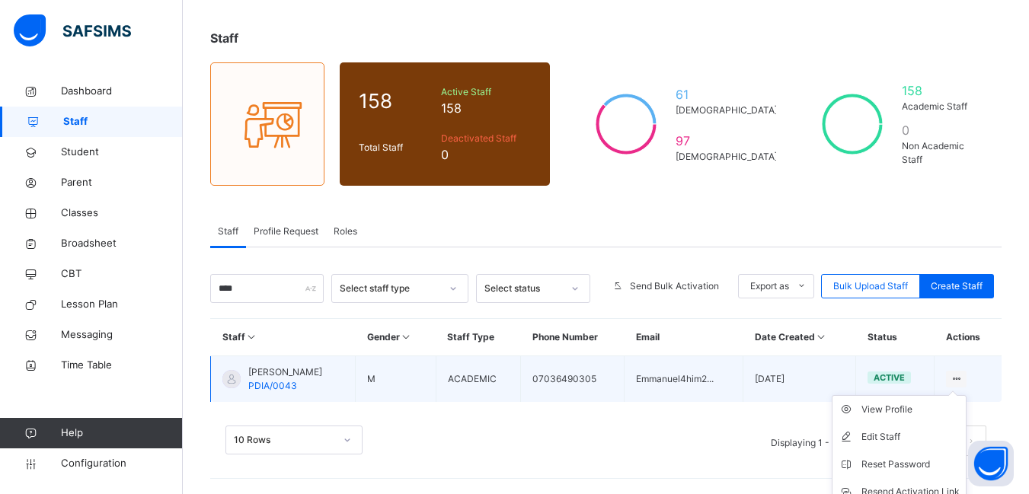
click at [962, 378] on icon at bounding box center [955, 378] width 13 height 11
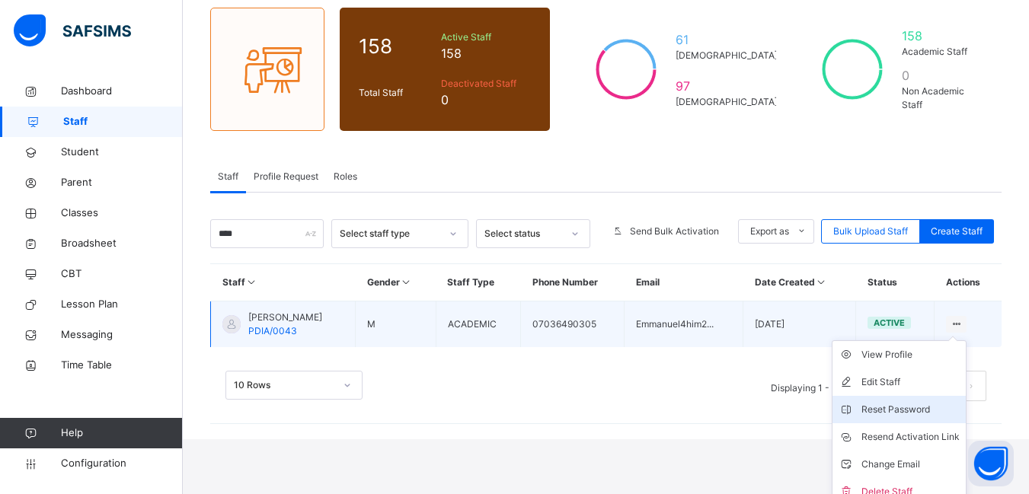
scroll to position [137, 0]
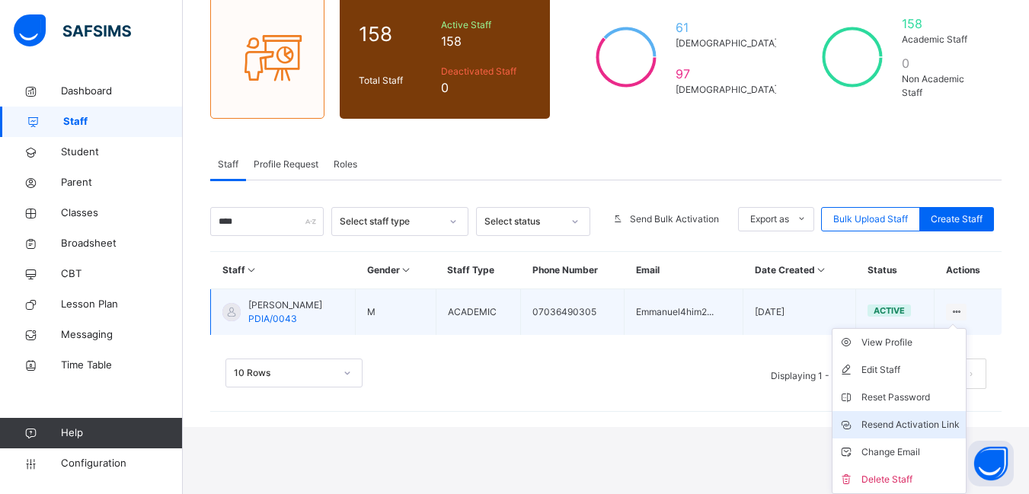
click at [914, 422] on div "Resend Activation Link" at bounding box center [910, 424] width 98 height 15
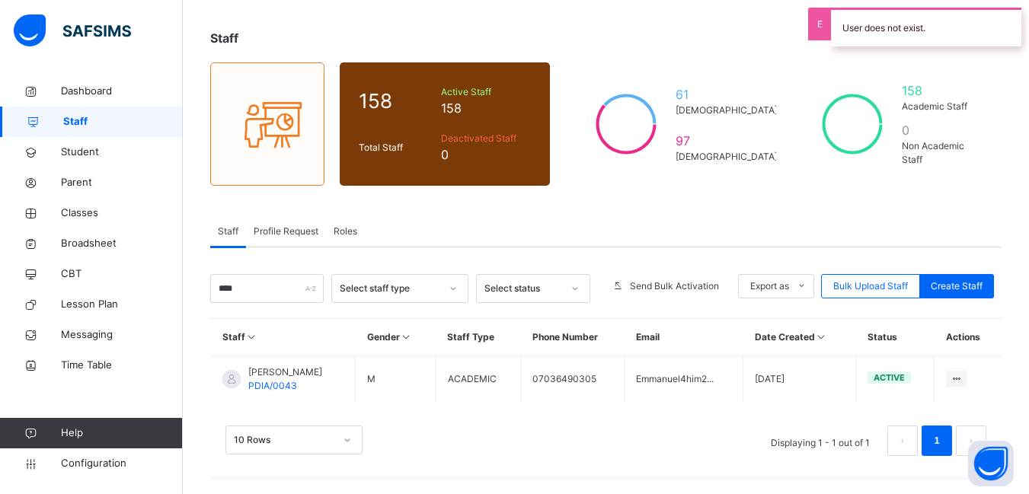
scroll to position [70, 0]
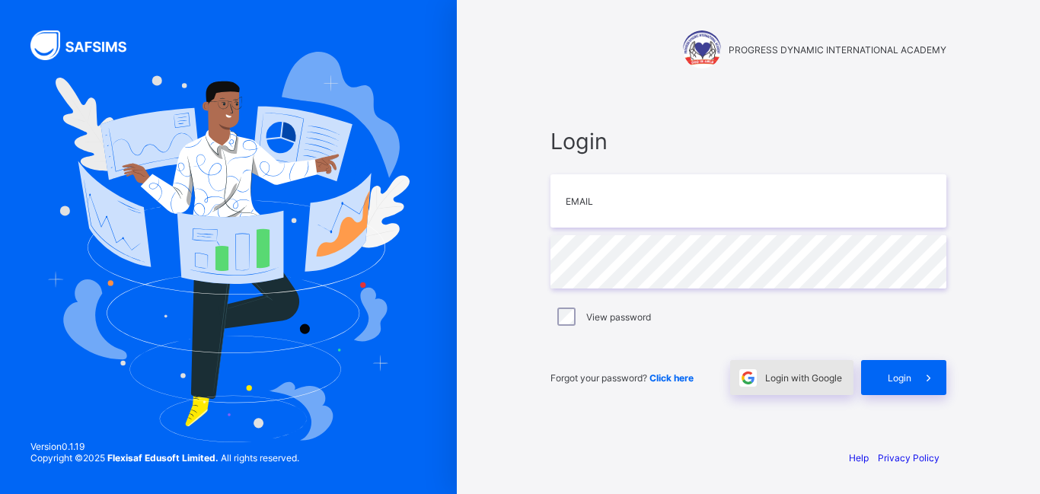
click at [811, 381] on span "Login with Google" at bounding box center [803, 377] width 77 height 11
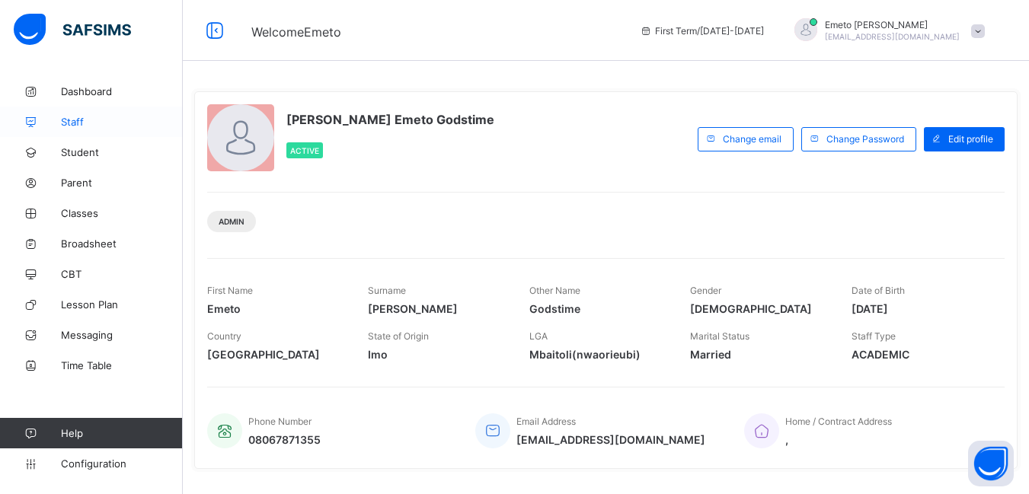
click at [77, 120] on span "Staff" at bounding box center [122, 122] width 122 height 12
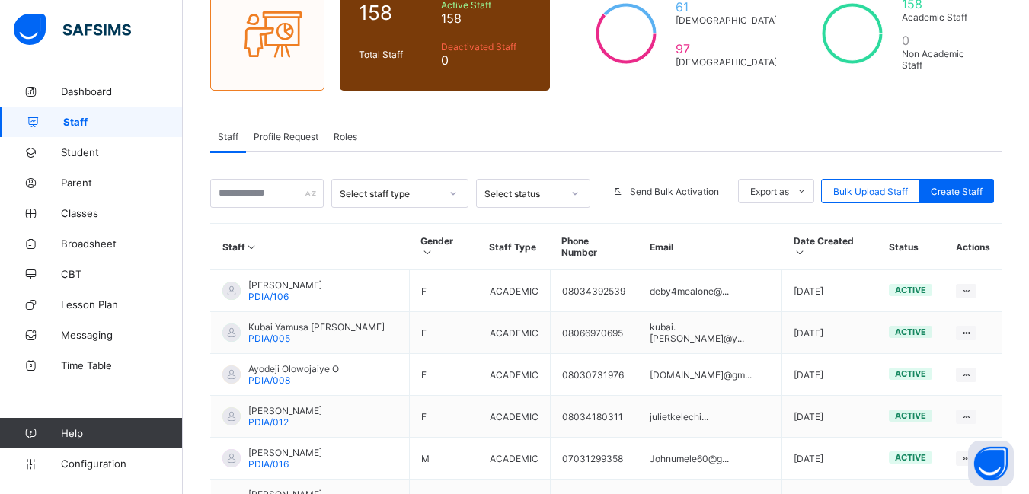
scroll to position [152, 0]
click at [254, 193] on input "text" at bounding box center [266, 194] width 113 height 29
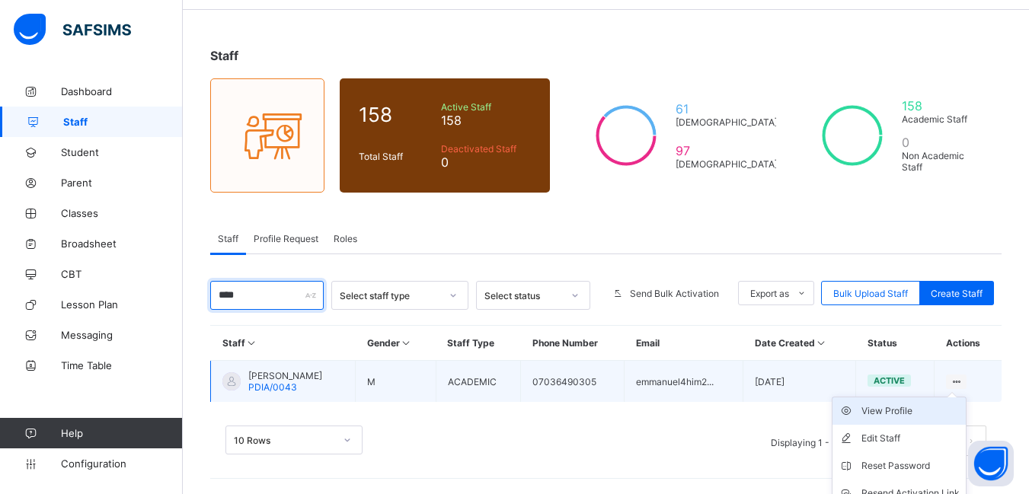
scroll to position [120, 0]
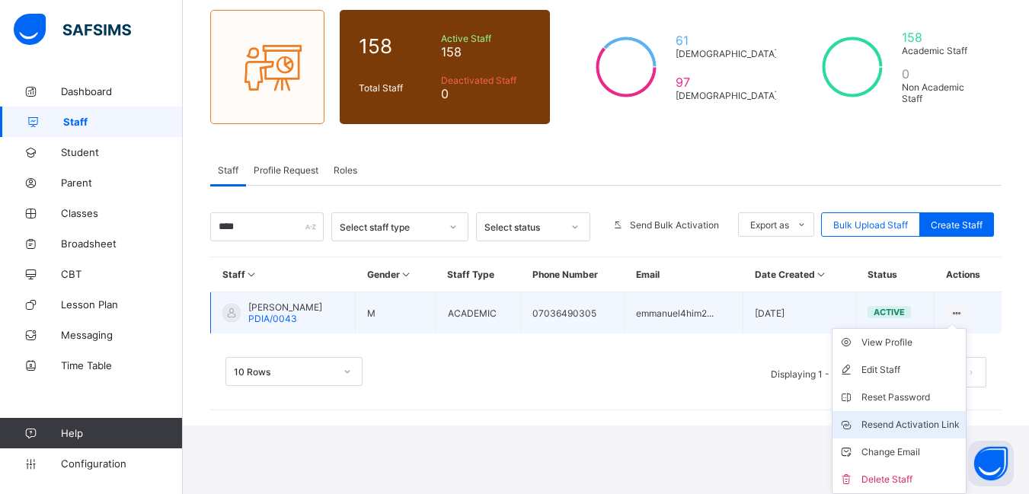
click at [933, 424] on div "Resend Activation Link" at bounding box center [910, 424] width 98 height 15
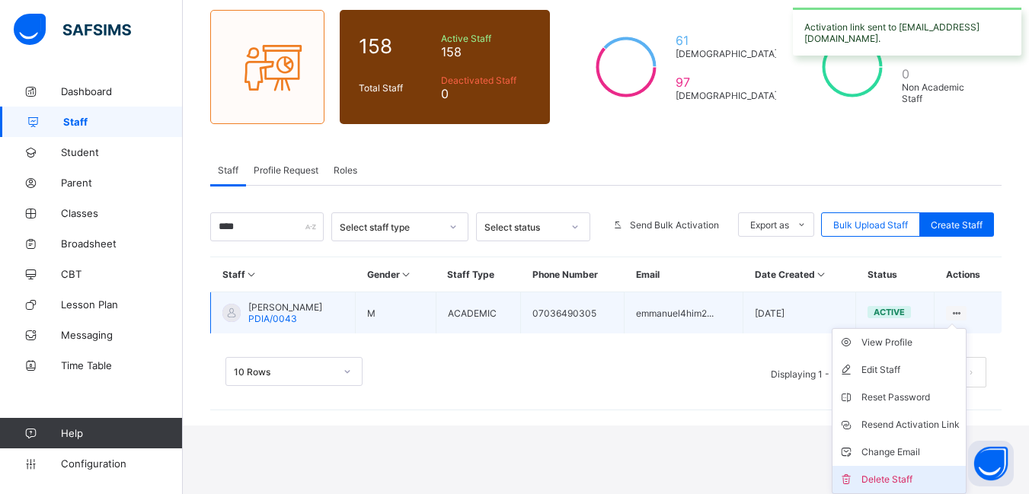
scroll to position [51, 0]
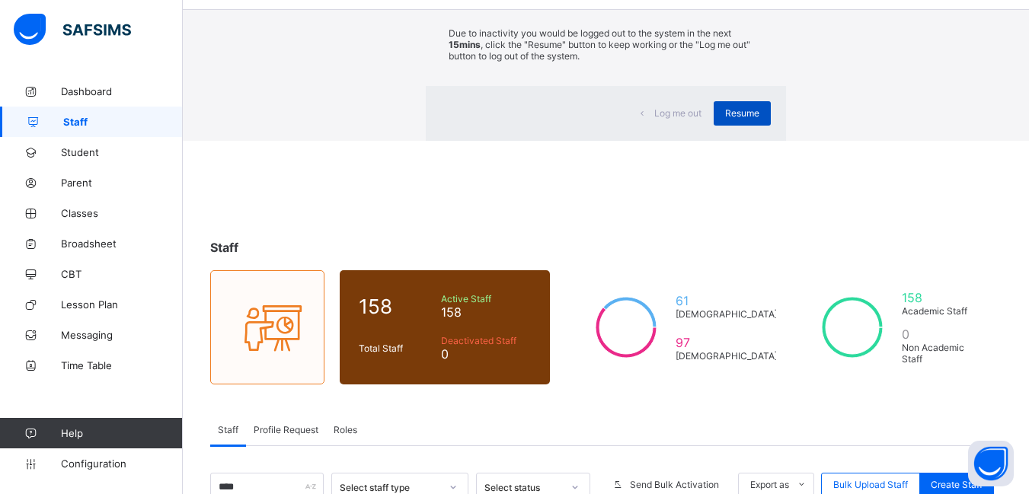
click at [725, 119] on span "Resume" at bounding box center [742, 112] width 34 height 11
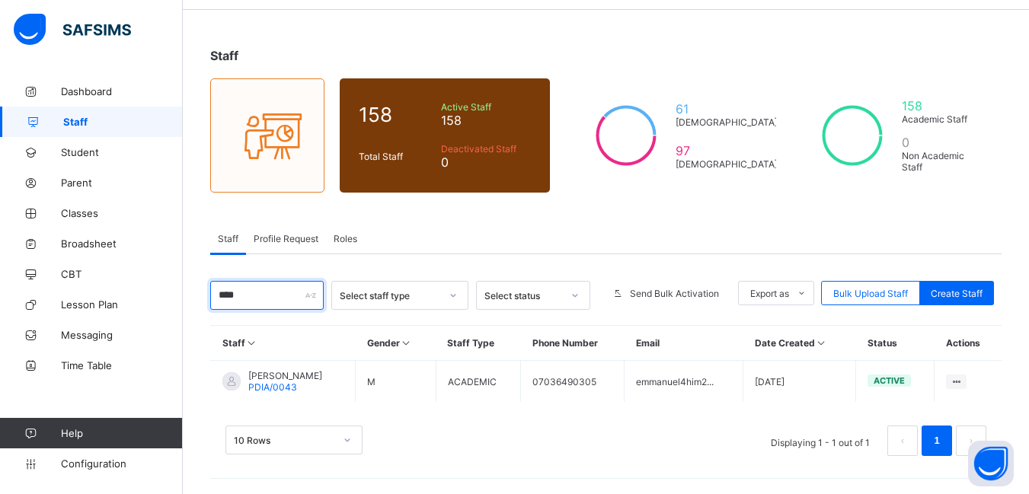
click at [260, 298] on input "****" at bounding box center [266, 295] width 113 height 29
type input "*"
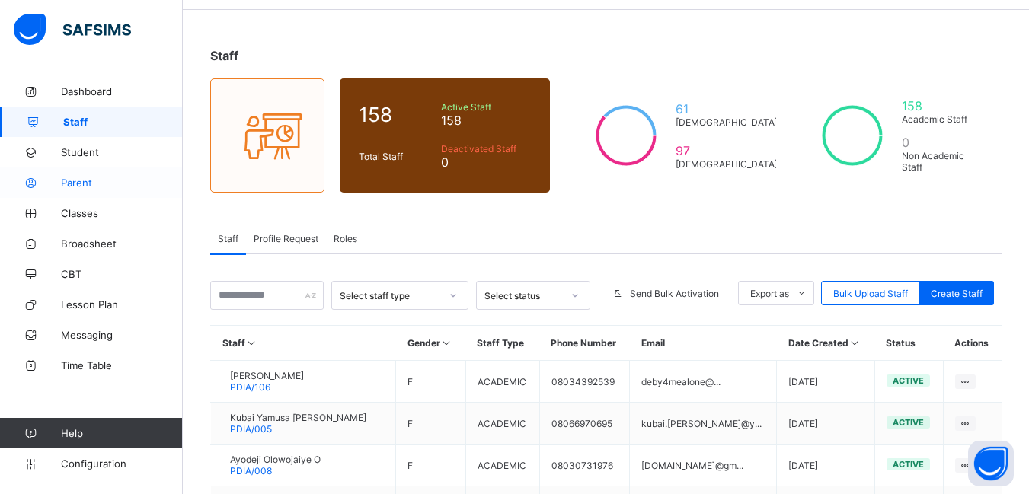
click at [88, 182] on span "Parent" at bounding box center [122, 183] width 122 height 12
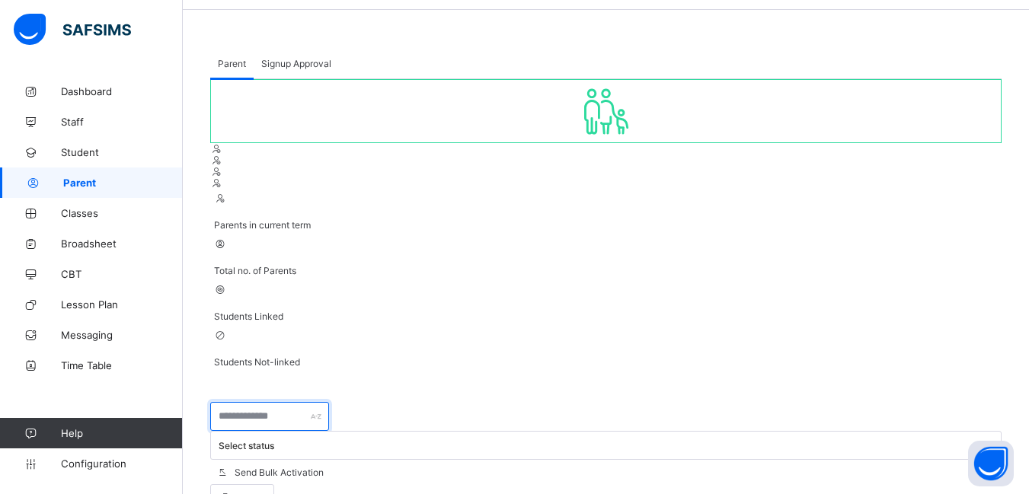
click at [273, 402] on input "text" at bounding box center [269, 416] width 119 height 29
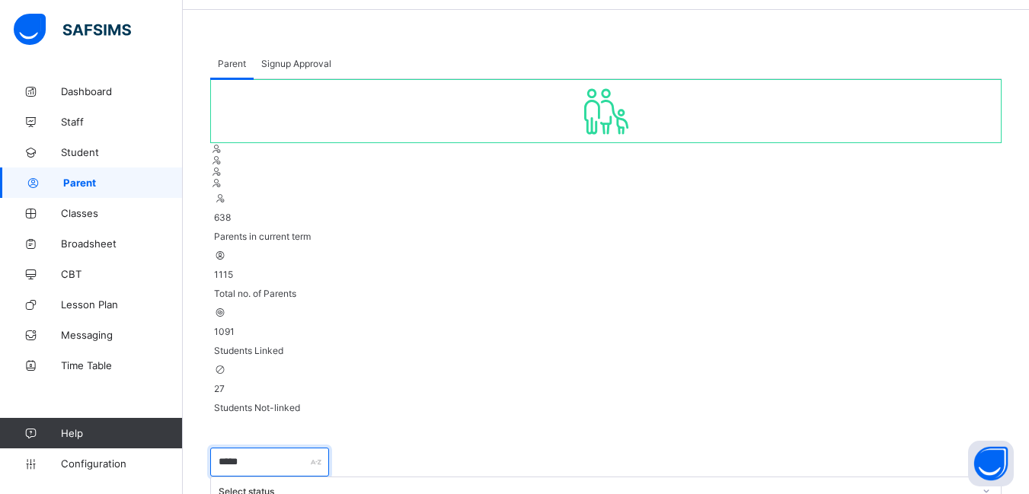
scroll to position [203, 0]
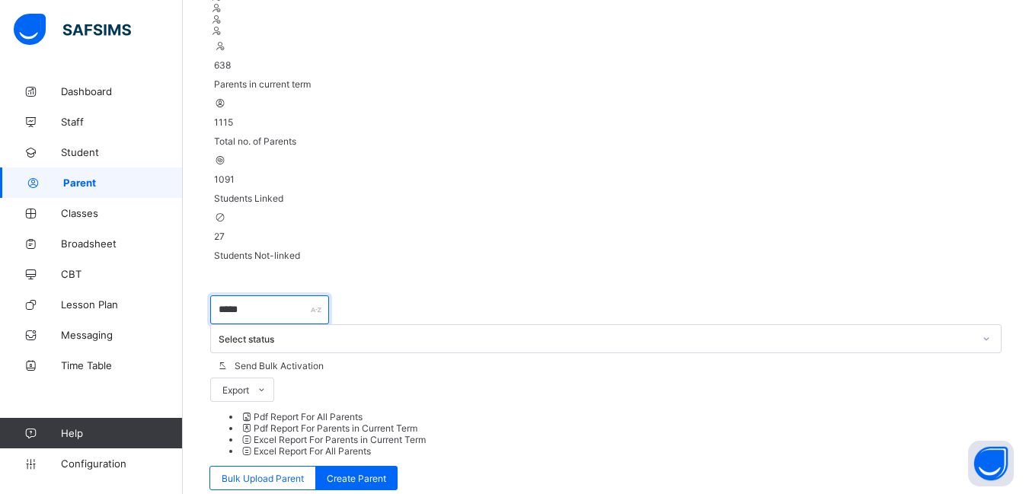
type input "*****"
type input "**********"
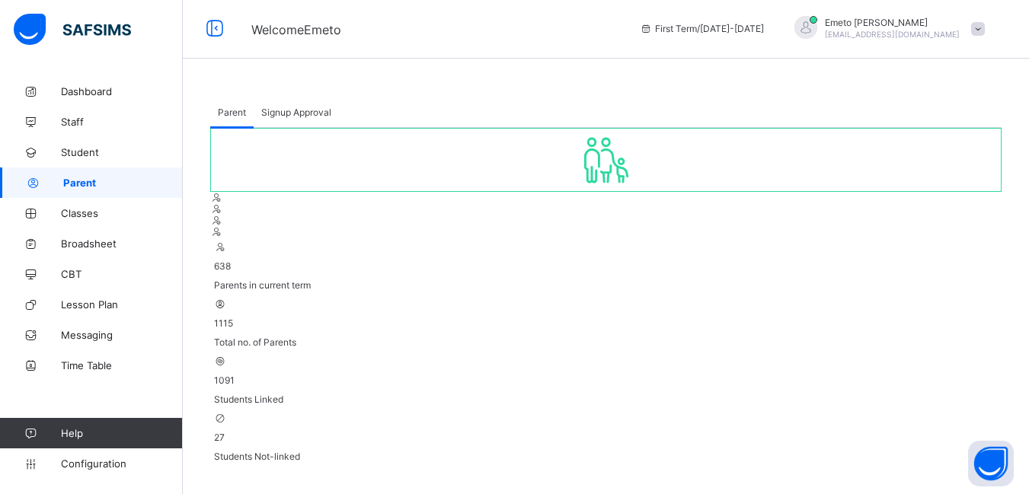
scroll to position [0, 0]
click at [281, 117] on span "Signup Approval" at bounding box center [296, 114] width 70 height 11
type input "*****"
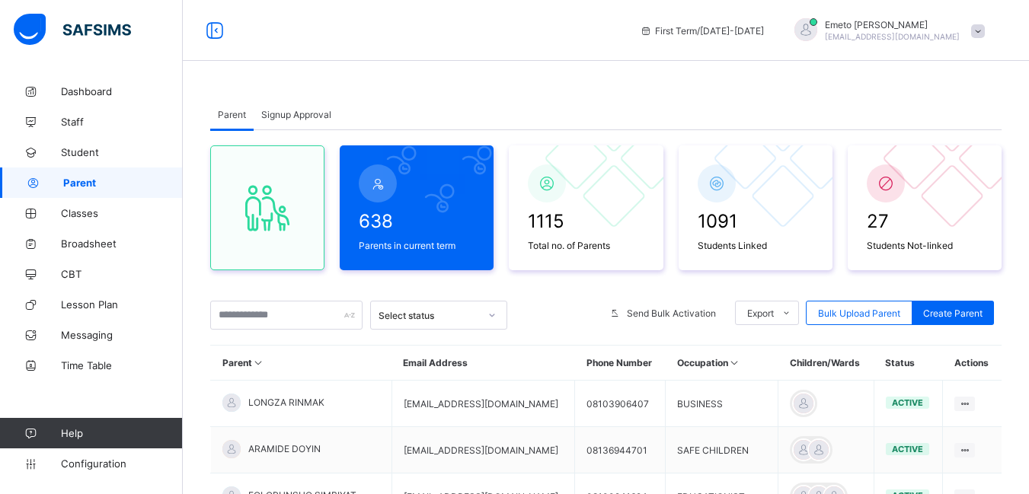
scroll to position [177, 0]
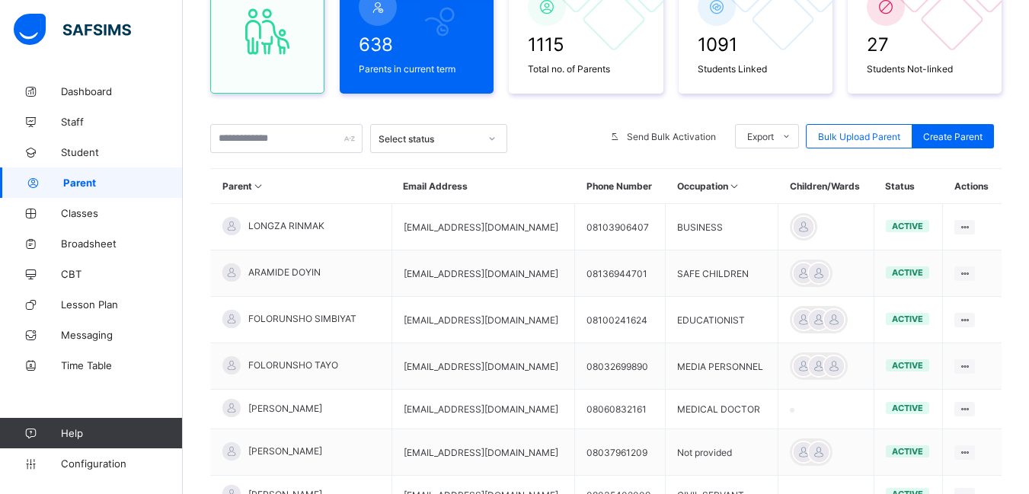
type input "*****"
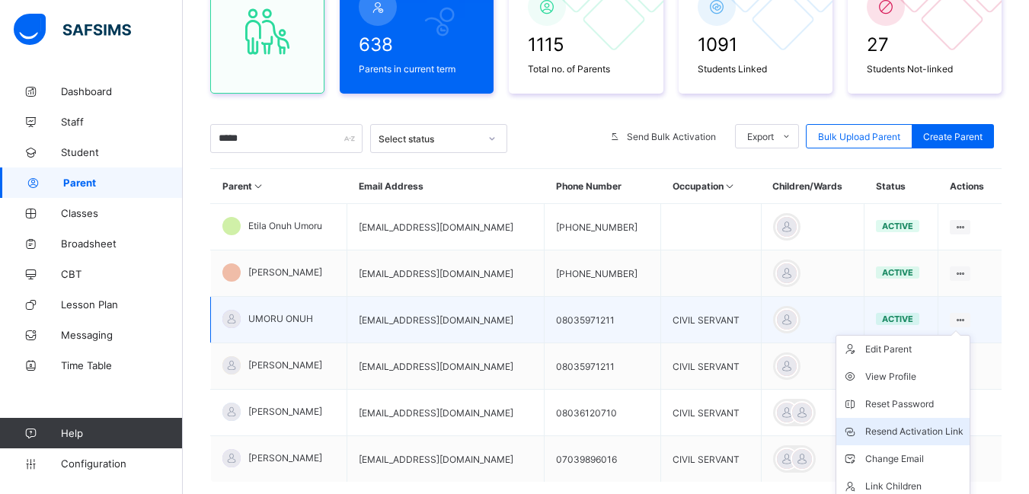
click at [947, 426] on div "Resend Activation Link" at bounding box center [914, 431] width 98 height 15
click at [945, 429] on div "Resend Activation Link" at bounding box center [914, 431] width 98 height 15
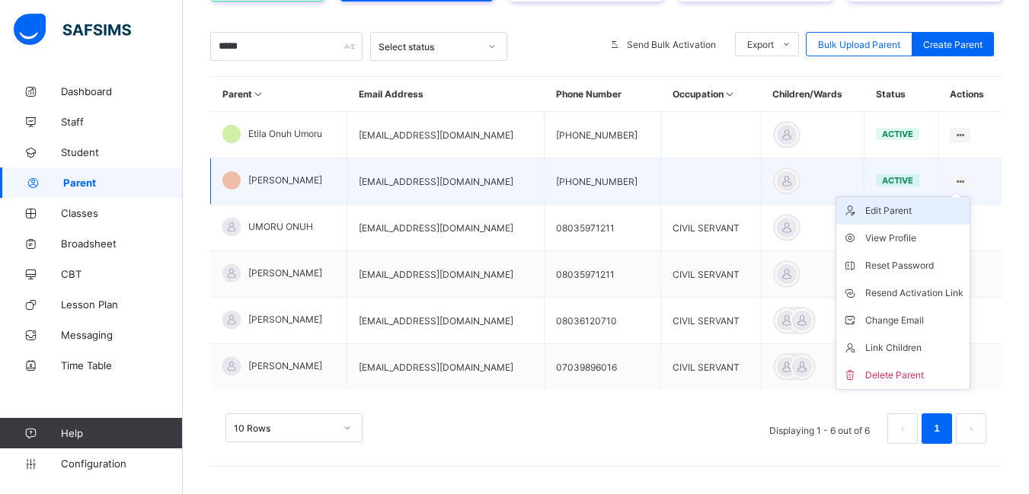
scroll to position [272, 0]
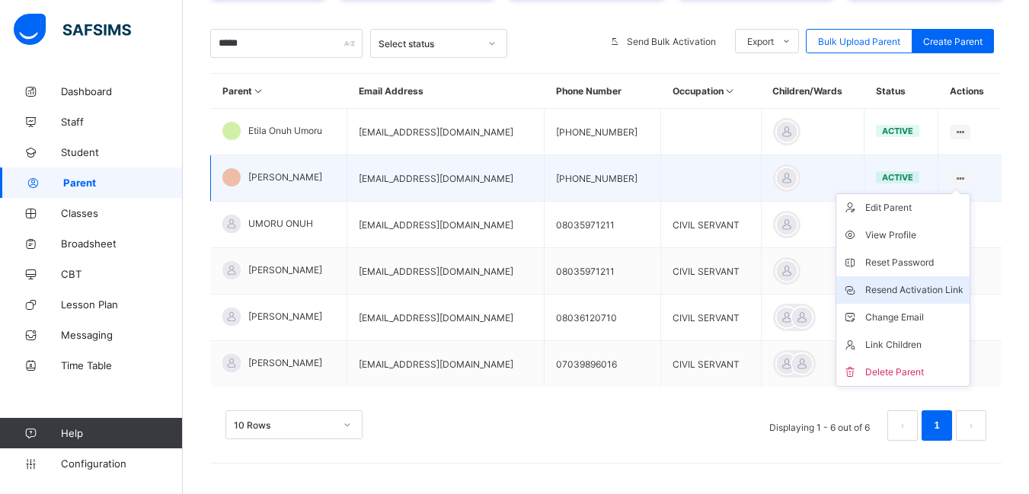
click at [943, 292] on div "Resend Activation Link" at bounding box center [914, 289] width 98 height 15
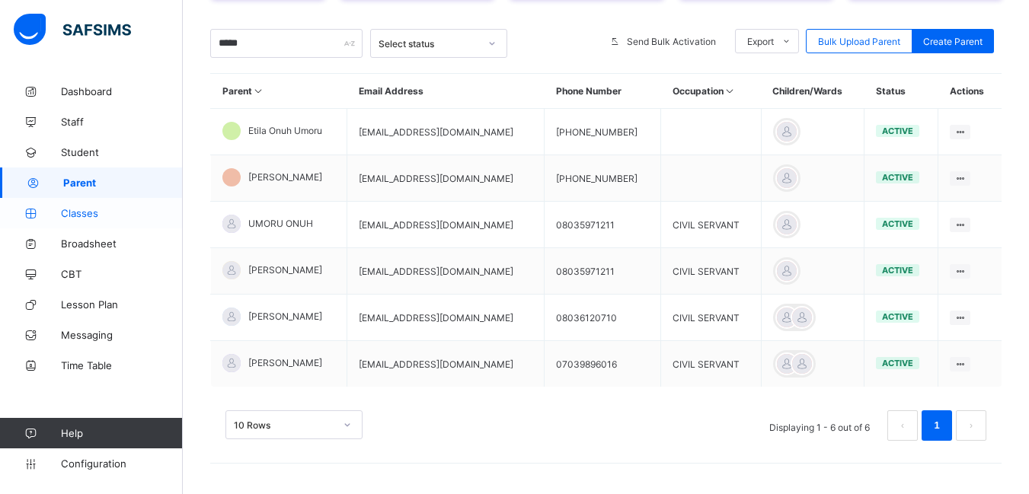
click at [82, 211] on span "Classes" at bounding box center [122, 213] width 122 height 12
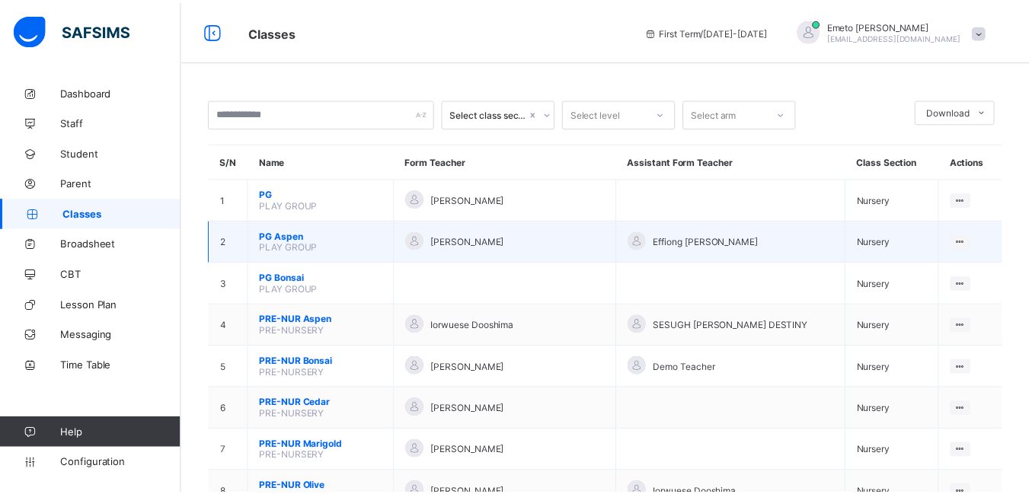
scroll to position [609, 0]
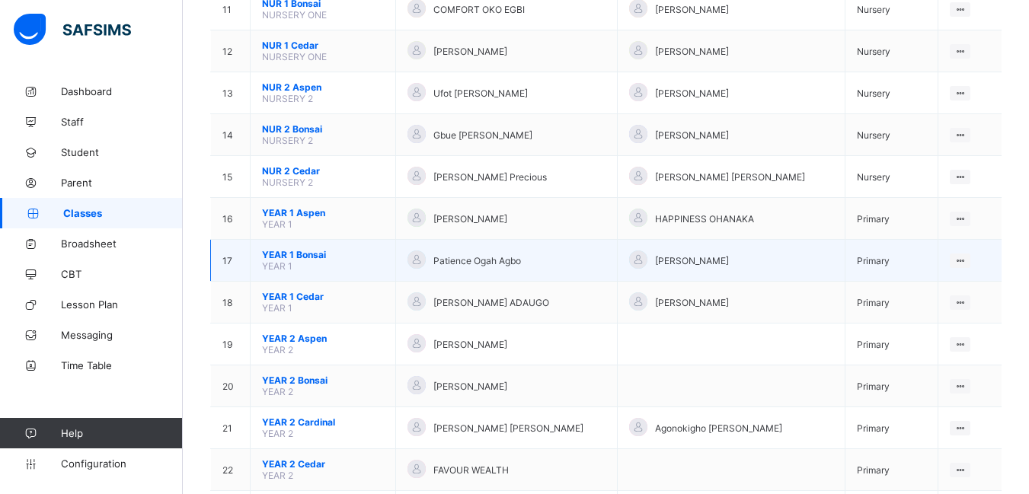
click at [308, 254] on span "YEAR 1 Bonsai" at bounding box center [323, 254] width 122 height 11
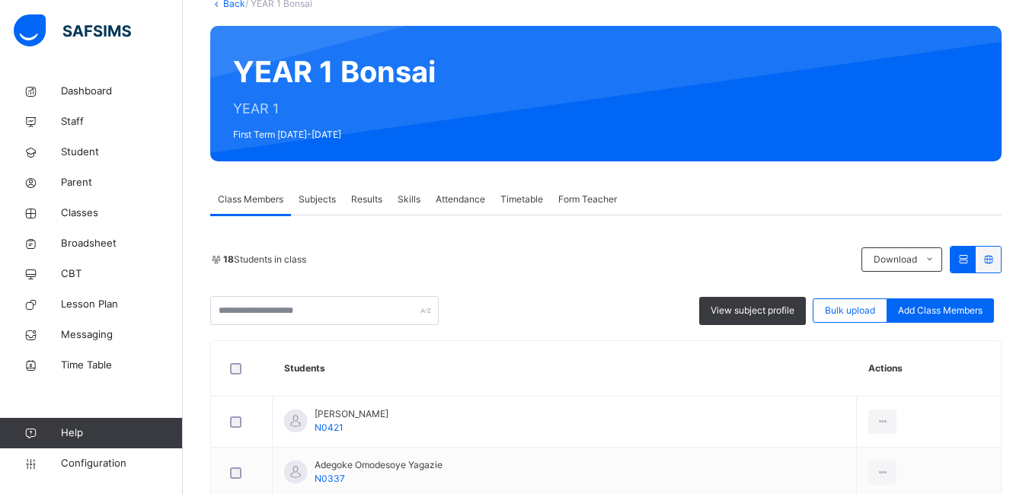
scroll to position [76, 0]
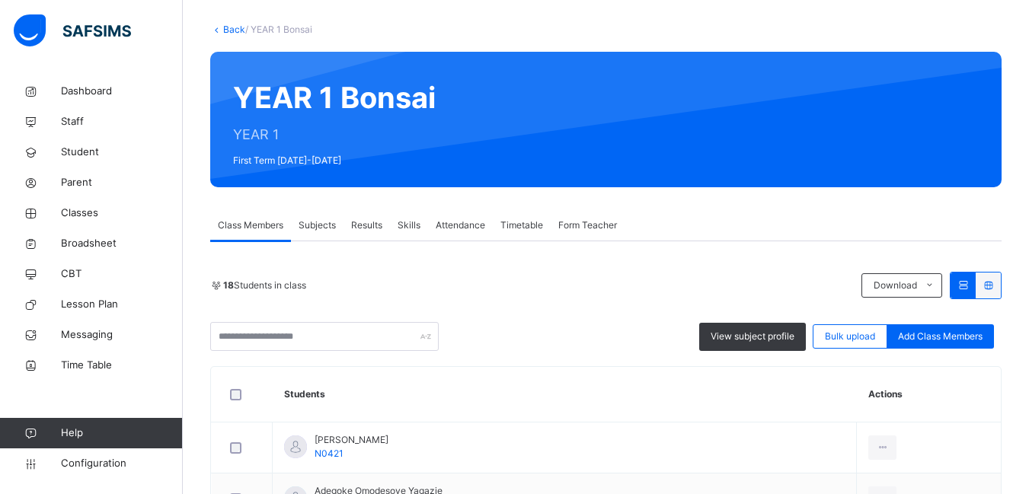
click at [314, 225] on span "Subjects" at bounding box center [316, 225] width 37 height 14
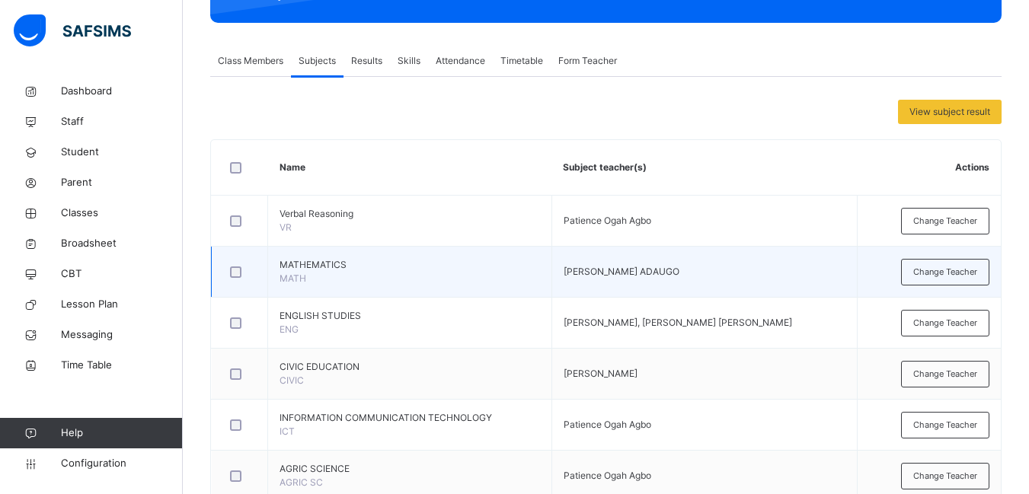
scroll to position [12, 0]
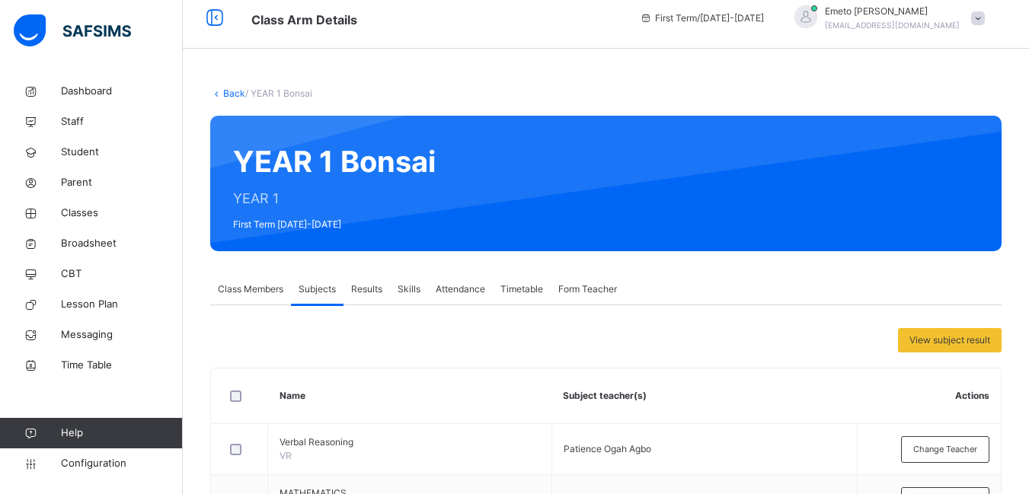
click at [232, 91] on link "Back" at bounding box center [234, 93] width 22 height 11
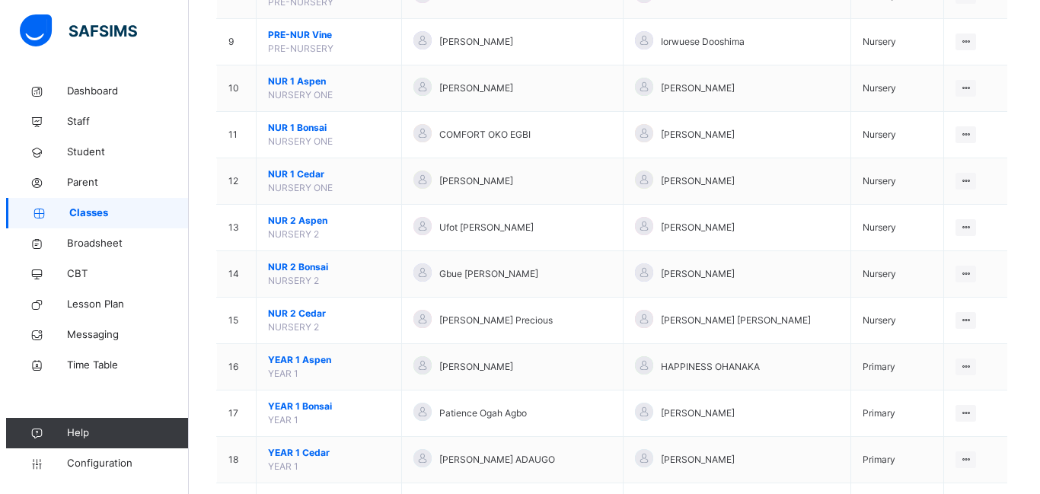
scroll to position [609, 0]
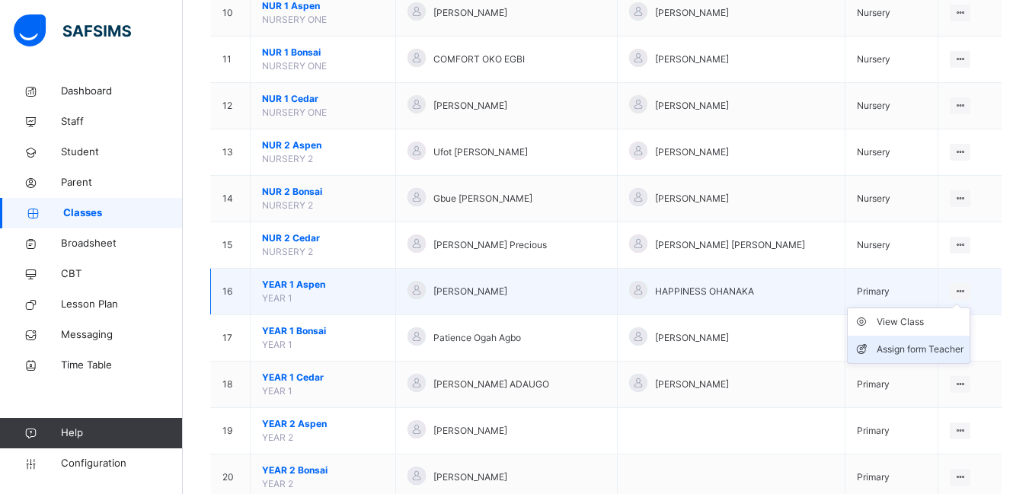
click at [931, 349] on div "Assign form Teacher" at bounding box center [919, 349] width 87 height 15
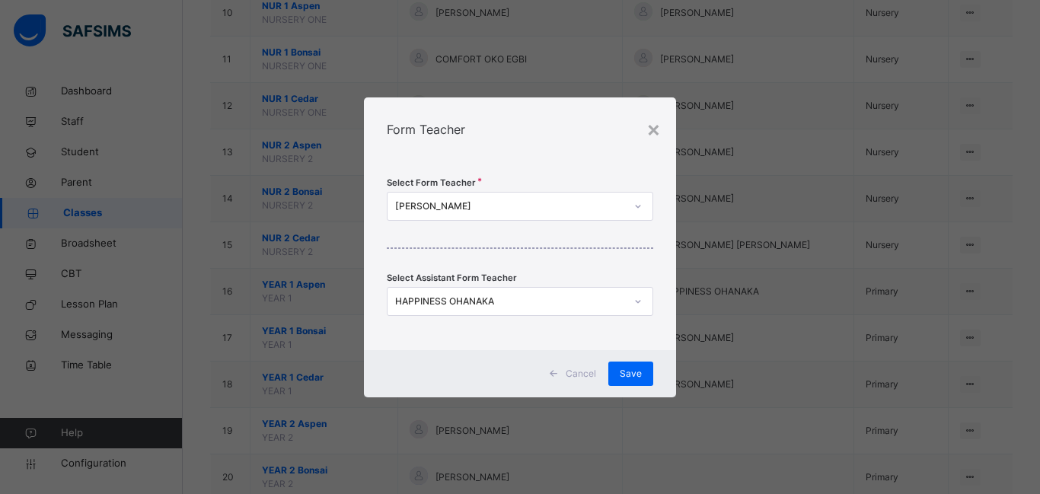
click at [636, 298] on icon at bounding box center [637, 301] width 9 height 15
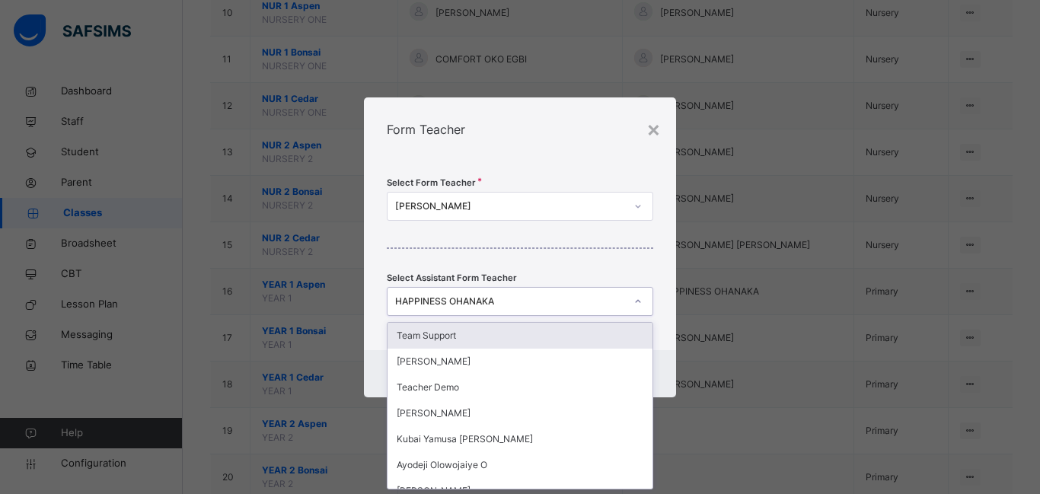
scroll to position [0, 0]
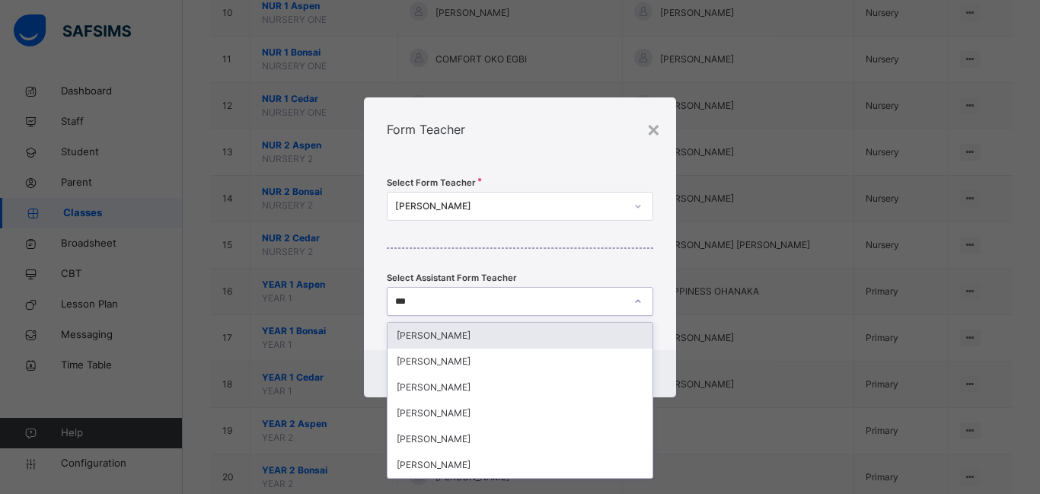
type input "****"
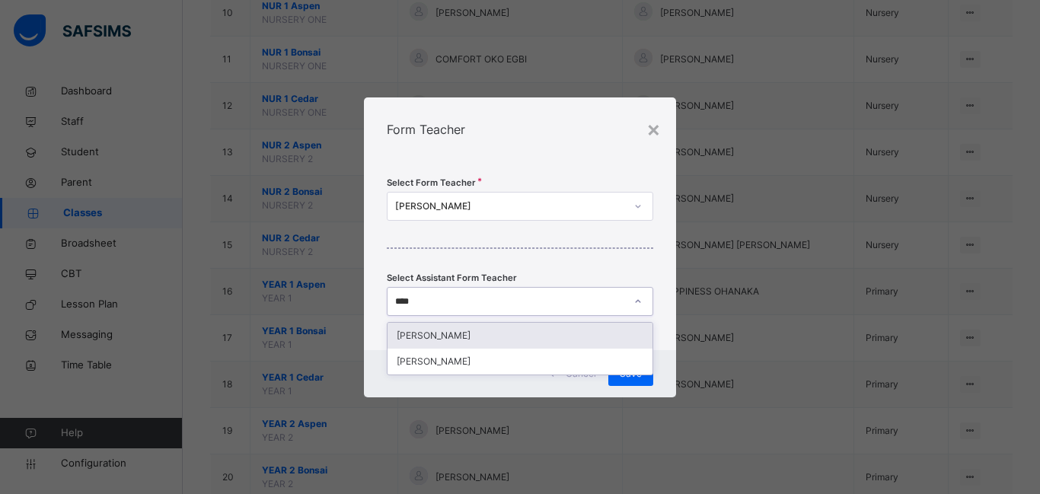
click at [470, 336] on div "[PERSON_NAME]" at bounding box center [520, 336] width 265 height 26
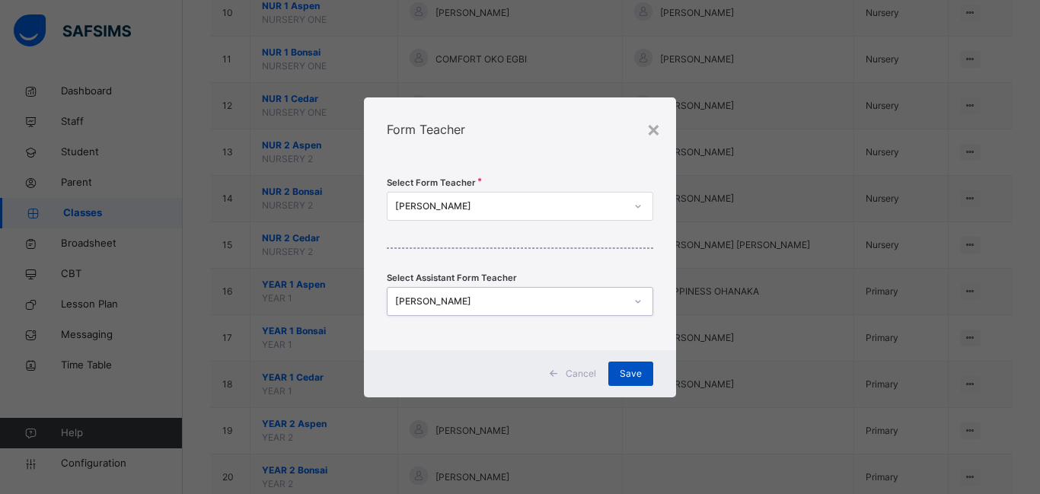
click at [636, 373] on span "Save" at bounding box center [631, 374] width 22 height 14
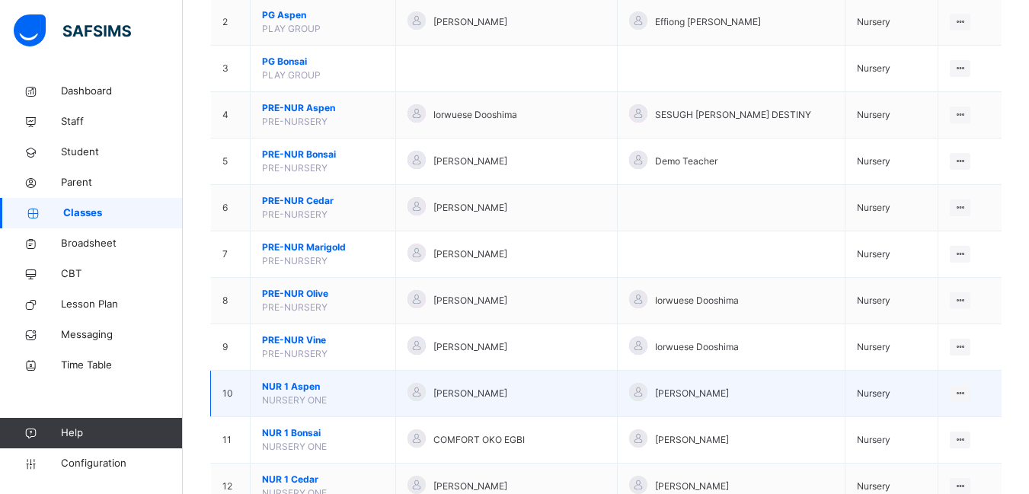
scroll to position [305, 0]
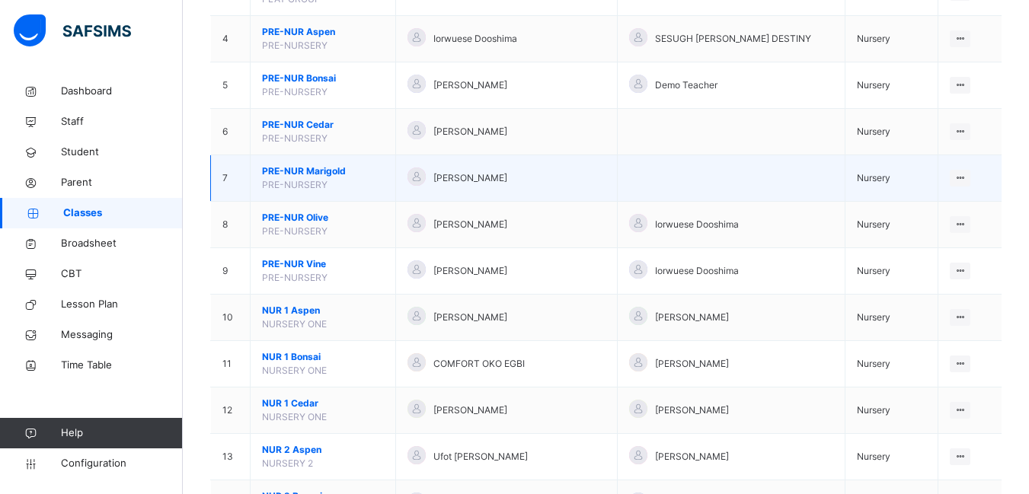
drag, startPoint x: 116, startPoint y: 352, endPoint x: 691, endPoint y: 185, distance: 598.5
click at [691, 185] on td at bounding box center [731, 178] width 228 height 46
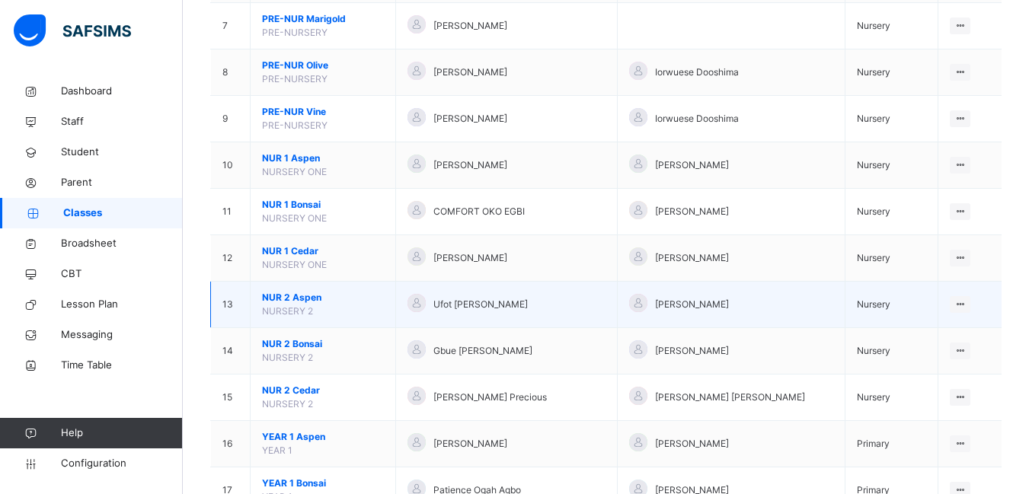
scroll to position [533, 0]
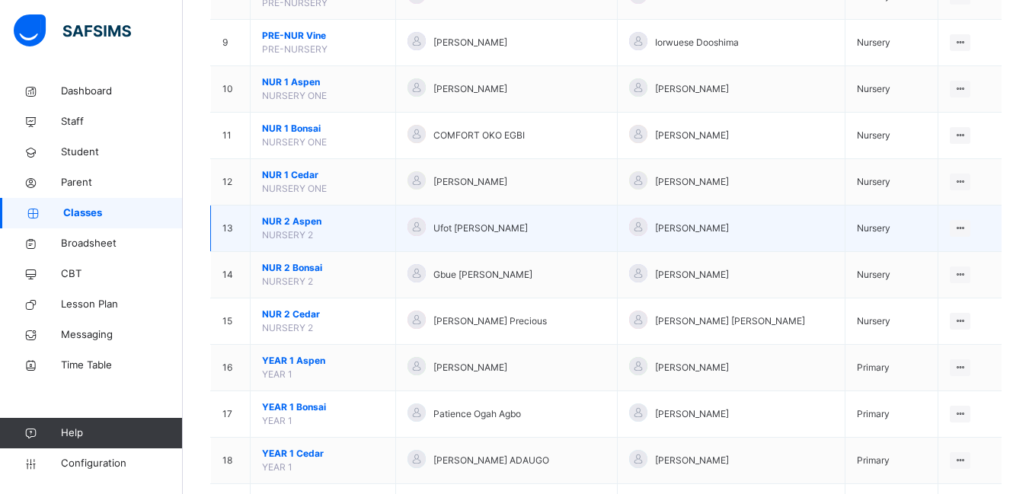
click at [299, 219] on span "NUR 2 Aspen" at bounding box center [323, 222] width 122 height 14
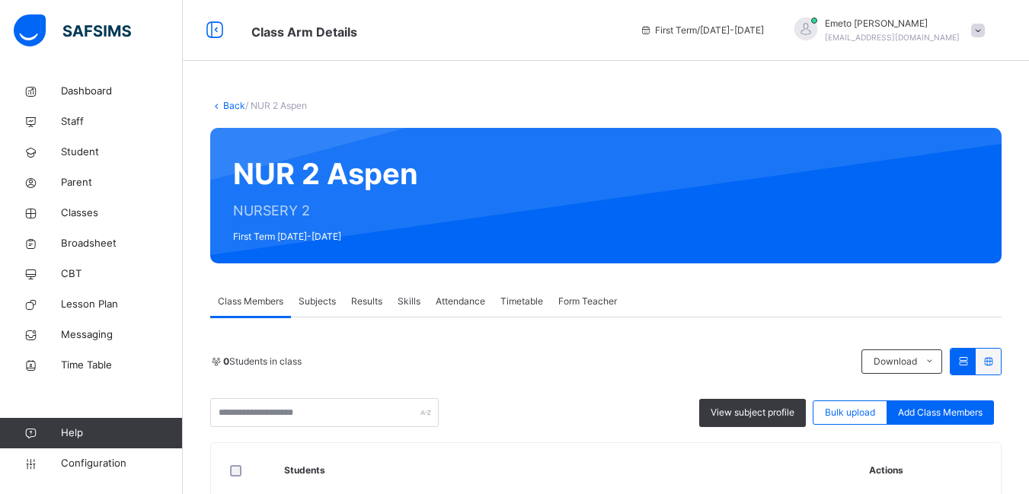
scroll to position [76, 0]
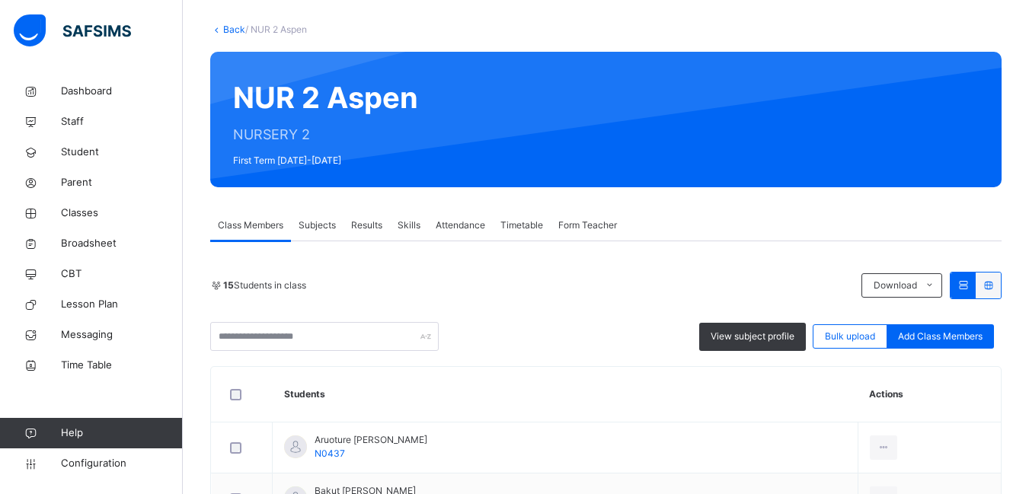
click at [321, 227] on span "Subjects" at bounding box center [316, 225] width 37 height 14
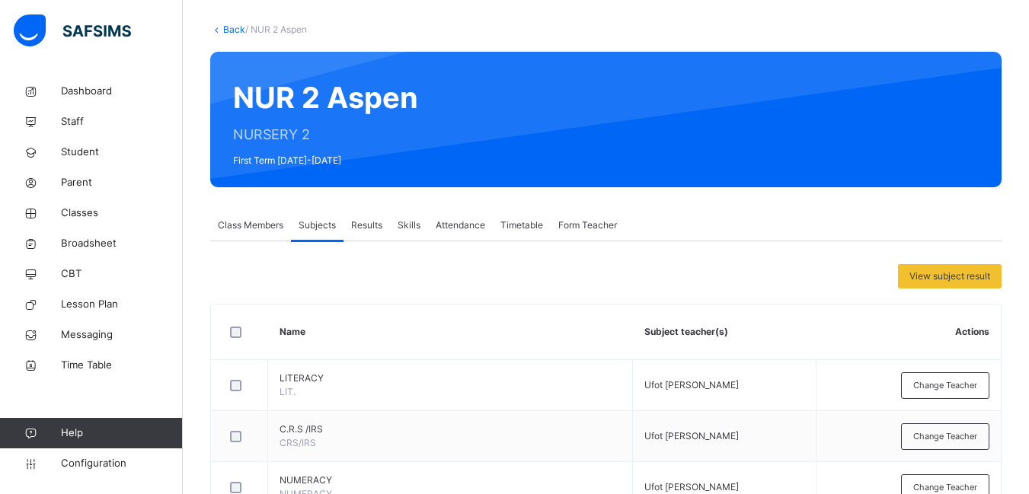
click at [588, 219] on span "Form Teacher" at bounding box center [587, 225] width 59 height 14
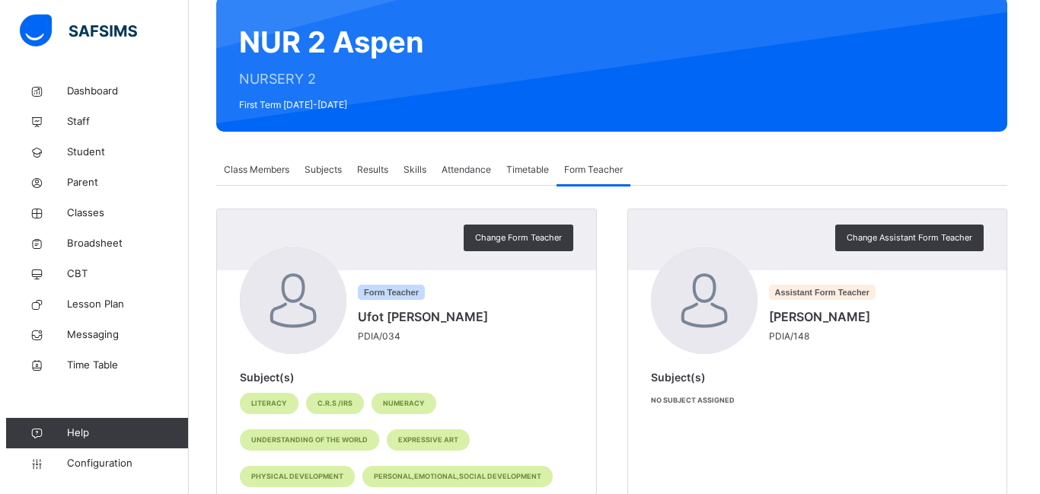
scroll to position [56, 0]
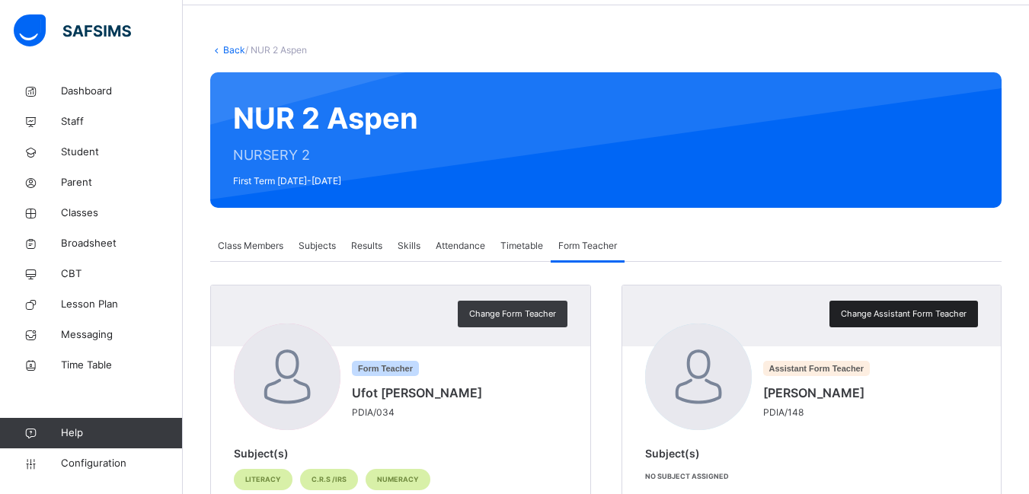
click at [876, 314] on span "Change Assistant Form Teacher" at bounding box center [903, 314] width 126 height 13
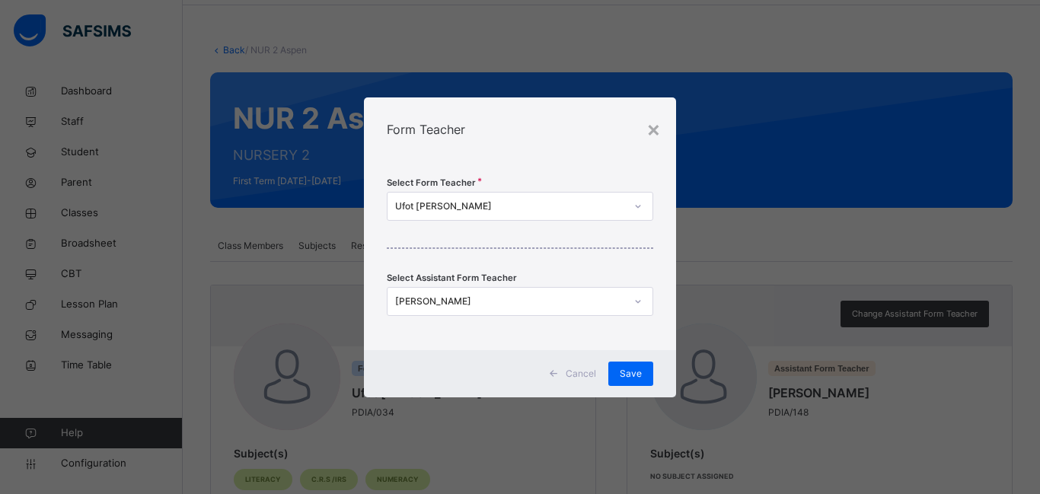
click at [635, 304] on icon at bounding box center [637, 301] width 9 height 15
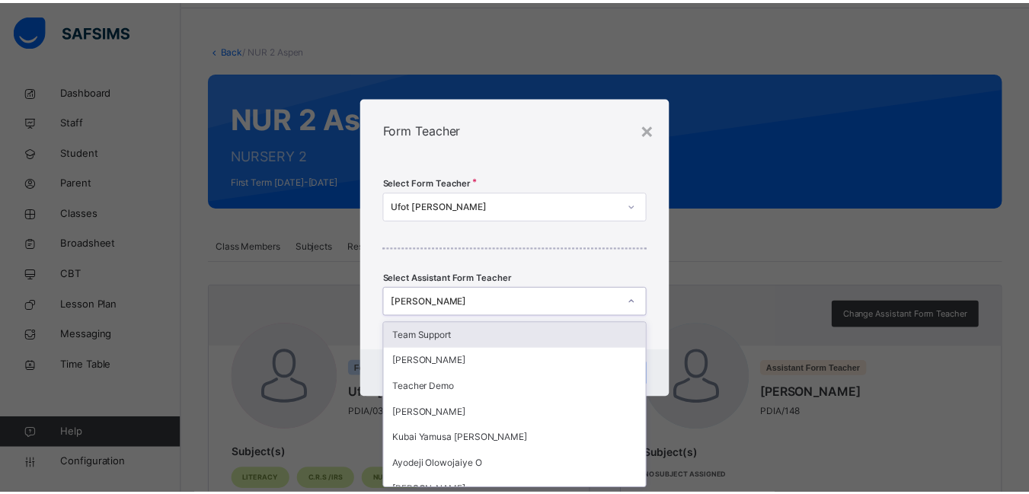
scroll to position [0, 0]
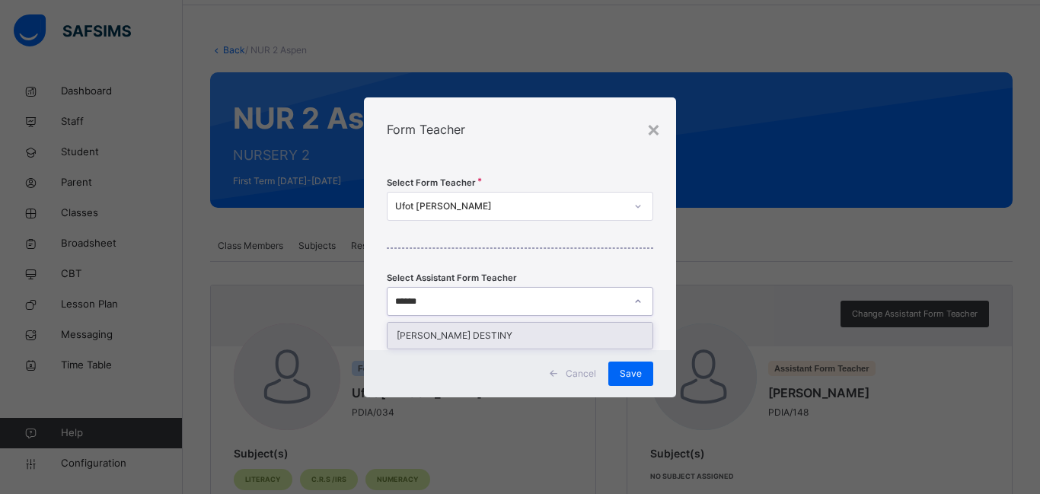
type input "*******"
click at [523, 333] on div "PETER SESUGH DESTINY" at bounding box center [520, 336] width 265 height 26
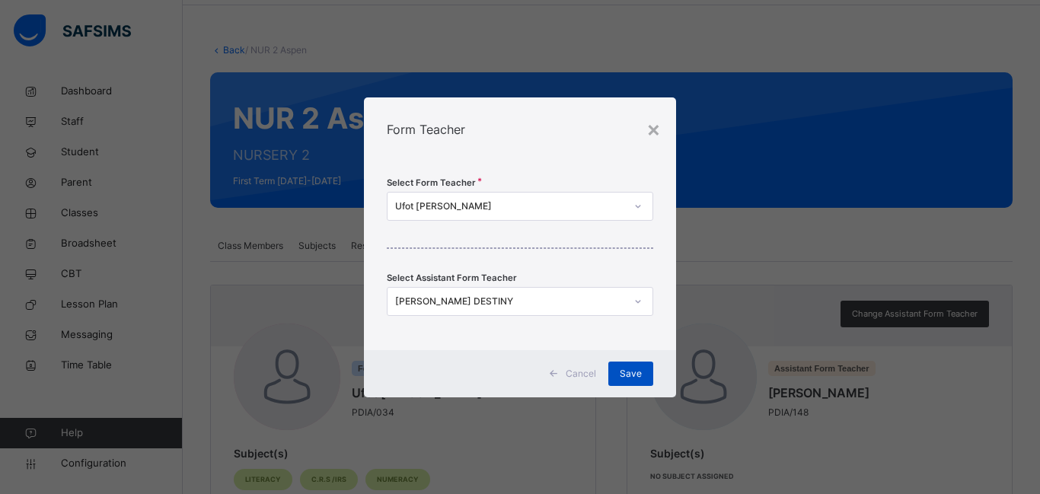
click at [628, 378] on span "Save" at bounding box center [631, 374] width 22 height 14
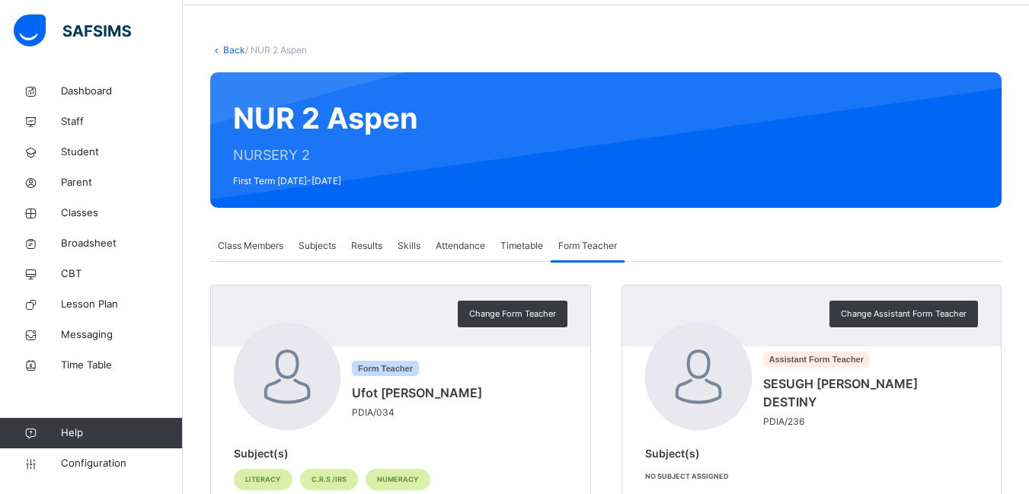
click at [230, 50] on link "Back" at bounding box center [234, 49] width 22 height 11
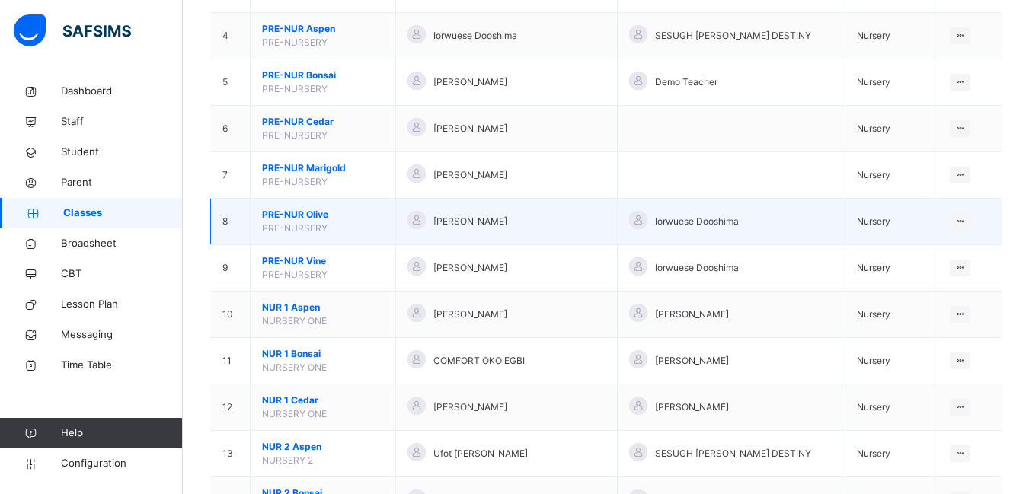
scroll to position [381, 0]
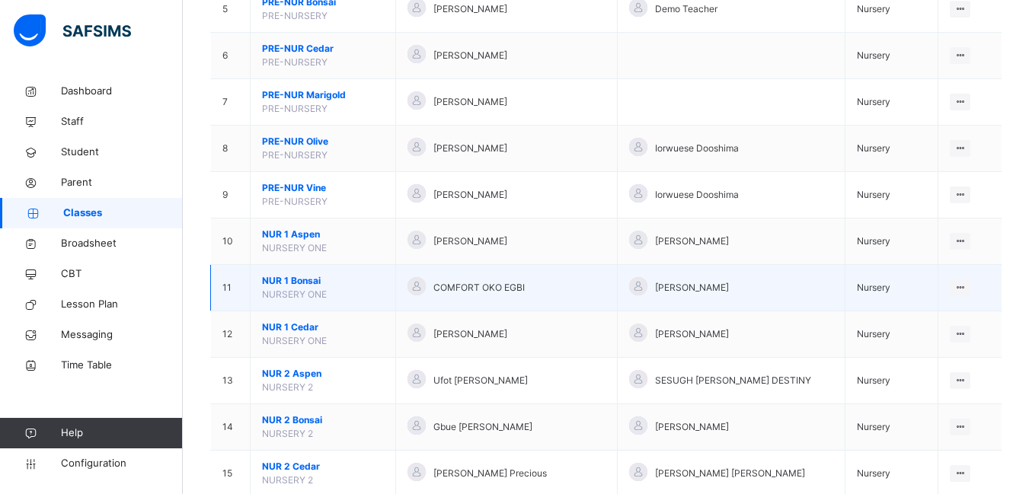
click at [308, 280] on span "NUR 1 Bonsai" at bounding box center [323, 281] width 122 height 14
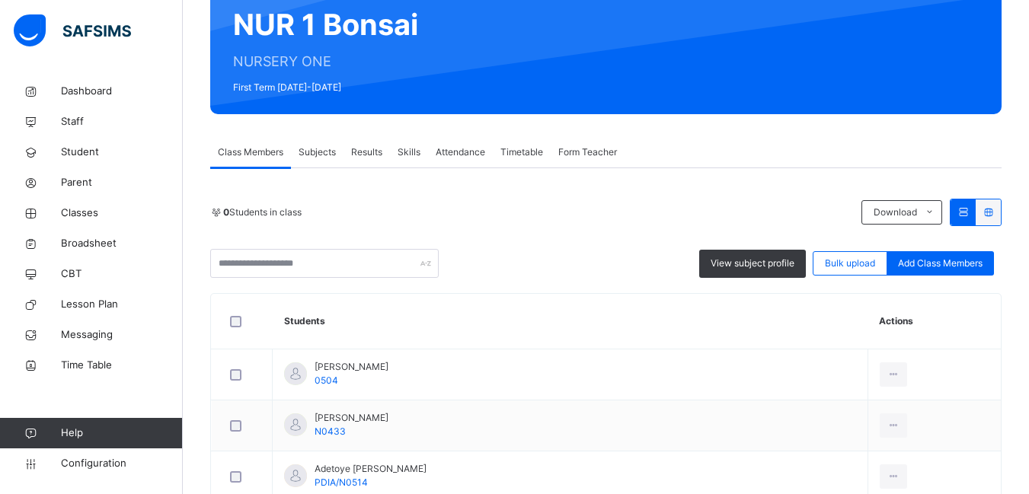
scroll to position [152, 0]
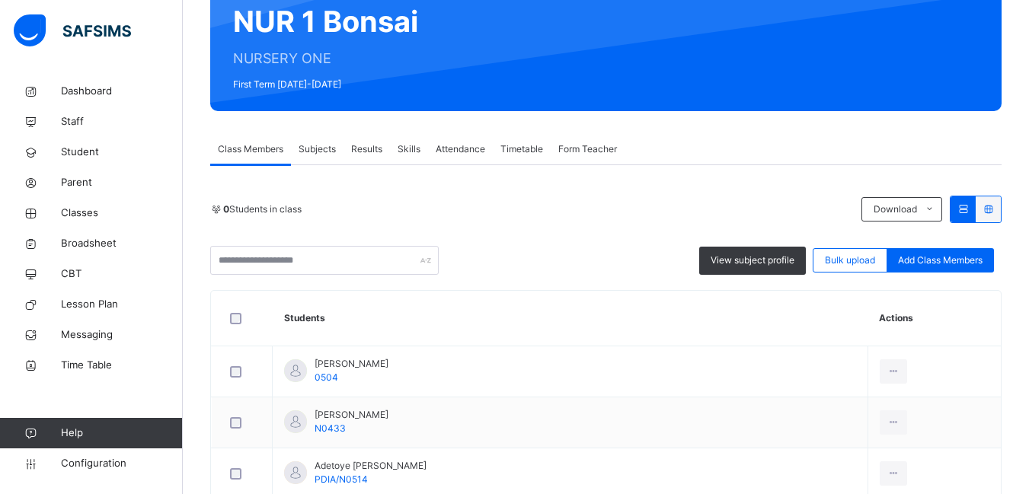
click at [582, 152] on span "Form Teacher" at bounding box center [587, 149] width 59 height 14
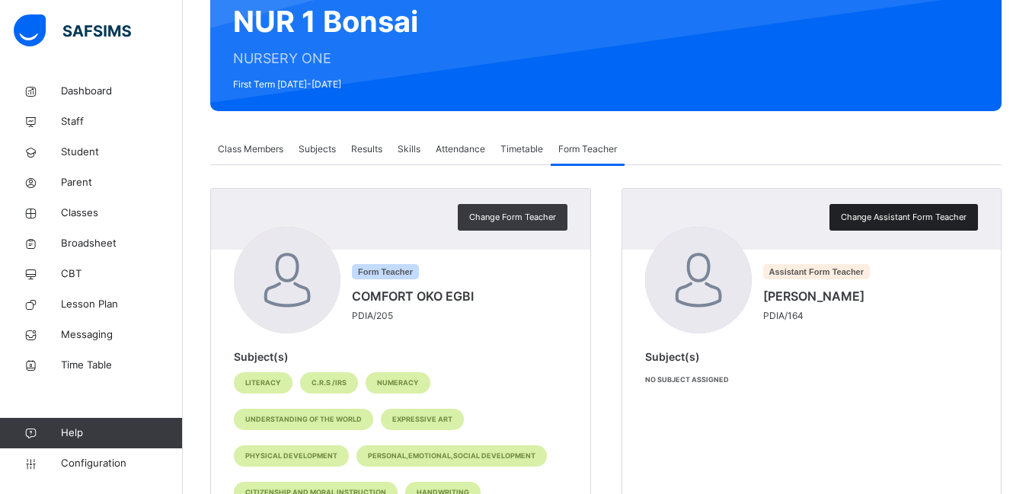
click at [904, 215] on span "Change Assistant Form Teacher" at bounding box center [903, 217] width 126 height 13
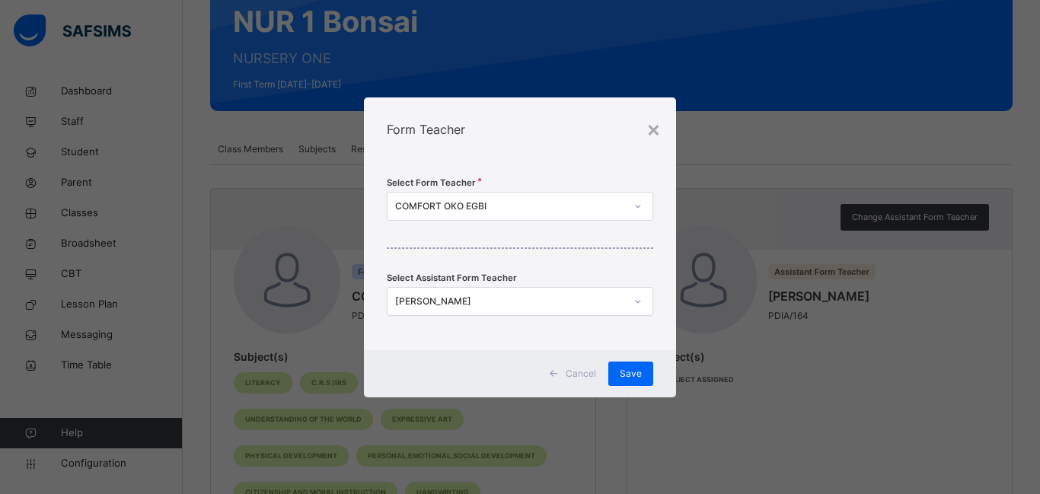
click at [633, 301] on icon at bounding box center [637, 301] width 9 height 15
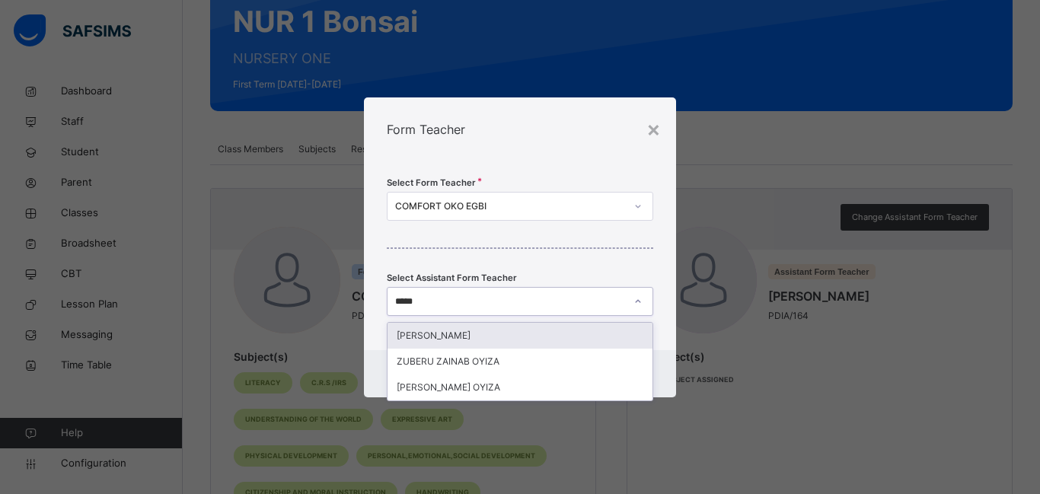
type input "******"
click at [463, 333] on div "TIJANI ZAINAB" at bounding box center [520, 336] width 265 height 26
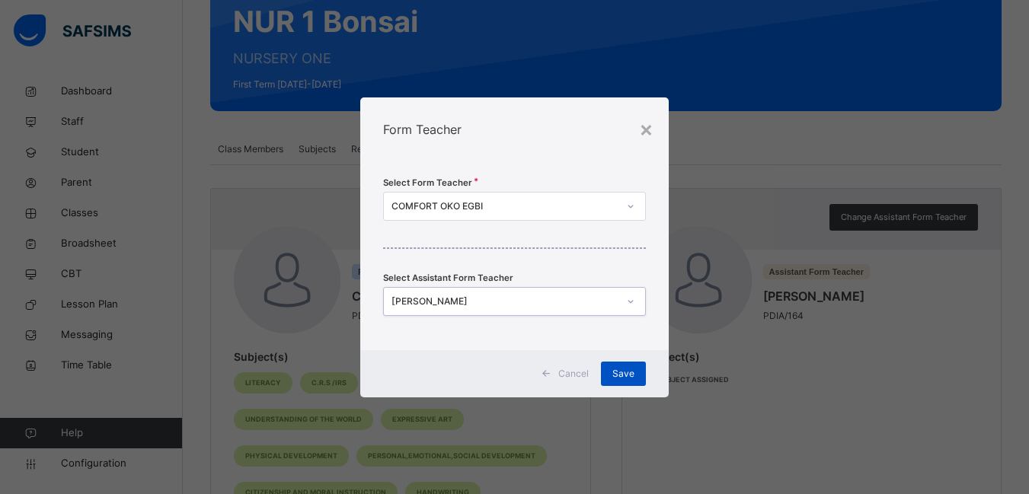
scroll to position [0, 0]
click at [634, 372] on span "Save" at bounding box center [623, 374] width 22 height 14
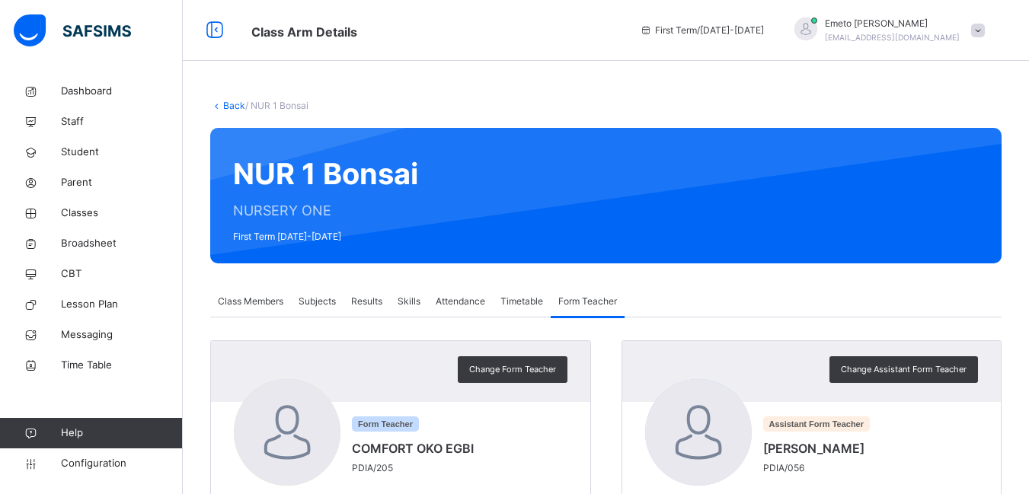
click at [231, 102] on link "Back" at bounding box center [234, 105] width 22 height 11
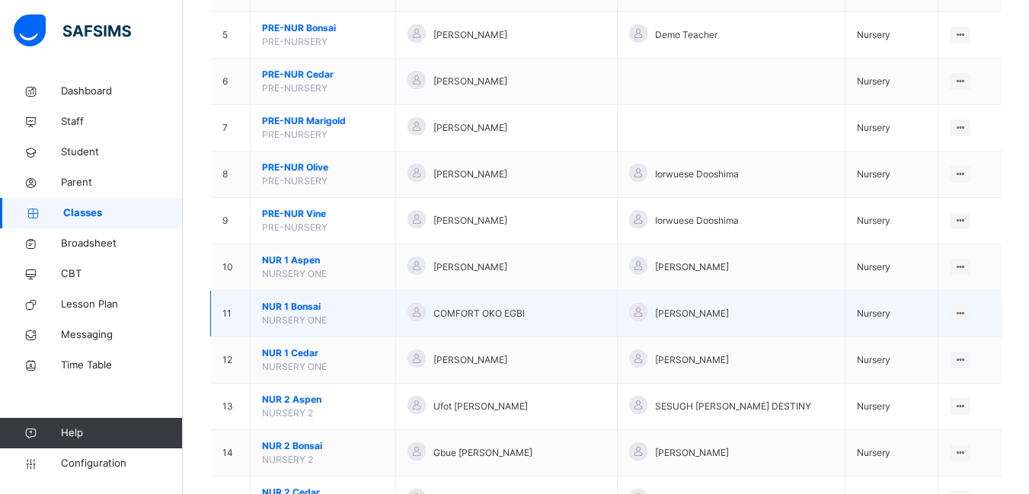
scroll to position [381, 0]
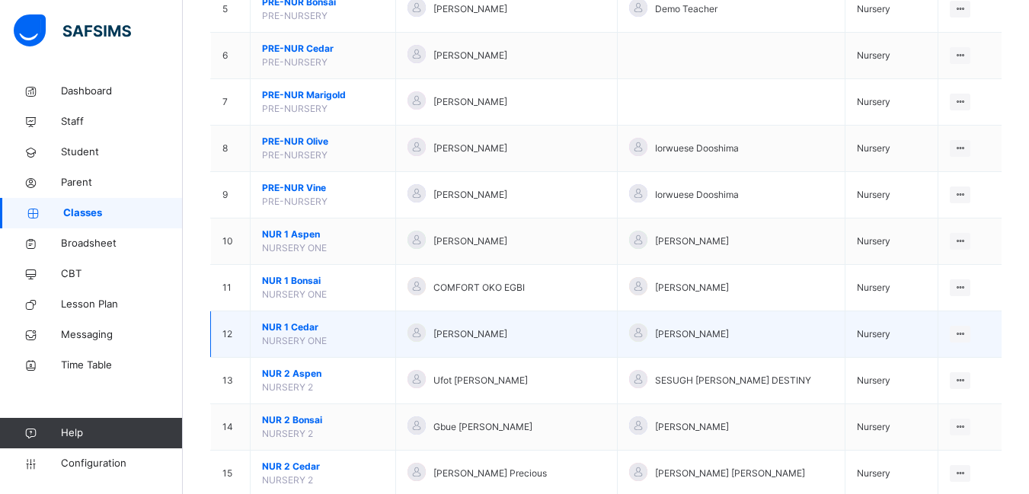
click at [293, 324] on span "NUR 1 Cedar" at bounding box center [323, 328] width 122 height 14
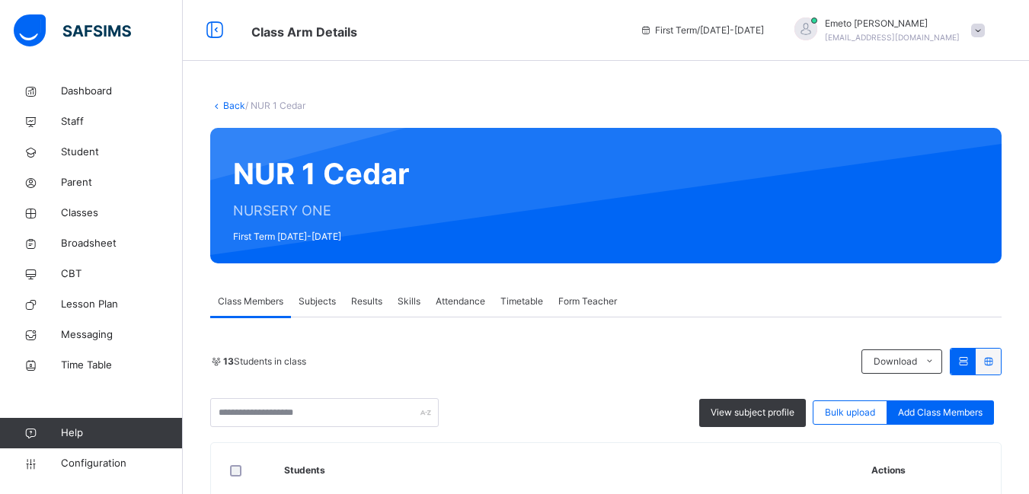
click at [594, 295] on span "Form Teacher" at bounding box center [587, 302] width 59 height 14
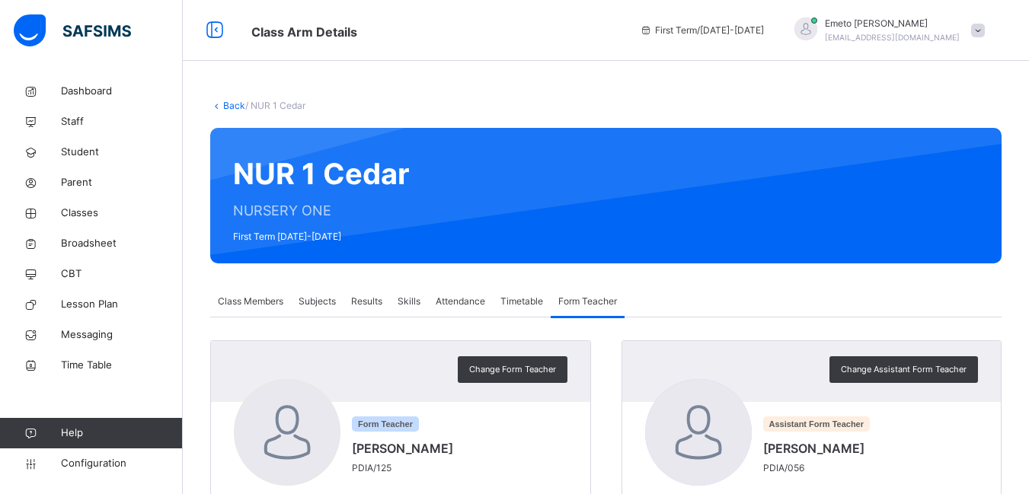
scroll to position [208, 0]
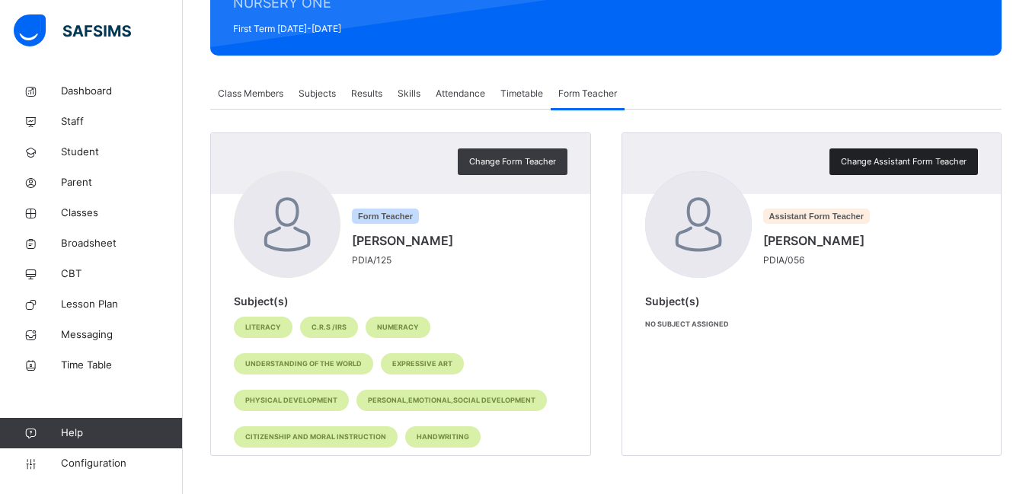
click at [879, 161] on span "Change Assistant Form Teacher" at bounding box center [903, 161] width 126 height 13
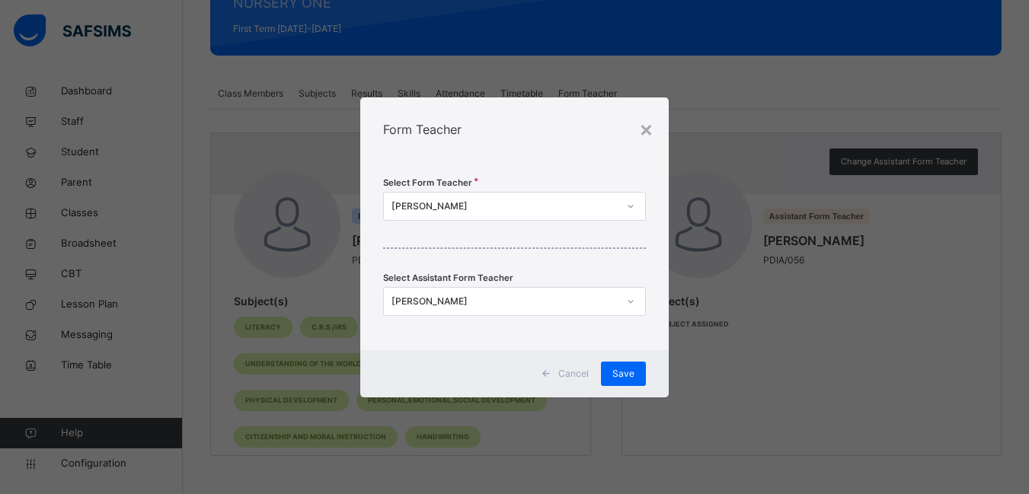
click at [633, 298] on icon at bounding box center [630, 301] width 9 height 15
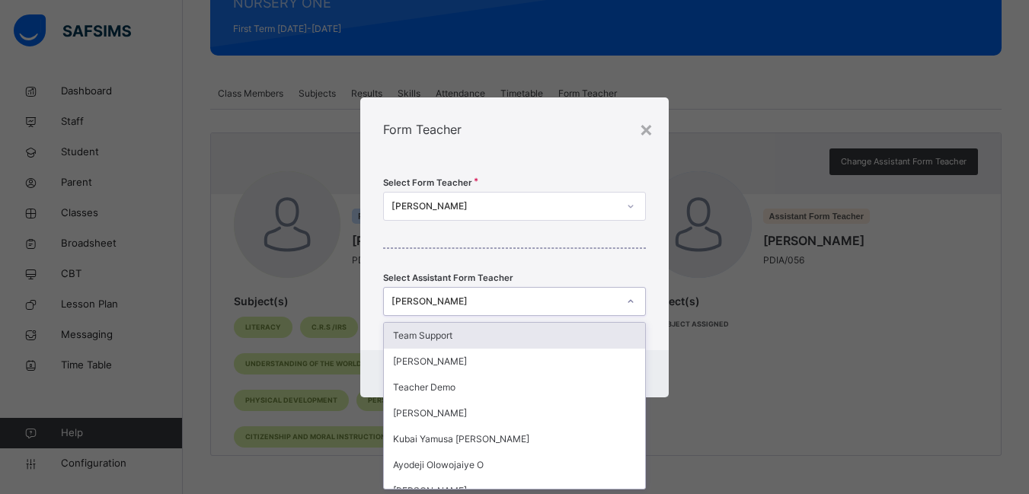
scroll to position [0, 0]
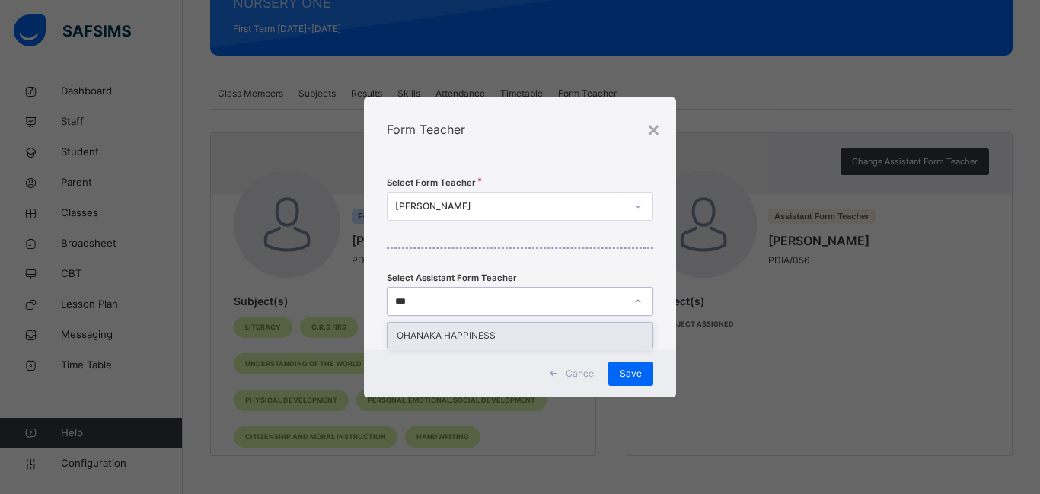
type input "****"
click at [575, 329] on div "OHANAKA HAPPINESS" at bounding box center [520, 336] width 265 height 26
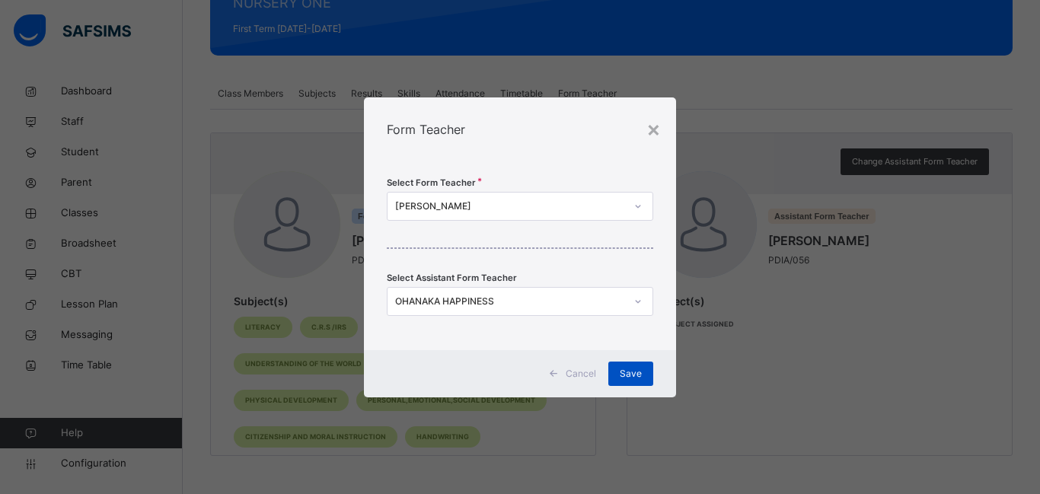
click at [636, 373] on span "Save" at bounding box center [631, 374] width 22 height 14
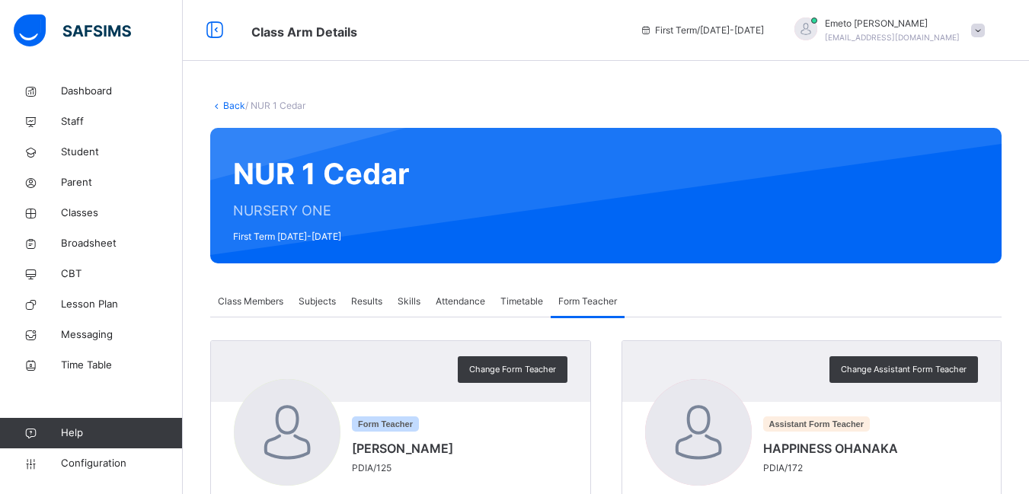
click at [234, 108] on link "Back" at bounding box center [234, 105] width 22 height 11
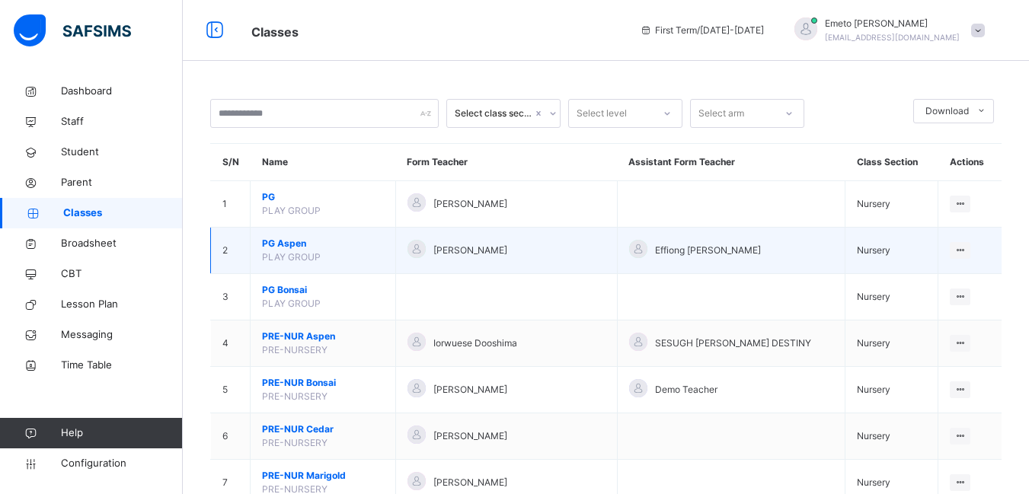
scroll to position [76, 0]
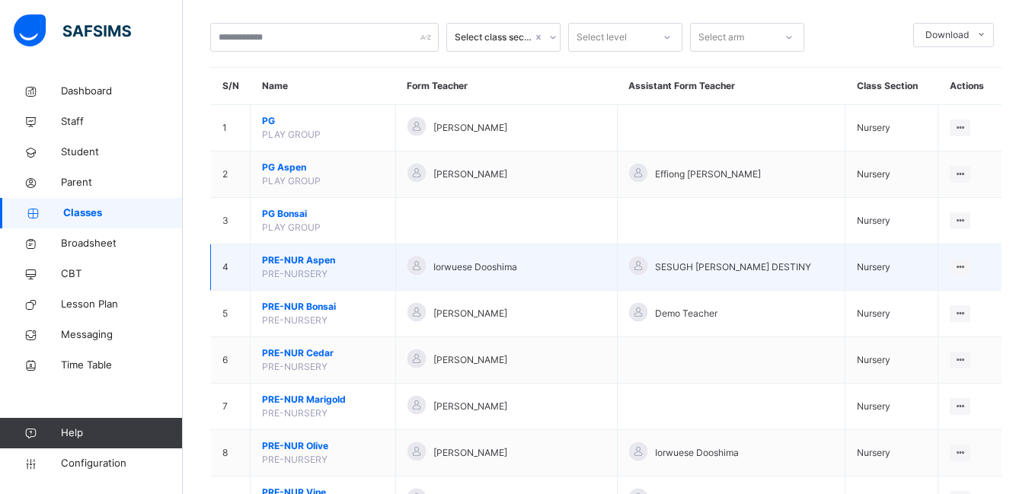
click at [285, 259] on span "PRE-NUR Aspen" at bounding box center [323, 261] width 122 height 14
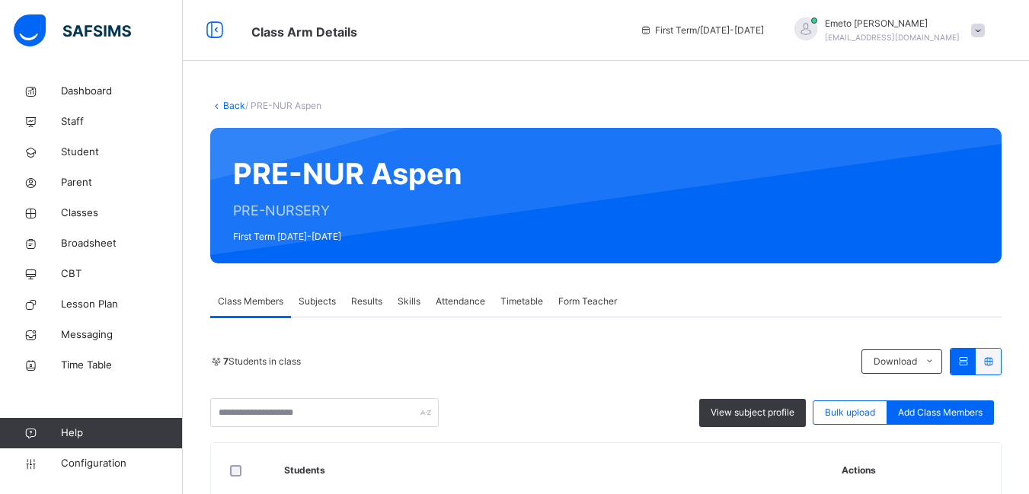
click at [583, 301] on span "Form Teacher" at bounding box center [587, 302] width 59 height 14
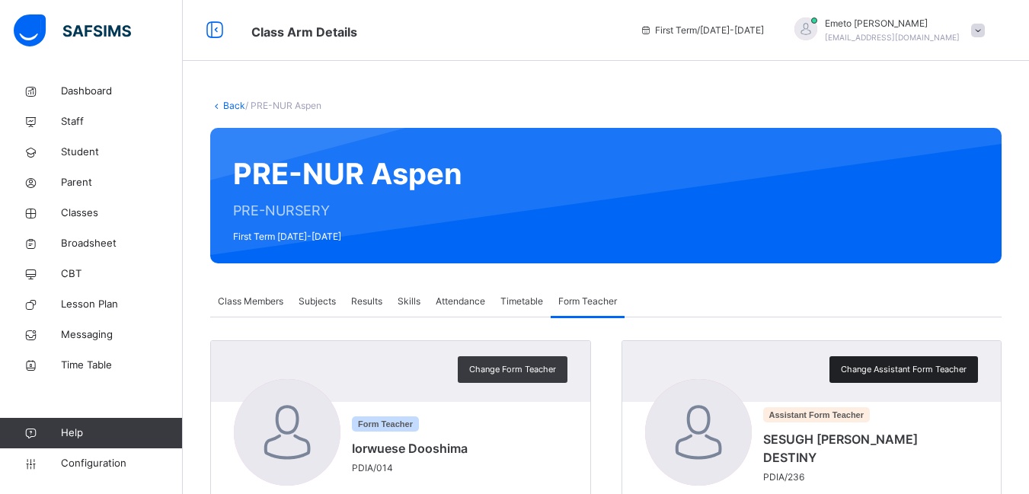
click at [901, 363] on span "Change Assistant Form Teacher" at bounding box center [903, 369] width 126 height 13
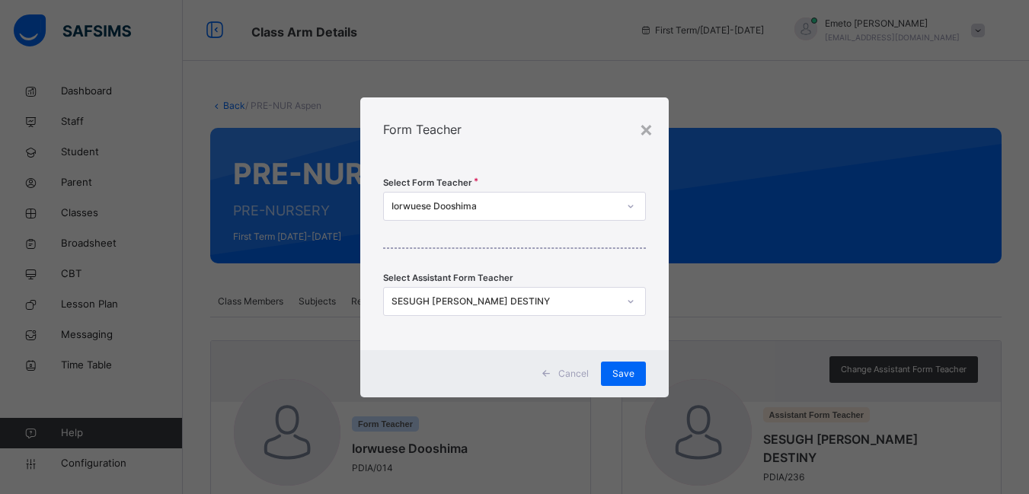
scroll to position [152, 0]
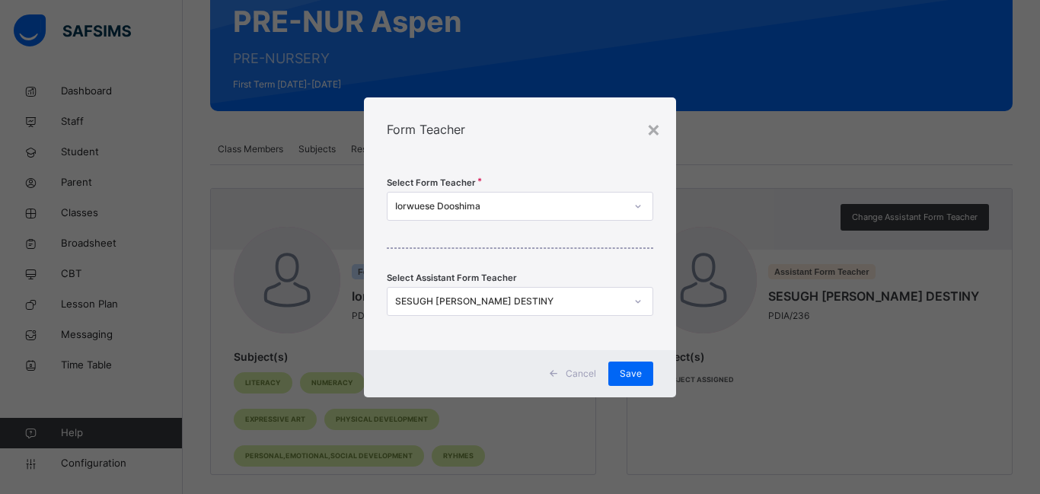
click at [639, 300] on div at bounding box center [638, 301] width 26 height 24
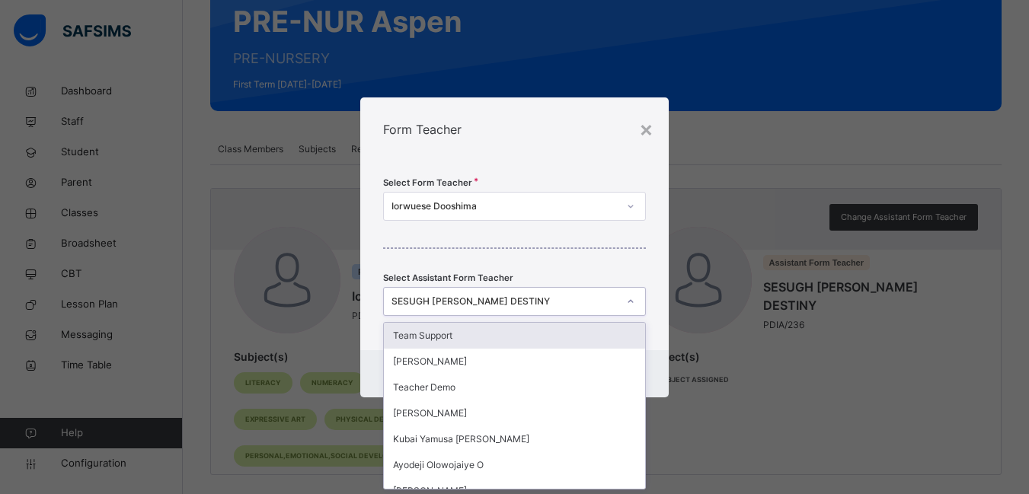
scroll to position [0, 0]
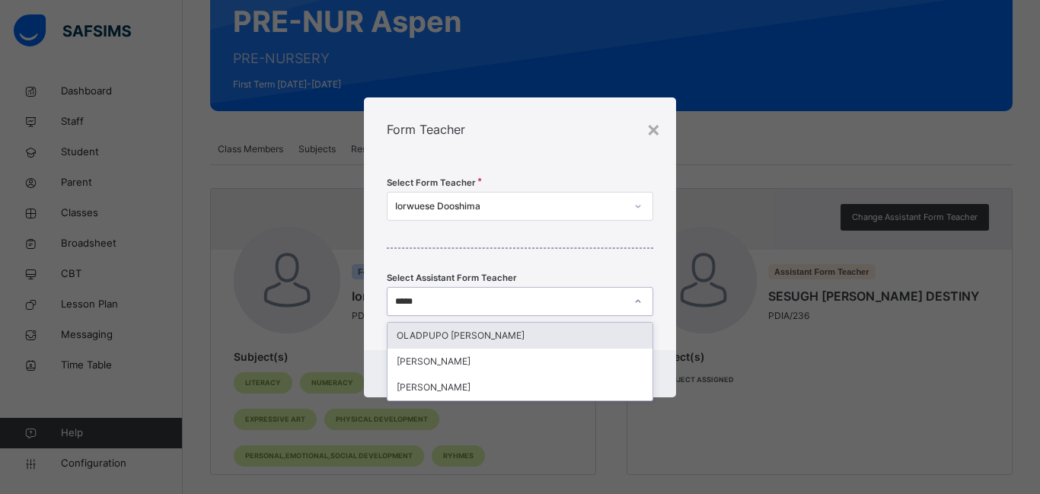
type input "******"
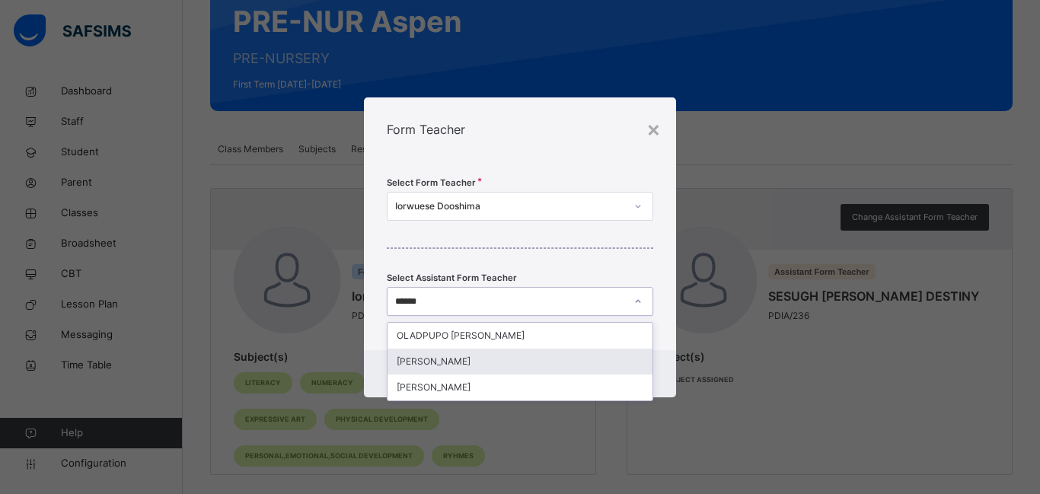
click at [491, 362] on div "EZEKIEL ESTHER" at bounding box center [520, 362] width 265 height 26
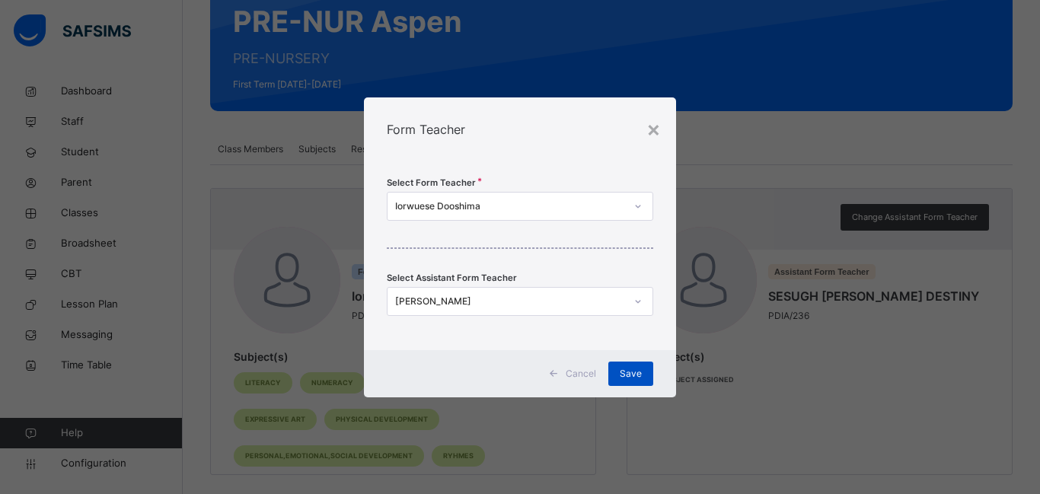
click at [634, 370] on span "Save" at bounding box center [631, 374] width 22 height 14
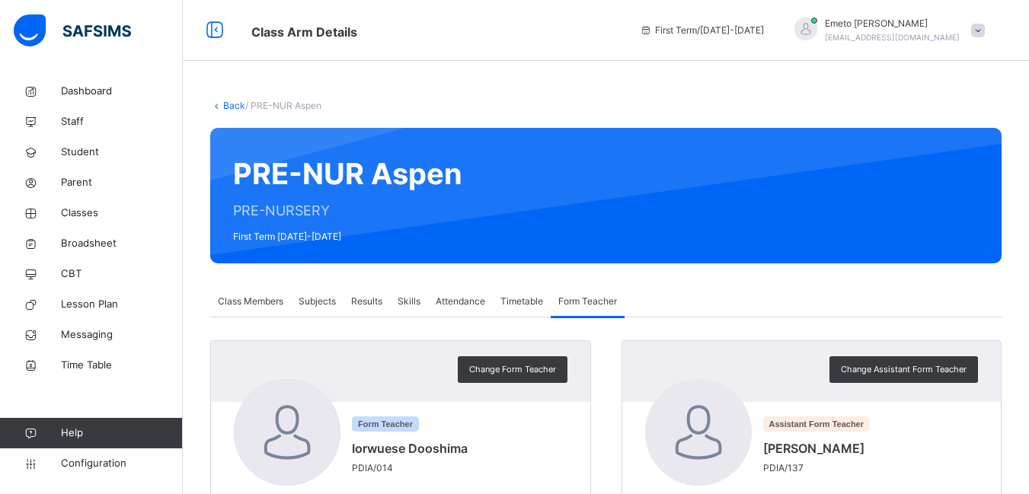
click at [234, 103] on link "Back" at bounding box center [234, 105] width 22 height 11
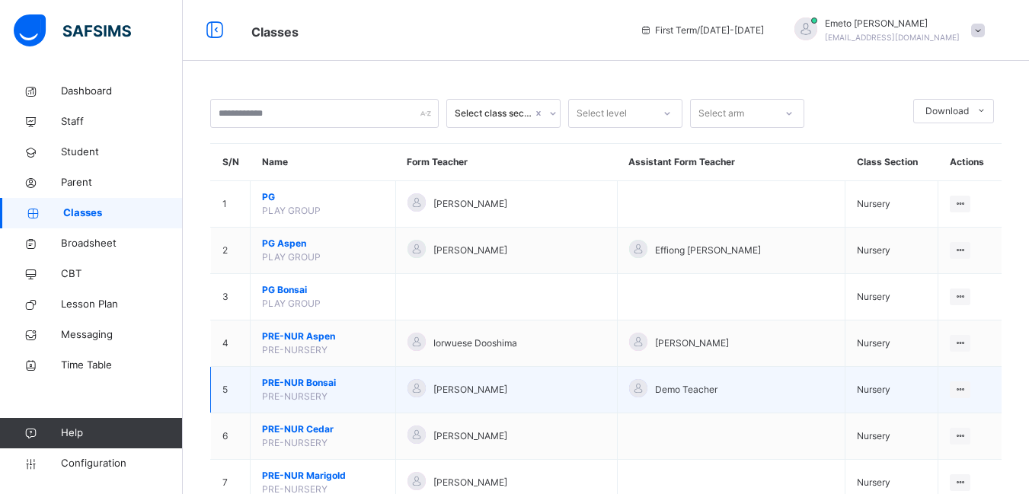
click at [309, 380] on span "PRE-NUR Bonsai" at bounding box center [323, 383] width 122 height 14
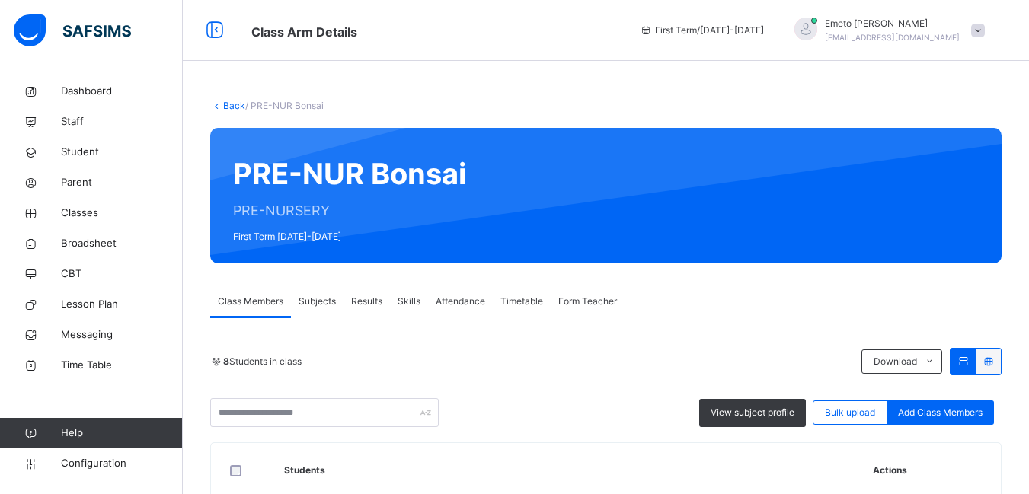
click at [574, 295] on span "Form Teacher" at bounding box center [587, 302] width 59 height 14
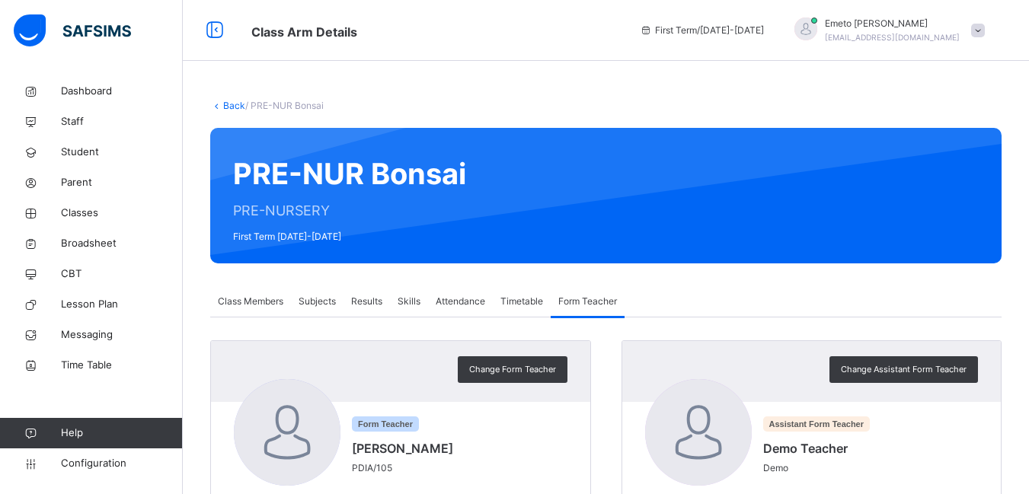
scroll to position [11, 0]
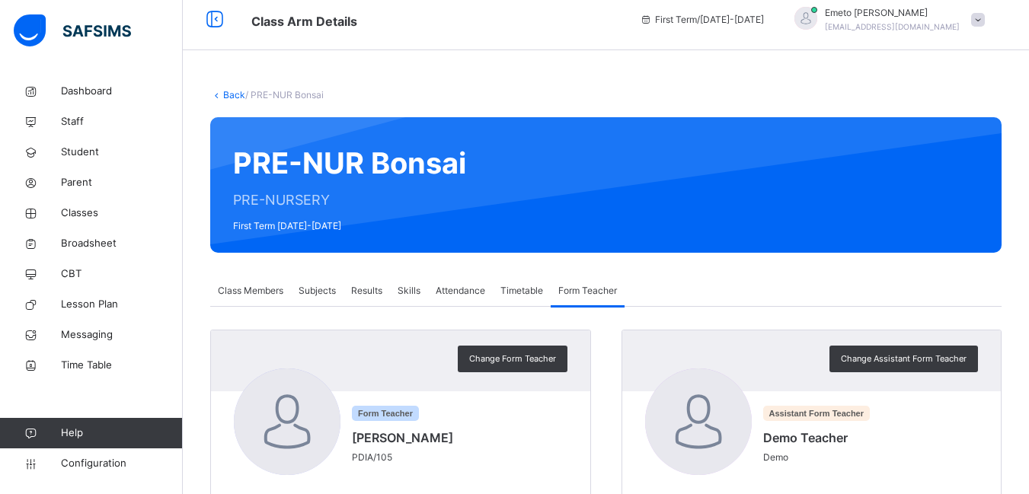
click at [946, 352] on span "Change Assistant Form Teacher" at bounding box center [903, 358] width 126 height 13
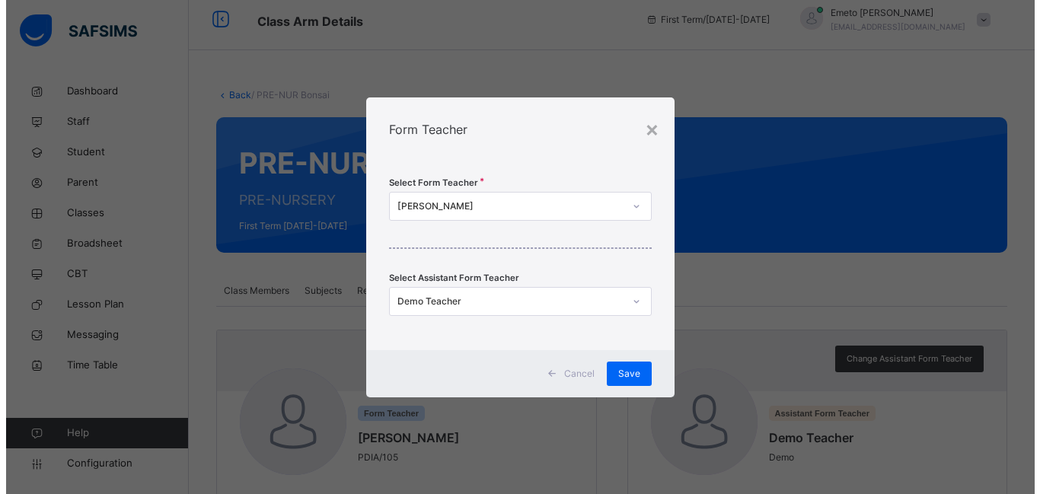
scroll to position [152, 0]
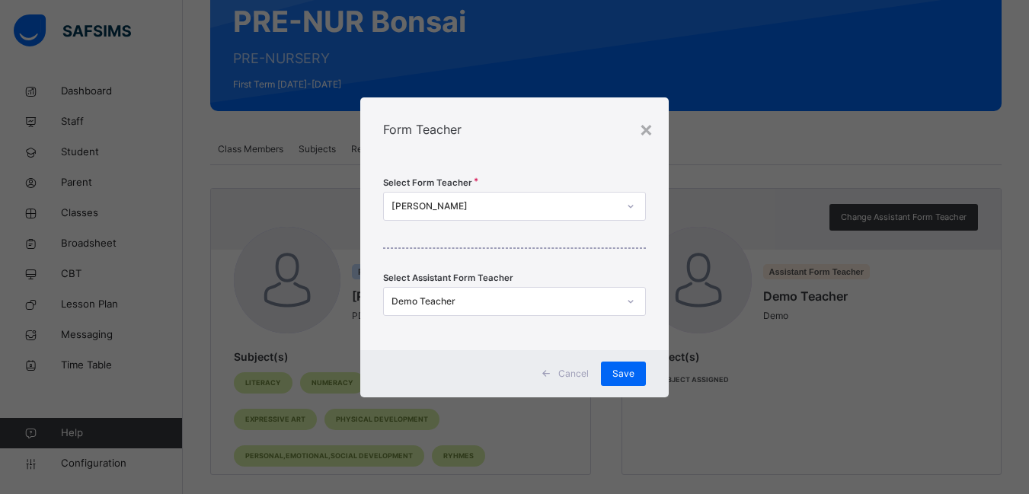
click at [632, 207] on icon at bounding box center [630, 206] width 5 height 3
type input "****"
click at [635, 301] on icon at bounding box center [637, 301] width 9 height 15
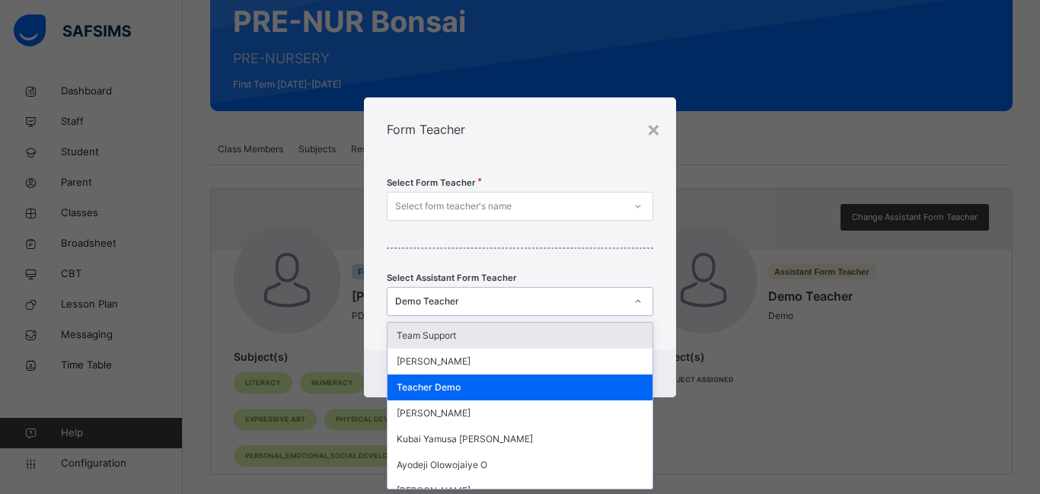
scroll to position [0, 0]
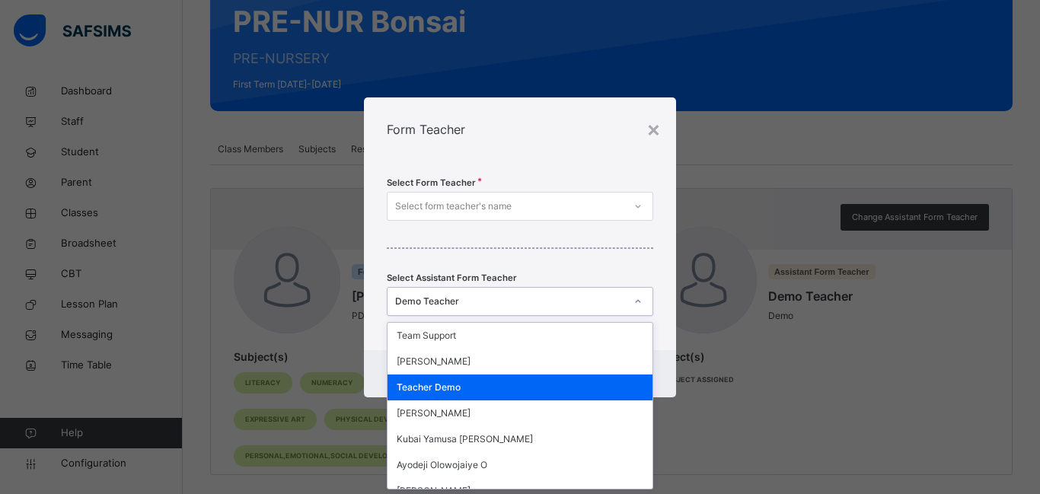
click at [488, 387] on div "Teacher Demo" at bounding box center [520, 388] width 265 height 26
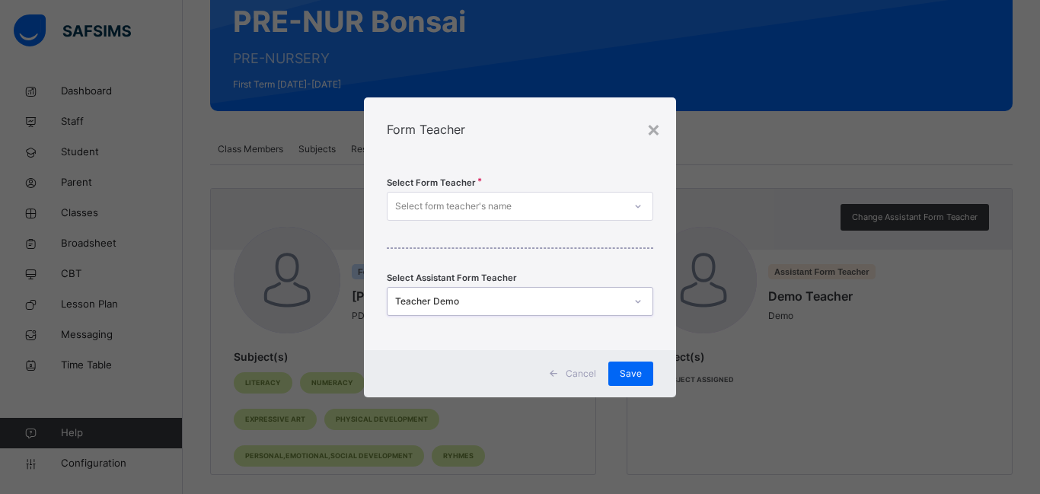
click at [629, 297] on div at bounding box center [638, 301] width 26 height 24
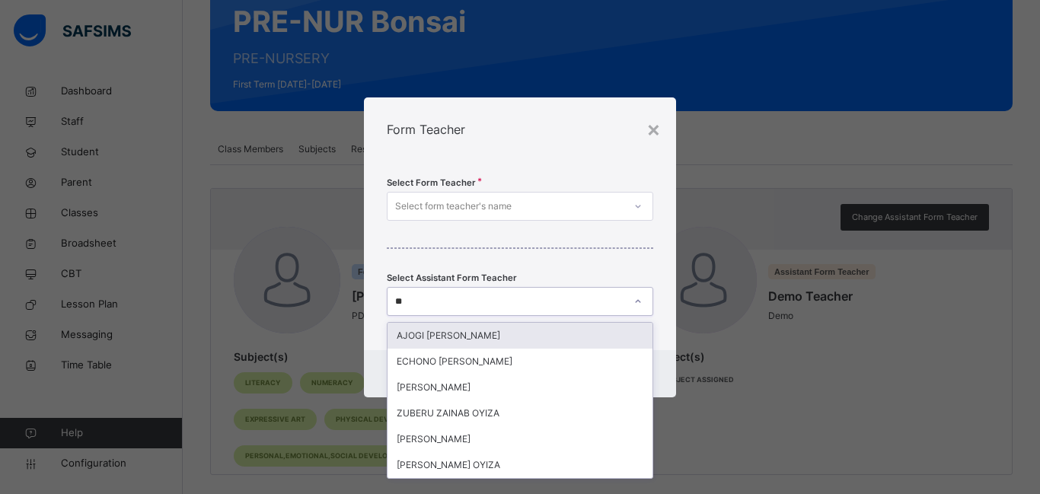
type input "***"
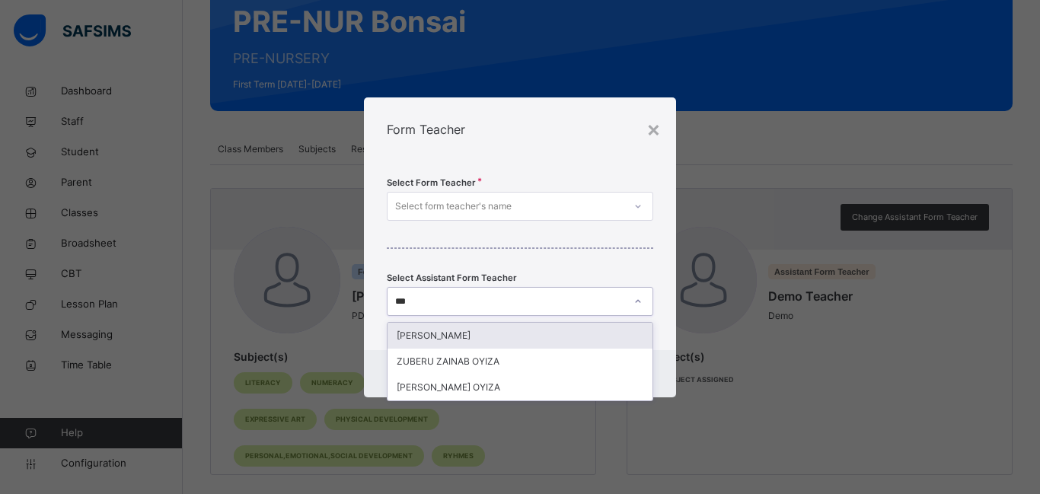
click at [502, 330] on div "TIJANI ZAINAB" at bounding box center [520, 336] width 265 height 26
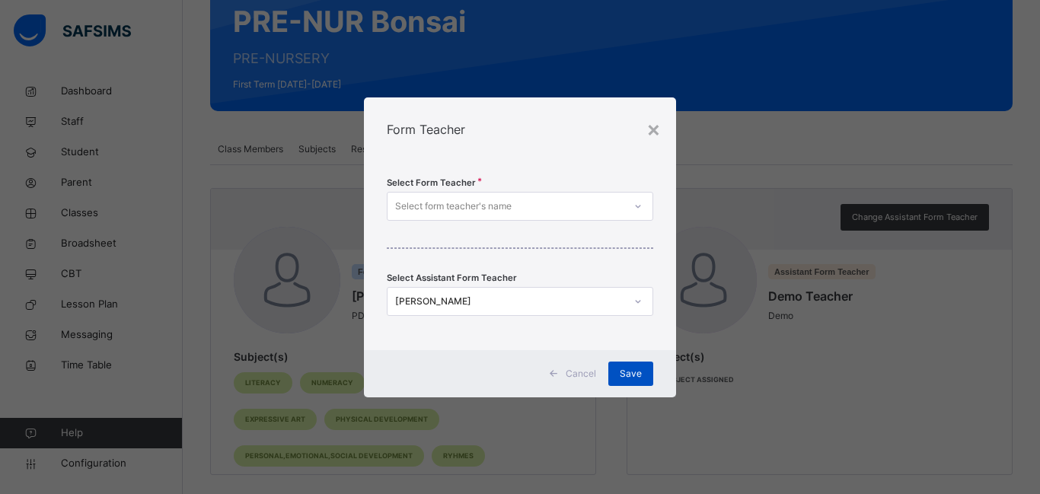
click at [624, 372] on span "Save" at bounding box center [631, 374] width 22 height 14
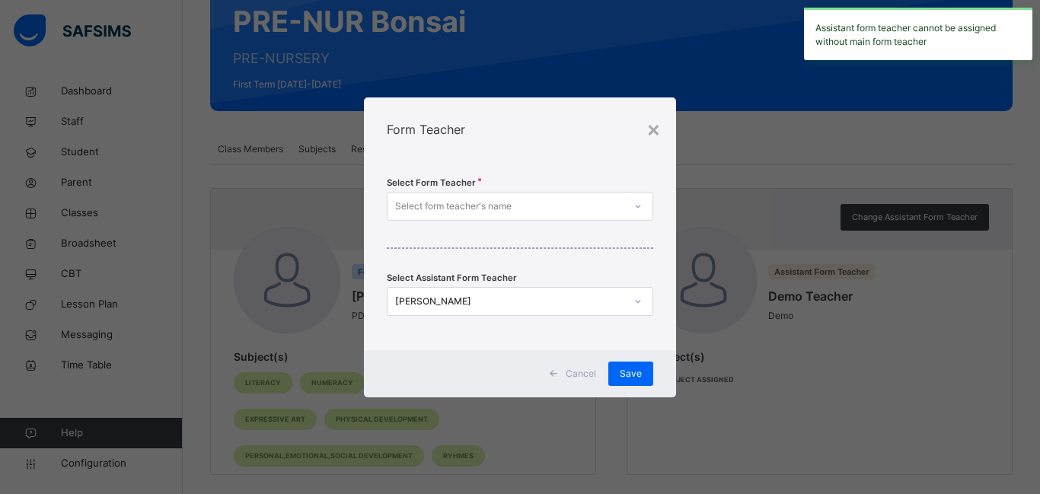
click at [638, 206] on icon at bounding box center [637, 206] width 9 height 15
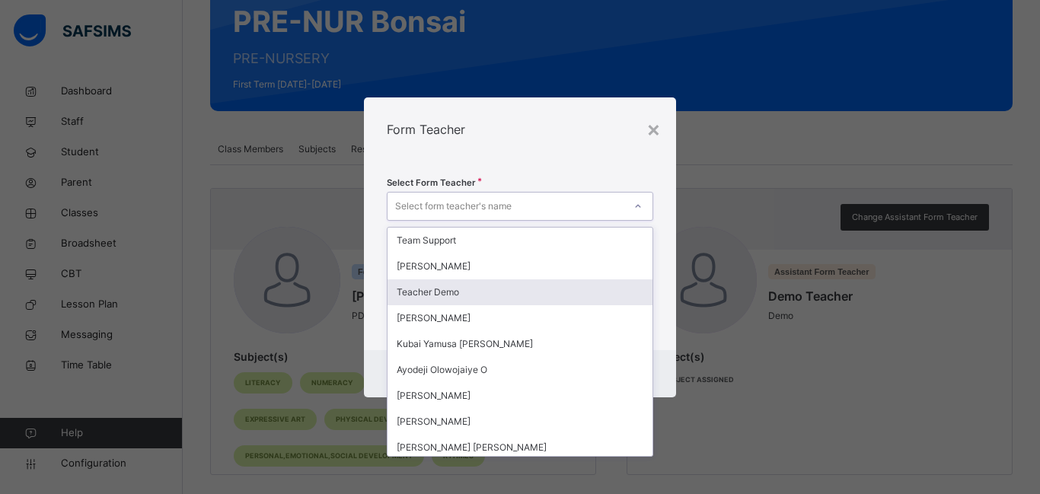
click at [457, 291] on div "Teacher Demo" at bounding box center [520, 292] width 265 height 26
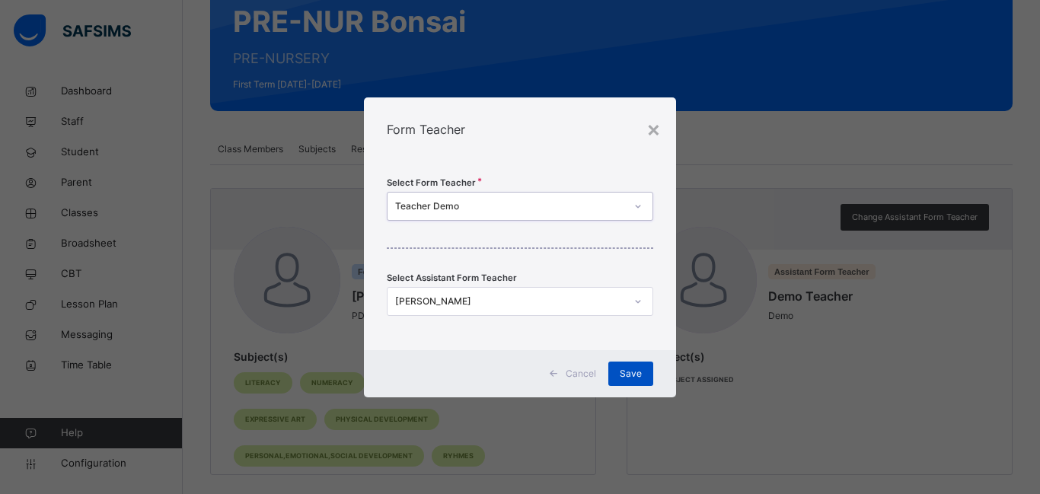
click at [627, 375] on span "Save" at bounding box center [631, 374] width 22 height 14
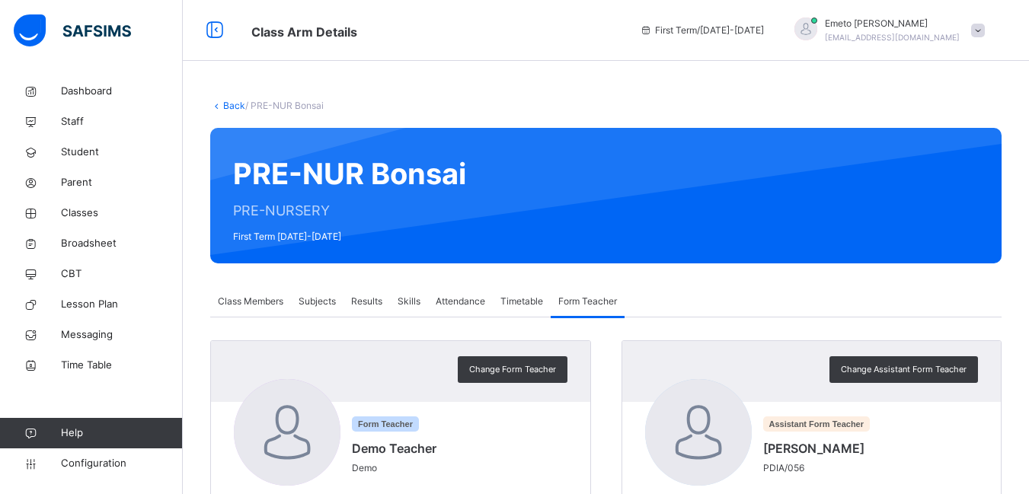
click at [230, 107] on link "Back" at bounding box center [234, 105] width 22 height 11
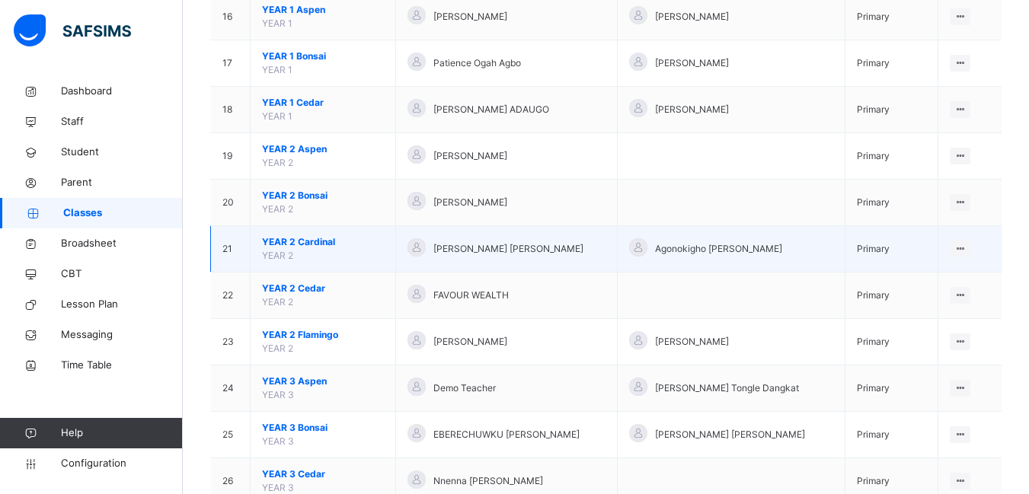
scroll to position [837, 0]
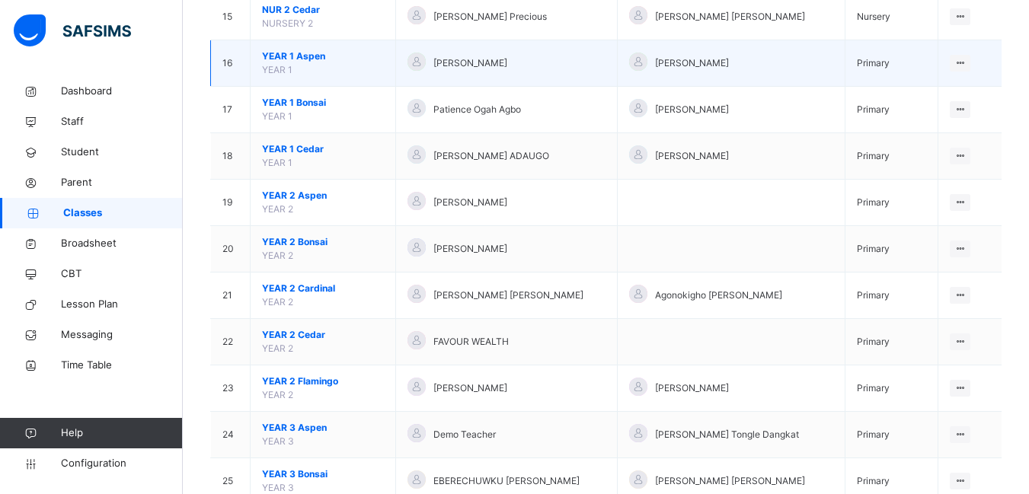
click at [301, 56] on span "YEAR 1 Aspen" at bounding box center [323, 56] width 122 height 14
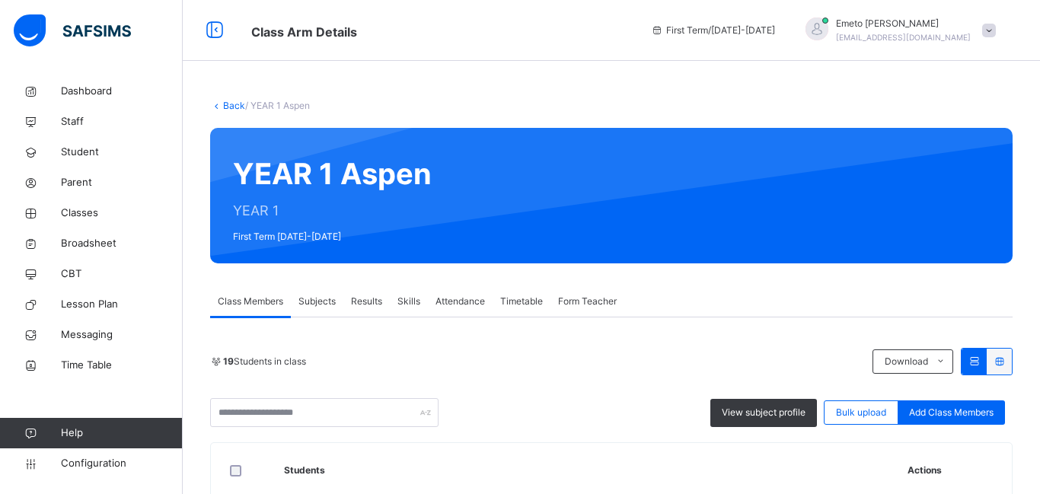
click at [309, 295] on span "Subjects" at bounding box center [316, 302] width 37 height 14
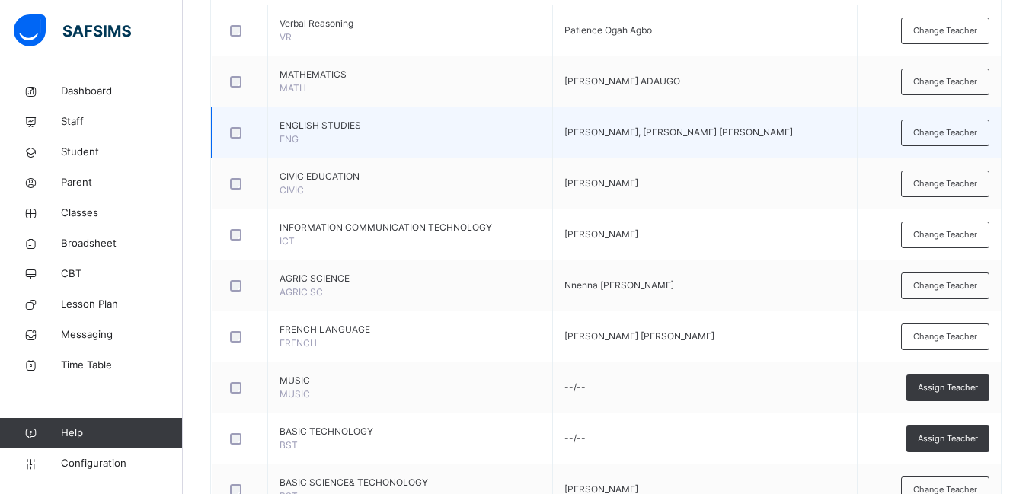
scroll to position [533, 0]
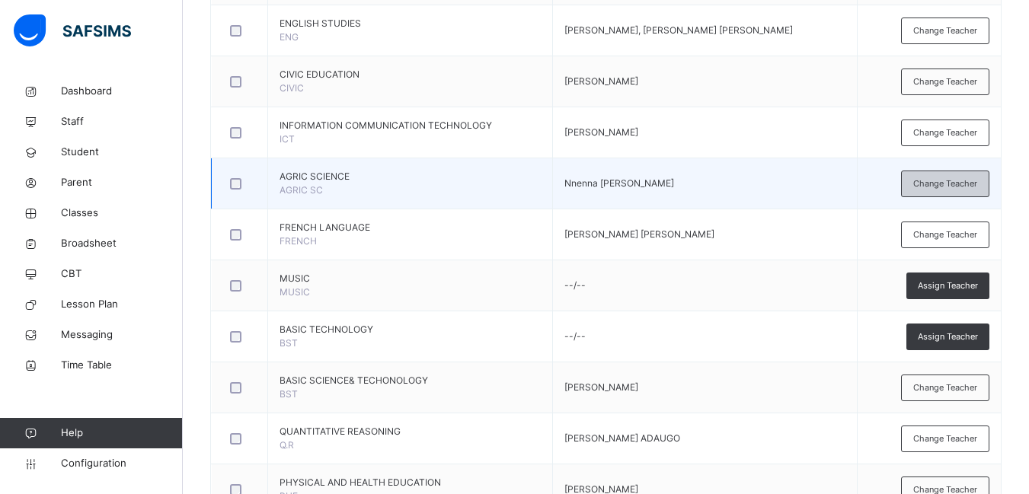
click at [952, 183] on span "Change Teacher" at bounding box center [945, 183] width 64 height 13
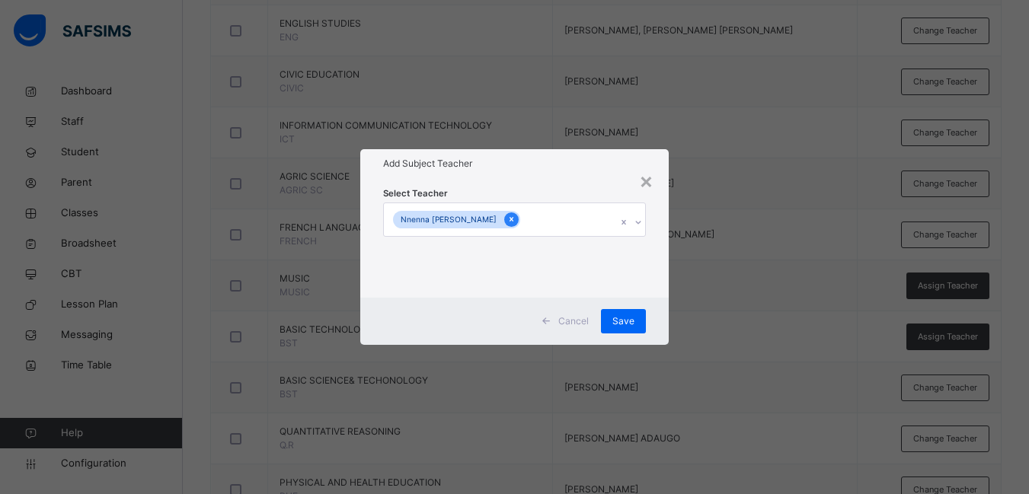
click at [507, 216] on icon at bounding box center [511, 219] width 8 height 11
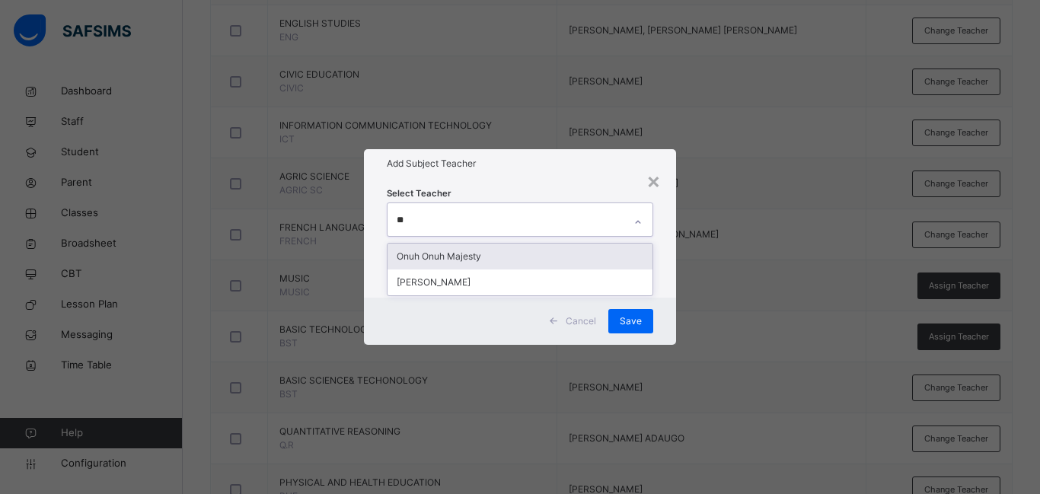
type input "***"
click at [408, 250] on div "LUKA JENNIFER" at bounding box center [520, 257] width 265 height 26
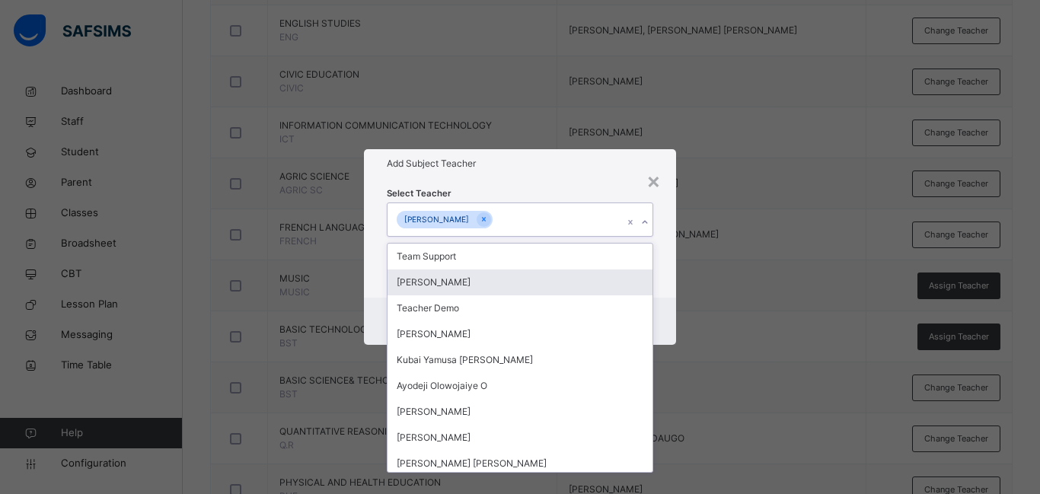
click at [670, 247] on div "Select Teacher option LUKA JENNIFER , selected. option Osadare Deborah focused,…" at bounding box center [520, 237] width 312 height 119
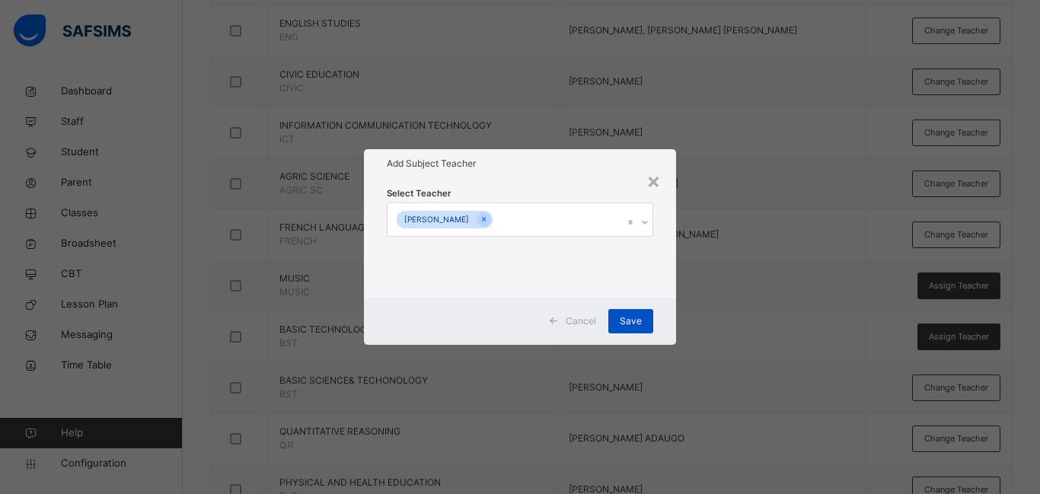
click at [636, 319] on span "Save" at bounding box center [631, 321] width 22 height 14
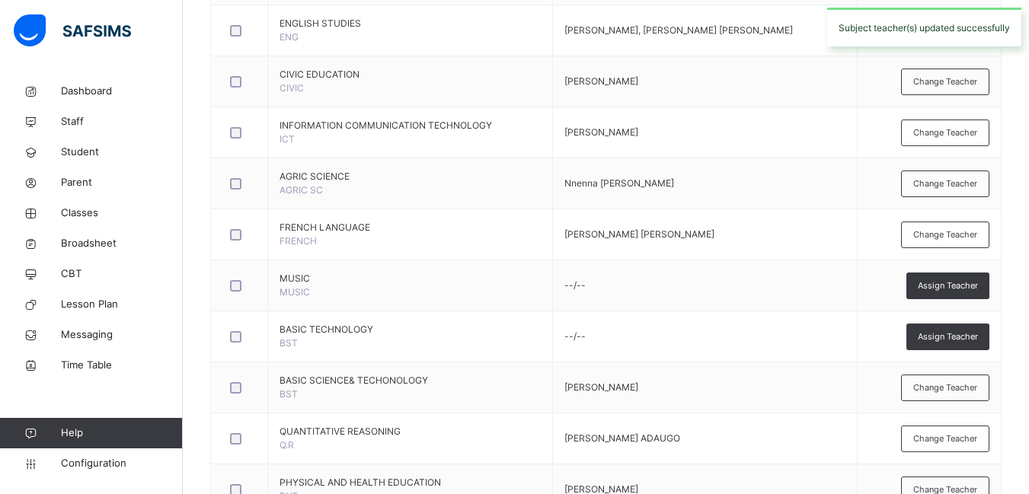
click at [939, 184] on span "Change Teacher" at bounding box center [945, 183] width 64 height 13
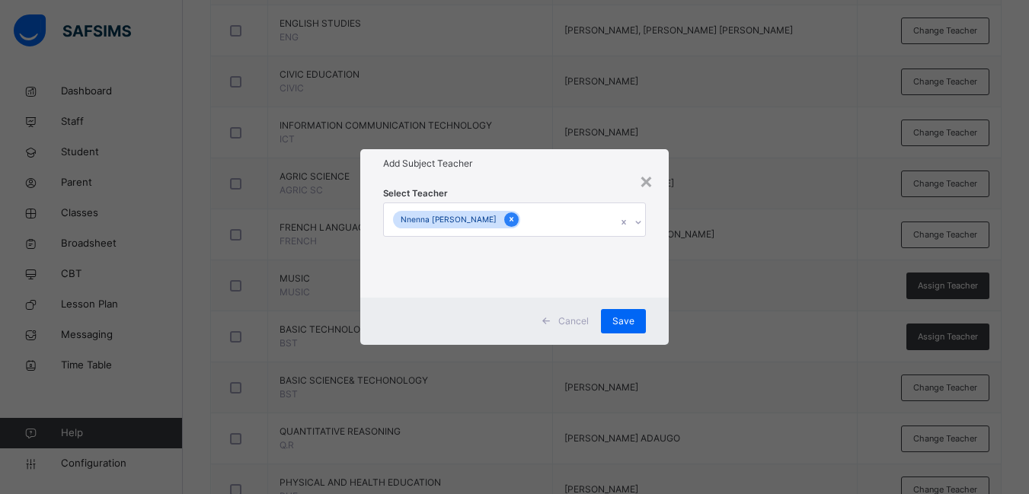
click at [507, 216] on icon at bounding box center [511, 219] width 8 height 11
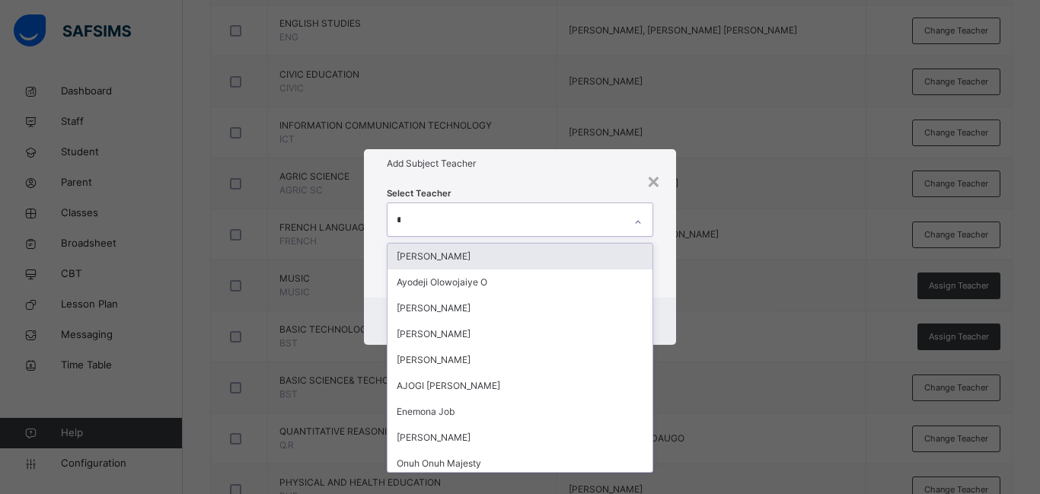
type input "**"
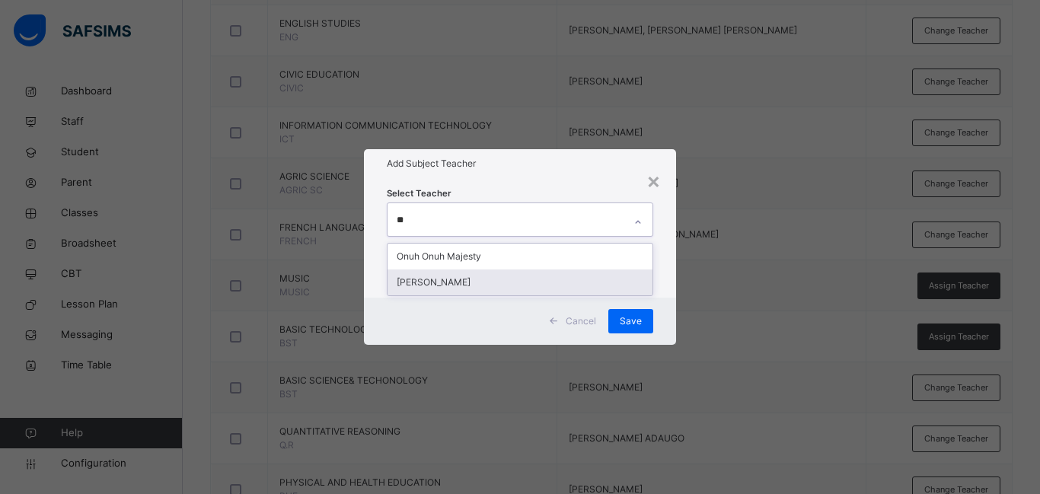
click at [450, 278] on div "LUKA JENNIFER" at bounding box center [520, 283] width 265 height 26
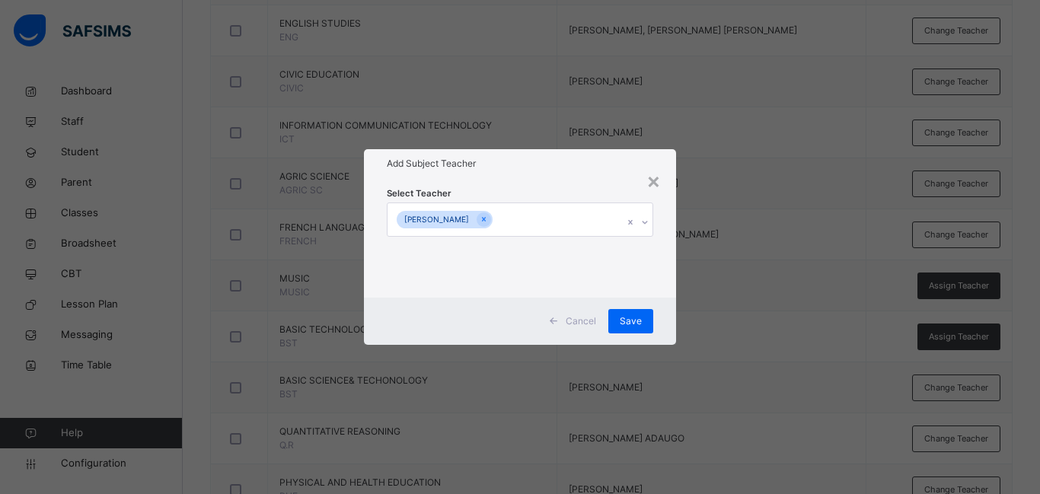
click at [669, 266] on div "Select Teacher LUKA JENNIFER" at bounding box center [520, 237] width 312 height 119
click at [641, 313] on div "Save" at bounding box center [630, 321] width 45 height 24
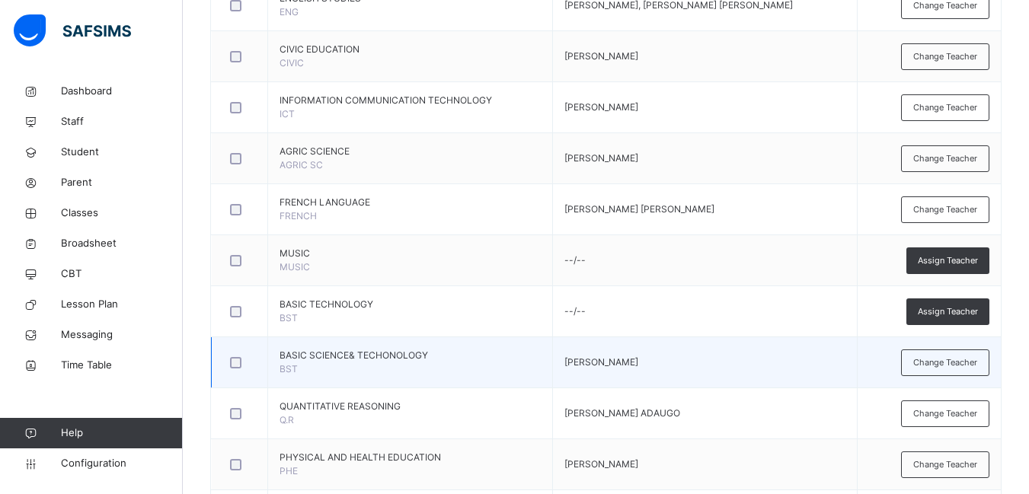
scroll to position [545, 0]
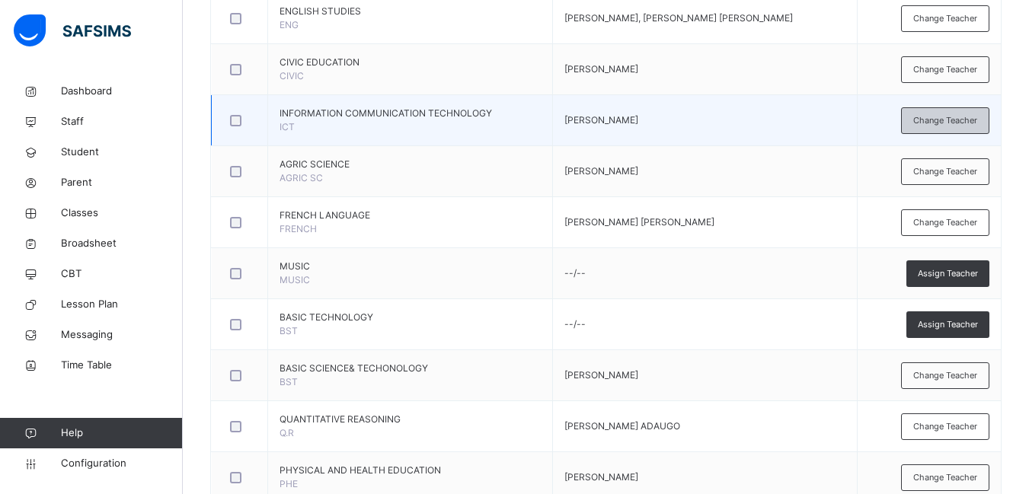
click at [953, 125] on span "Change Teacher" at bounding box center [945, 120] width 64 height 13
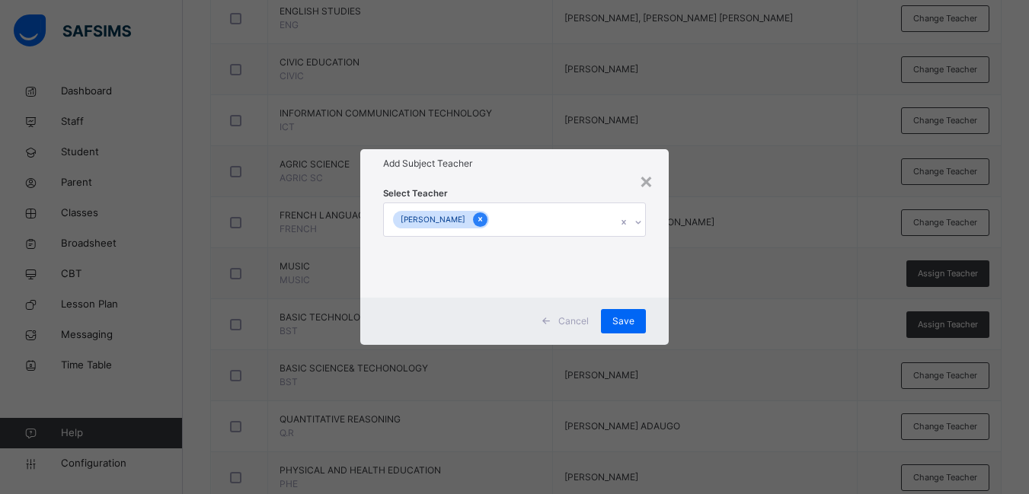
click at [484, 215] on icon at bounding box center [480, 219] width 8 height 11
click at [579, 321] on span "Cancel" at bounding box center [581, 321] width 30 height 14
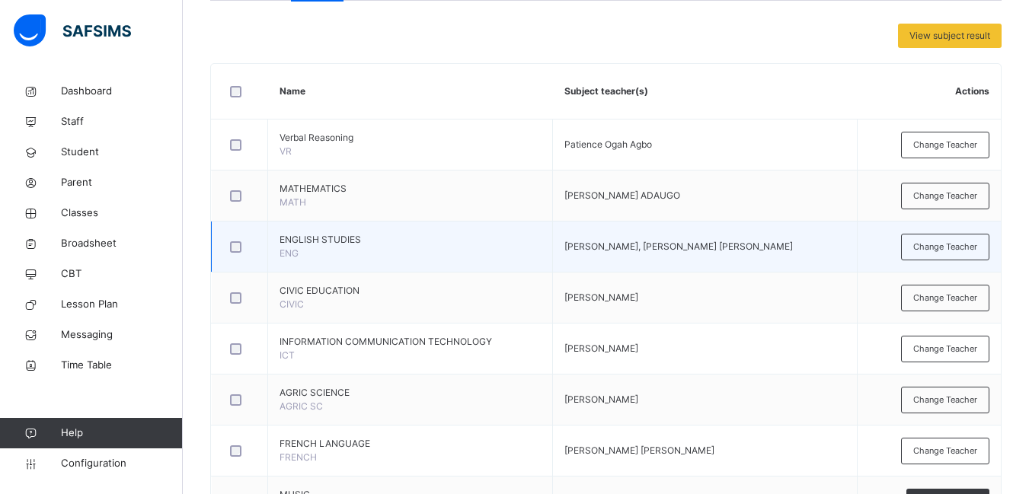
scroll to position [12, 0]
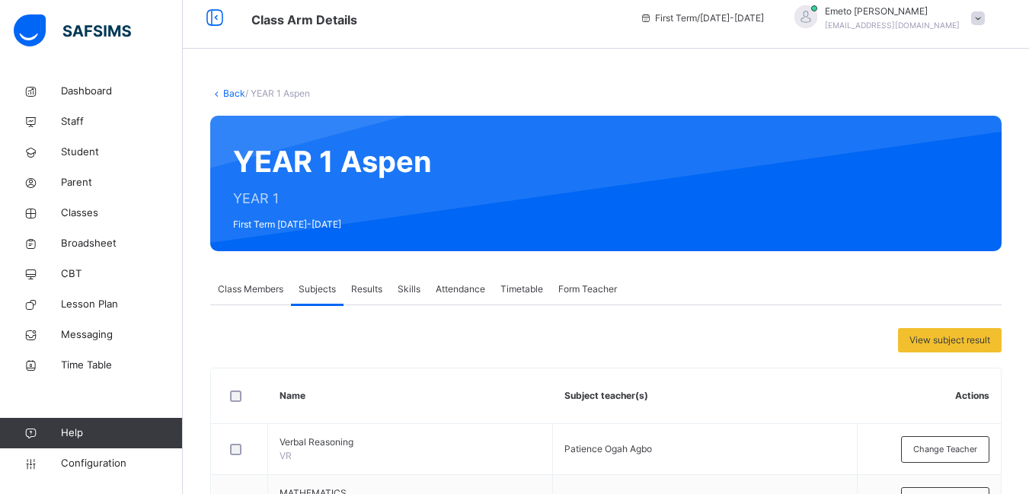
click at [585, 289] on span "Form Teacher" at bounding box center [587, 289] width 59 height 14
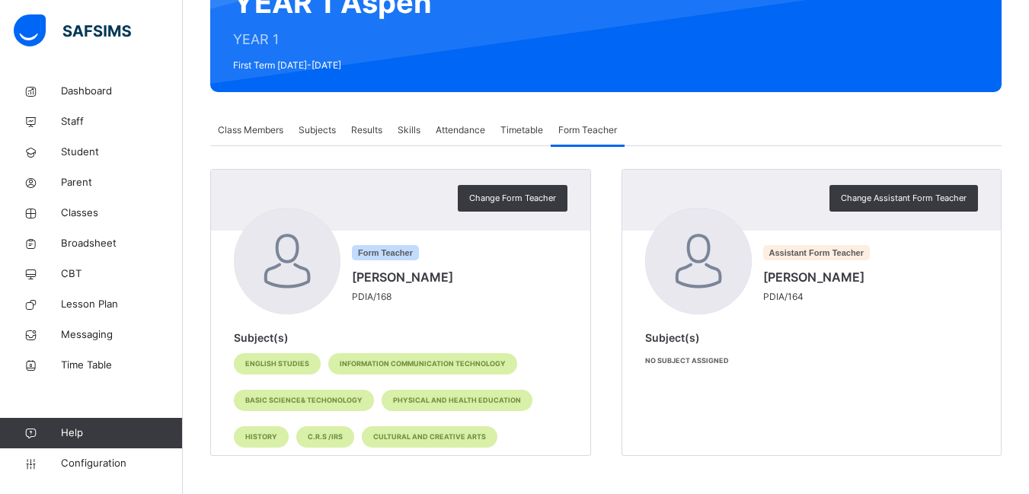
scroll to position [0, 0]
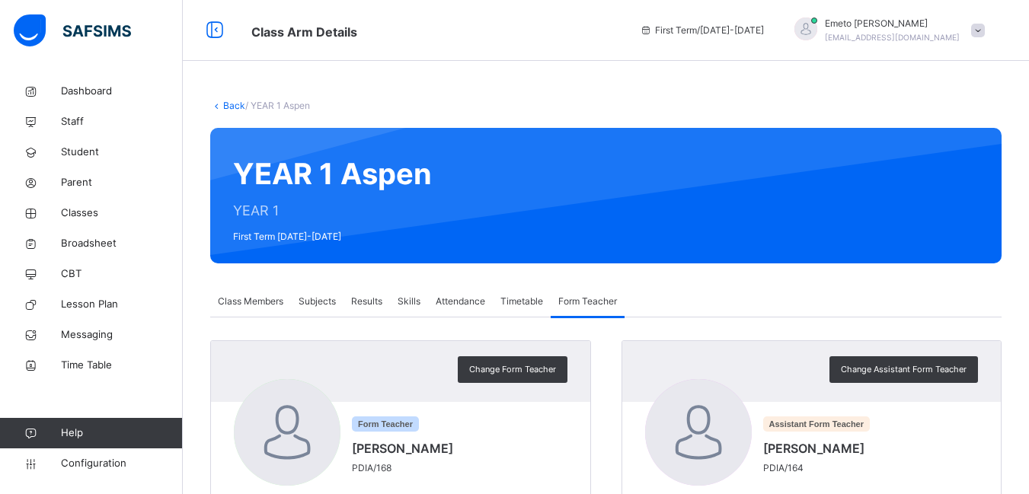
click at [229, 107] on link "Back" at bounding box center [234, 105] width 22 height 11
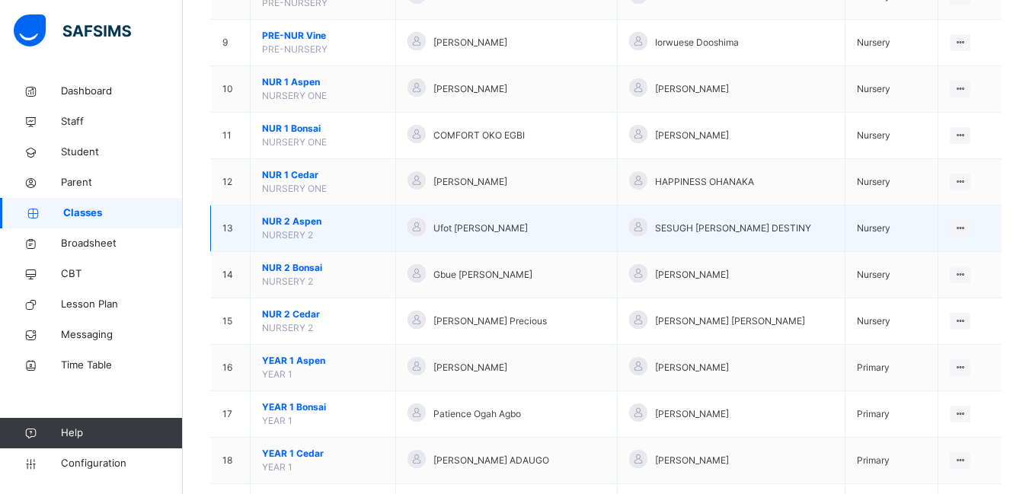
scroll to position [609, 0]
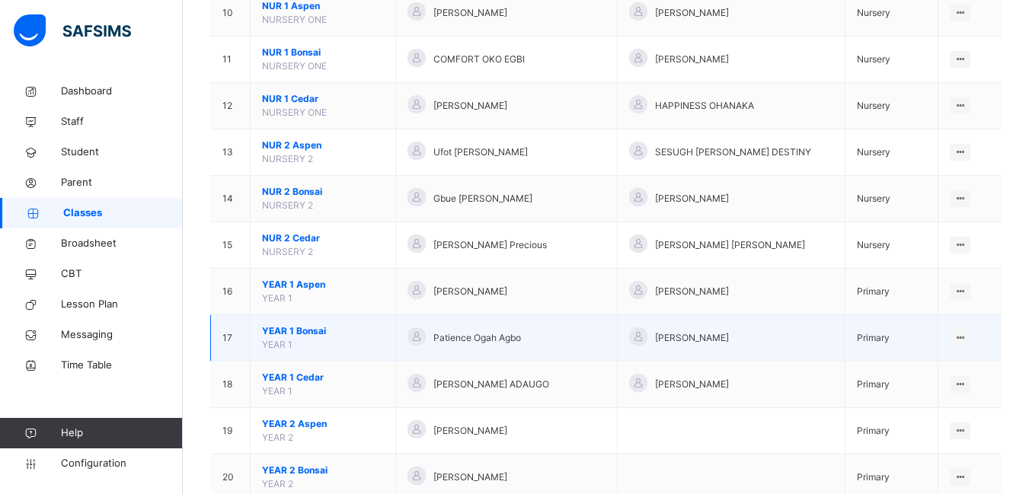
click at [297, 326] on span "YEAR 1 Bonsai" at bounding box center [323, 331] width 122 height 14
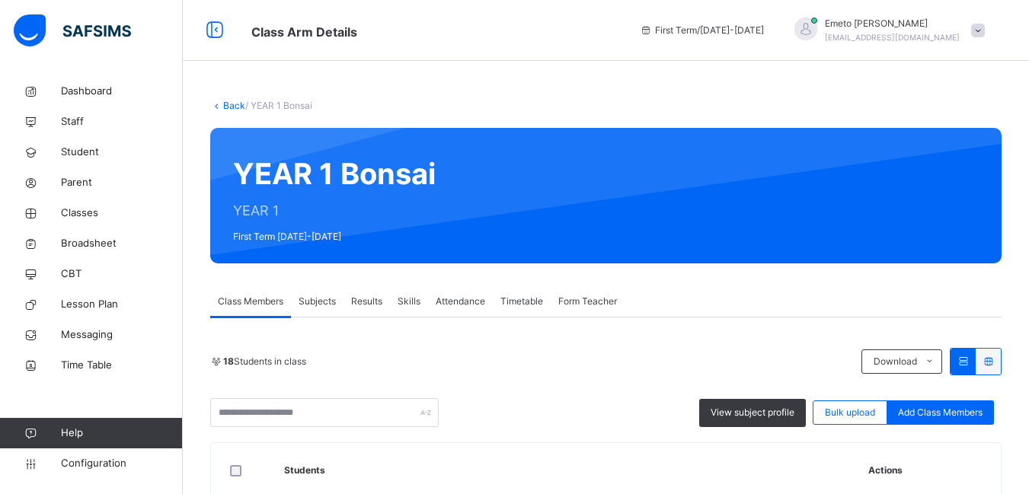
click at [332, 301] on span "Subjects" at bounding box center [316, 302] width 37 height 14
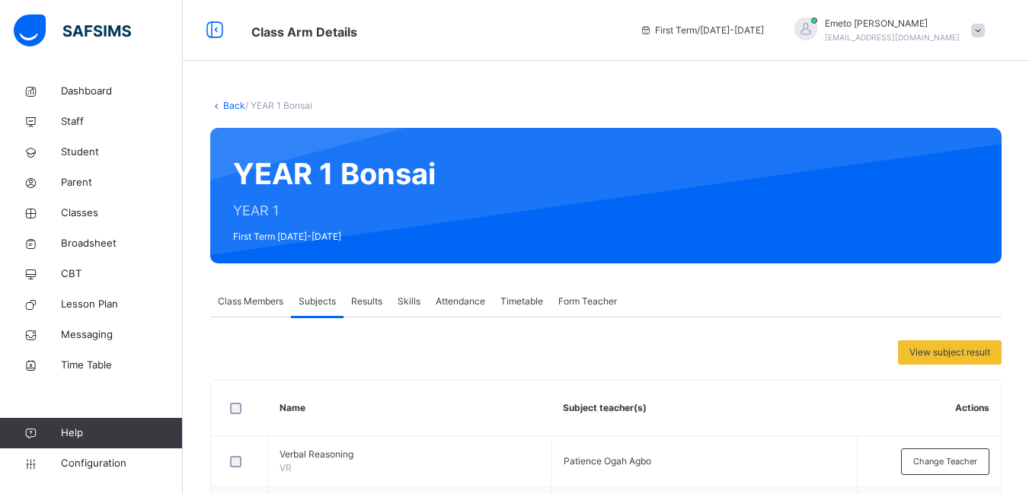
click at [574, 298] on span "Form Teacher" at bounding box center [587, 302] width 59 height 14
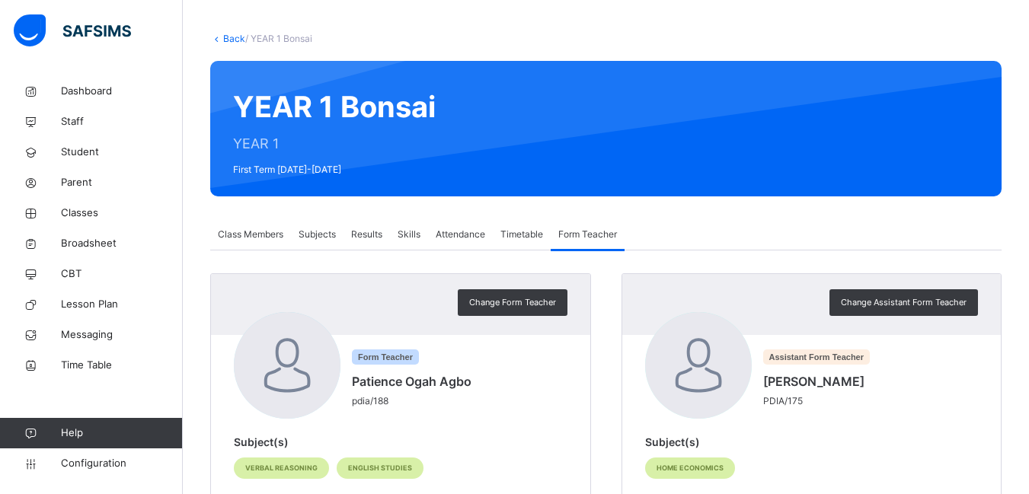
scroll to position [208, 0]
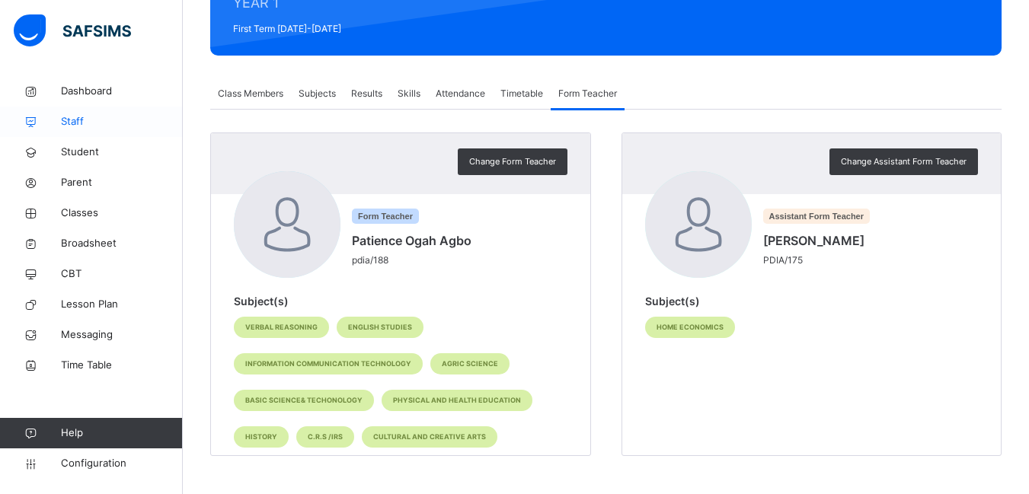
click at [69, 120] on span "Staff" at bounding box center [122, 121] width 122 height 15
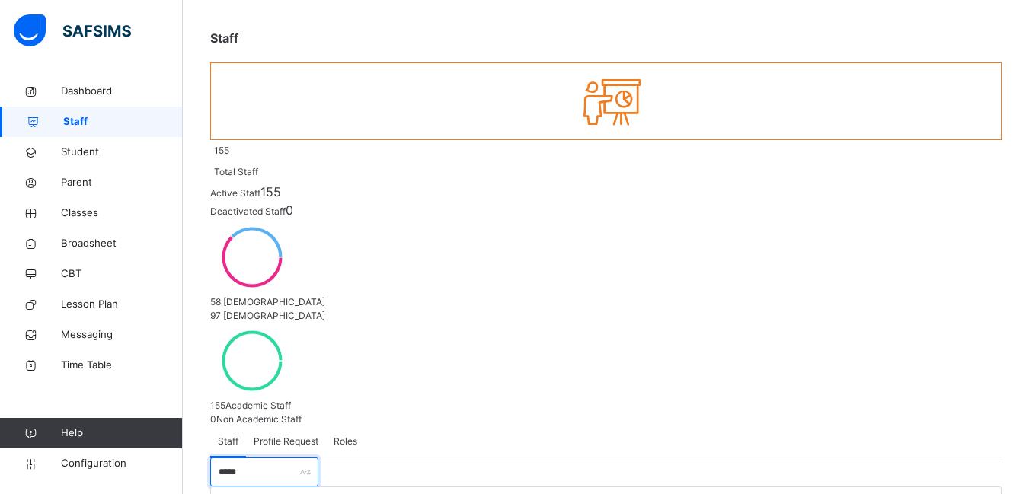
scroll to position [137, 0]
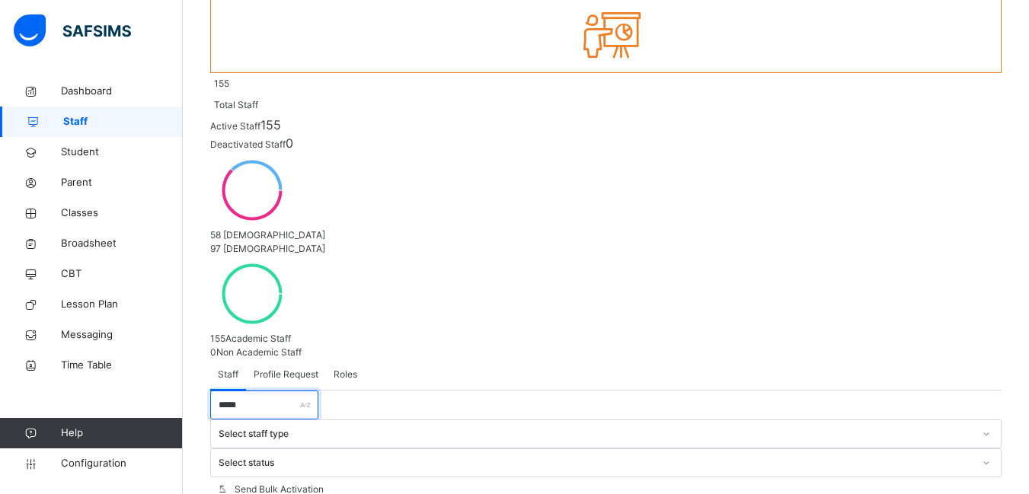
type input "*****"
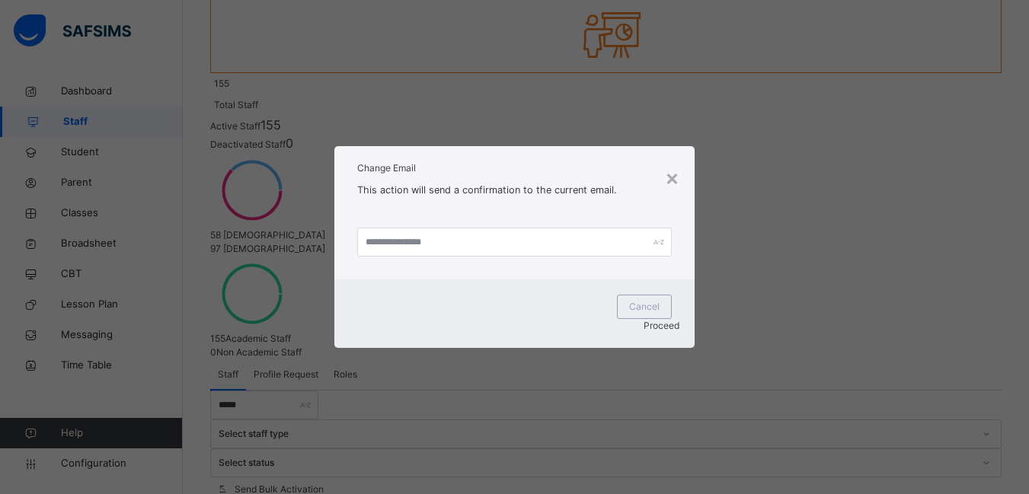
scroll to position [70, 0]
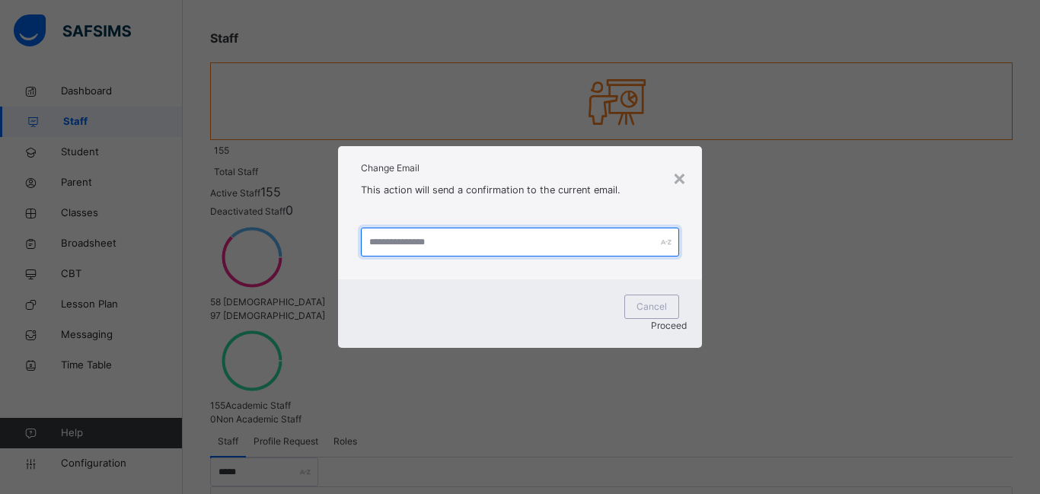
click at [452, 256] on input "text" at bounding box center [520, 242] width 318 height 29
type input "**********"
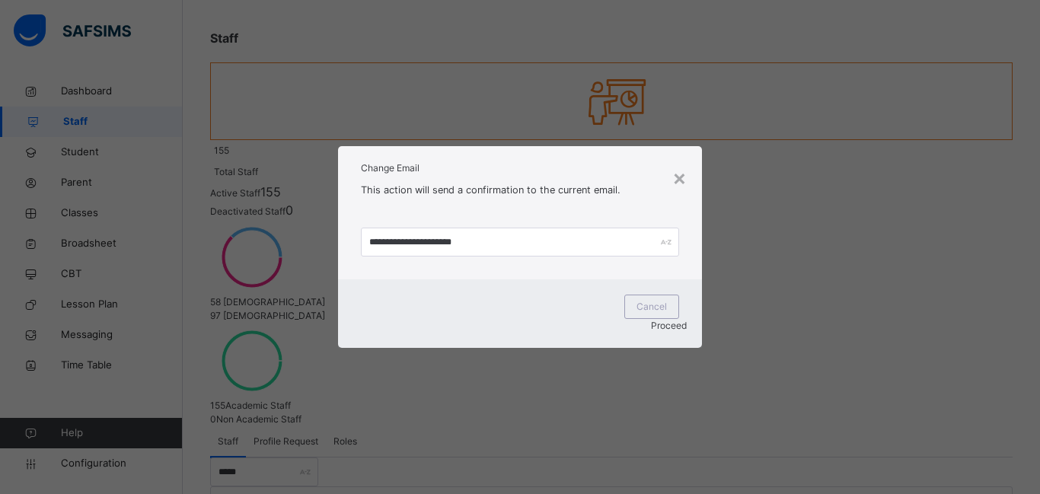
click at [666, 320] on span "Proceed" at bounding box center [669, 325] width 36 height 11
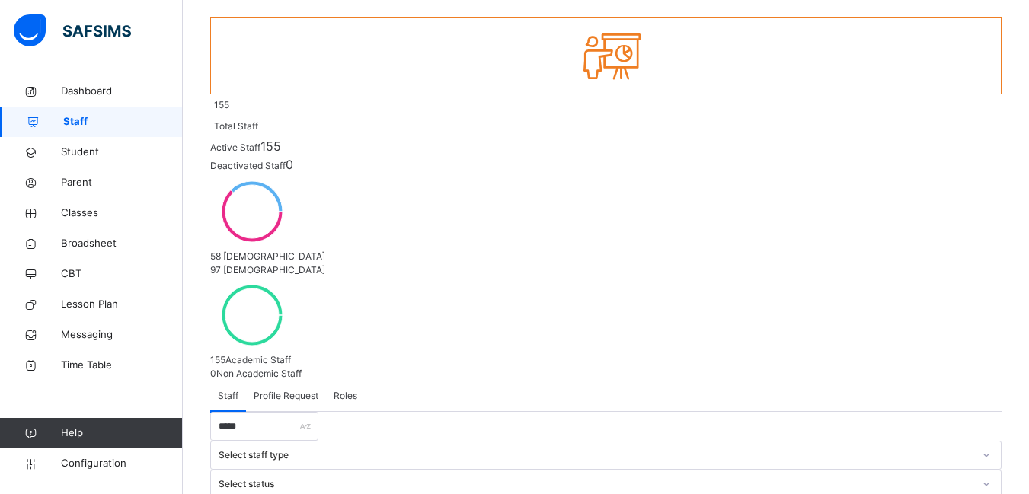
scroll to position [137, 0]
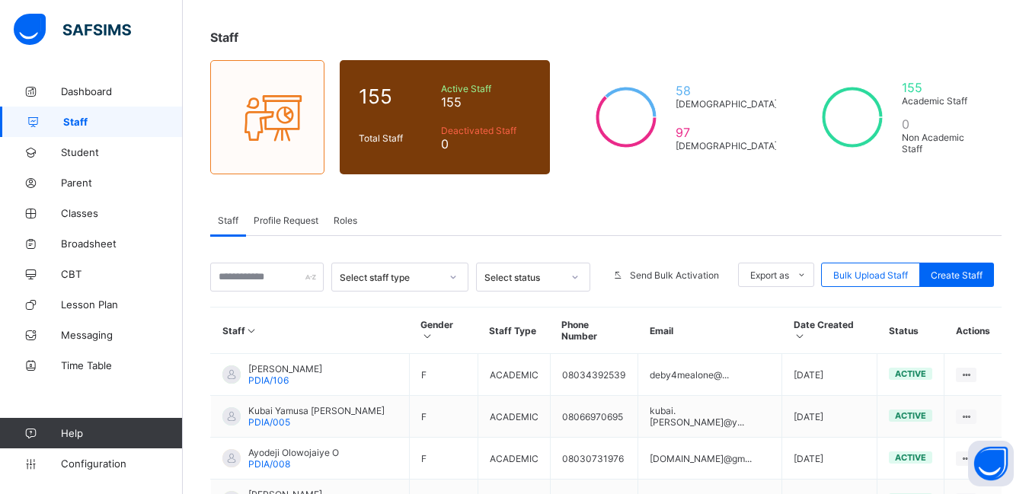
scroll to position [69, 0]
click at [263, 279] on input "text" at bounding box center [266, 277] width 113 height 29
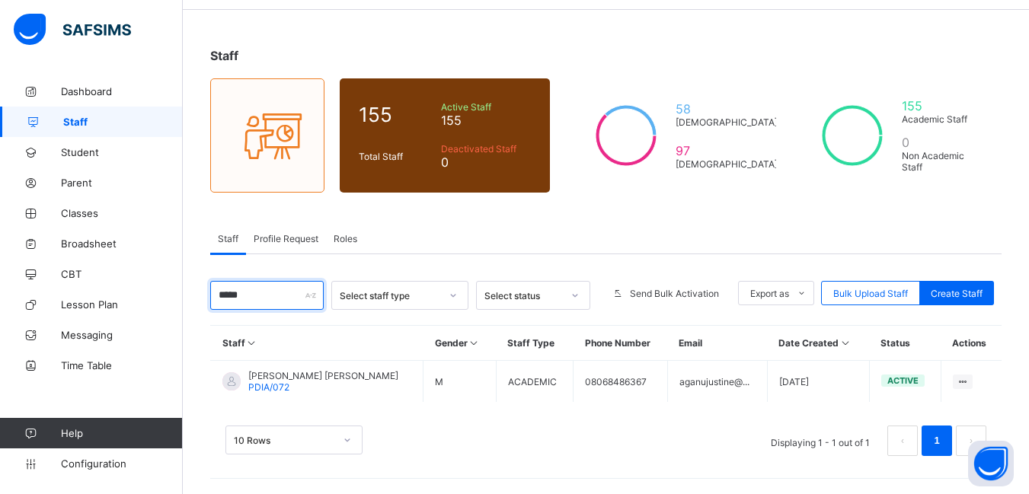
scroll to position [51, 0]
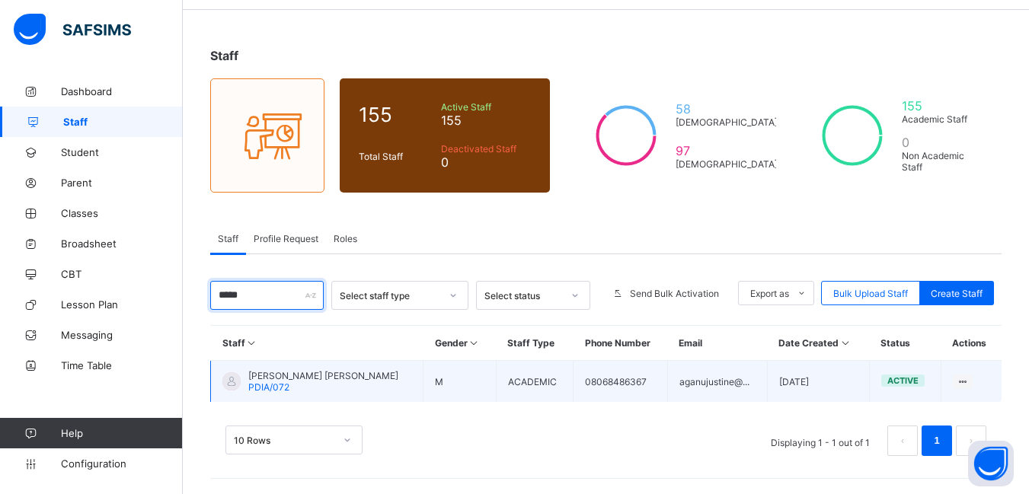
type input "*****"
click at [284, 373] on span "[PERSON_NAME] [PERSON_NAME]" at bounding box center [323, 375] width 150 height 11
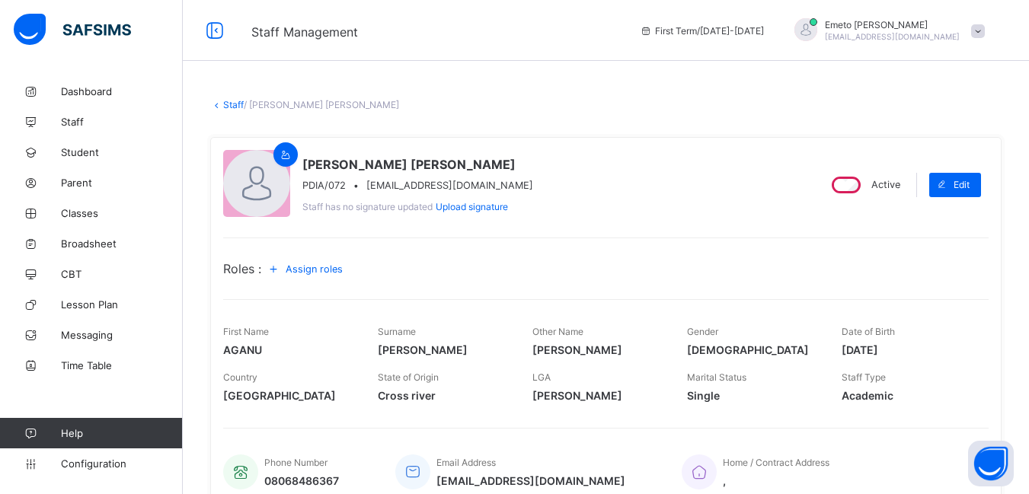
click at [238, 104] on link "Staff" at bounding box center [233, 104] width 21 height 11
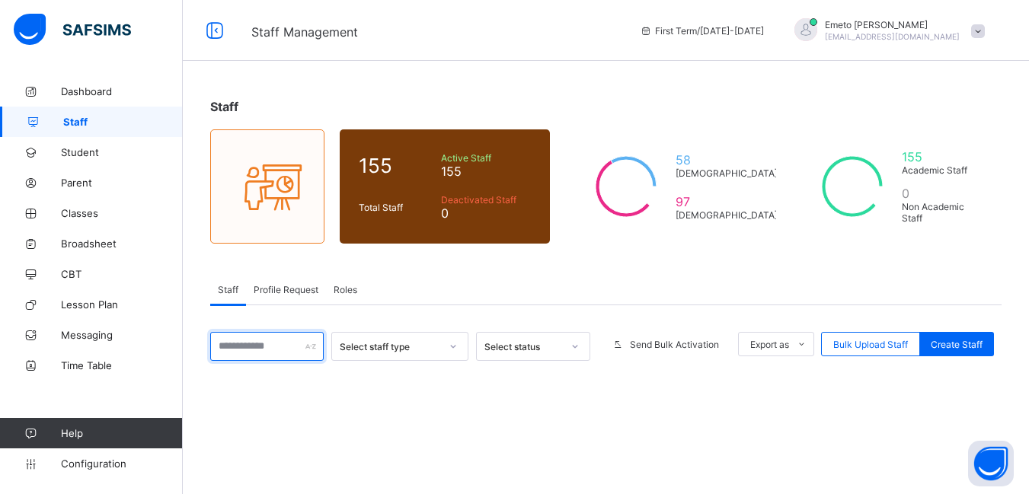
click at [254, 351] on input "text" at bounding box center [266, 346] width 113 height 29
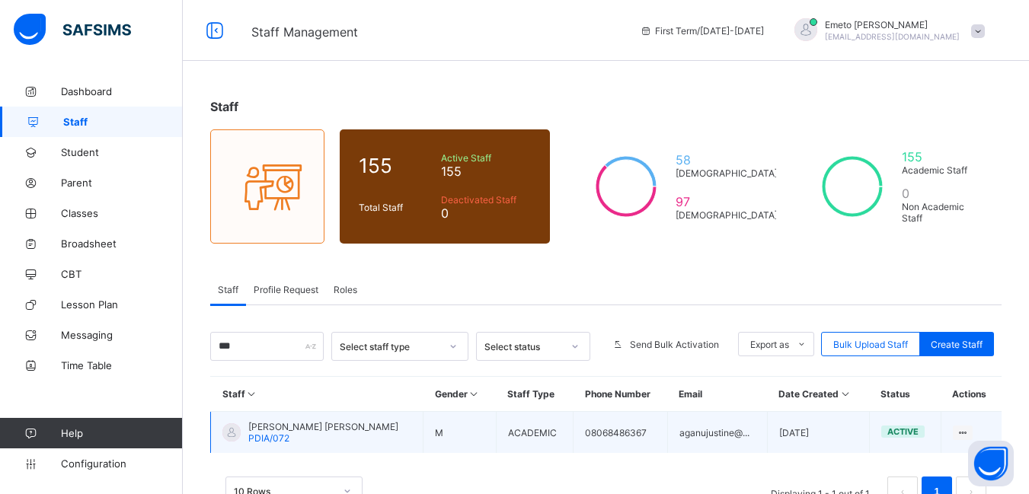
click at [964, 415] on td "View Profile Edit Staff Reset Password Resend Activation Link Change Email Dele…" at bounding box center [970, 433] width 61 height 42
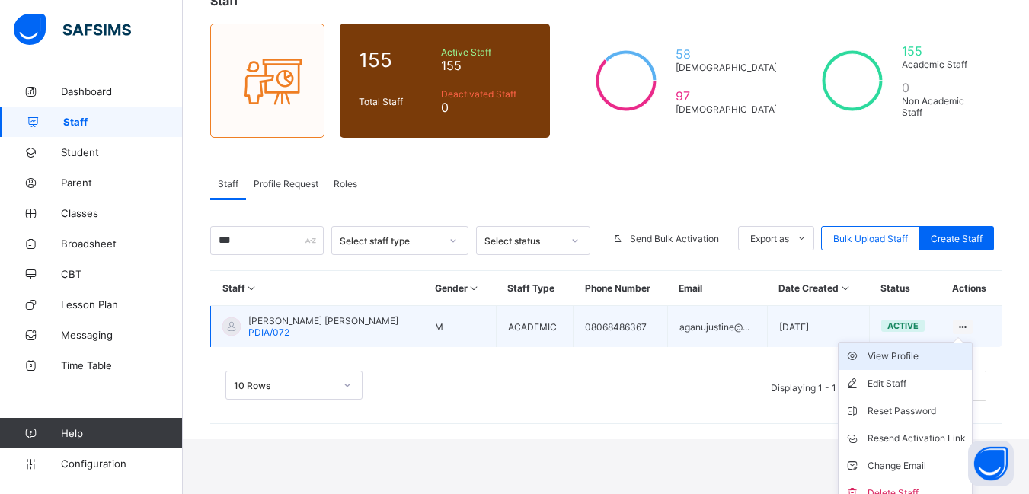
scroll to position [120, 0]
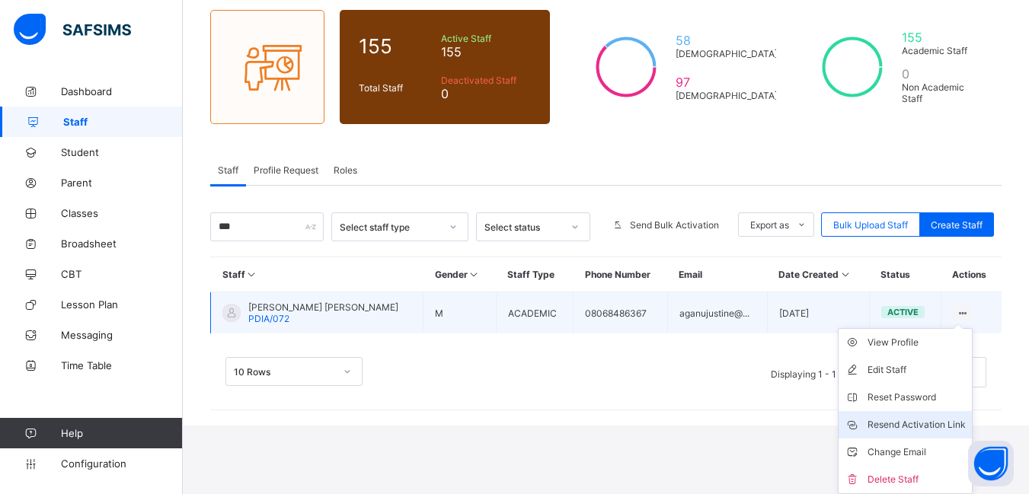
click at [933, 422] on div "Resend Activation Link" at bounding box center [916, 424] width 98 height 15
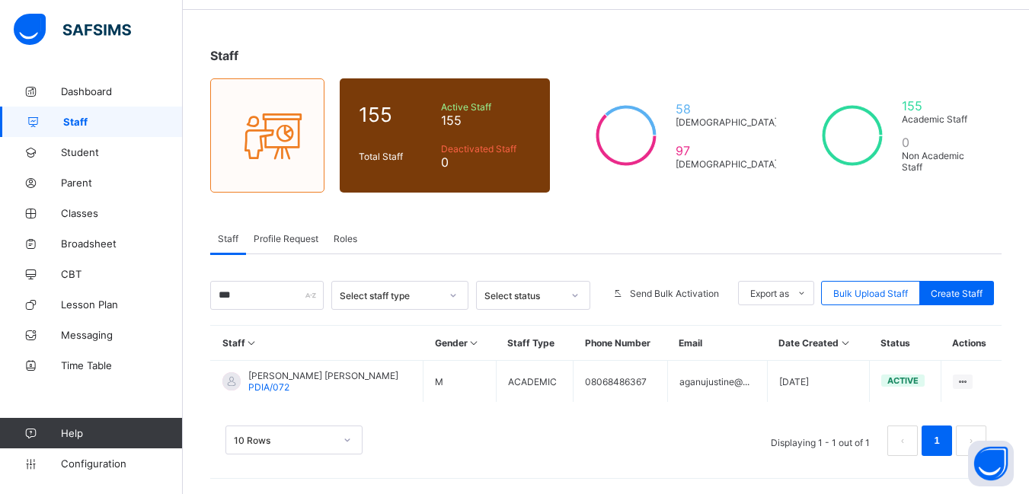
scroll to position [51, 0]
click at [244, 300] on input "***" at bounding box center [266, 295] width 113 height 29
type input "*"
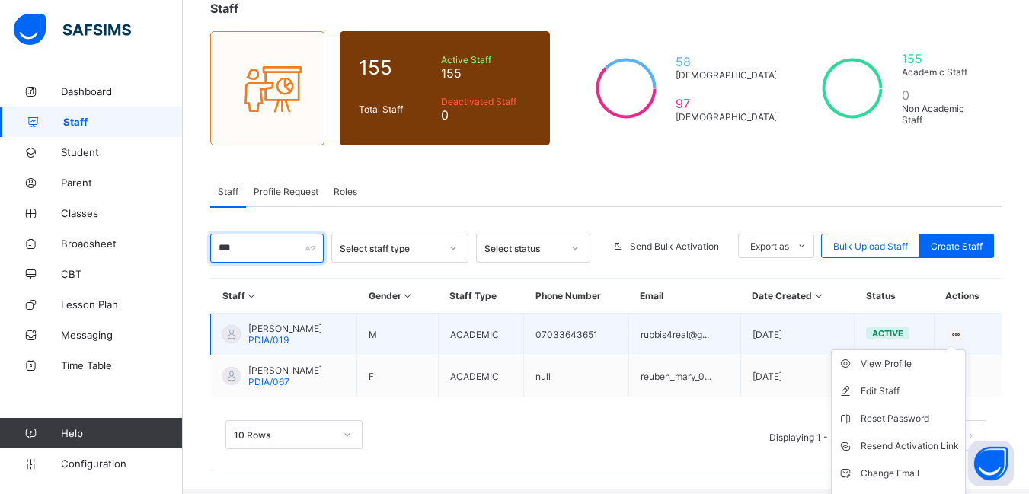
scroll to position [120, 0]
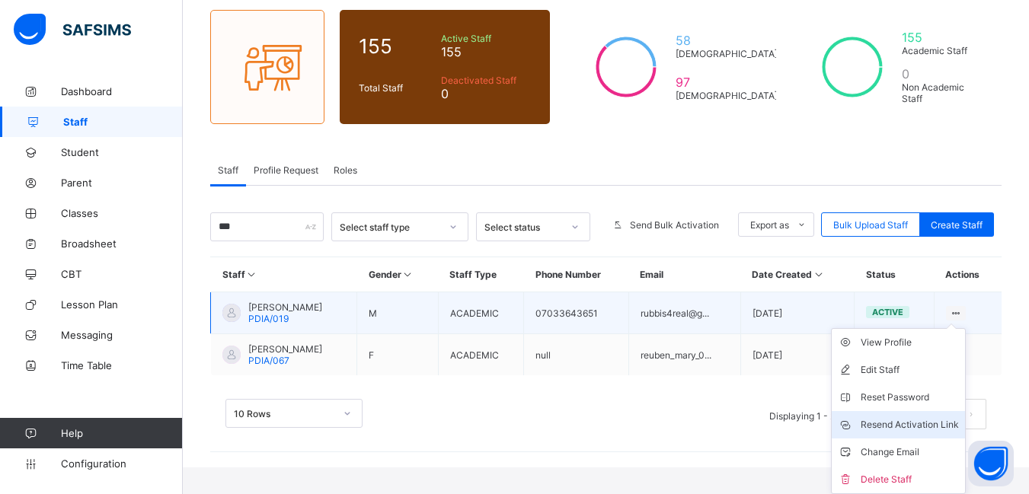
click at [937, 417] on div "Resend Activation Link" at bounding box center [909, 424] width 98 height 15
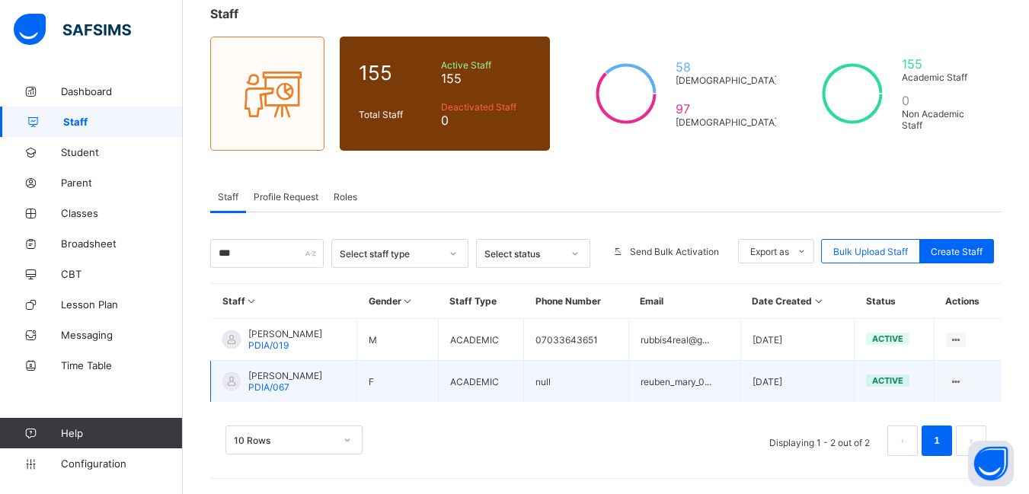
scroll to position [93, 0]
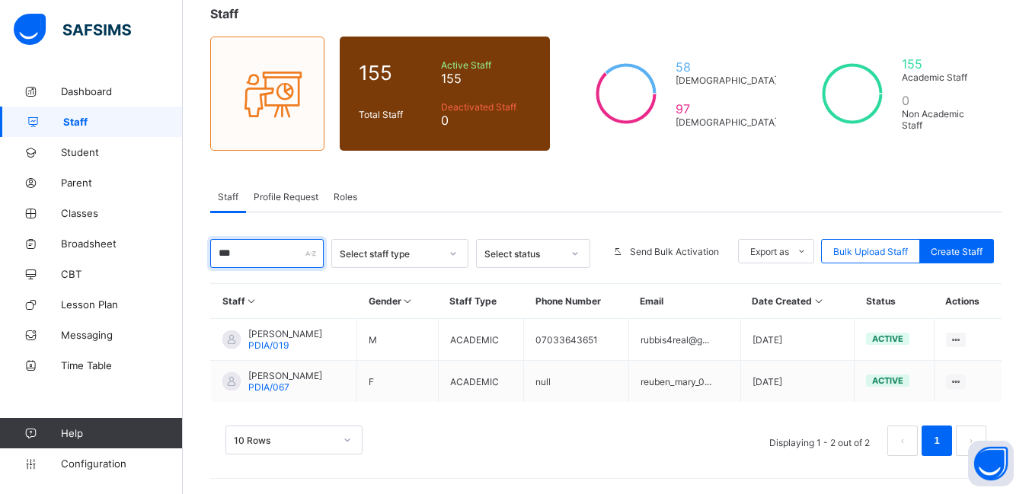
click at [240, 259] on input "***" at bounding box center [266, 253] width 113 height 29
type input "*"
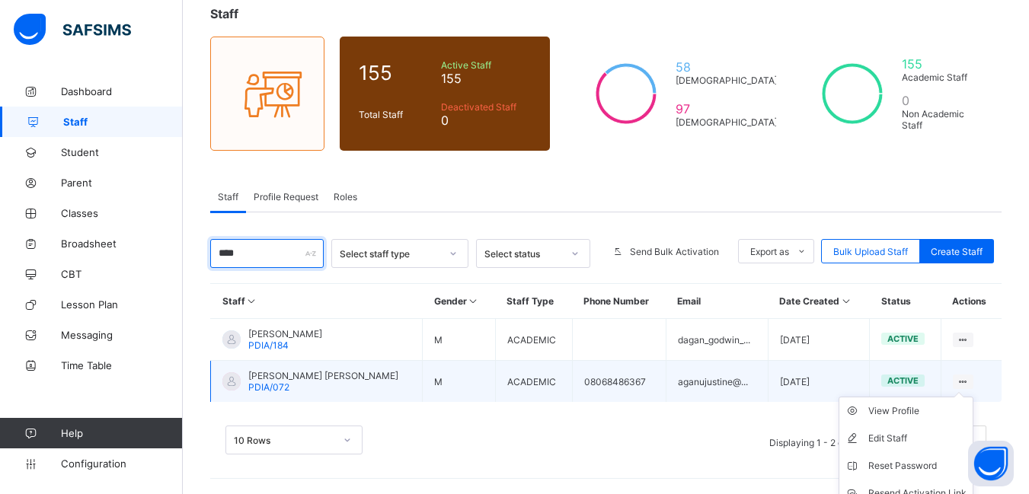
type input "****"
click at [969, 381] on icon at bounding box center [962, 381] width 13 height 11
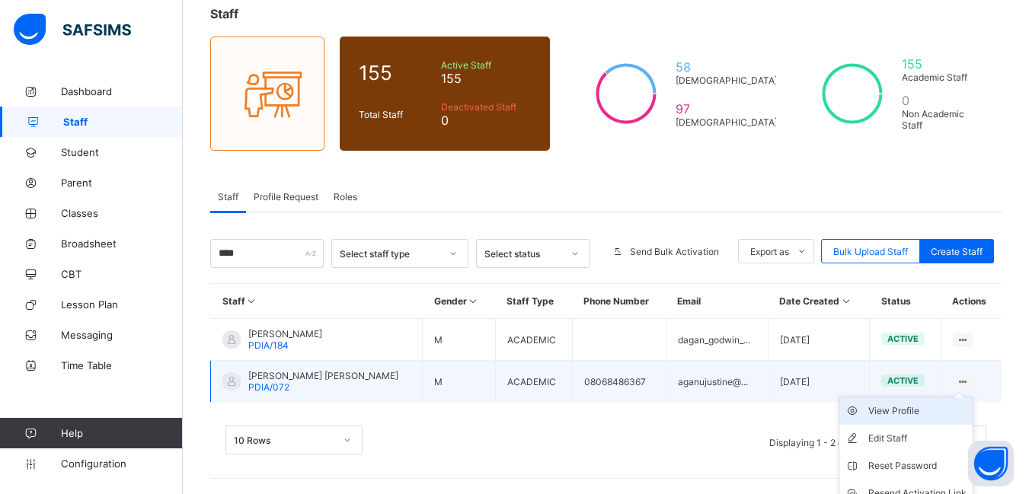
scroll to position [161, 0]
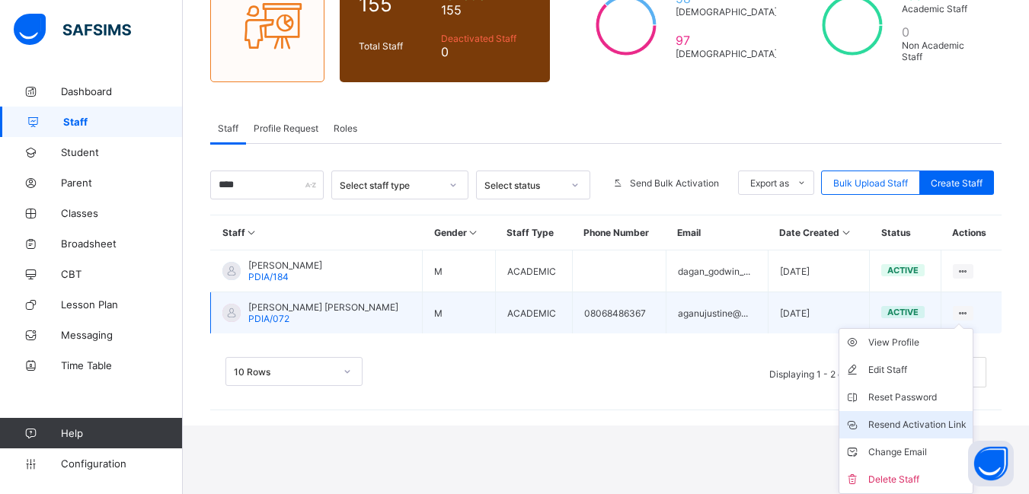
click at [931, 423] on div "Resend Activation Link" at bounding box center [917, 424] width 98 height 15
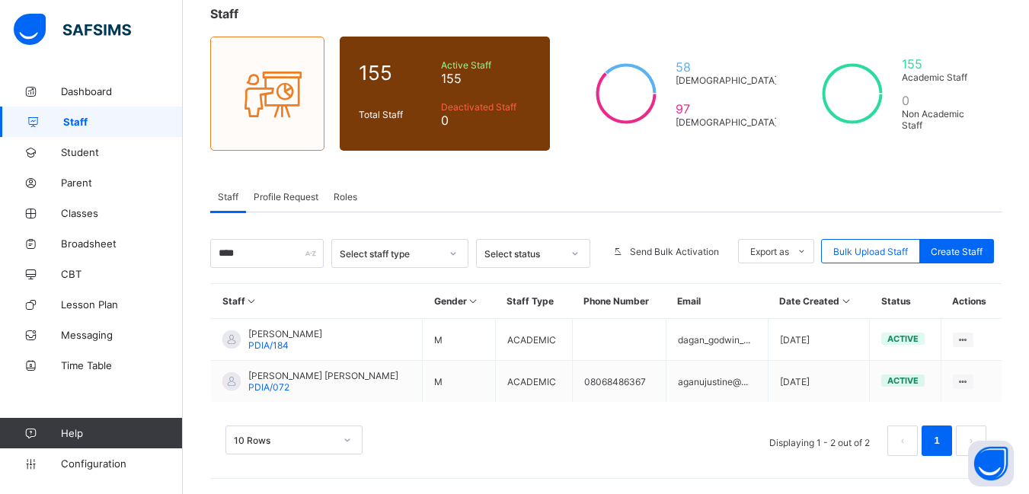
scroll to position [93, 0]
click at [70, 214] on span "Classes" at bounding box center [122, 213] width 122 height 12
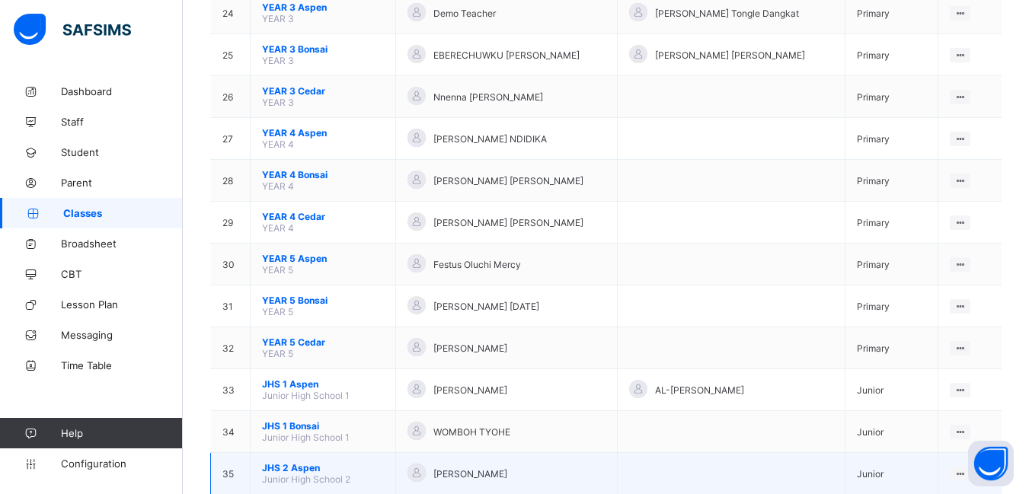
scroll to position [1370, 0]
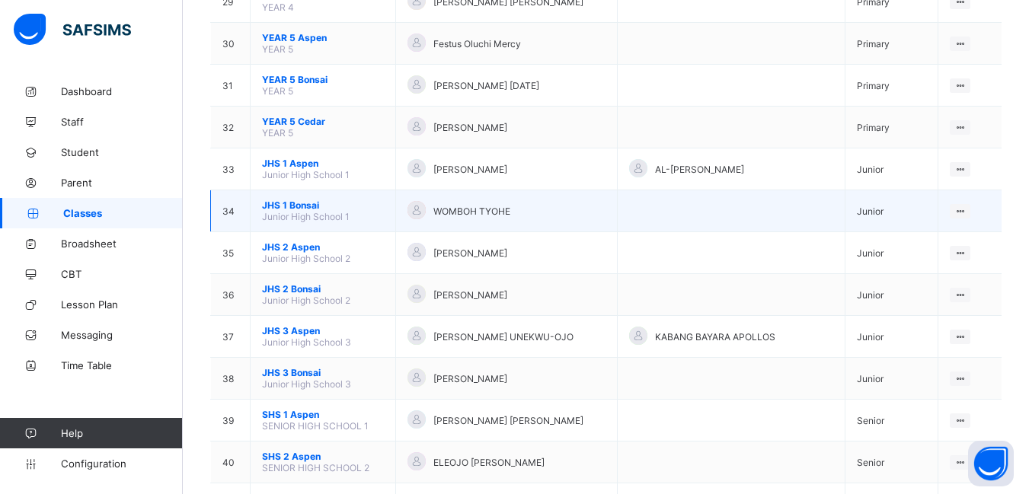
click at [294, 204] on span "JHS 1 Bonsai" at bounding box center [323, 204] width 122 height 11
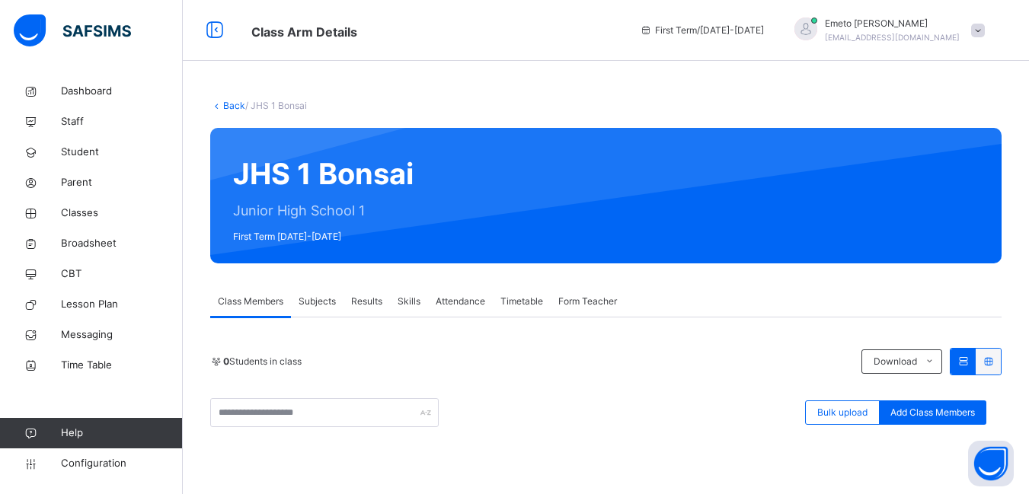
scroll to position [152, 0]
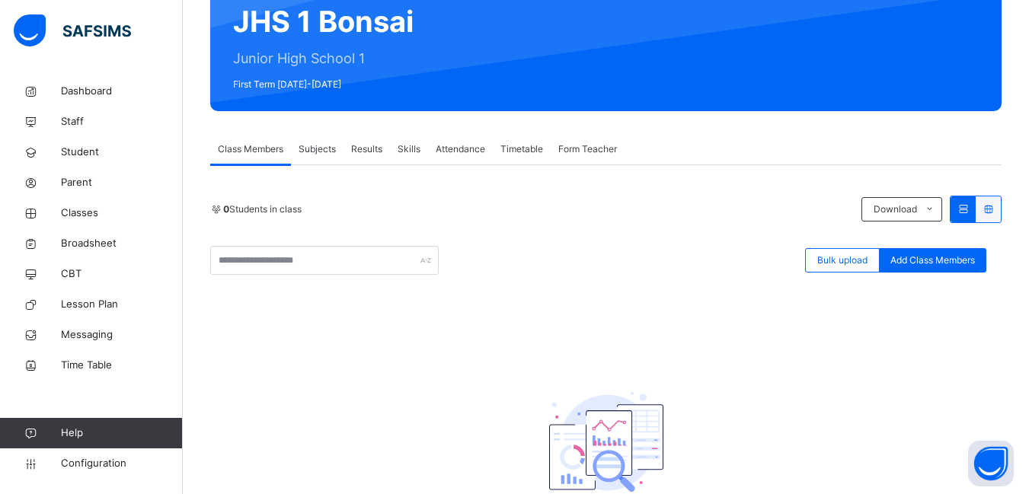
click at [588, 148] on span "Form Teacher" at bounding box center [587, 149] width 59 height 14
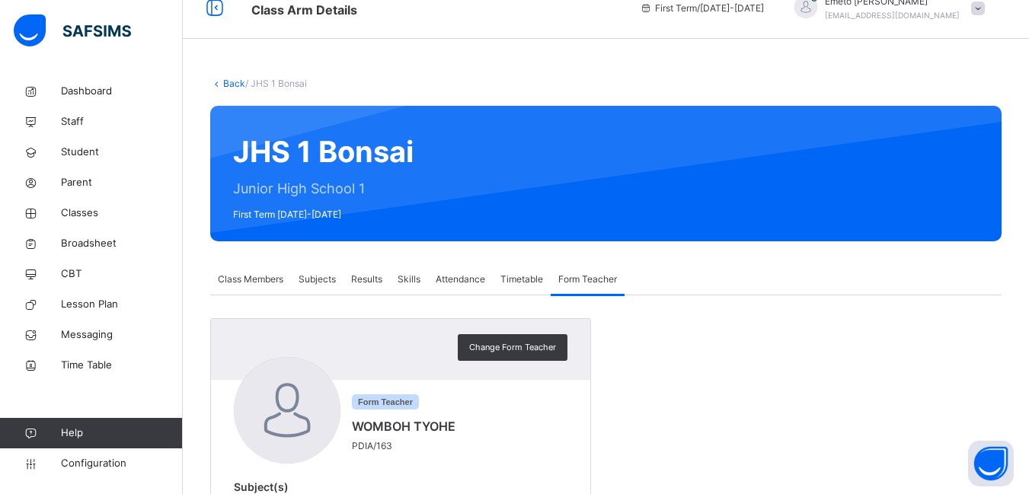
scroll to position [98, 0]
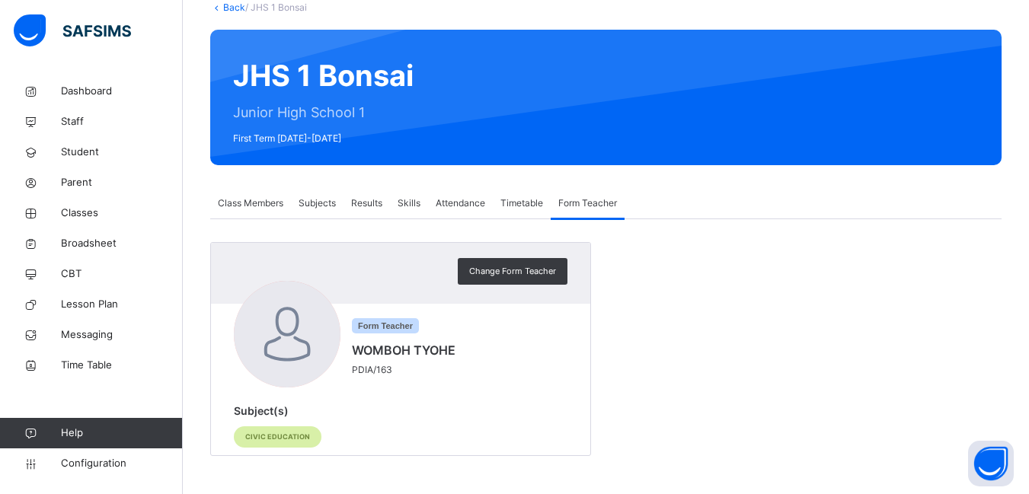
click at [314, 203] on span "Subjects" at bounding box center [316, 203] width 37 height 14
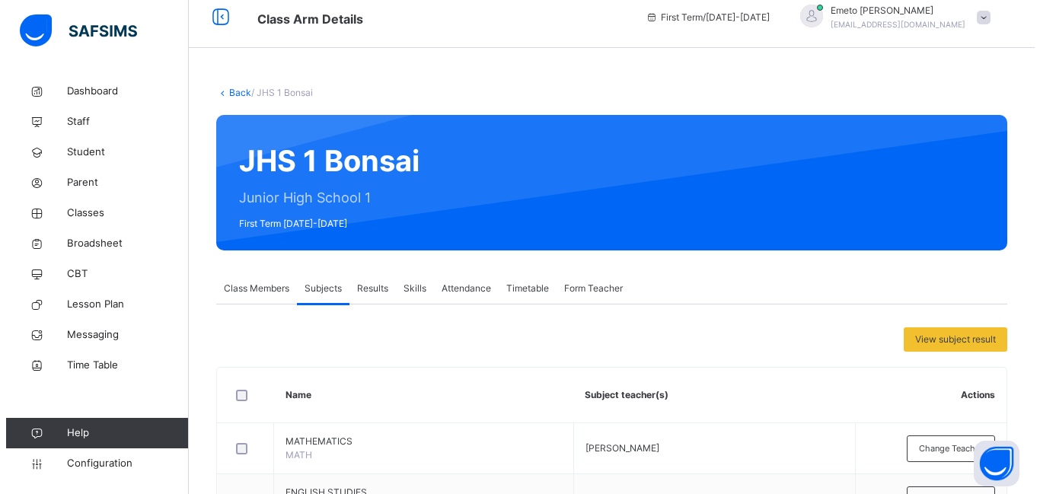
scroll to position [0, 0]
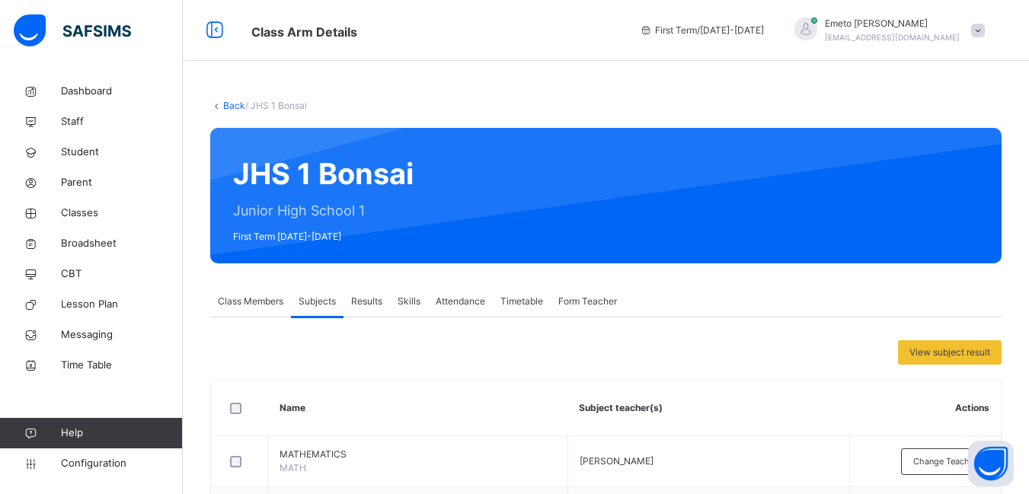
click at [233, 100] on link "Back" at bounding box center [234, 105] width 22 height 11
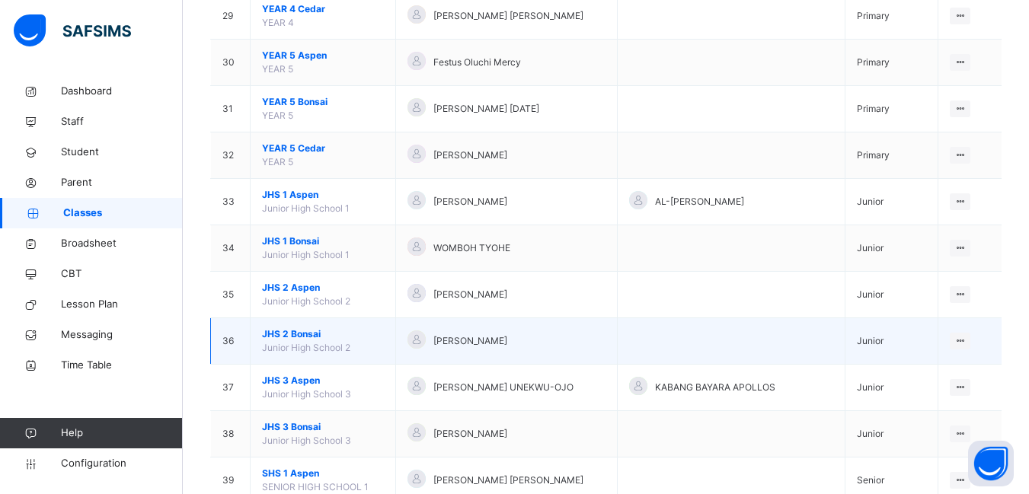
scroll to position [1523, 0]
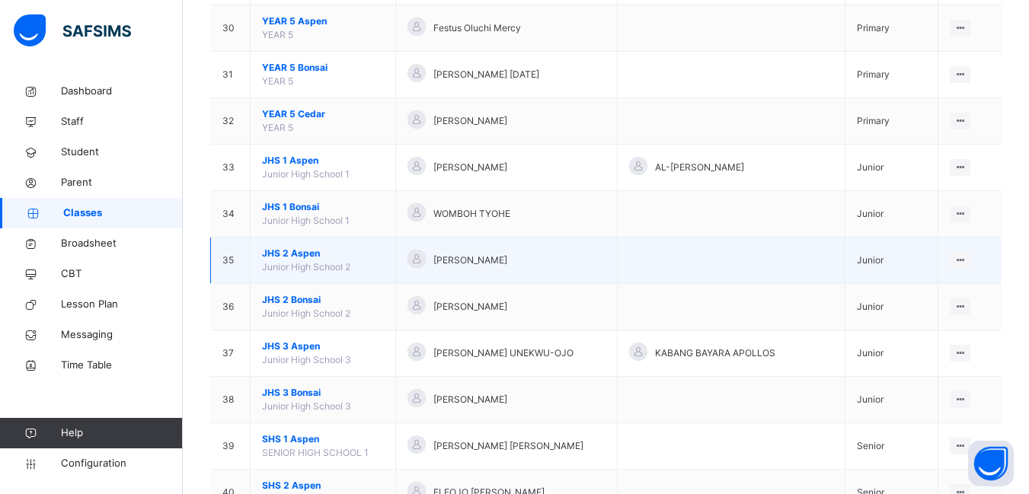
click at [297, 254] on span "JHS 2 Aspen" at bounding box center [323, 254] width 122 height 14
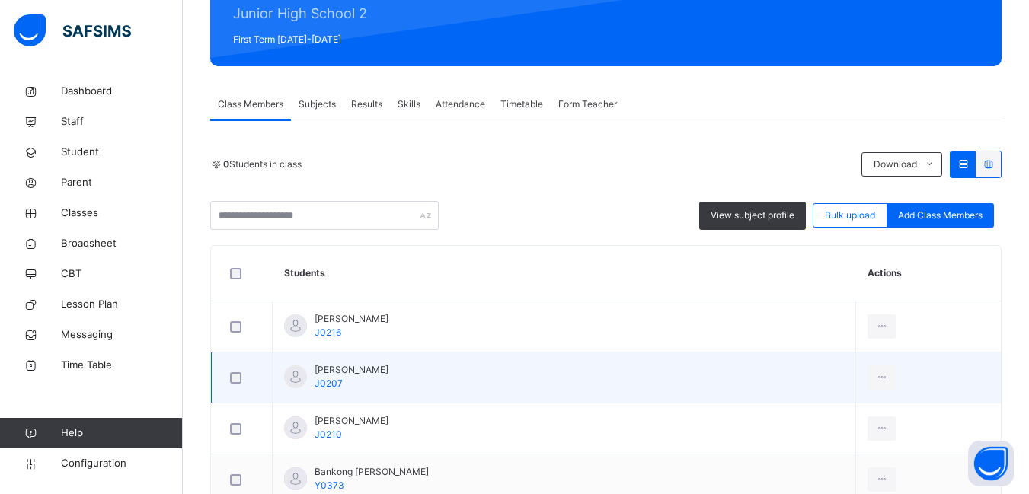
scroll to position [76, 0]
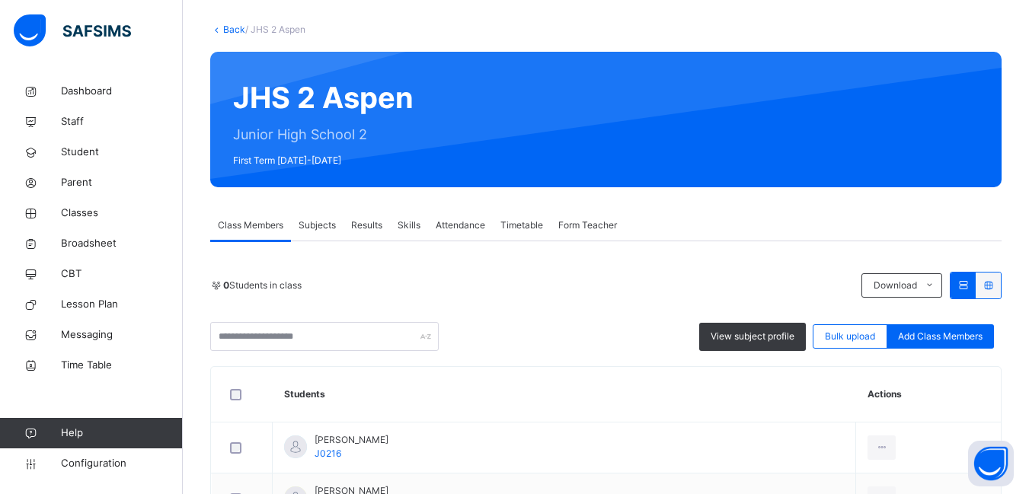
click at [311, 226] on span "Subjects" at bounding box center [316, 225] width 37 height 14
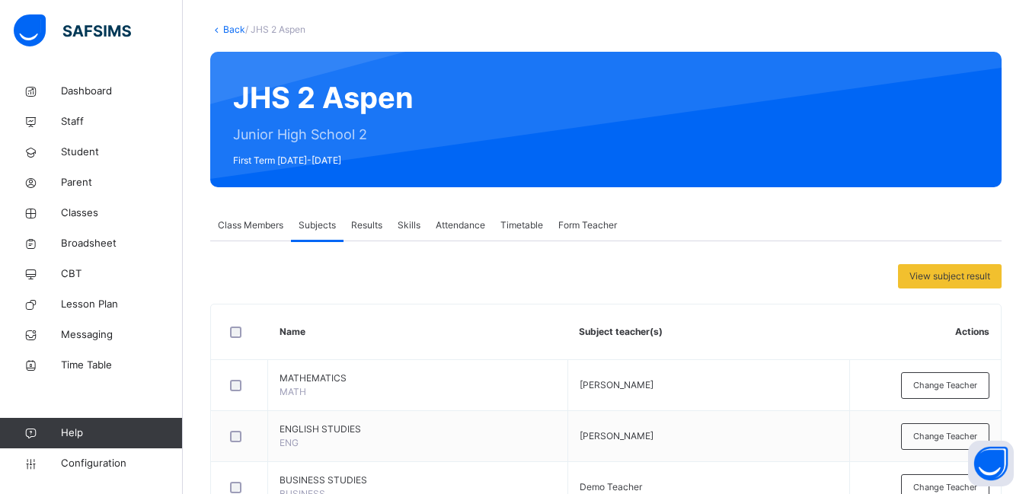
click at [234, 35] on link "Back" at bounding box center [234, 29] width 22 height 11
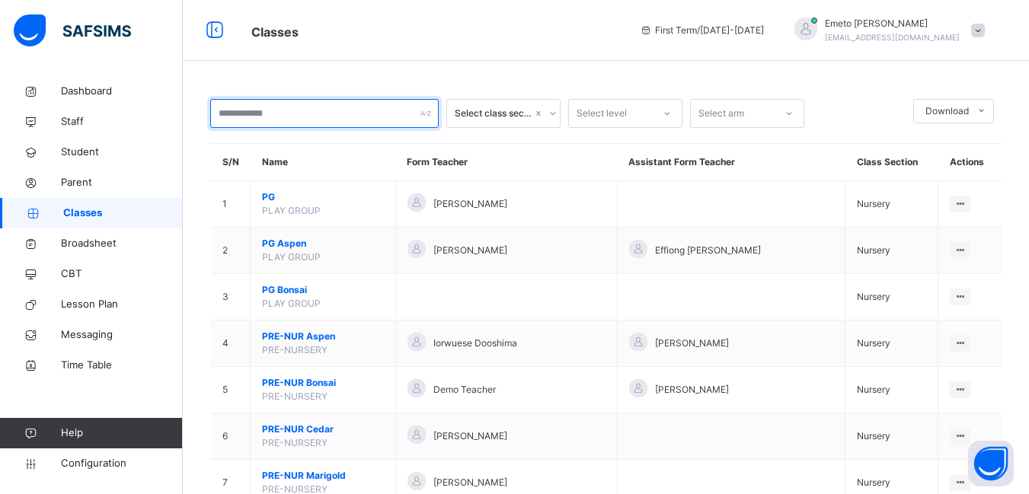
click at [244, 113] on input "text" at bounding box center [324, 113] width 228 height 29
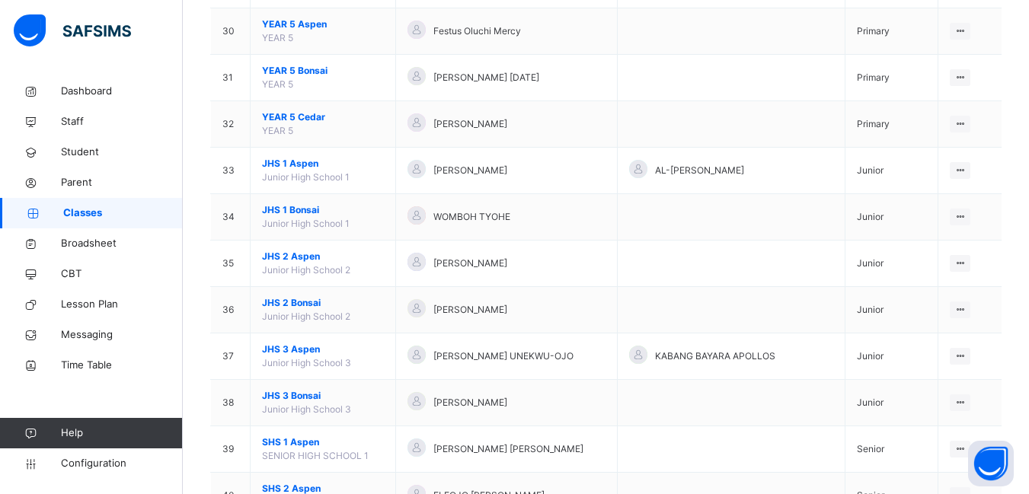
scroll to position [1599, 0]
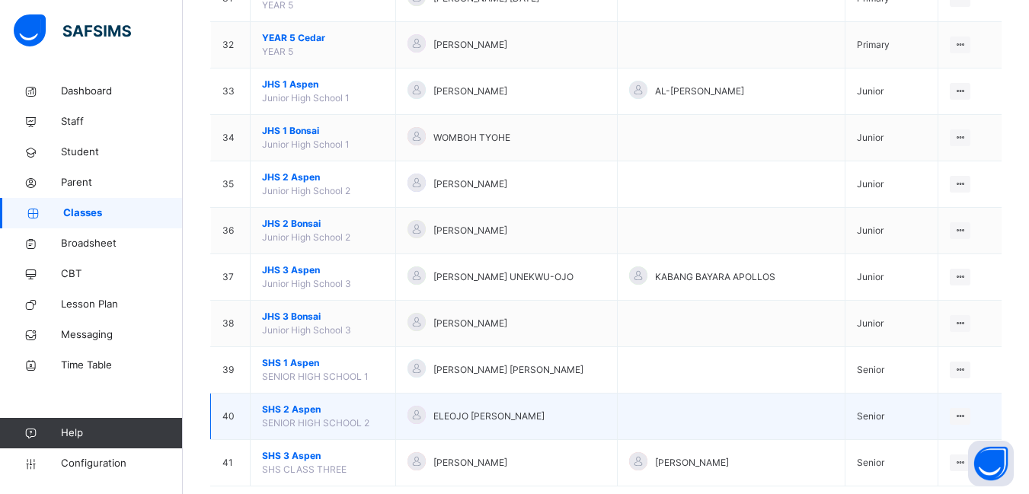
click at [285, 410] on span "SHS 2 Aspen" at bounding box center [323, 410] width 122 height 14
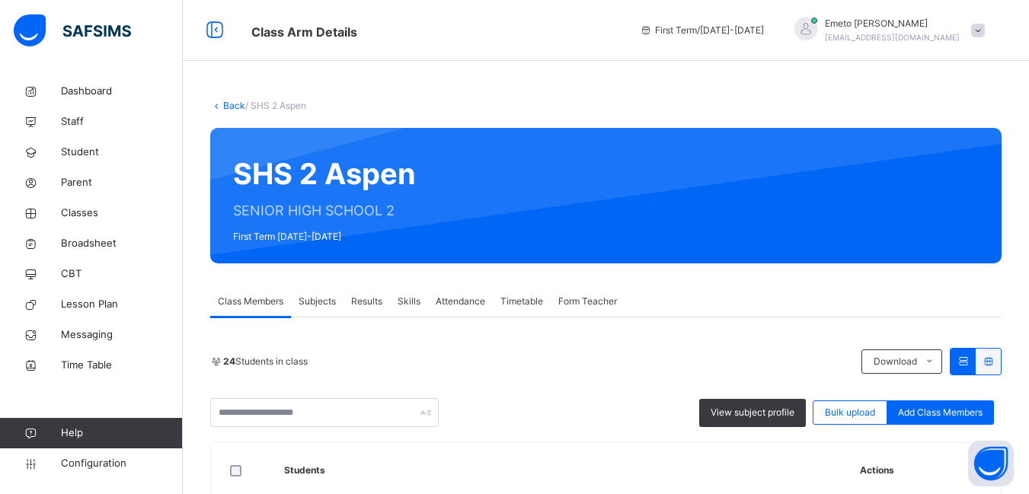
click at [327, 299] on span "Subjects" at bounding box center [316, 302] width 37 height 14
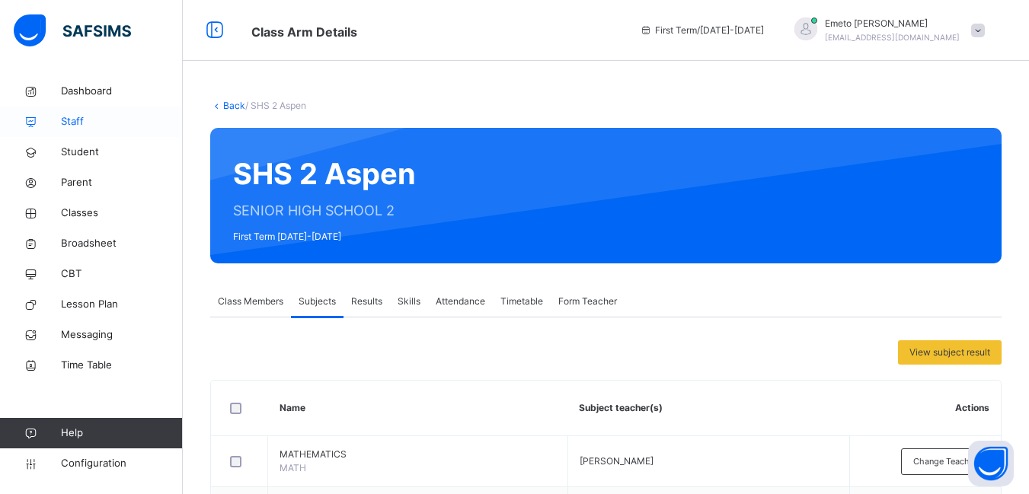
click at [57, 119] on icon at bounding box center [30, 121] width 61 height 11
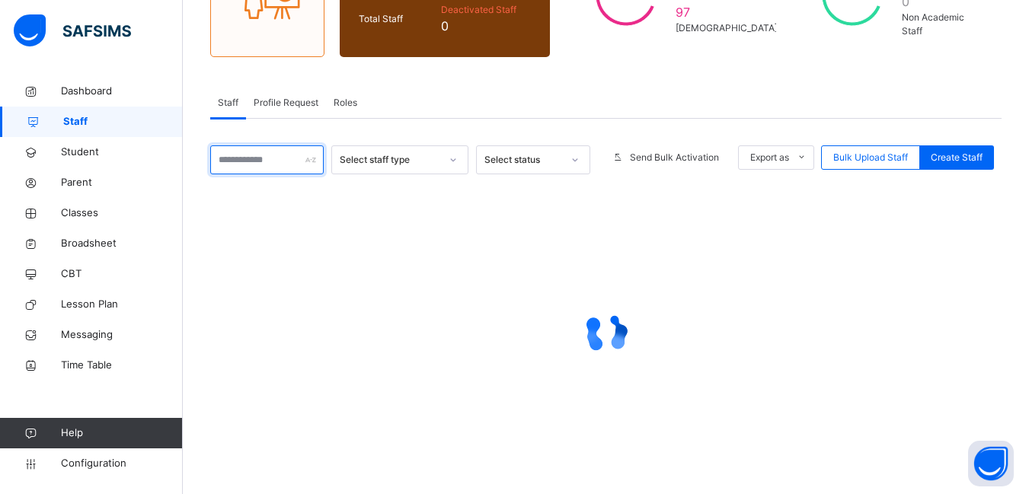
click at [255, 152] on input "text" at bounding box center [266, 159] width 113 height 29
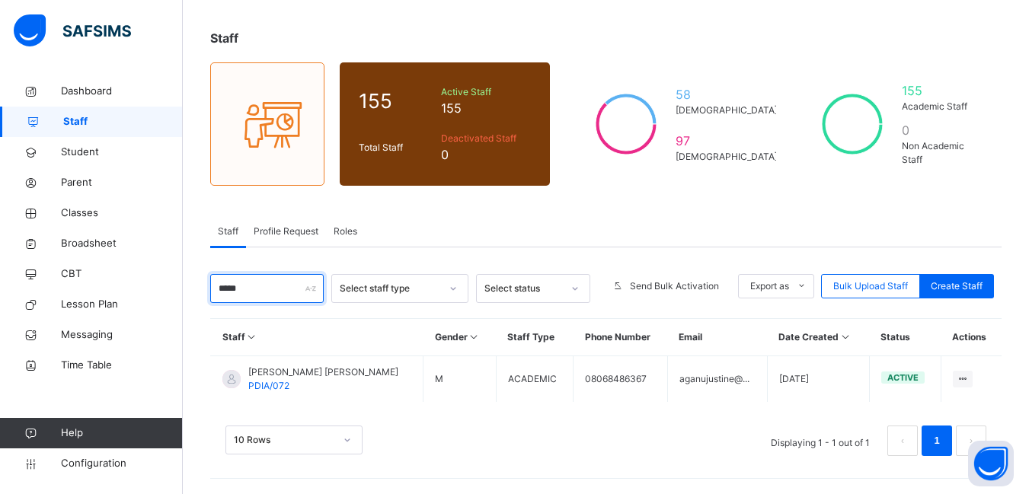
scroll to position [70, 0]
type input "*****"
click at [74, 184] on span "Parent" at bounding box center [122, 182] width 122 height 15
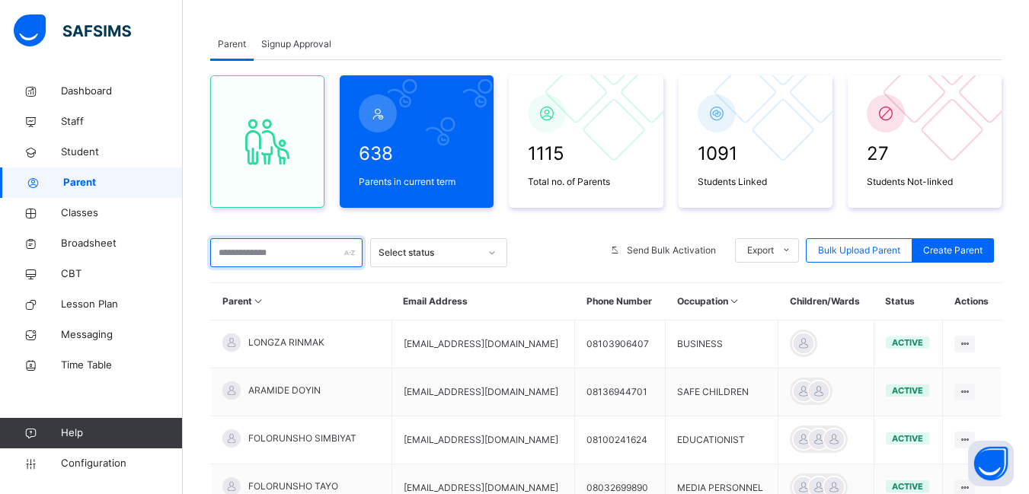
click at [244, 254] on input "text" at bounding box center [286, 252] width 152 height 29
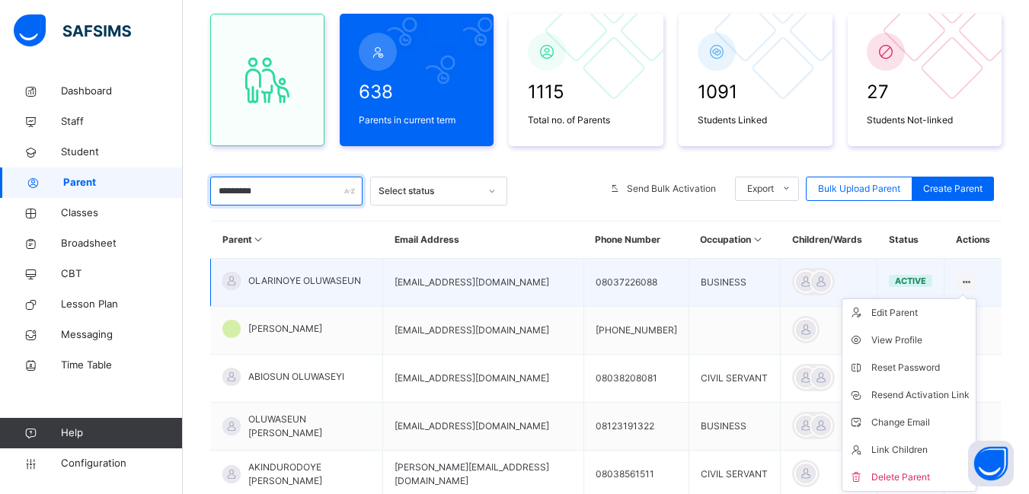
scroll to position [222, 0]
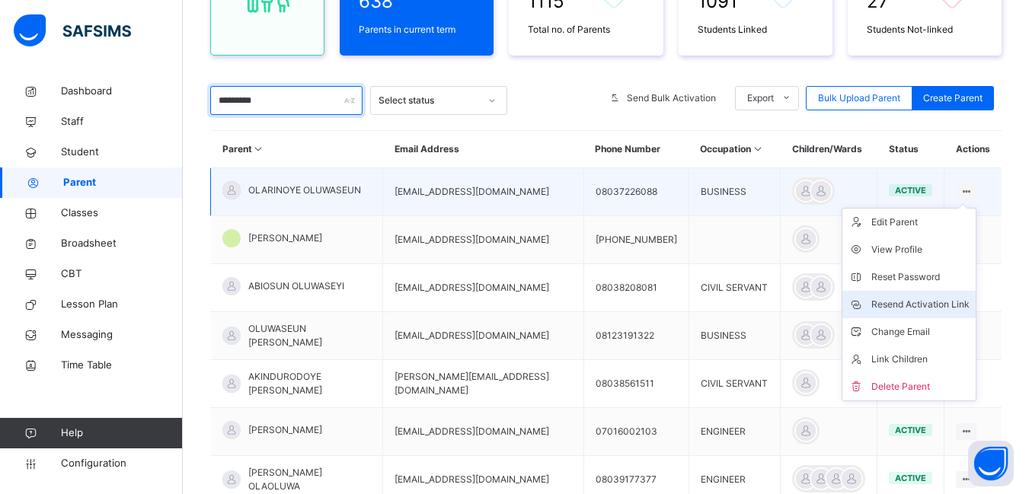
type input "*********"
click at [953, 300] on div "Resend Activation Link" at bounding box center [920, 304] width 98 height 15
